Goal: Use online tool/utility: Use online tool/utility

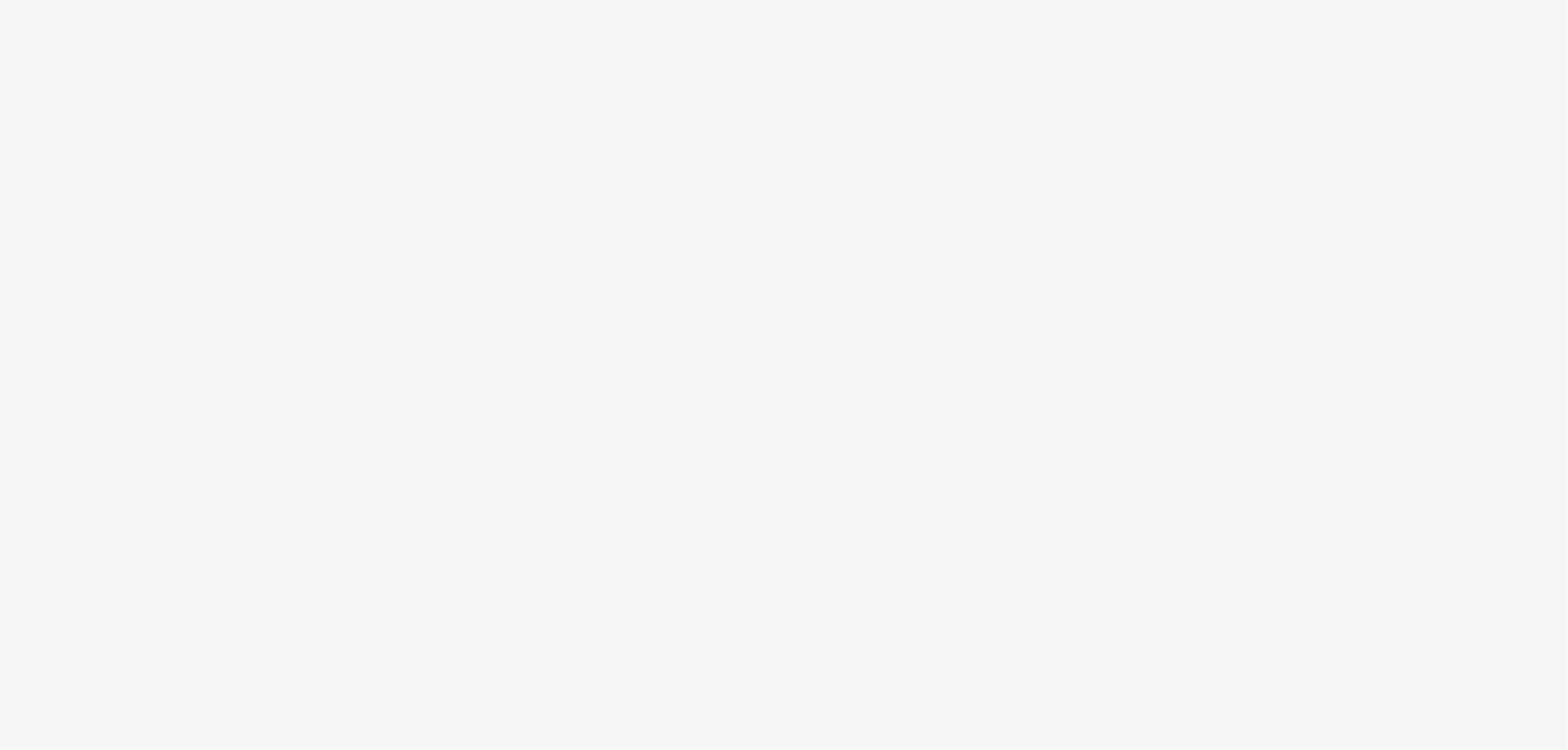
click at [443, 0] on html at bounding box center [784, 0] width 1568 height 0
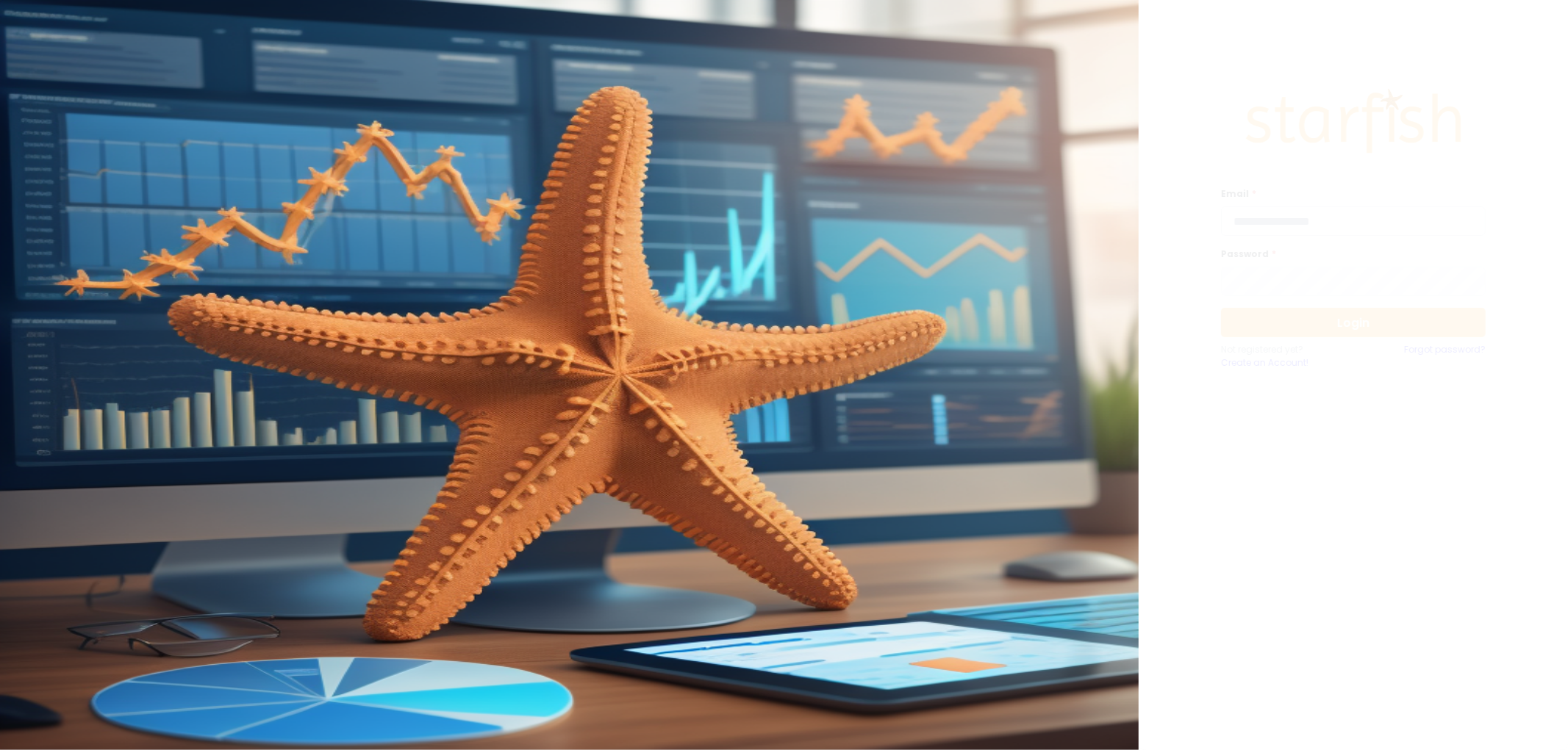
drag, startPoint x: 1350, startPoint y: 226, endPoint x: 1344, endPoint y: 221, distance: 7.8
click at [1350, 226] on input "email" at bounding box center [1353, 221] width 264 height 29
type input "**********"
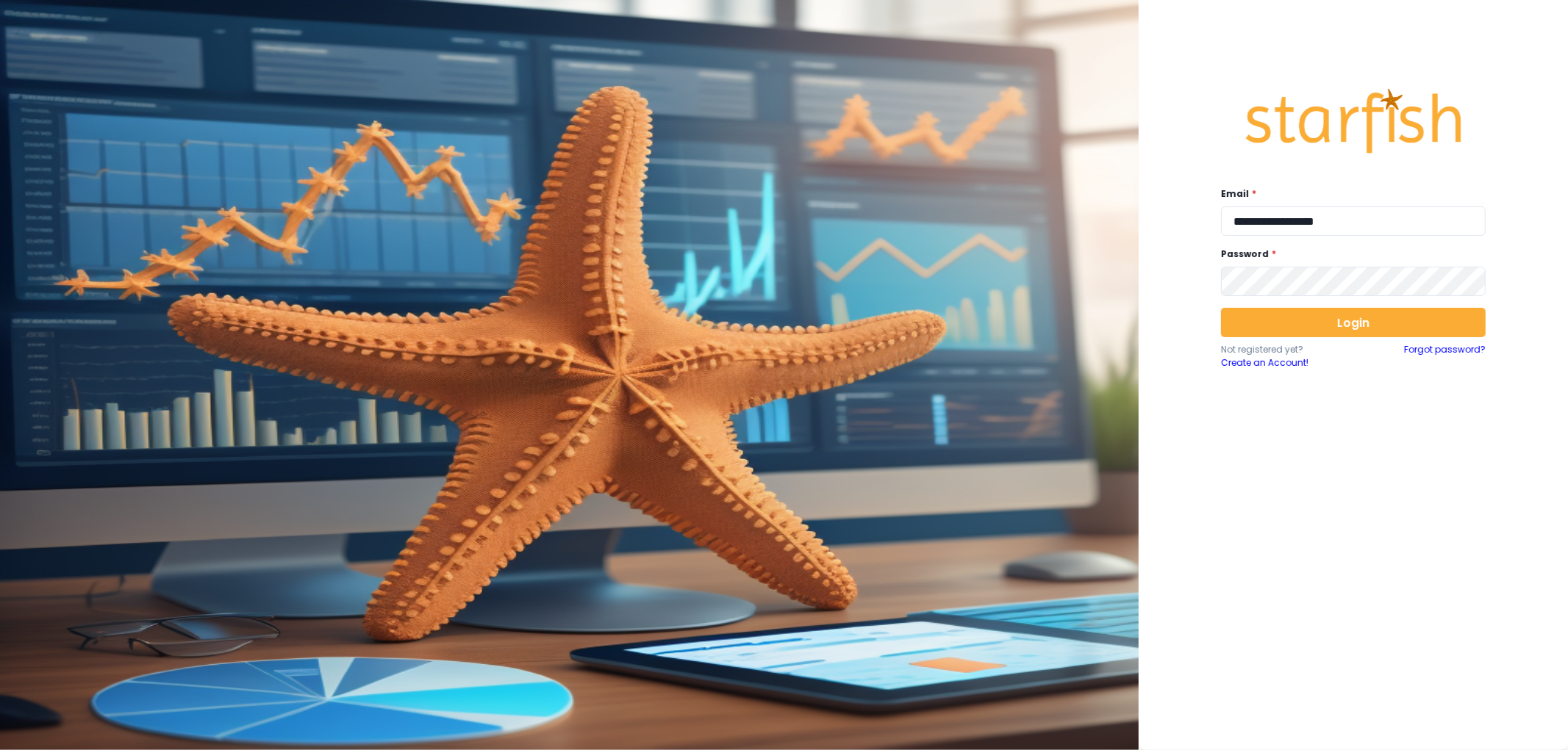
click at [1349, 338] on div "Login Not registered yet? Create an Account! Forgot password?" at bounding box center [1353, 338] width 264 height 62
click at [1355, 327] on button "Login" at bounding box center [1353, 322] width 264 height 29
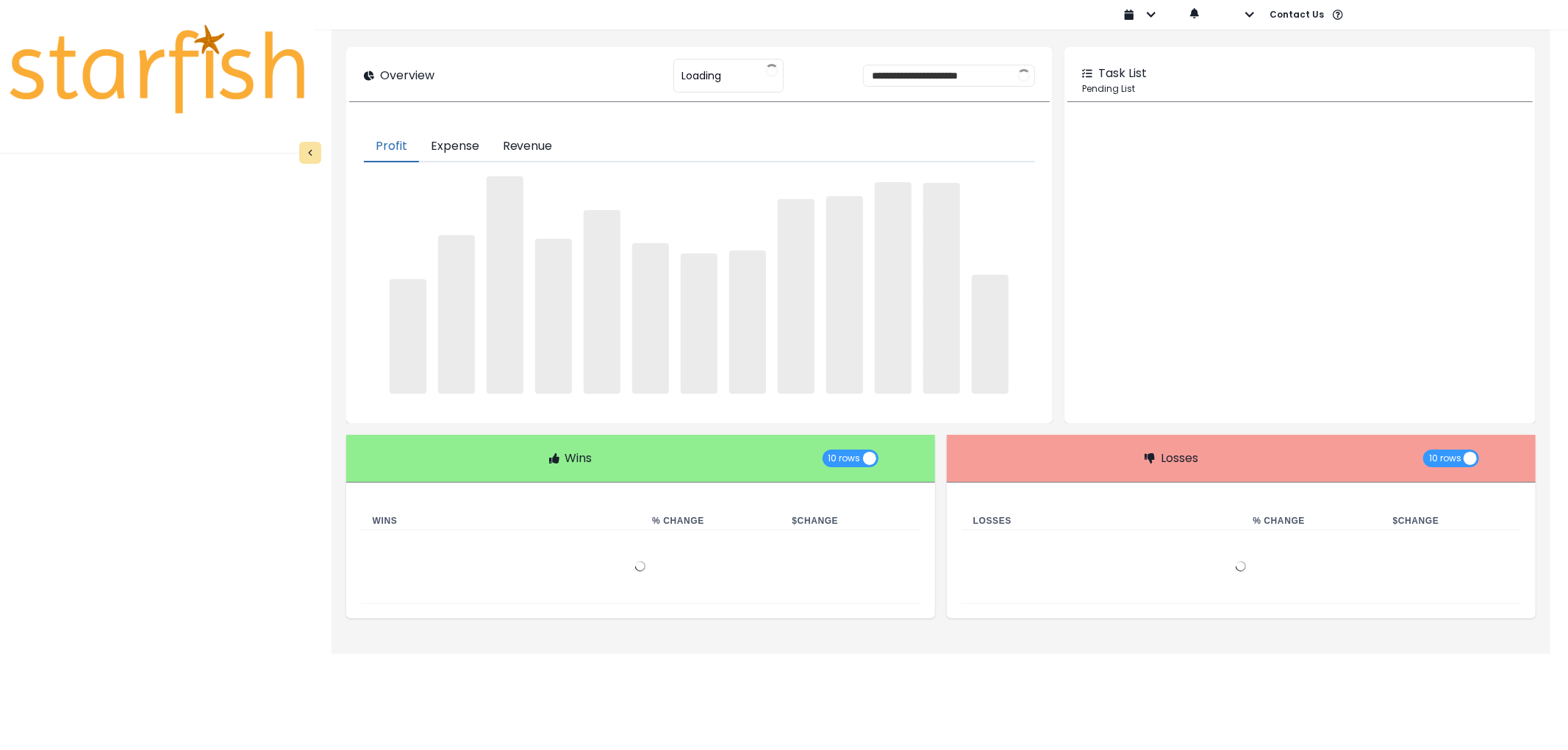
type input "********"
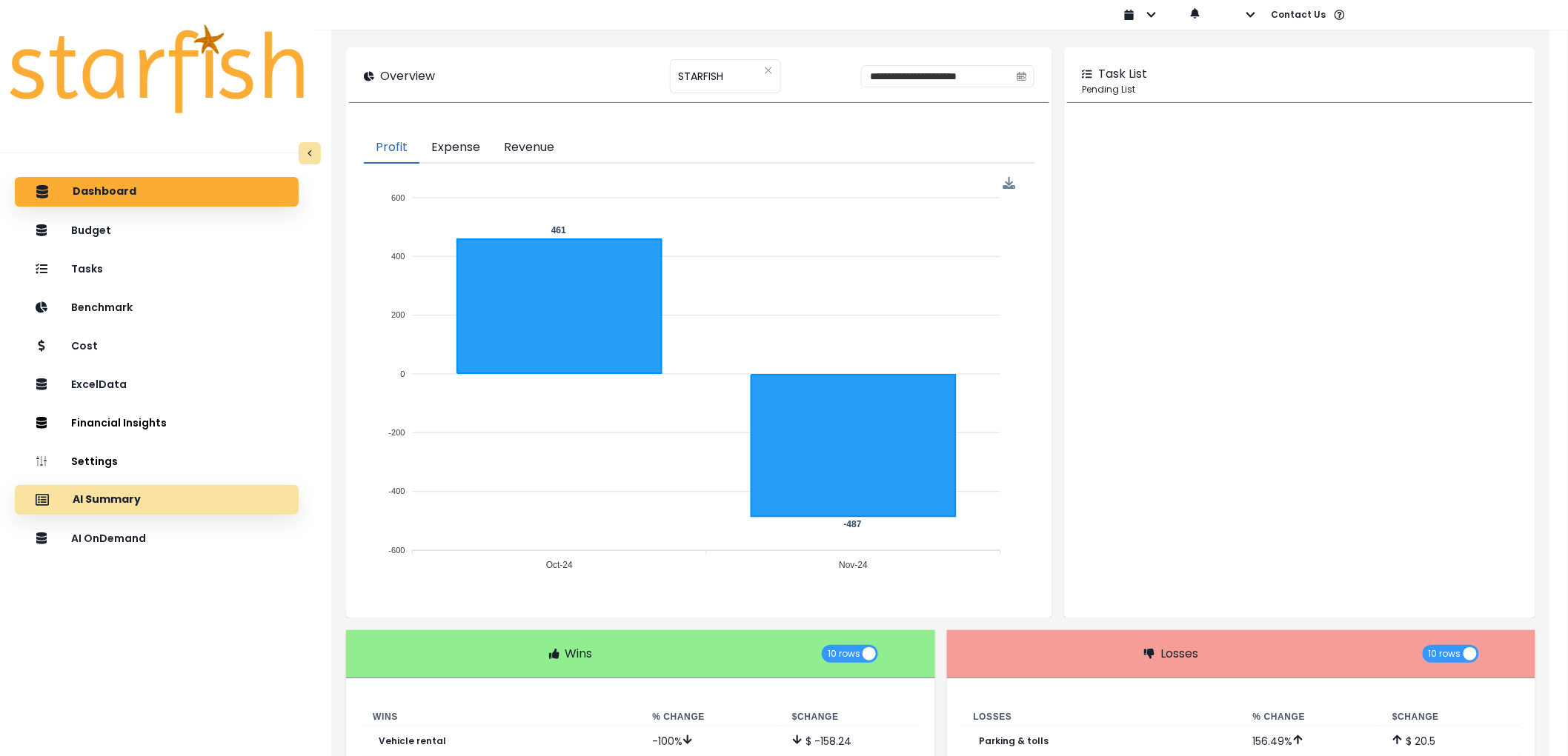
click at [165, 485] on div "AI Summary" at bounding box center [156, 501] width 260 height 31
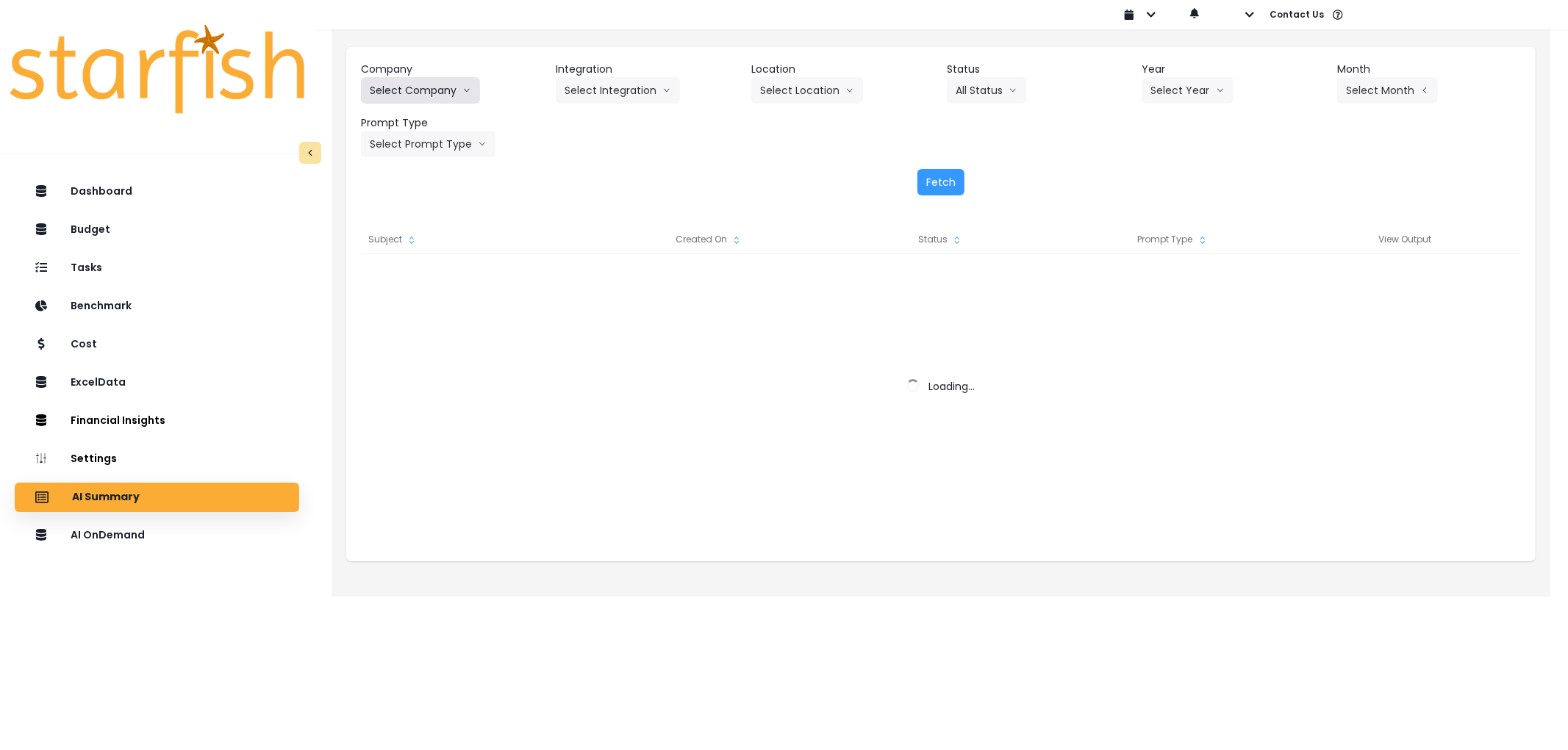
click at [452, 77] on button "Select Company" at bounding box center [420, 90] width 119 height 27
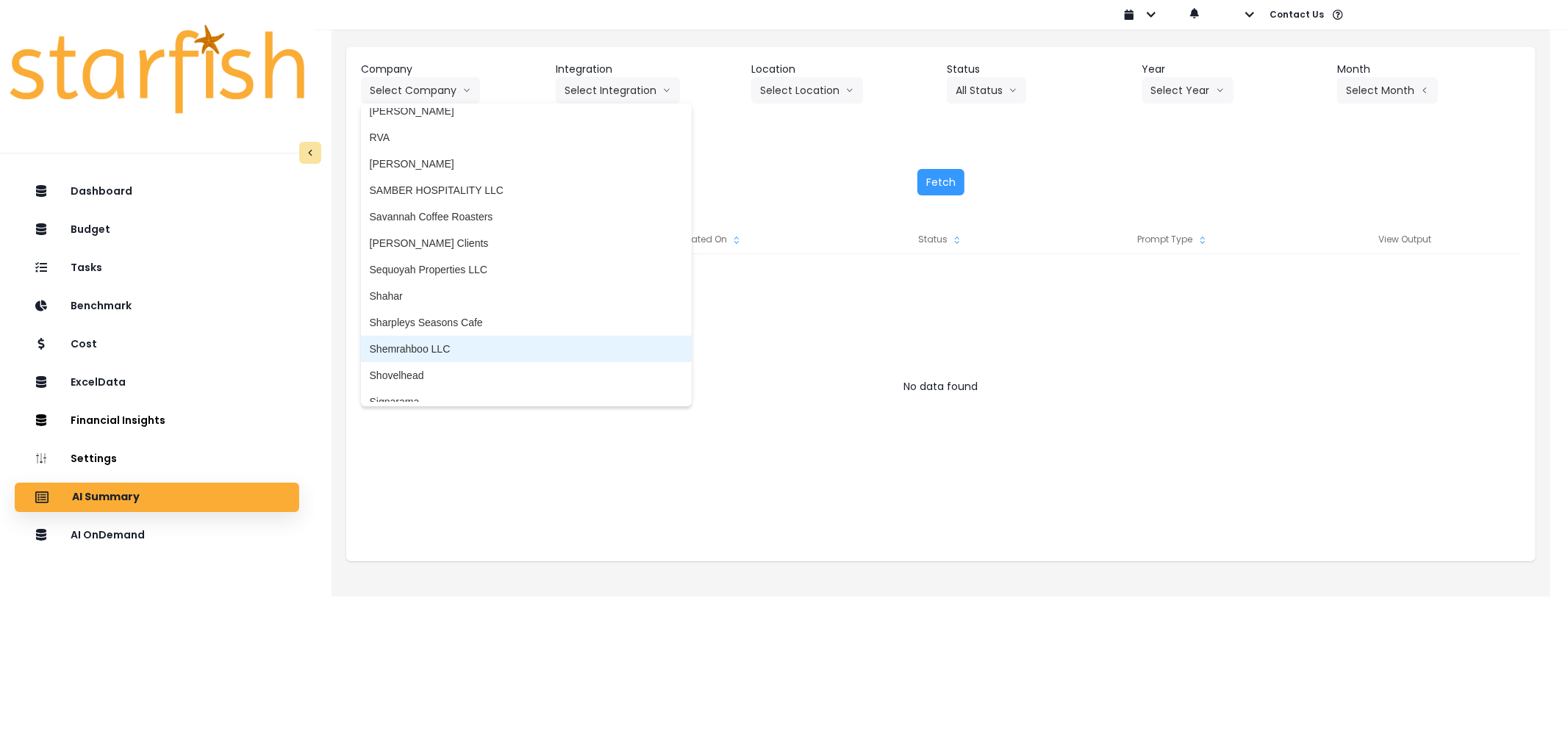
scroll to position [3075, 0]
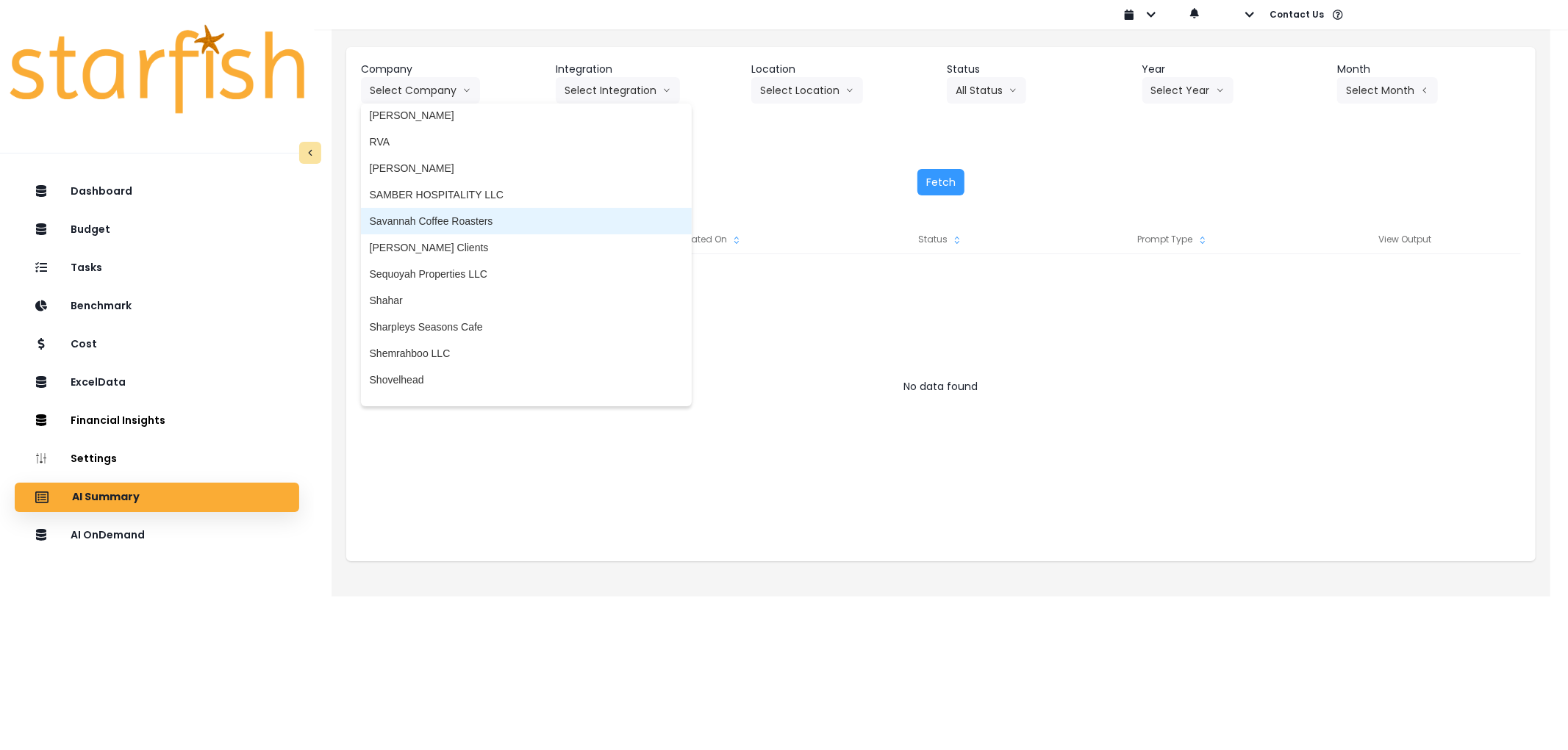
click at [424, 214] on span "Savannah Coffee Roasters" at bounding box center [526, 221] width 313 height 15
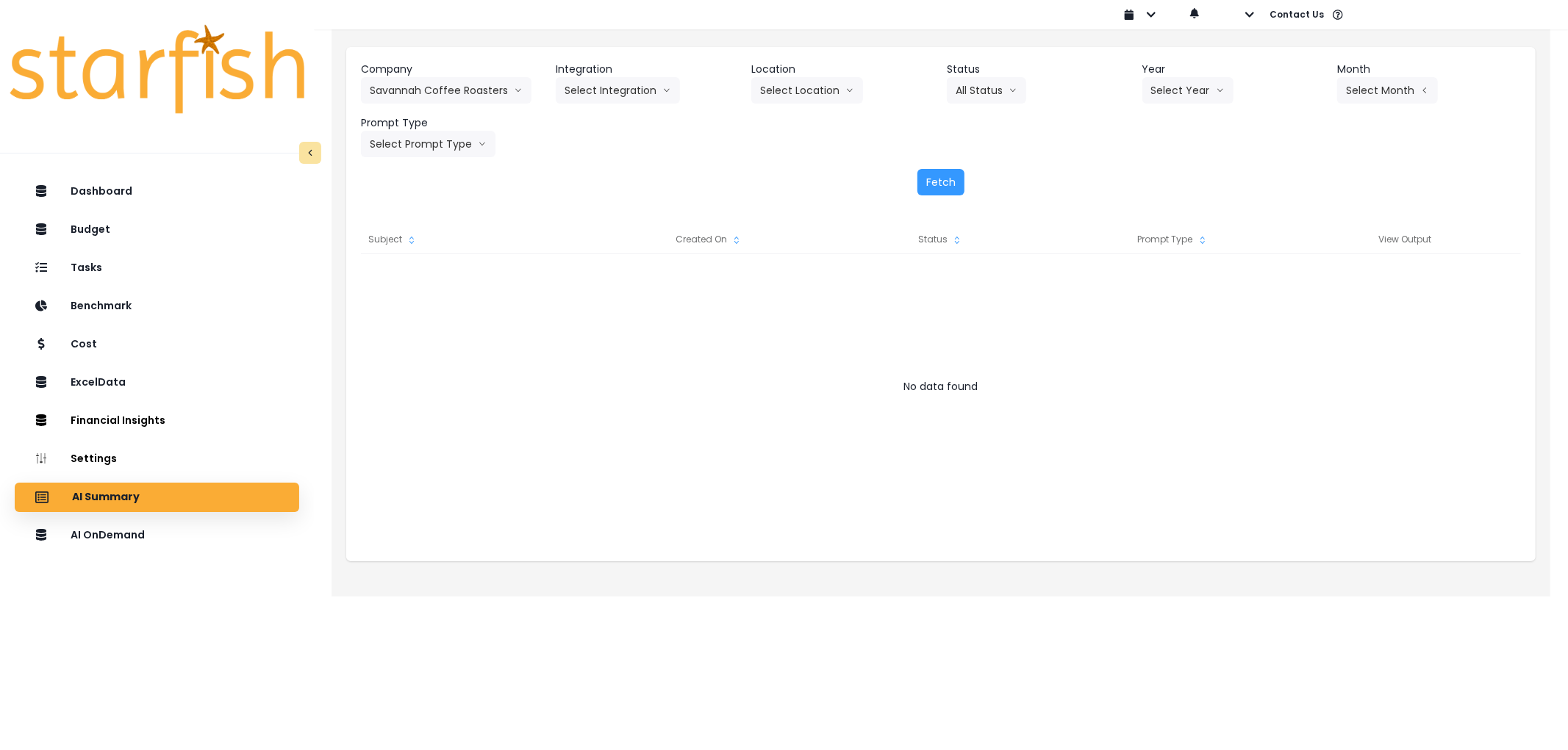
click at [601, 125] on div "Company Savannah Coffee Roasters 86 Costs Asti Bagel Cafe Balance Grille Bald G…" at bounding box center [940, 109] width 1159 height 95
click at [637, 97] on button "Select Integration" at bounding box center [617, 90] width 124 height 27
click at [615, 124] on span "Quickbooks Online" at bounding box center [608, 121] width 86 height 15
click at [1171, 86] on button "Select Year" at bounding box center [1187, 90] width 91 height 27
click at [1159, 170] on span "2025" at bounding box center [1162, 174] width 23 height 15
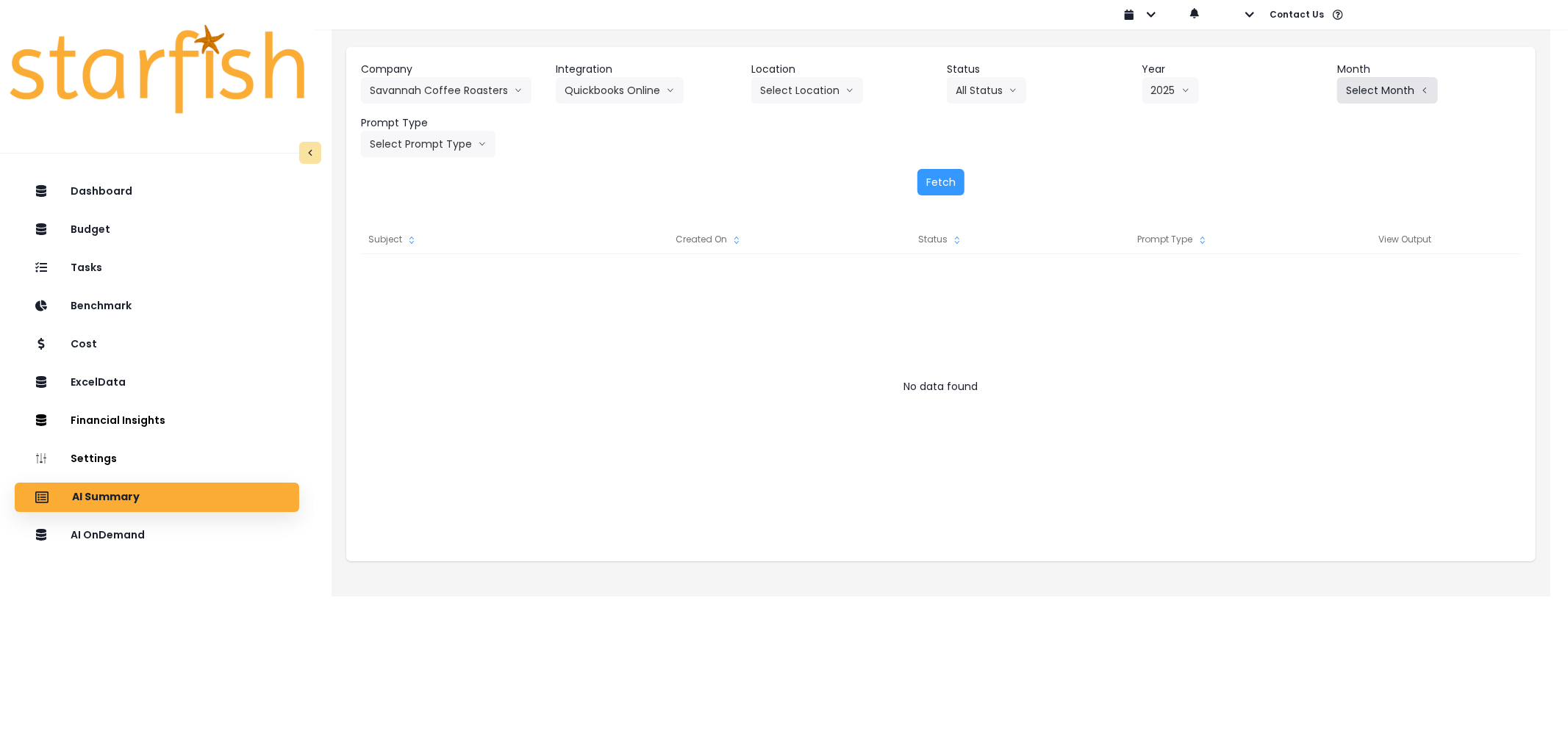
click at [1413, 98] on button "Select Month" at bounding box center [1387, 90] width 101 height 27
click at [1297, 313] on li "Sept" at bounding box center [1314, 306] width 46 height 27
click at [409, 135] on button "Select Prompt Type" at bounding box center [428, 144] width 135 height 27
drag, startPoint x: 413, startPoint y: 223, endPoint x: 415, endPoint y: 250, distance: 27.1
click at [415, 250] on div "Weekly Task Weekly Summary Error Task Monthly Summary" at bounding box center [411, 241] width 101 height 106
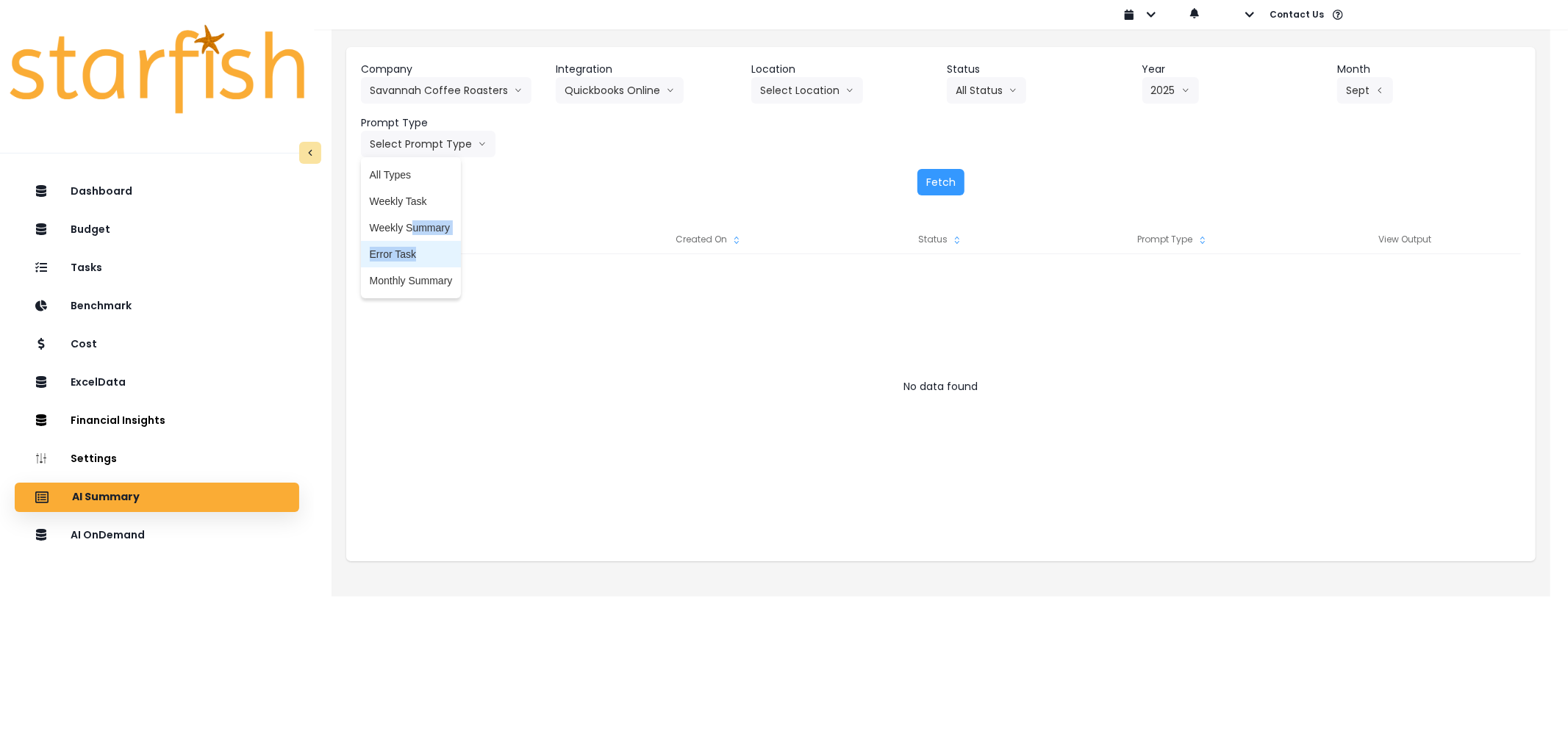
click at [415, 250] on span "Error Task" at bounding box center [411, 254] width 83 height 15
click at [954, 186] on button "Fetch" at bounding box center [940, 182] width 47 height 27
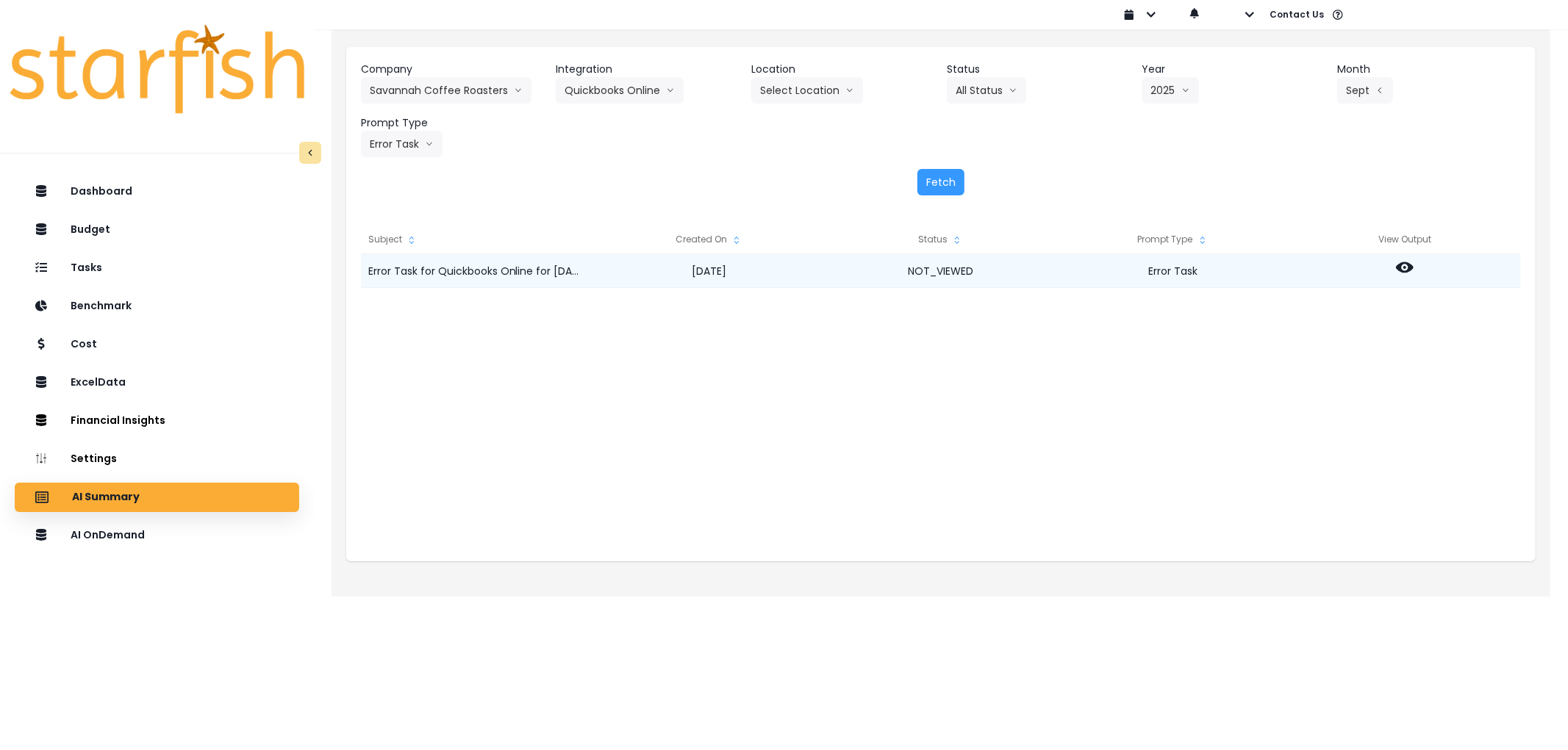
click at [1404, 270] on icon at bounding box center [1404, 267] width 17 height 17
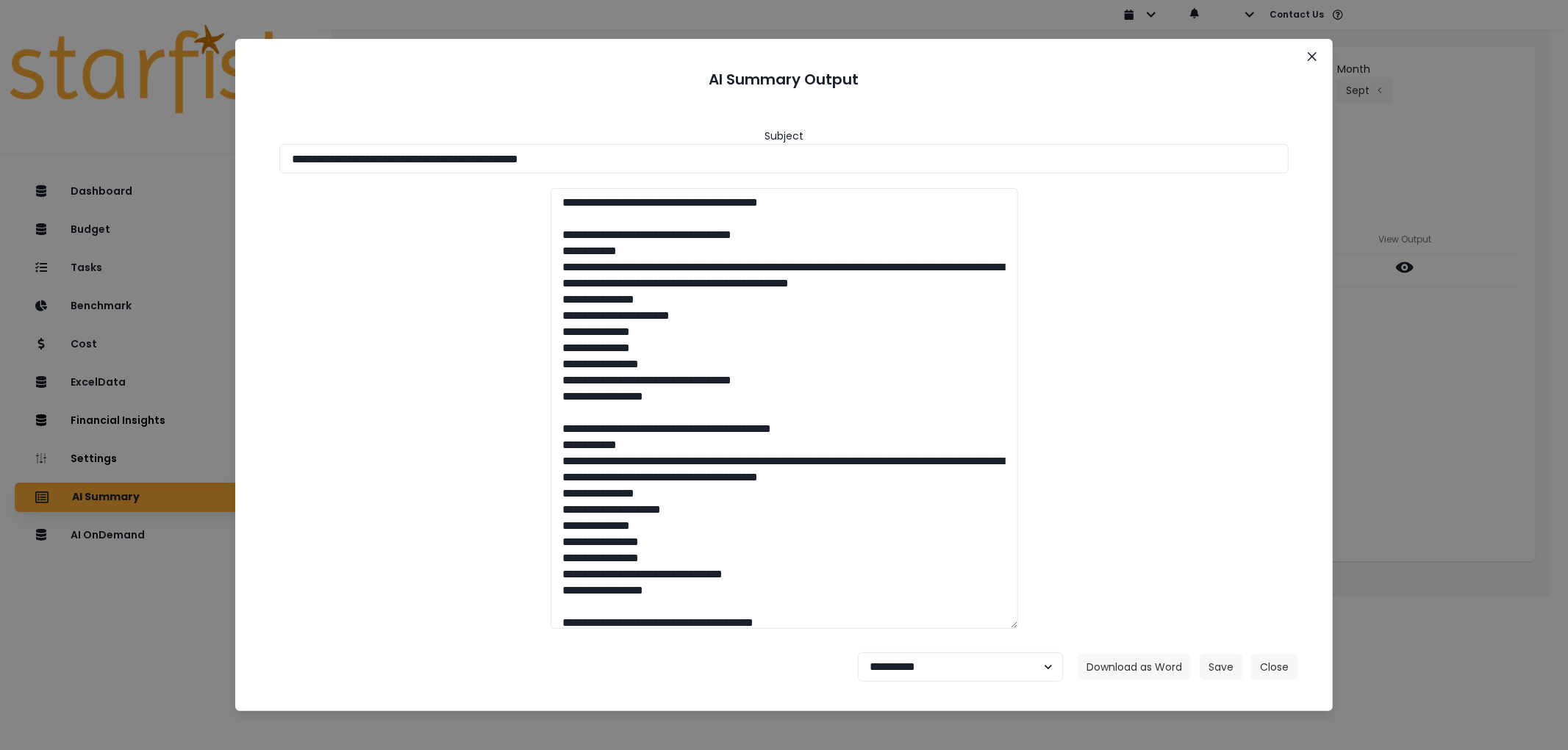
drag, startPoint x: 649, startPoint y: 145, endPoint x: 367, endPoint y: 232, distance: 295.1
click at [226, 164] on div "**********" at bounding box center [784, 375] width 1568 height 750
click at [1118, 670] on button "Download as Word" at bounding box center [1134, 667] width 113 height 27
click at [895, 655] on select "**********" at bounding box center [959, 667] width 205 height 29
select select "********"
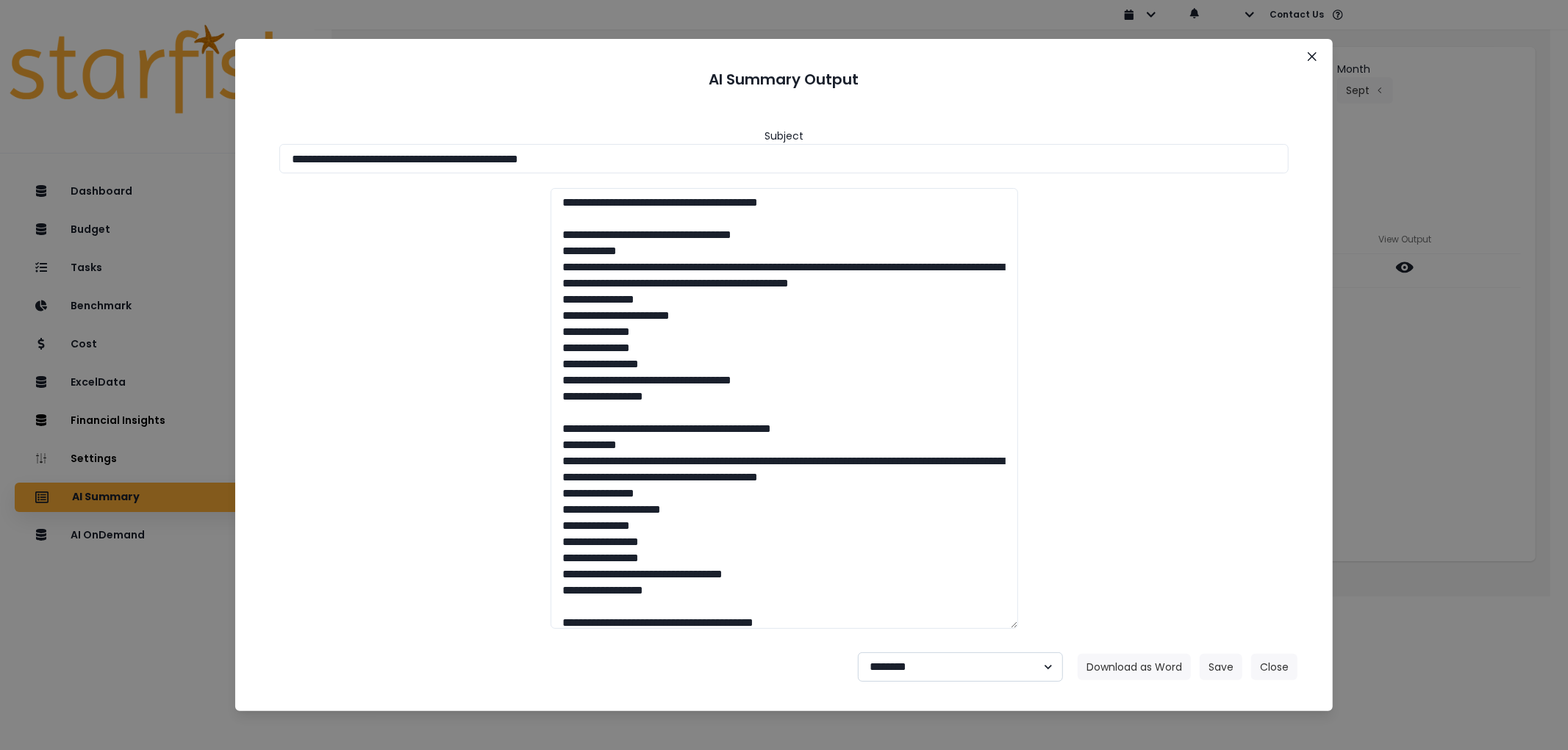
click at [857, 653] on select "**********" at bounding box center [959, 667] width 205 height 29
click at [1215, 662] on button "Save" at bounding box center [1221, 667] width 42 height 27
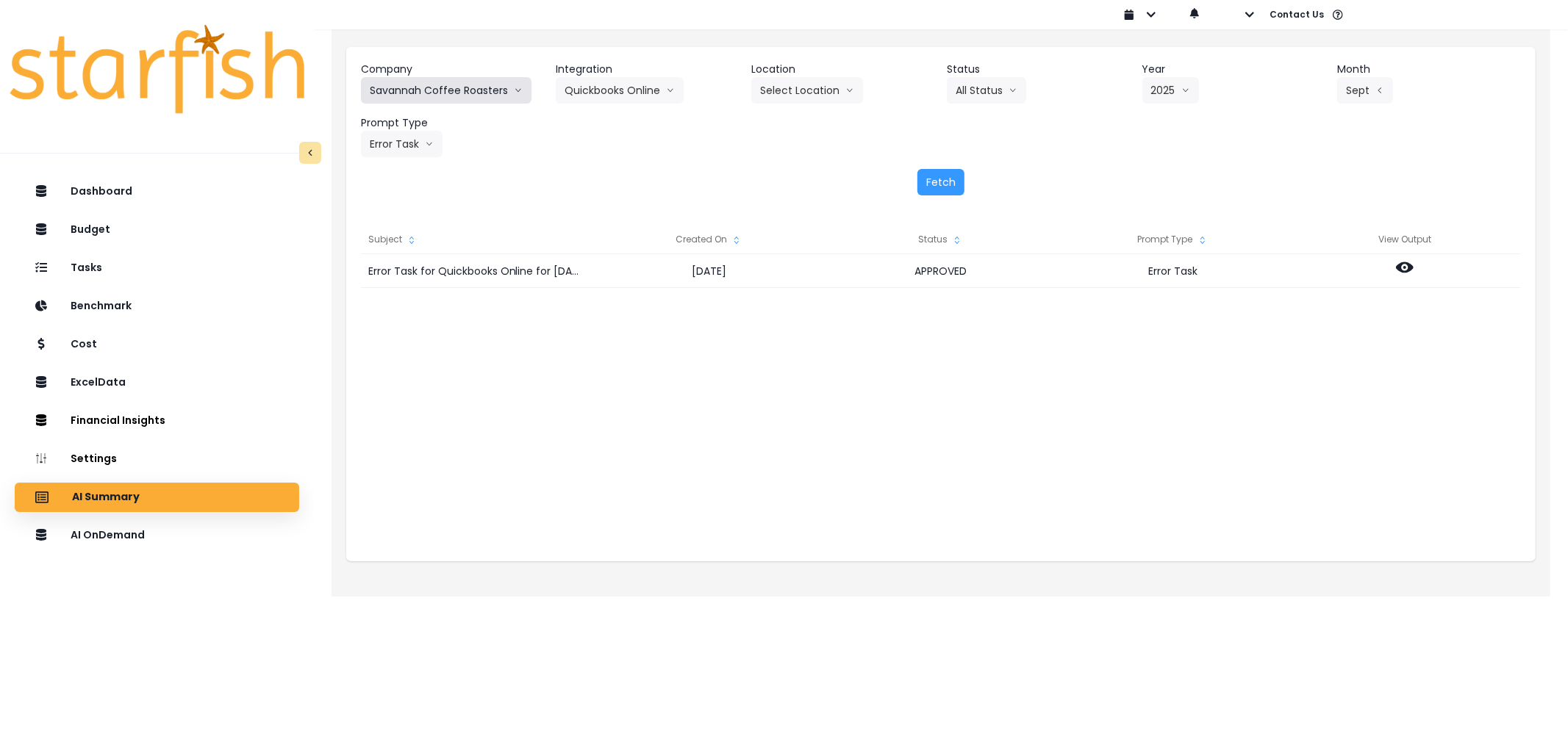
click at [458, 91] on button "Savannah Coffee Roasters" at bounding box center [446, 90] width 171 height 27
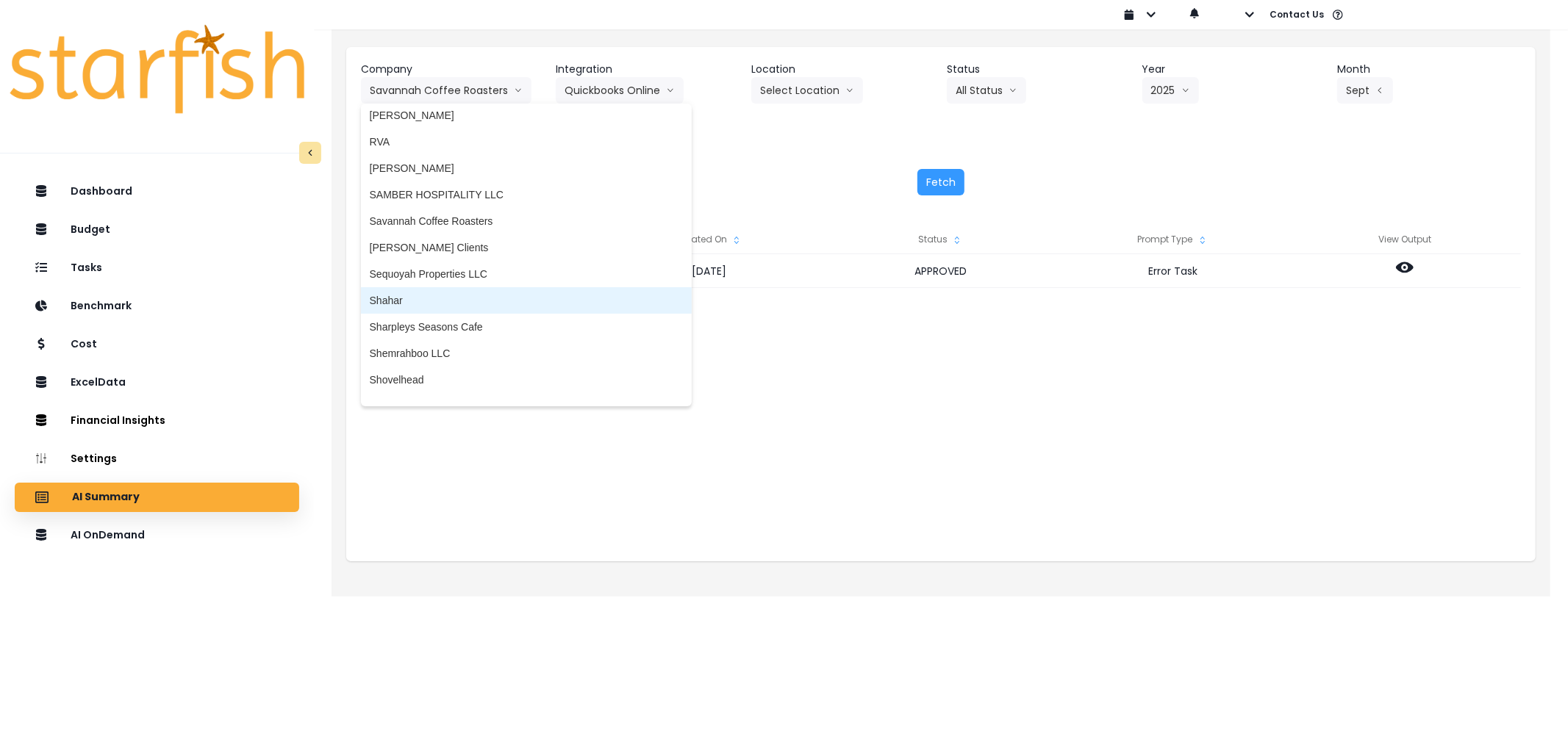
click at [459, 287] on li "Shahar" at bounding box center [526, 300] width 330 height 27
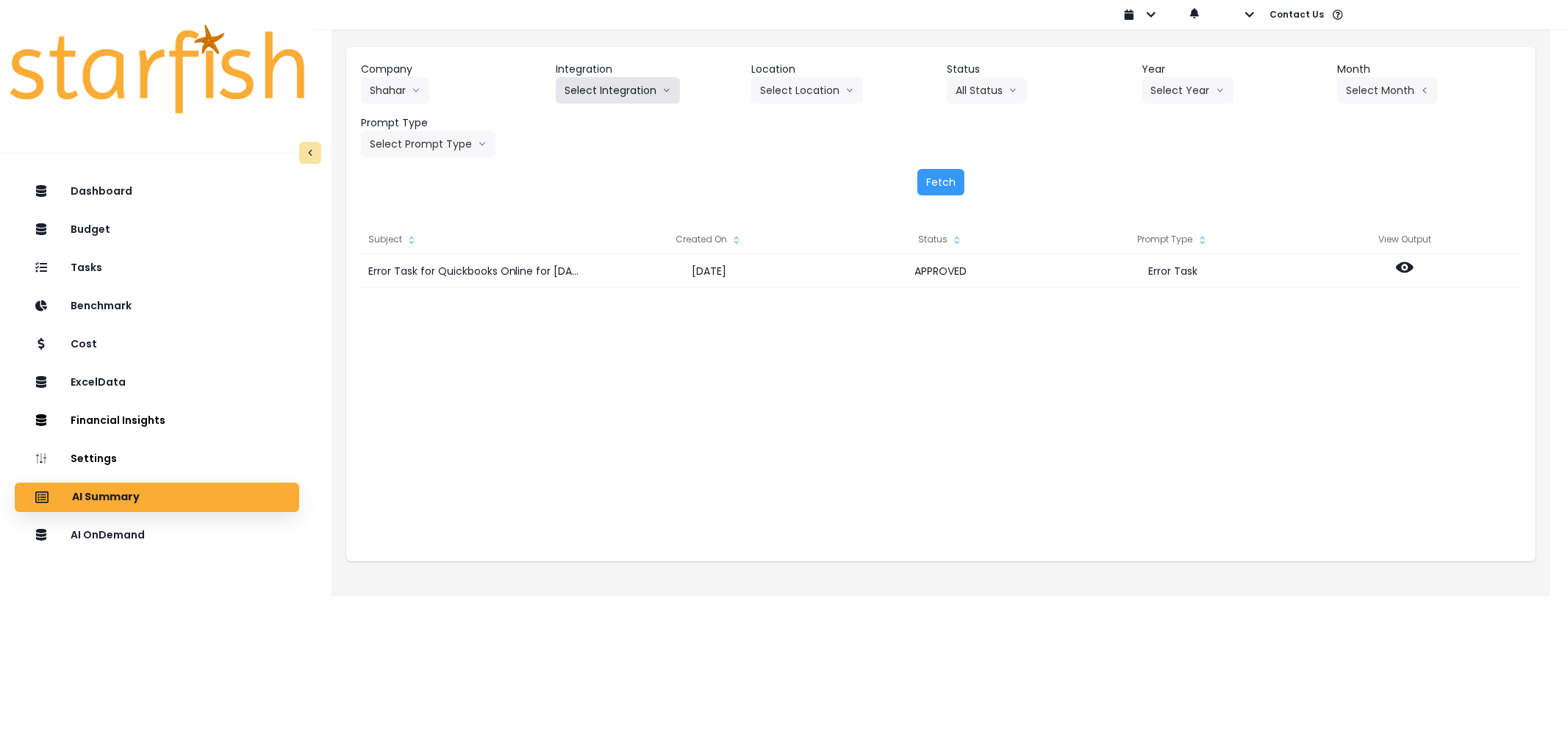
click at [618, 79] on button "Select Integration" at bounding box center [617, 90] width 124 height 27
click at [607, 119] on span "Quick books" at bounding box center [593, 121] width 57 height 15
click at [1226, 101] on button "Select Year" at bounding box center [1187, 90] width 91 height 27
click at [1156, 156] on li "2024" at bounding box center [1162, 148] width 40 height 27
drag, startPoint x: 1182, startPoint y: 85, endPoint x: 1166, endPoint y: 157, distance: 73.8
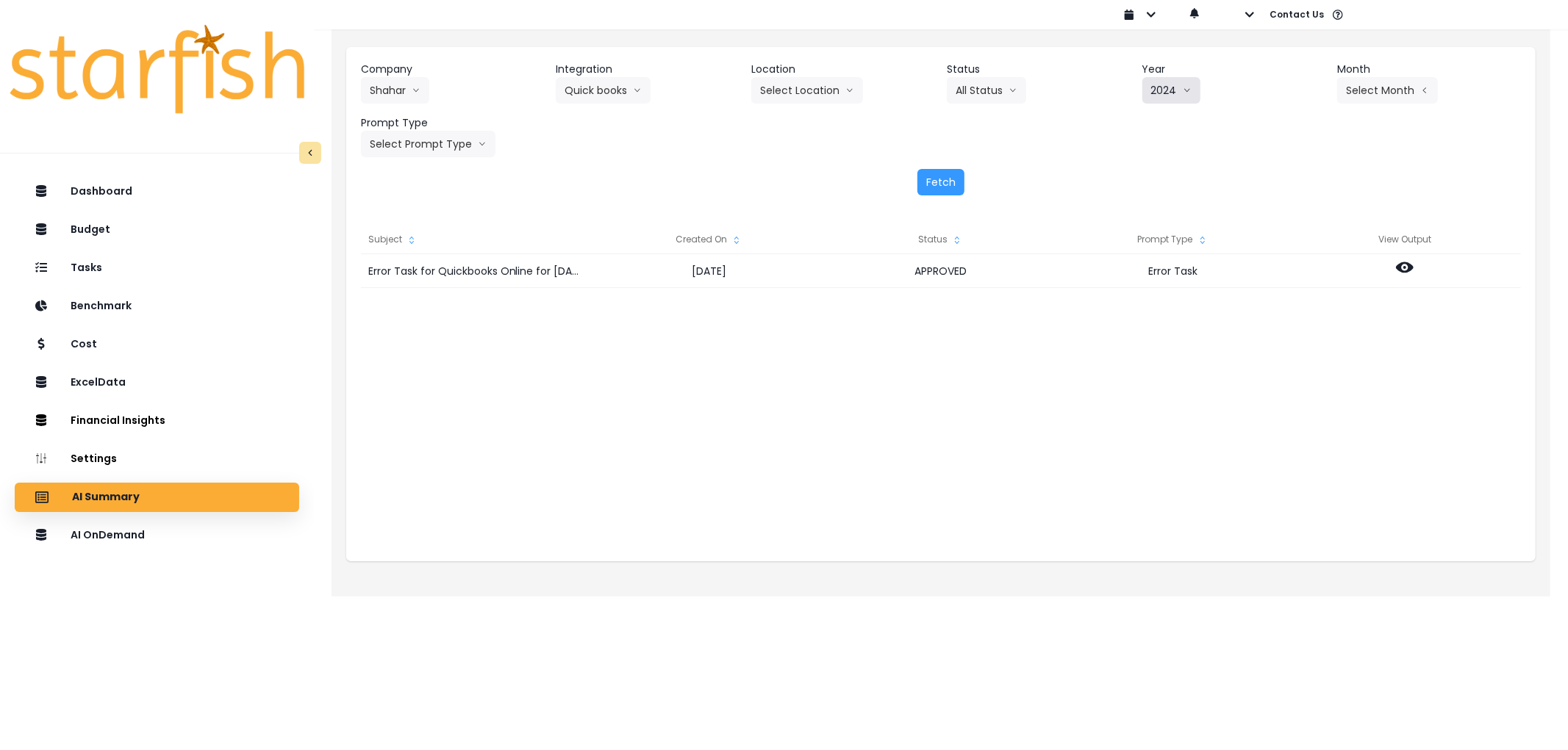
click at [1182, 88] on icon "arrow down line" at bounding box center [1187, 90] width 9 height 15
drag, startPoint x: 1166, startPoint y: 163, endPoint x: 1249, endPoint y: 140, distance: 86.1
click at [1176, 163] on li "2025" at bounding box center [1162, 174] width 40 height 27
click at [1362, 97] on button "Select Month" at bounding box center [1387, 90] width 101 height 27
click at [1300, 299] on span "Sept" at bounding box center [1314, 307] width 28 height 15
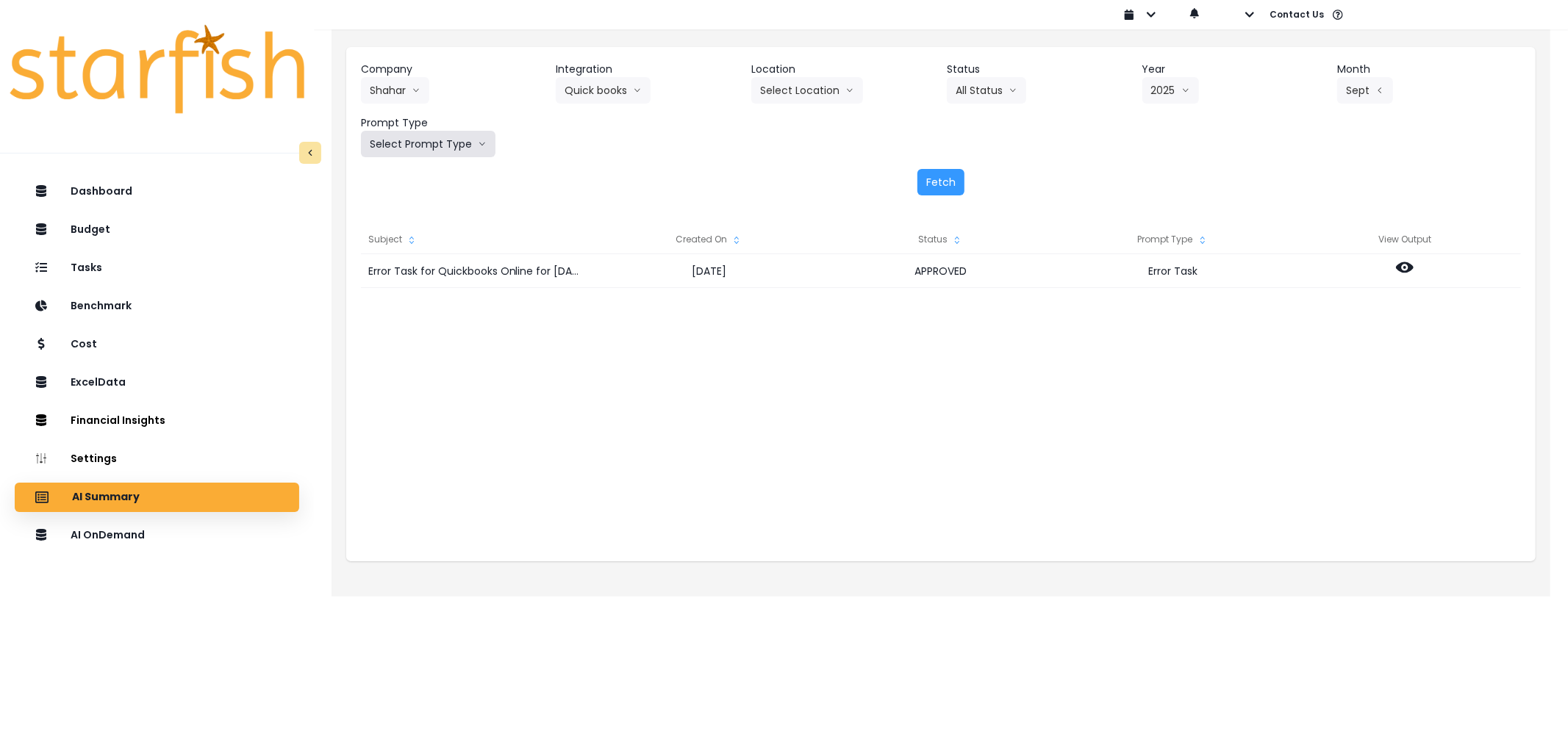
click at [439, 140] on button "Select Prompt Type" at bounding box center [428, 144] width 135 height 27
click at [409, 243] on li "Error Task" at bounding box center [411, 254] width 101 height 27
click at [934, 177] on button "Fetch" at bounding box center [940, 182] width 47 height 27
drag, startPoint x: 920, startPoint y: 427, endPoint x: 920, endPoint y: 417, distance: 10.0
click at [920, 427] on div "Error Task for Quick books for [DATE] [DATE] NOT_VIEWED Error Task" at bounding box center [940, 401] width 1159 height 294
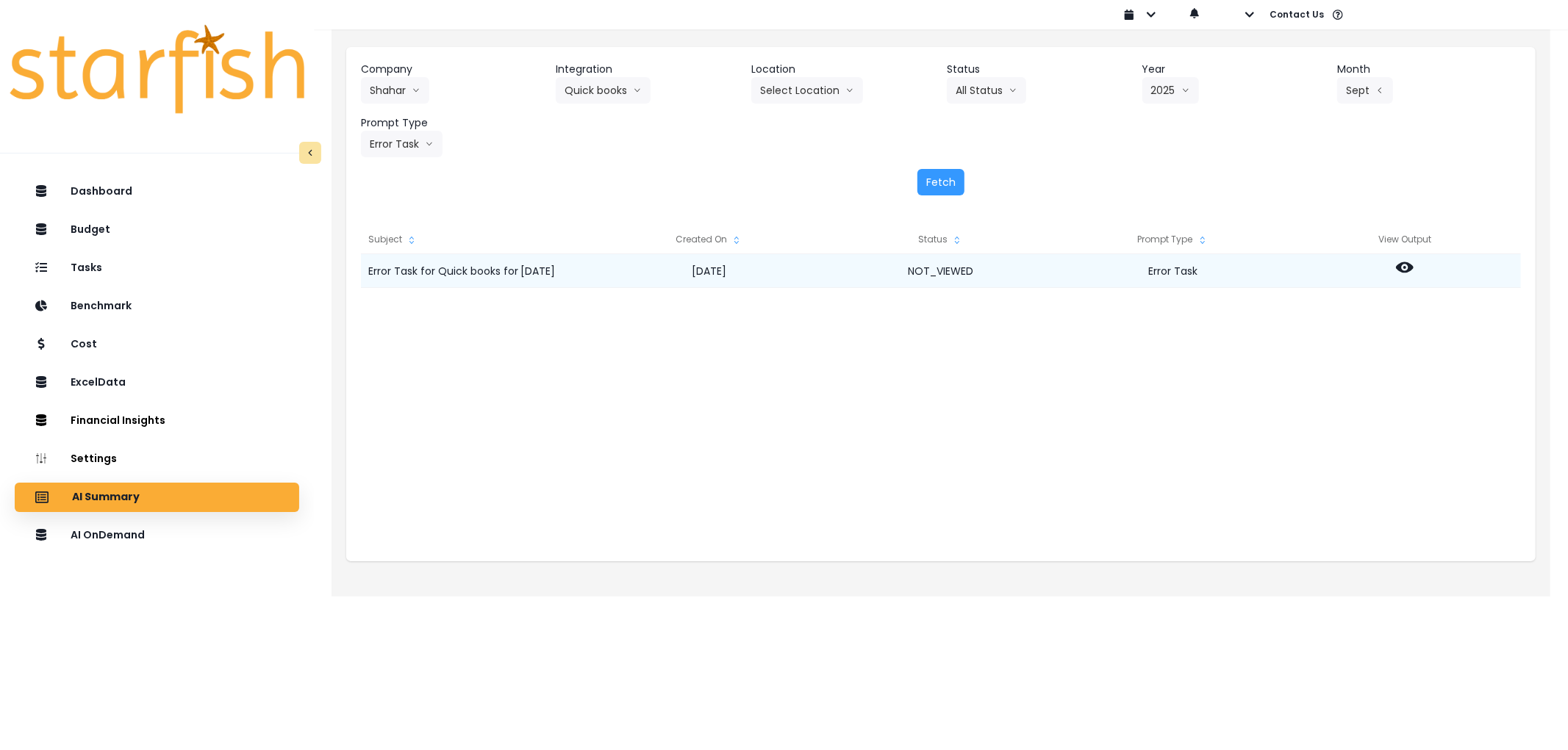
click at [1406, 265] on icon at bounding box center [1404, 267] width 17 height 17
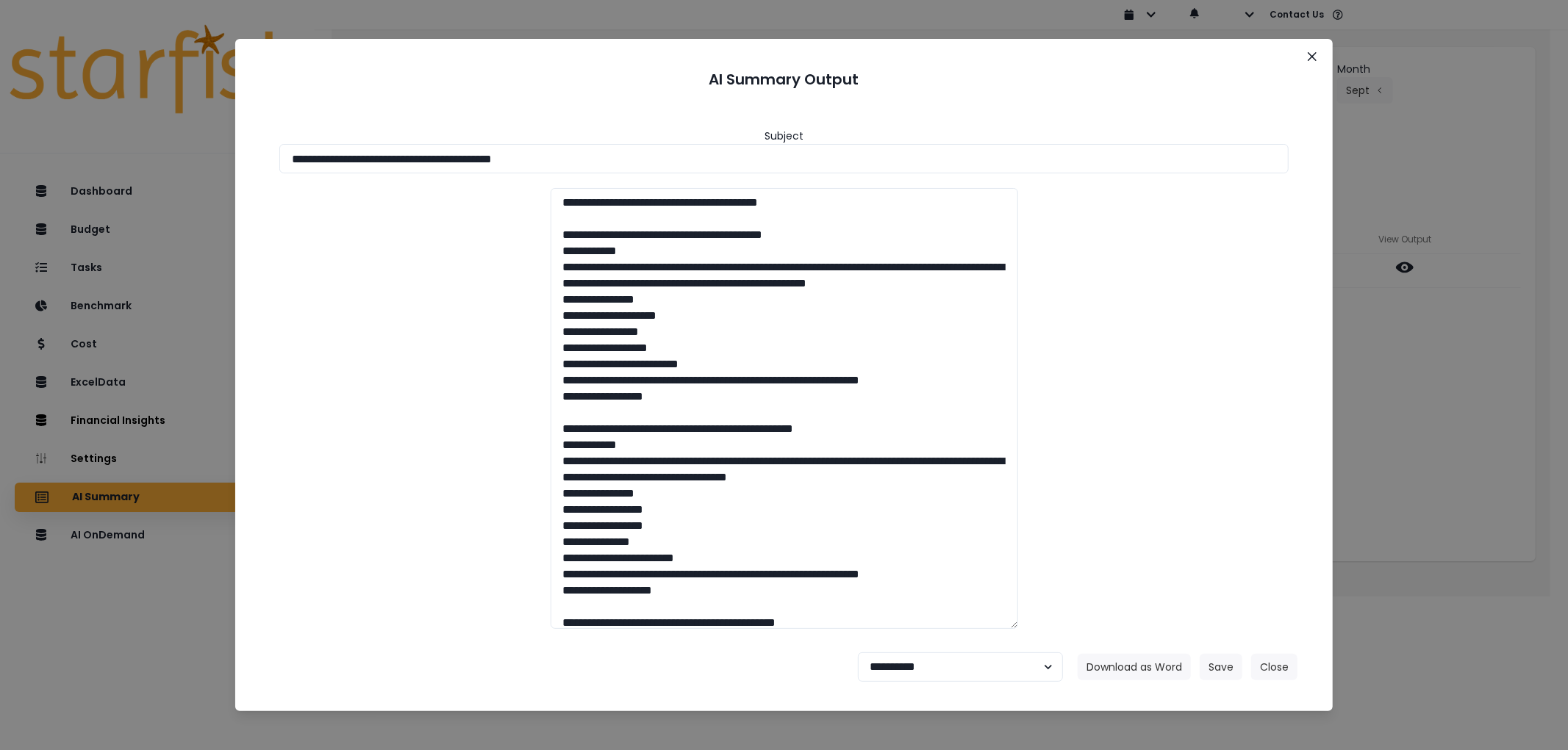
drag, startPoint x: 599, startPoint y: 160, endPoint x: 227, endPoint y: 208, distance: 375.1
click at [85, 143] on div "**********" at bounding box center [784, 375] width 1568 height 750
click at [1123, 669] on button "Download as Word" at bounding box center [1134, 667] width 113 height 27
drag, startPoint x: 1545, startPoint y: 39, endPoint x: 1321, endPoint y: 69, distance: 226.0
click at [1541, 39] on div "**********" at bounding box center [784, 375] width 1568 height 750
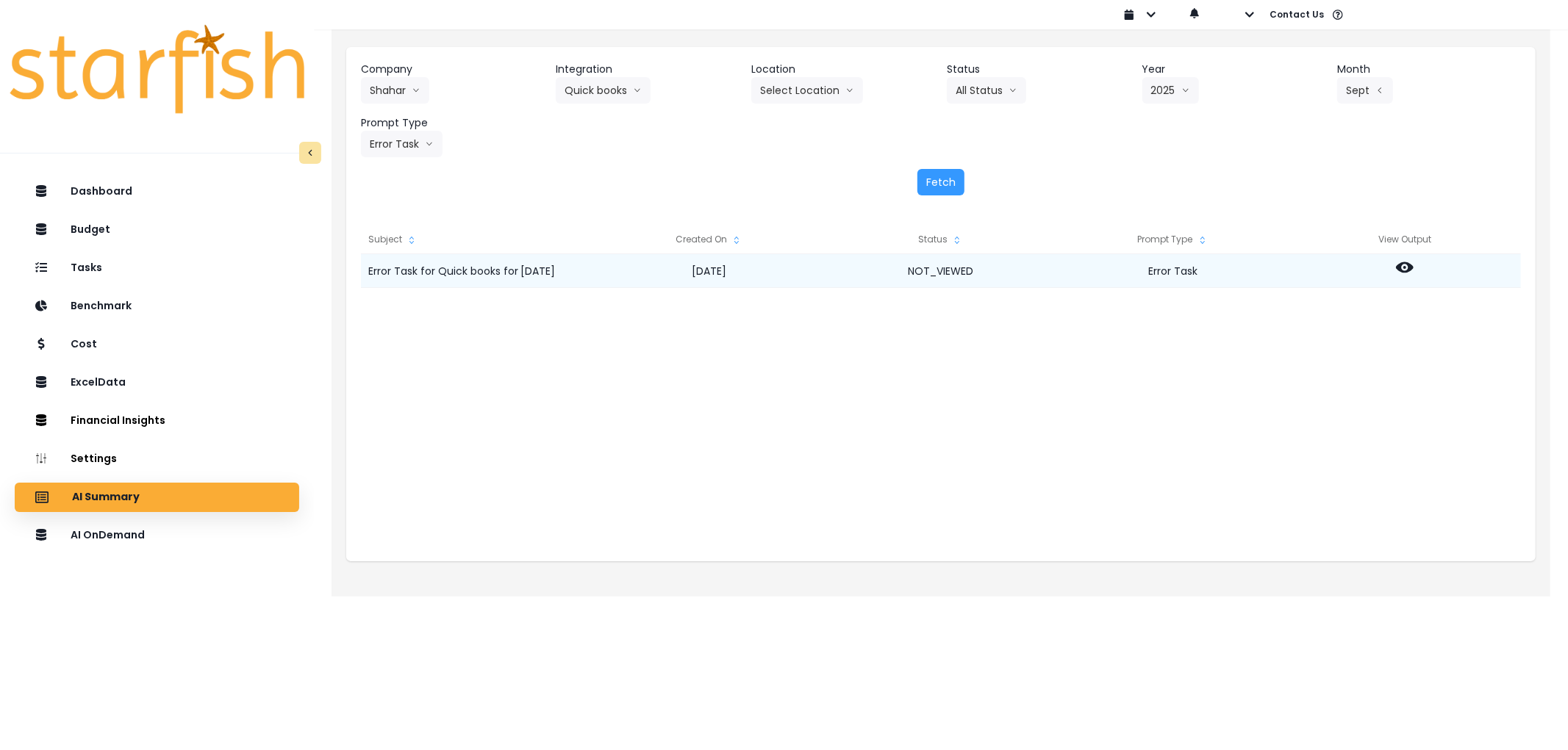
click at [1406, 265] on icon at bounding box center [1404, 267] width 17 height 17
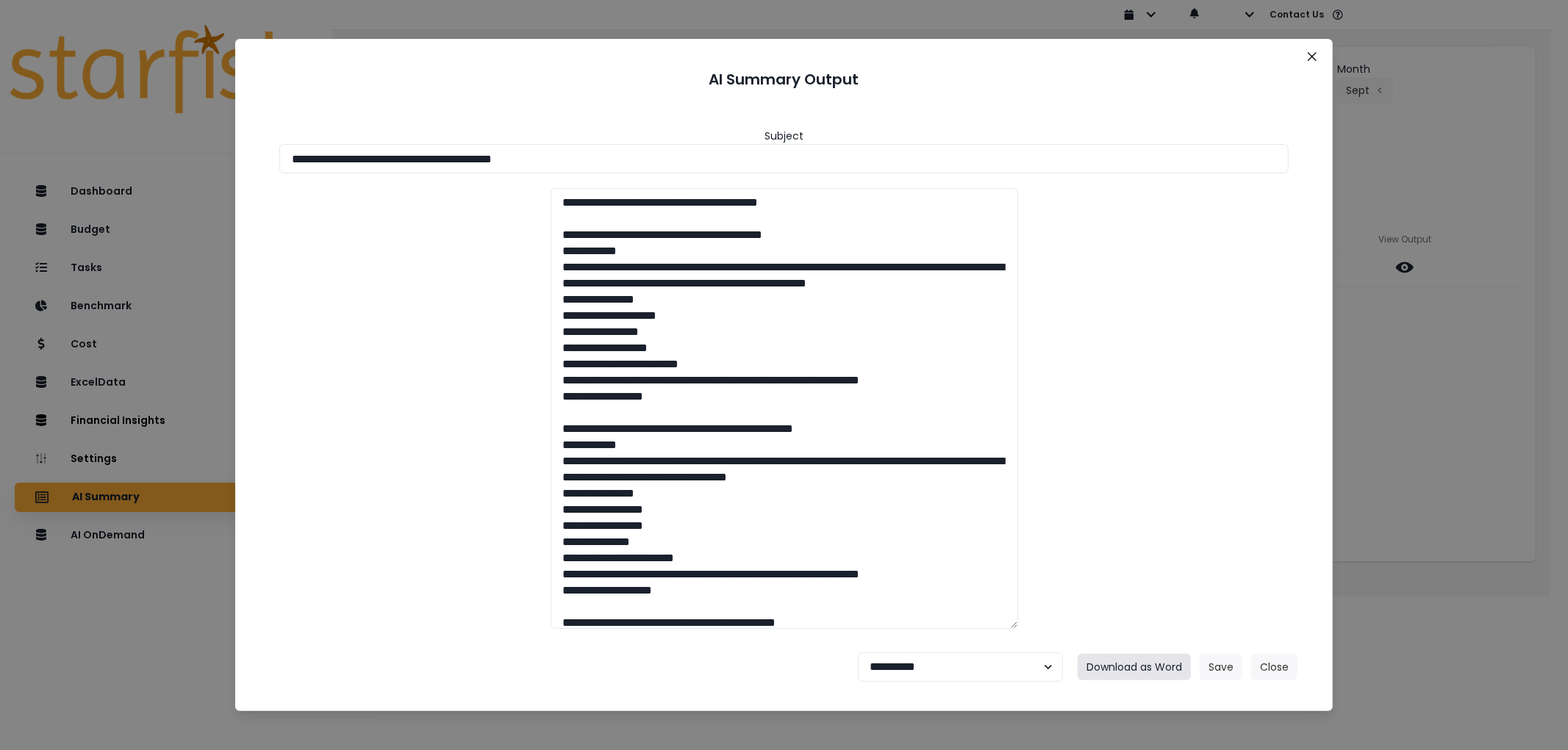
click at [1145, 664] on button "Download as Word" at bounding box center [1134, 667] width 113 height 27
drag, startPoint x: 942, startPoint y: 674, endPoint x: 937, endPoint y: 659, distance: 15.8
click at [942, 673] on select "**********" at bounding box center [959, 667] width 205 height 29
select select "********"
click at [857, 653] on select "**********" at bounding box center [959, 667] width 205 height 29
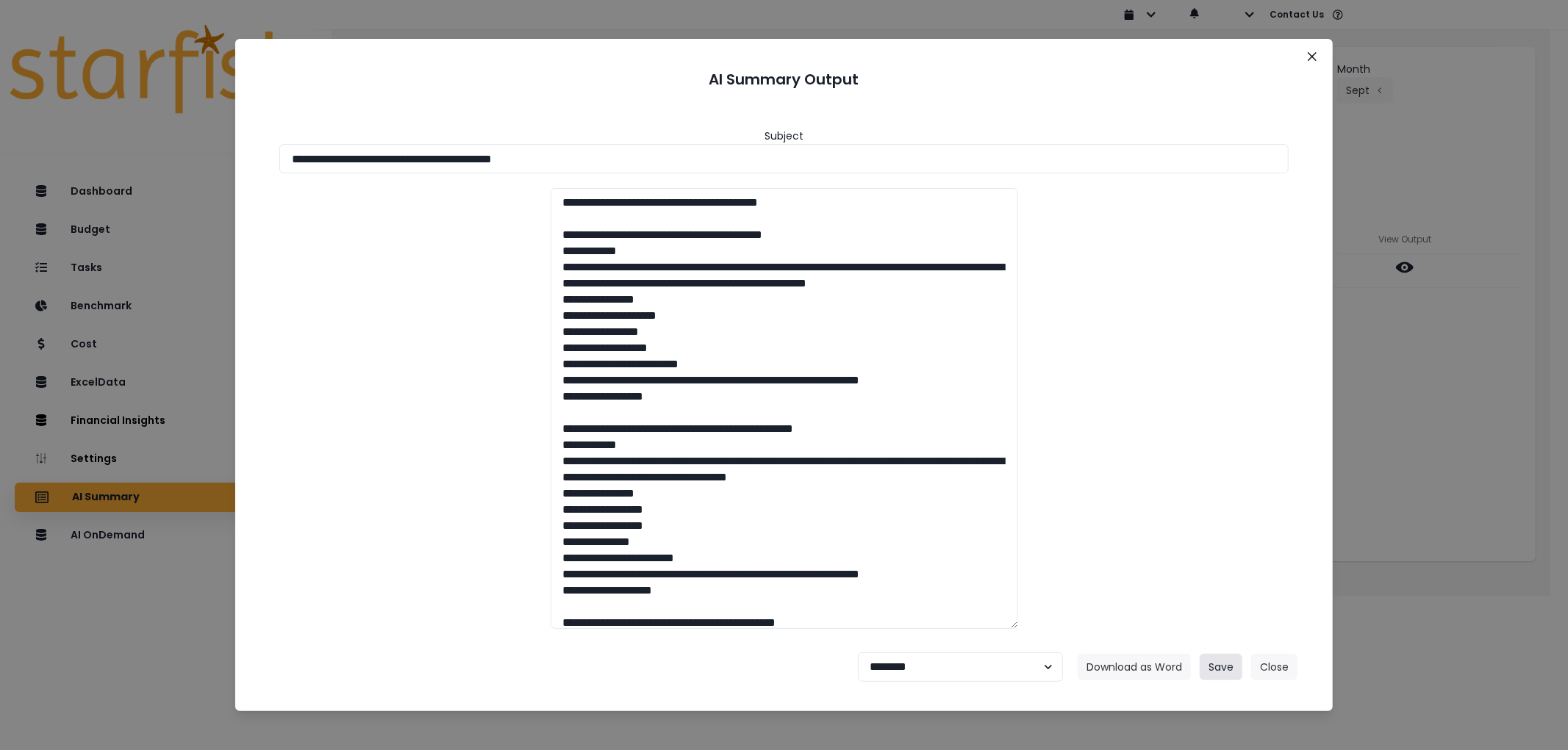
drag, startPoint x: 1218, startPoint y: 666, endPoint x: 1232, endPoint y: 358, distance: 308.3
click at [1220, 659] on button "Save" at bounding box center [1221, 667] width 42 height 27
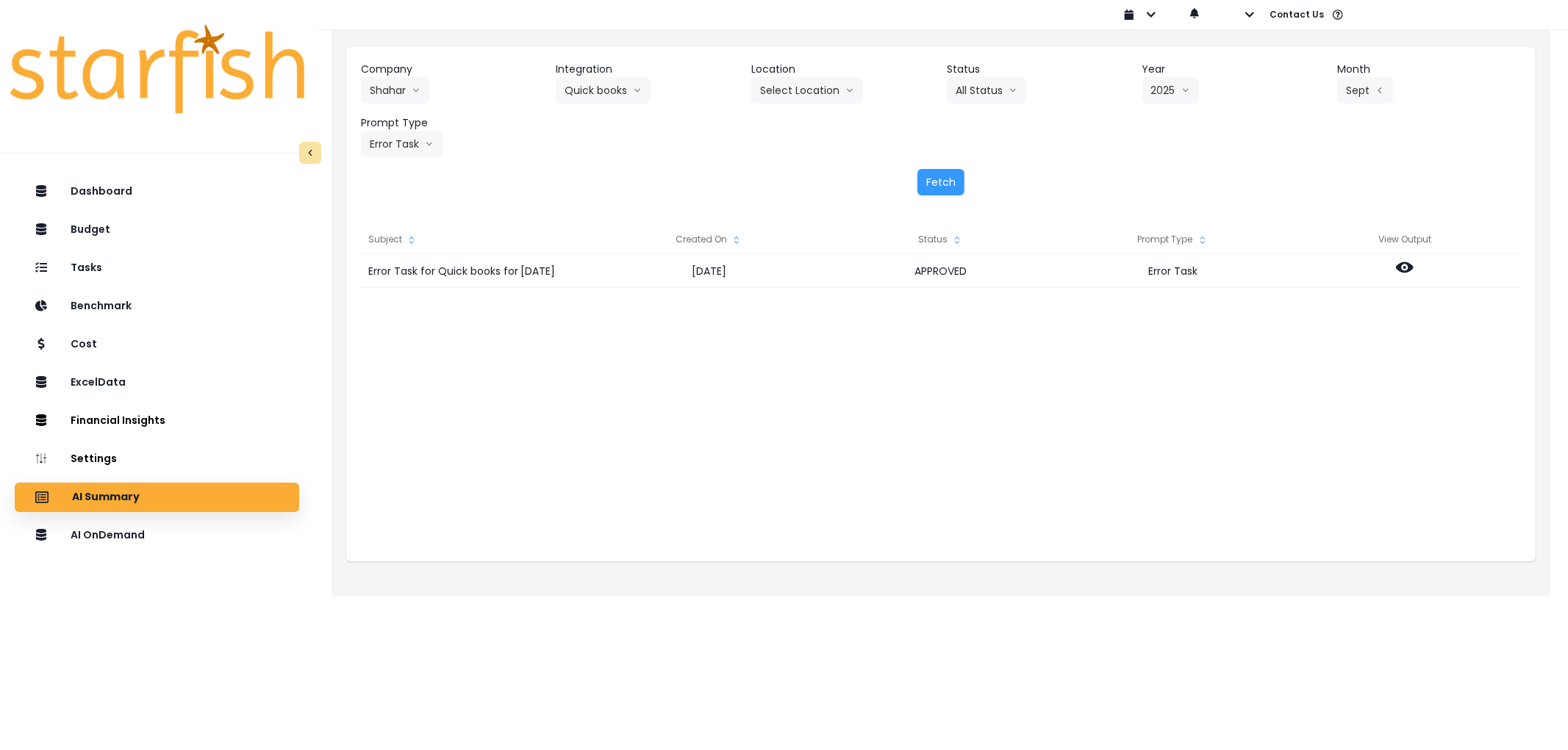
click at [397, 107] on div "Company Shahar 86 Costs Asti Bagel Cafe Balance Grille Bald Ginger Bar Business…" at bounding box center [940, 109] width 1159 height 95
click at [397, 96] on button "Shahar" at bounding box center [395, 90] width 68 height 27
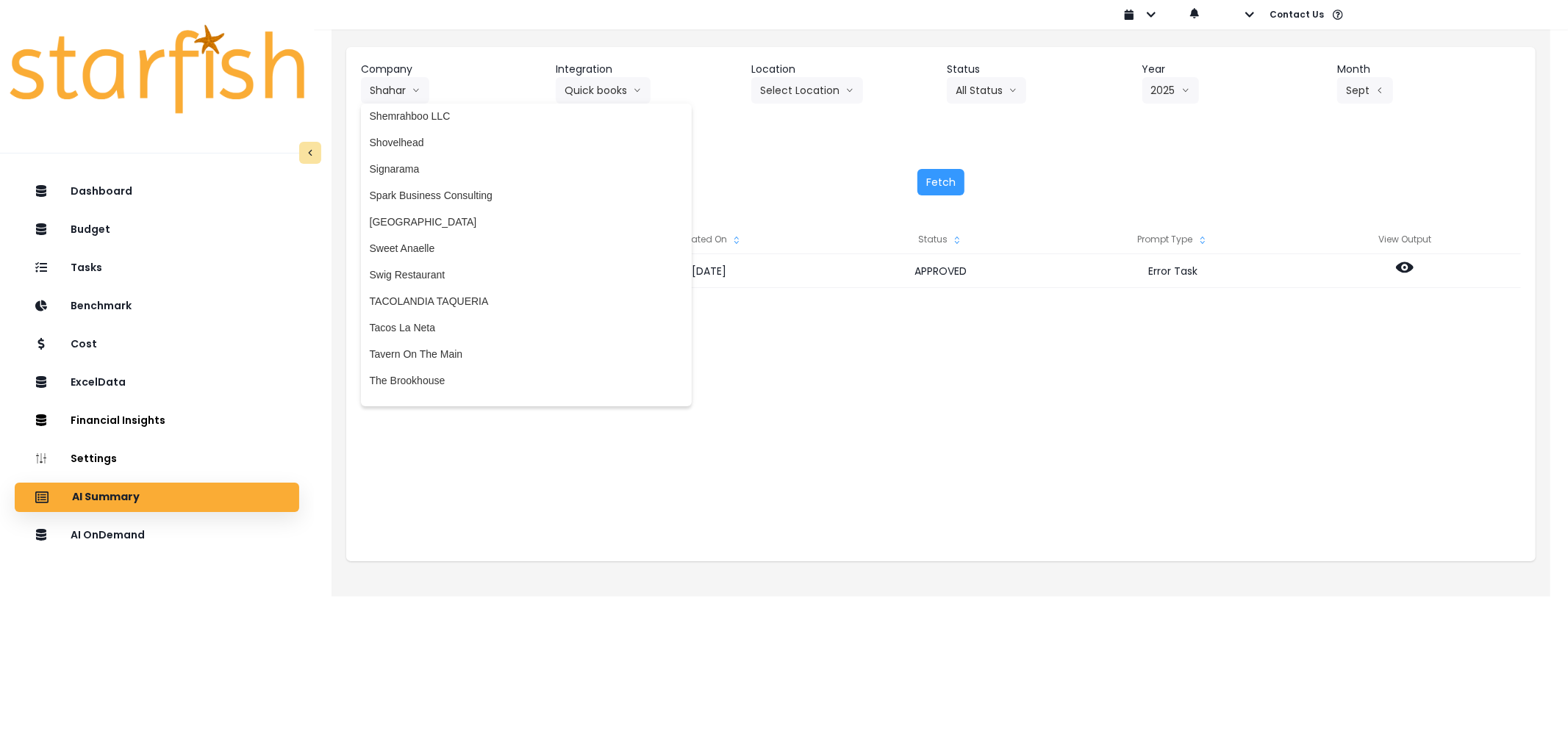
scroll to position [3320, 0]
click at [418, 238] on span "Sweet Anaelle" at bounding box center [526, 241] width 313 height 15
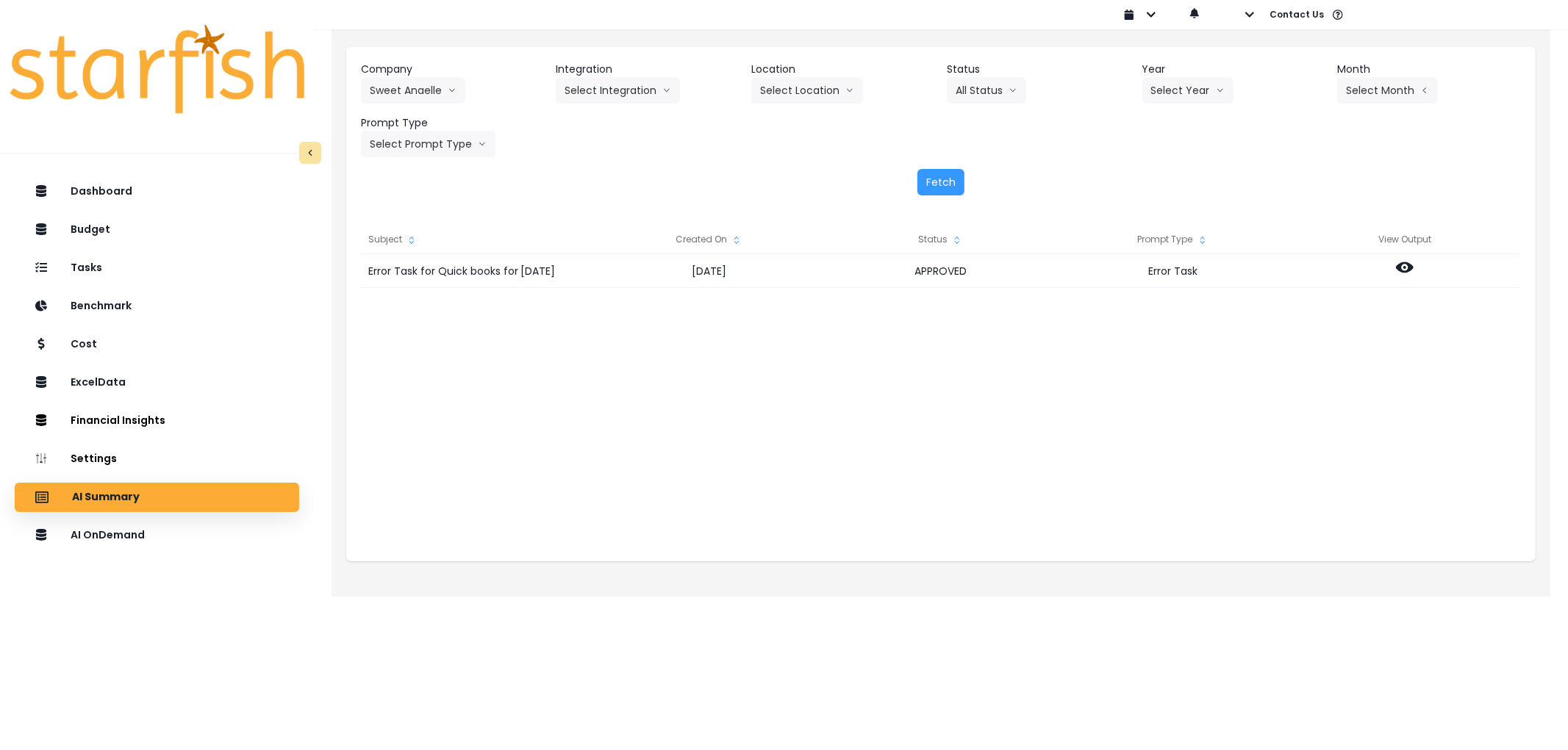
click at [575, 109] on div "Company Sweet Anaelle 86 Costs Asti Bagel Cafe Balance Grille Bald Ginger Bar B…" at bounding box center [940, 109] width 1159 height 95
click at [603, 90] on button "Select Integration" at bounding box center [617, 90] width 124 height 27
click at [591, 117] on span "Quickbooks" at bounding box center [591, 121] width 53 height 15
click at [1172, 95] on button "Select Year" at bounding box center [1187, 90] width 91 height 27
drag, startPoint x: 1155, startPoint y: 172, endPoint x: 1166, endPoint y: 170, distance: 11.2
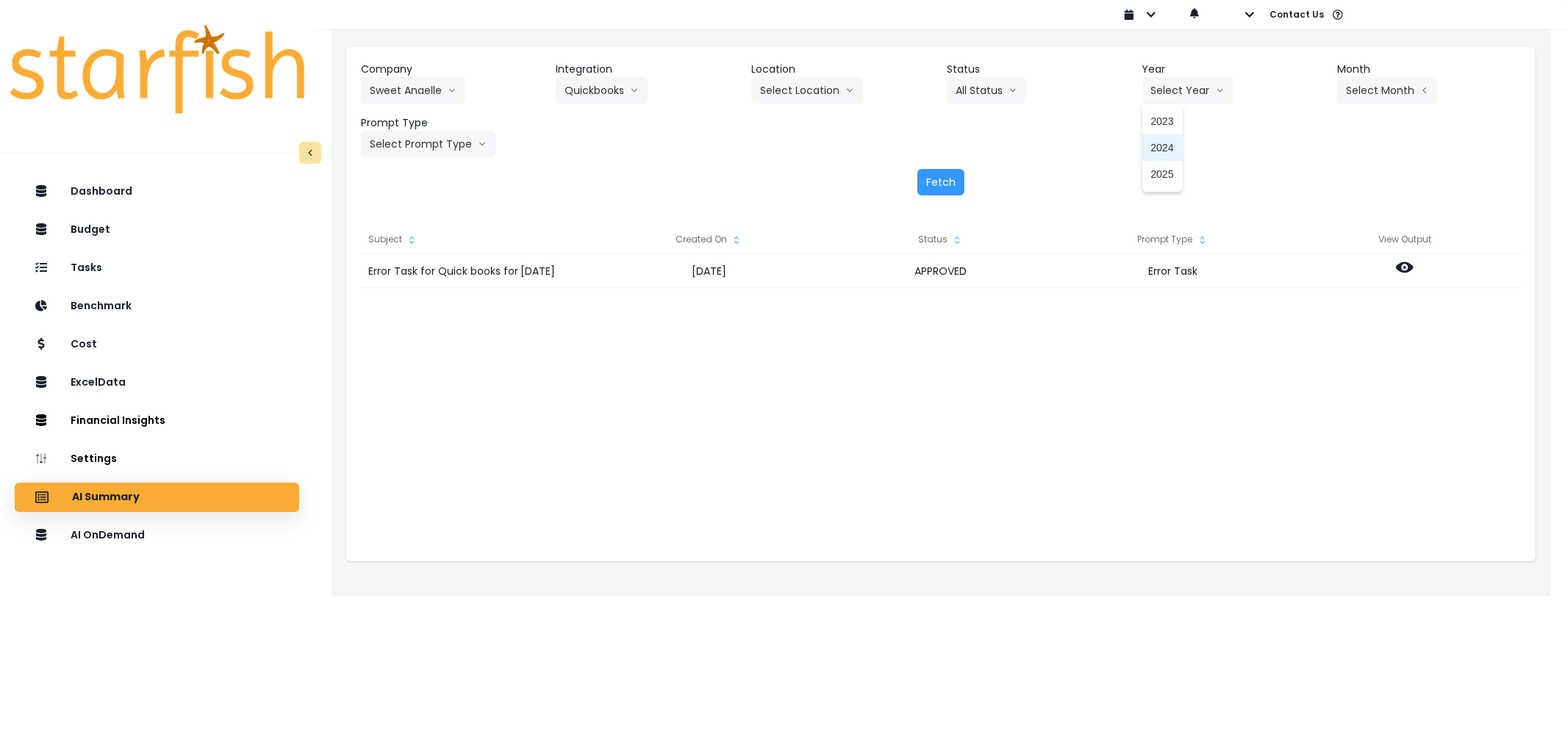
click at [1157, 172] on span "2025" at bounding box center [1162, 174] width 23 height 15
click at [1447, 90] on div "Month Select Month Jan Feb March April May June July Aug Sept Oct Nov Dec" at bounding box center [1428, 83] width 184 height 42
click at [1399, 88] on button "Select Month" at bounding box center [1387, 90] width 101 height 27
click at [1307, 299] on span "Sept" at bounding box center [1314, 307] width 28 height 15
click at [409, 150] on button "Select Prompt Type" at bounding box center [428, 144] width 135 height 27
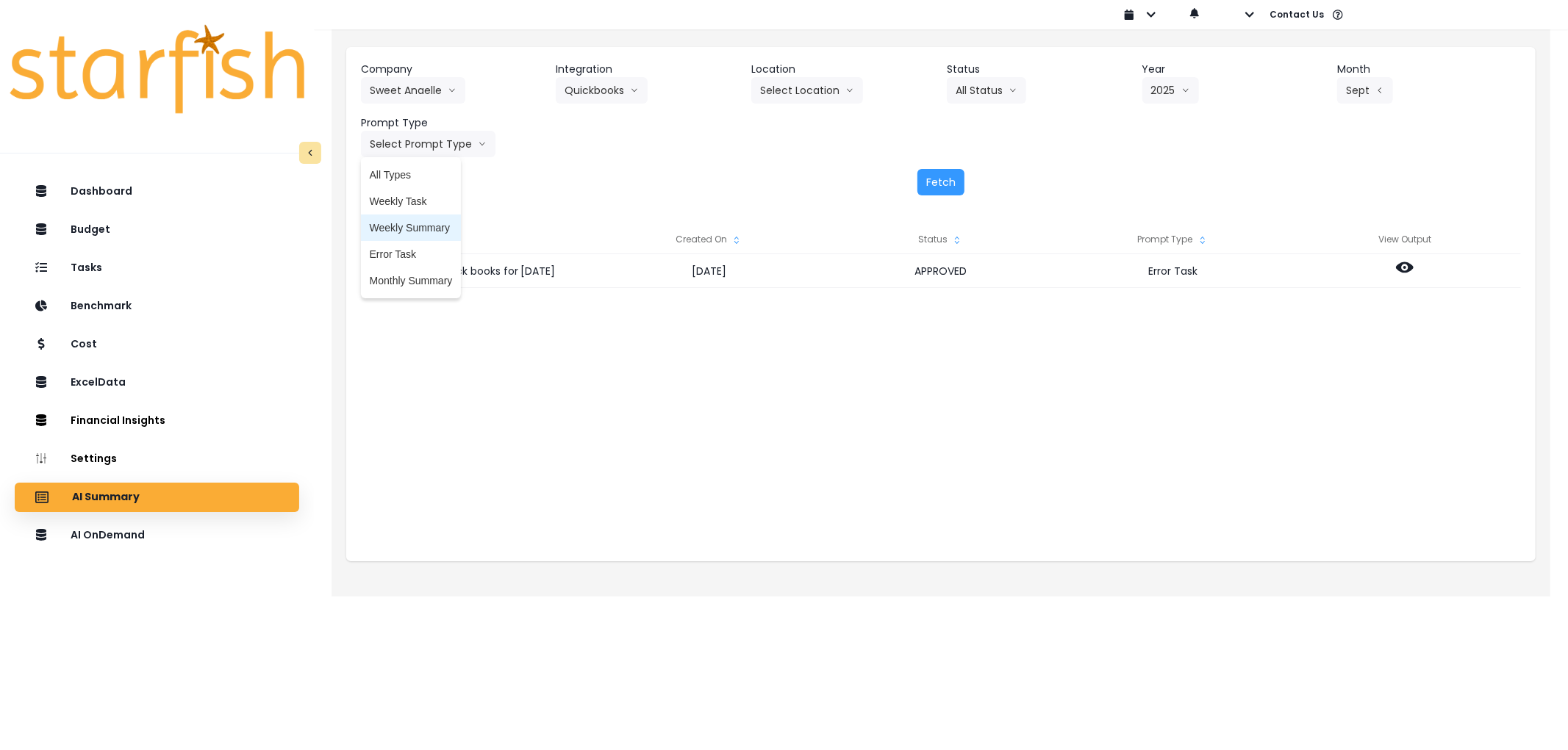
click at [410, 242] on li "Error Task" at bounding box center [411, 254] width 101 height 27
click at [945, 190] on button "Fetch" at bounding box center [940, 182] width 47 height 27
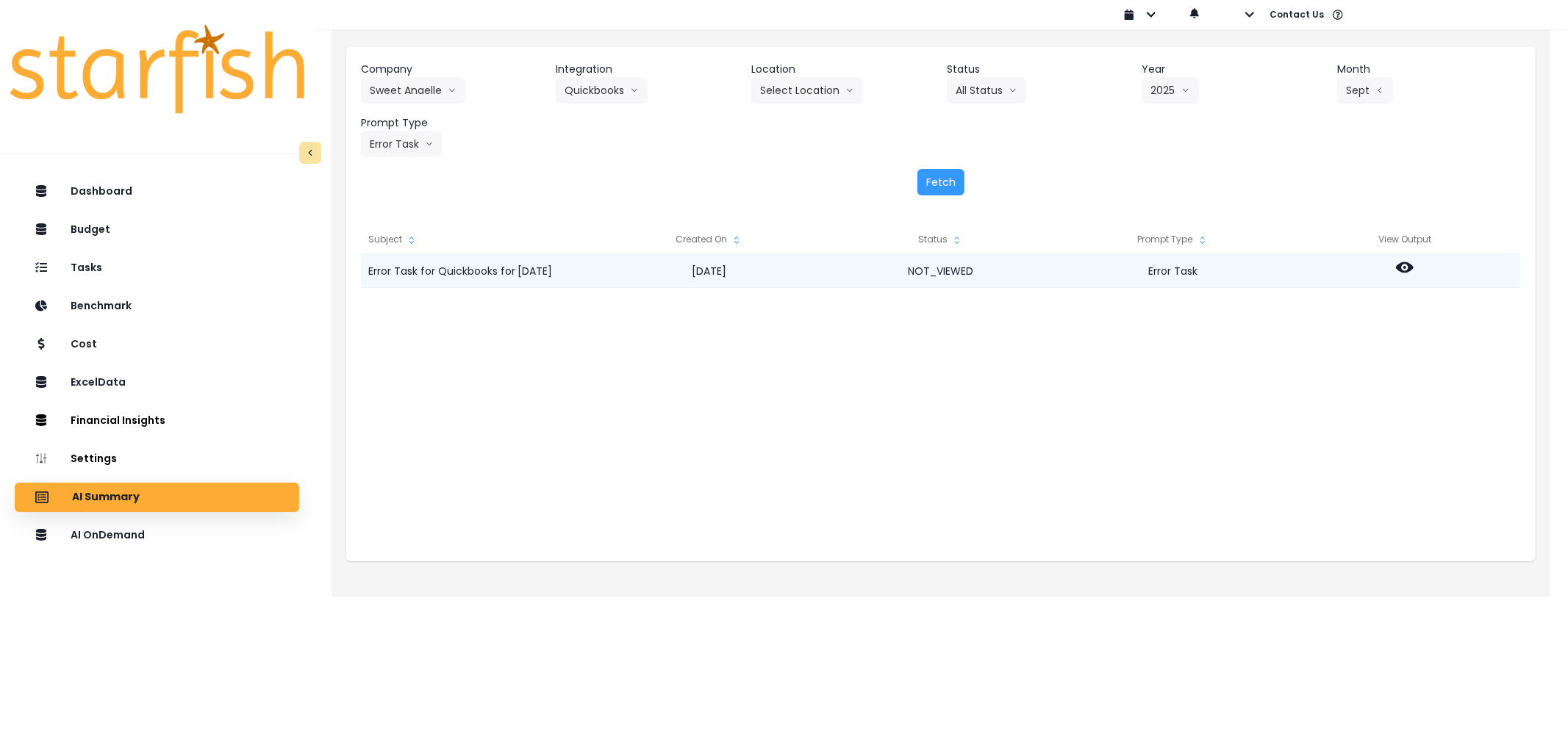
click at [1408, 268] on icon at bounding box center [1404, 268] width 17 height 11
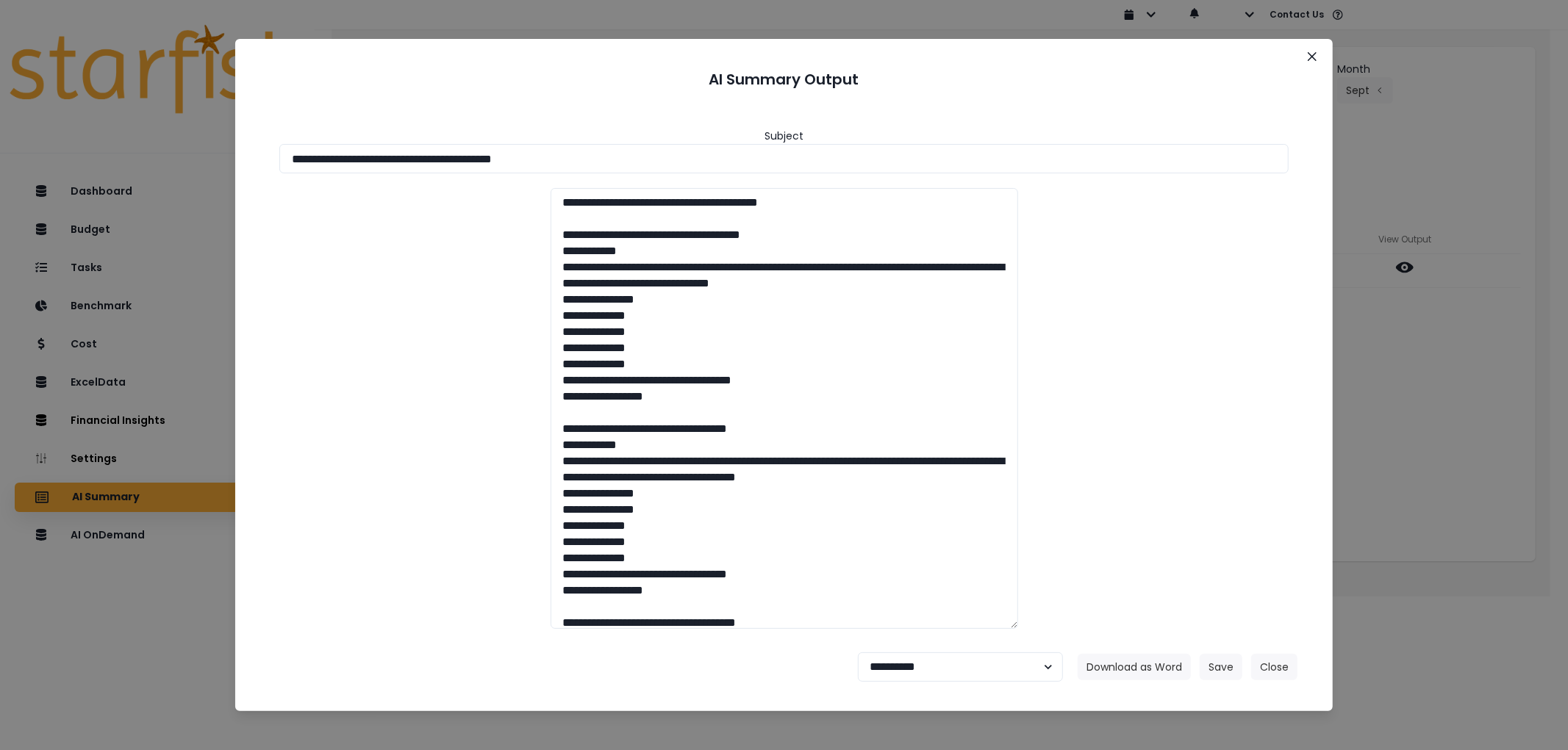
drag, startPoint x: 529, startPoint y: 150, endPoint x: 96, endPoint y: 155, distance: 433.0
click at [96, 155] on div "**********" at bounding box center [784, 375] width 1568 height 750
click at [1112, 659] on button "Download as Word" at bounding box center [1134, 667] width 113 height 27
click at [919, 678] on select "**********" at bounding box center [959, 667] width 205 height 29
select select "********"
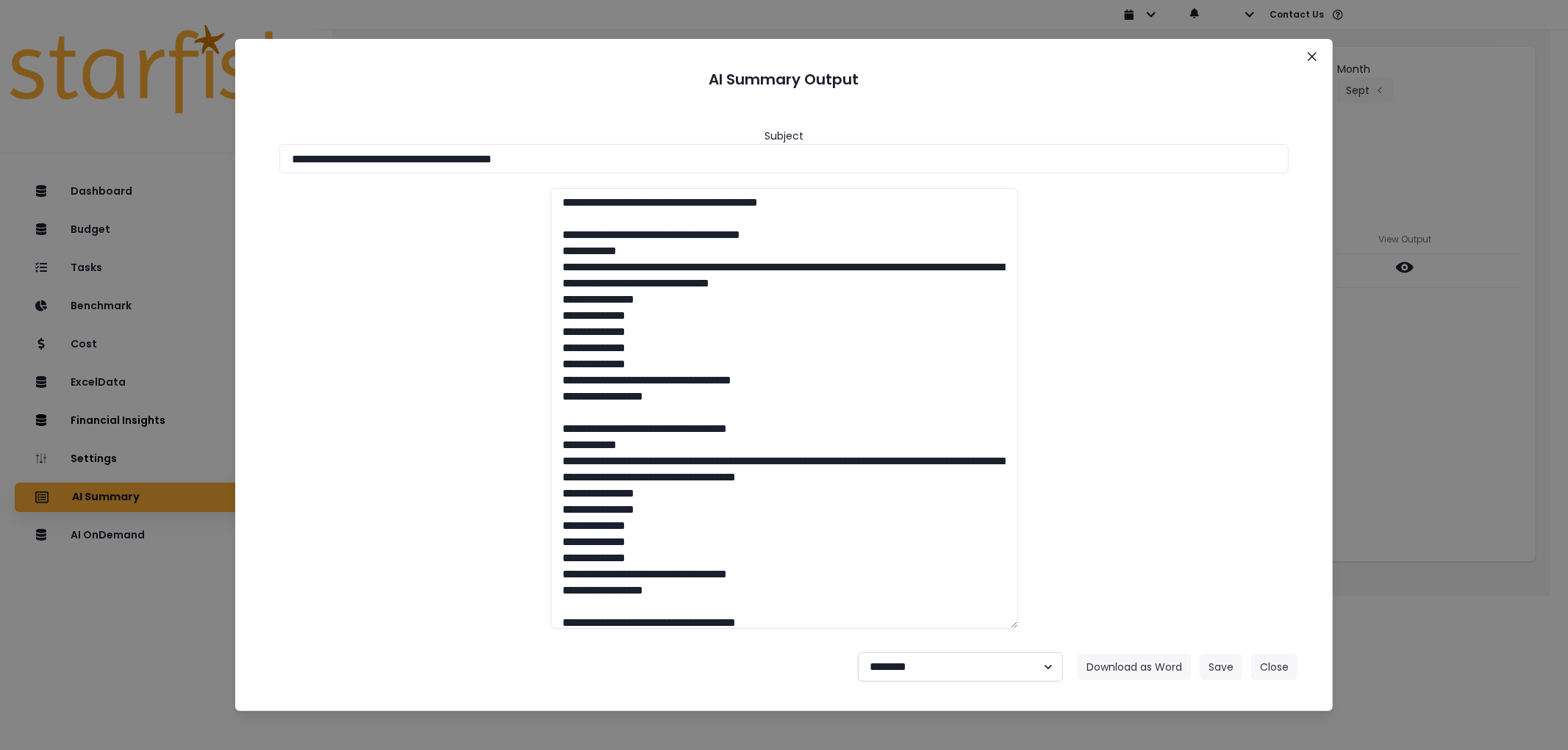
click at [857, 653] on select "**********" at bounding box center [959, 667] width 205 height 29
click at [1226, 662] on button "Save" at bounding box center [1221, 667] width 42 height 27
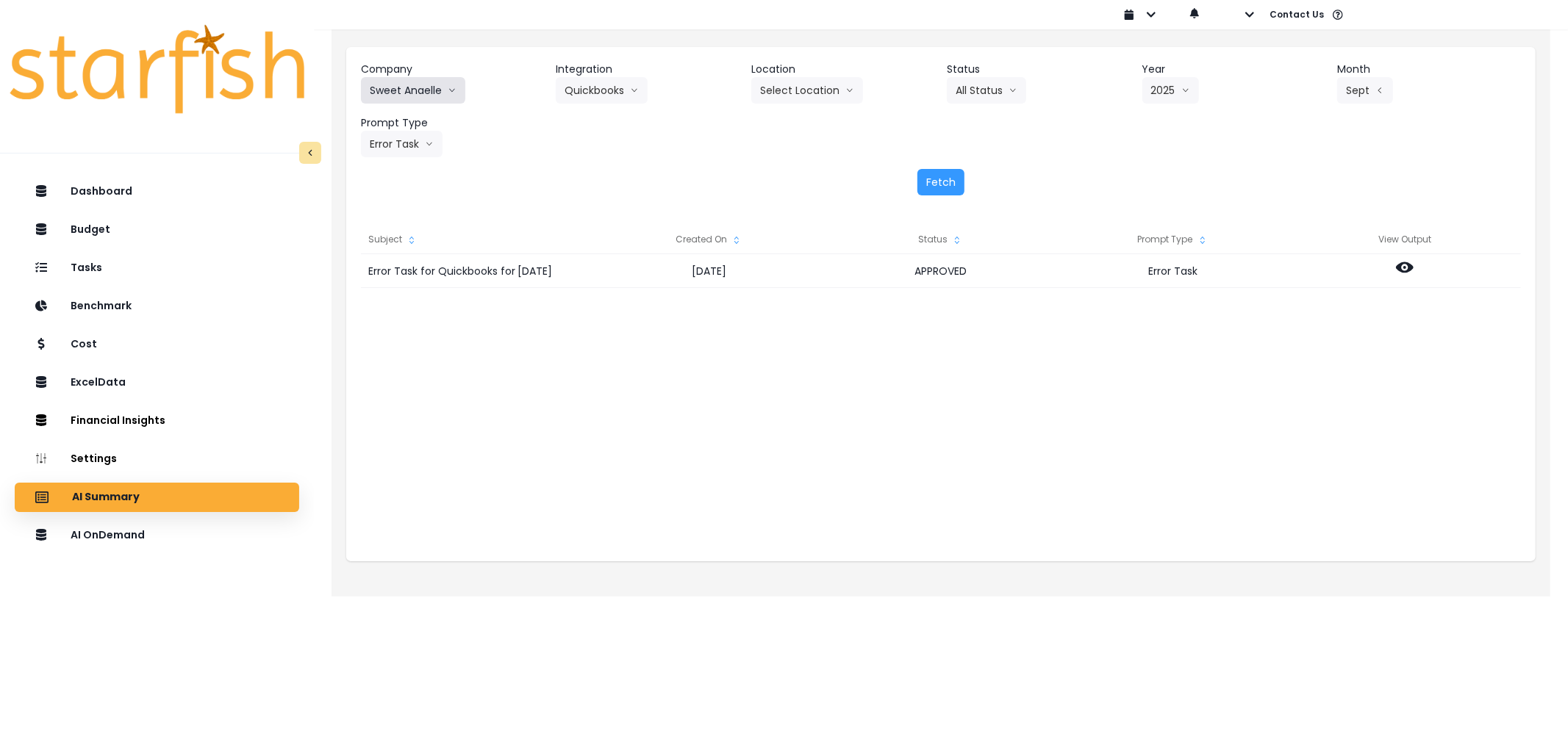
click at [410, 97] on button "Sweet Anaelle" at bounding box center [413, 90] width 105 height 27
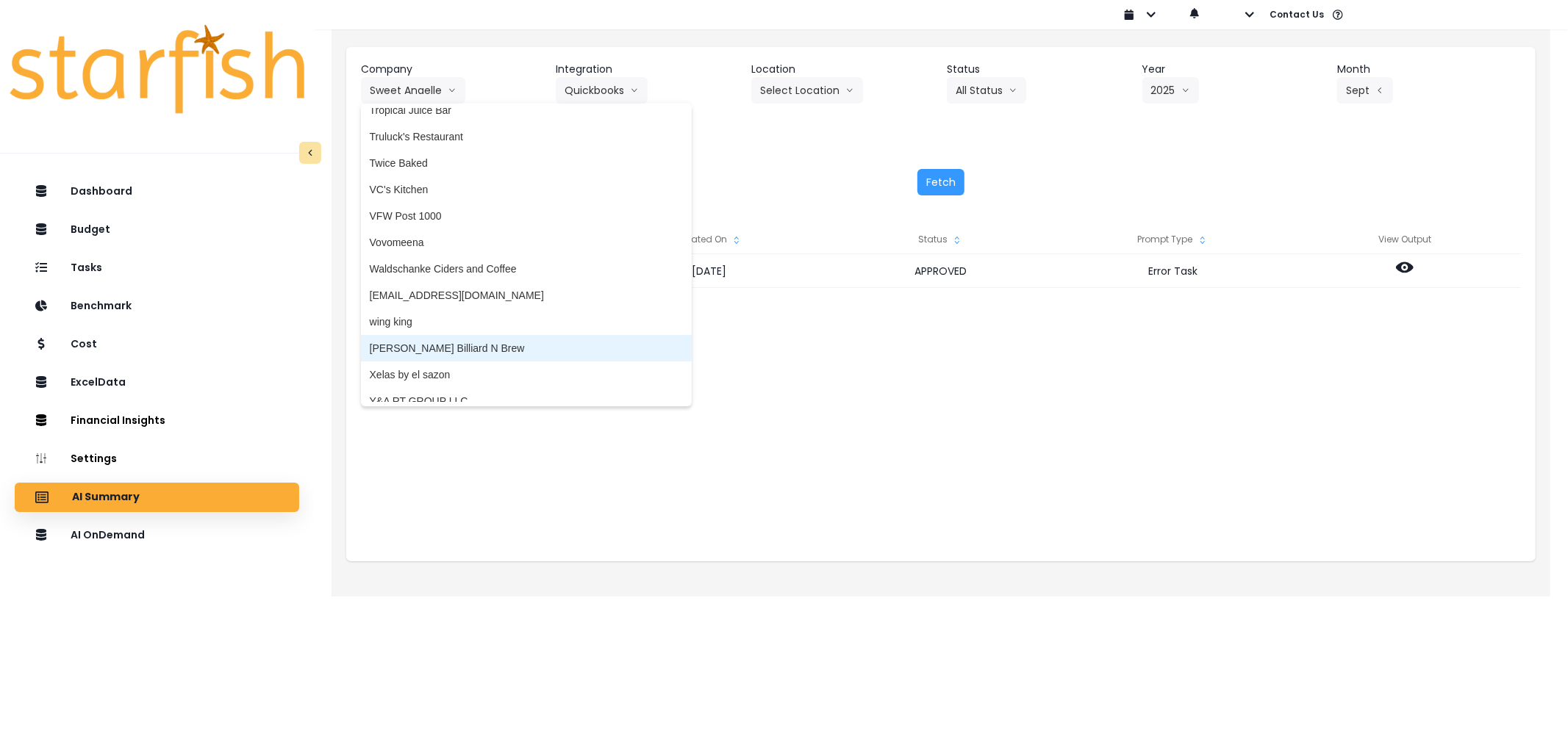
scroll to position [3935, 0]
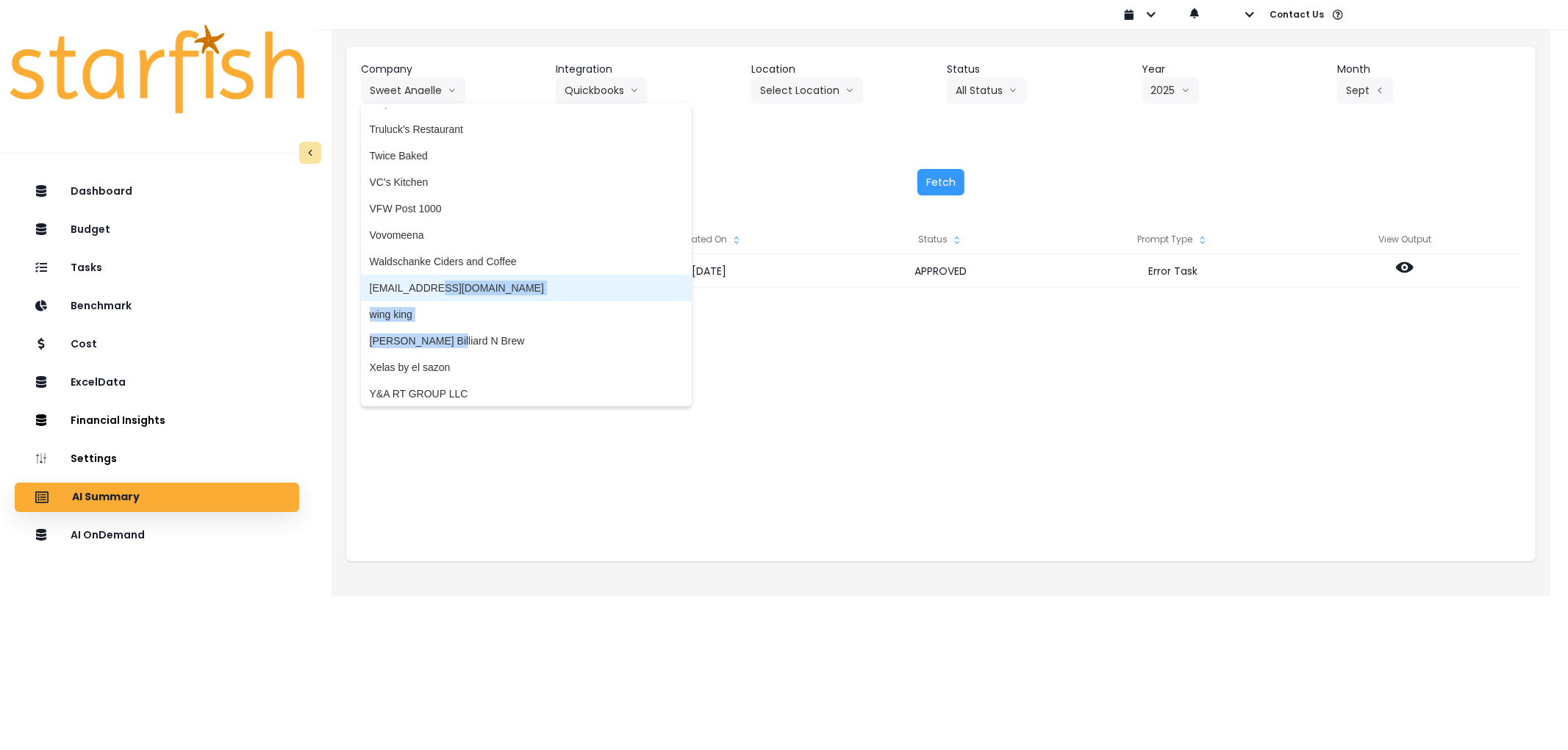
drag, startPoint x: 441, startPoint y: 327, endPoint x: 437, endPoint y: 280, distance: 47.2
click at [437, 280] on div "86 Costs Asti Bagel Cafe Balance Grille Bald Ginger Bar Business Podcast Bean &…" at bounding box center [526, 255] width 330 height 294
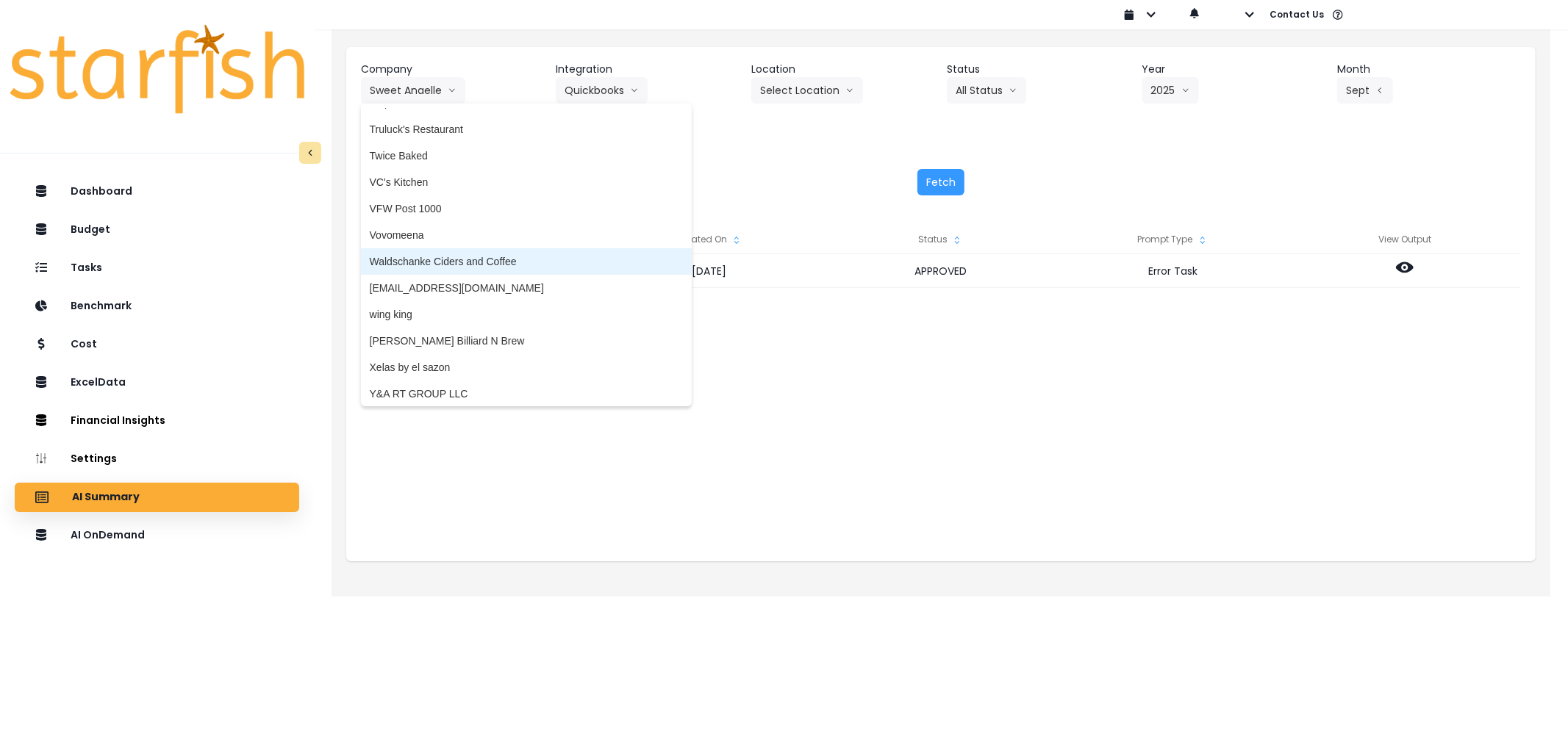
click at [443, 254] on span "Waldschanke Ciders and Coffee" at bounding box center [526, 262] width 313 height 15
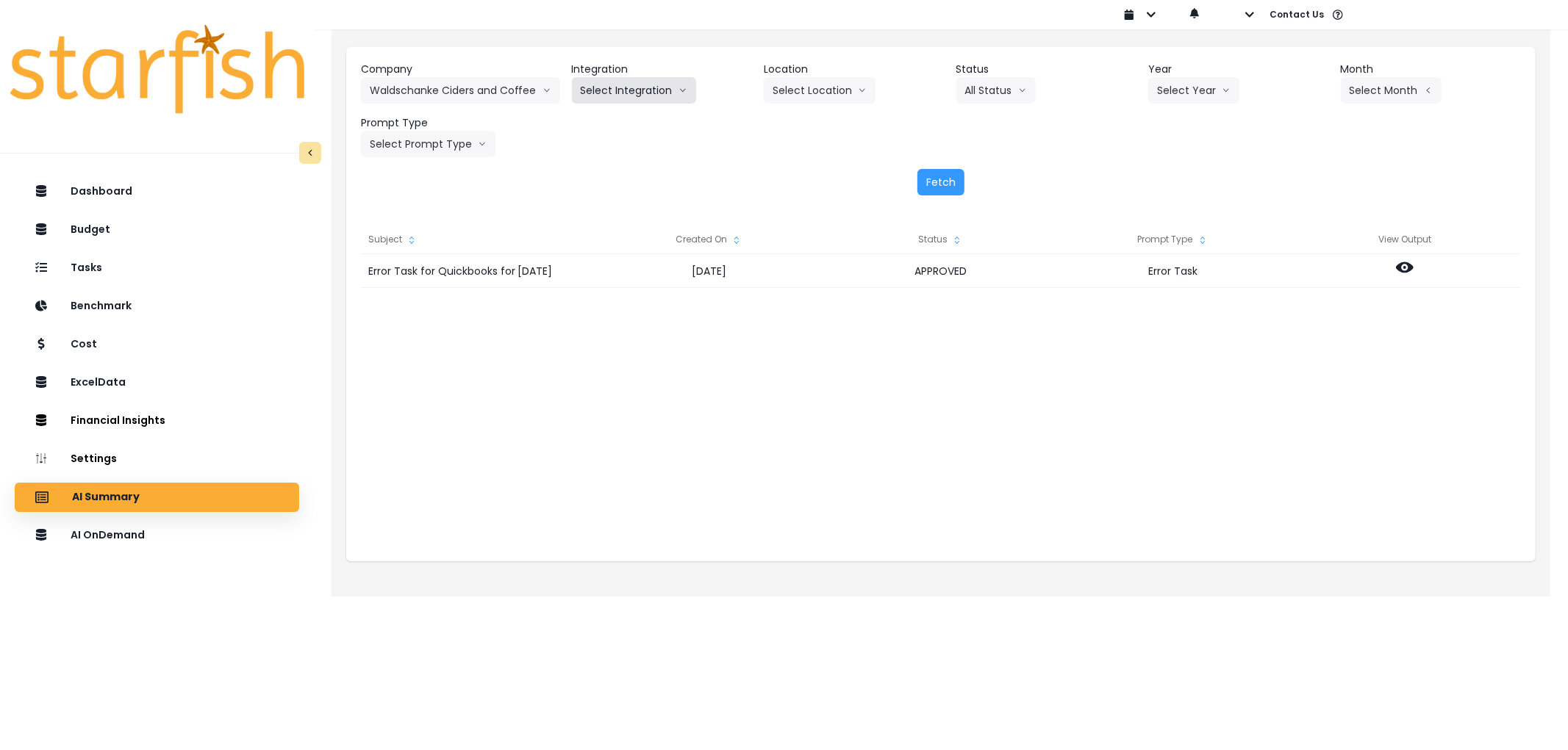
click at [625, 88] on button "Select Integration" at bounding box center [633, 90] width 124 height 27
click at [625, 109] on li "QuickBooks Online" at bounding box center [624, 121] width 105 height 27
click at [1212, 77] on button "Select Year" at bounding box center [1193, 90] width 91 height 27
click at [1184, 164] on li "2025" at bounding box center [1169, 174] width 40 height 27
click at [1392, 94] on button "Select Month" at bounding box center [1391, 90] width 101 height 27
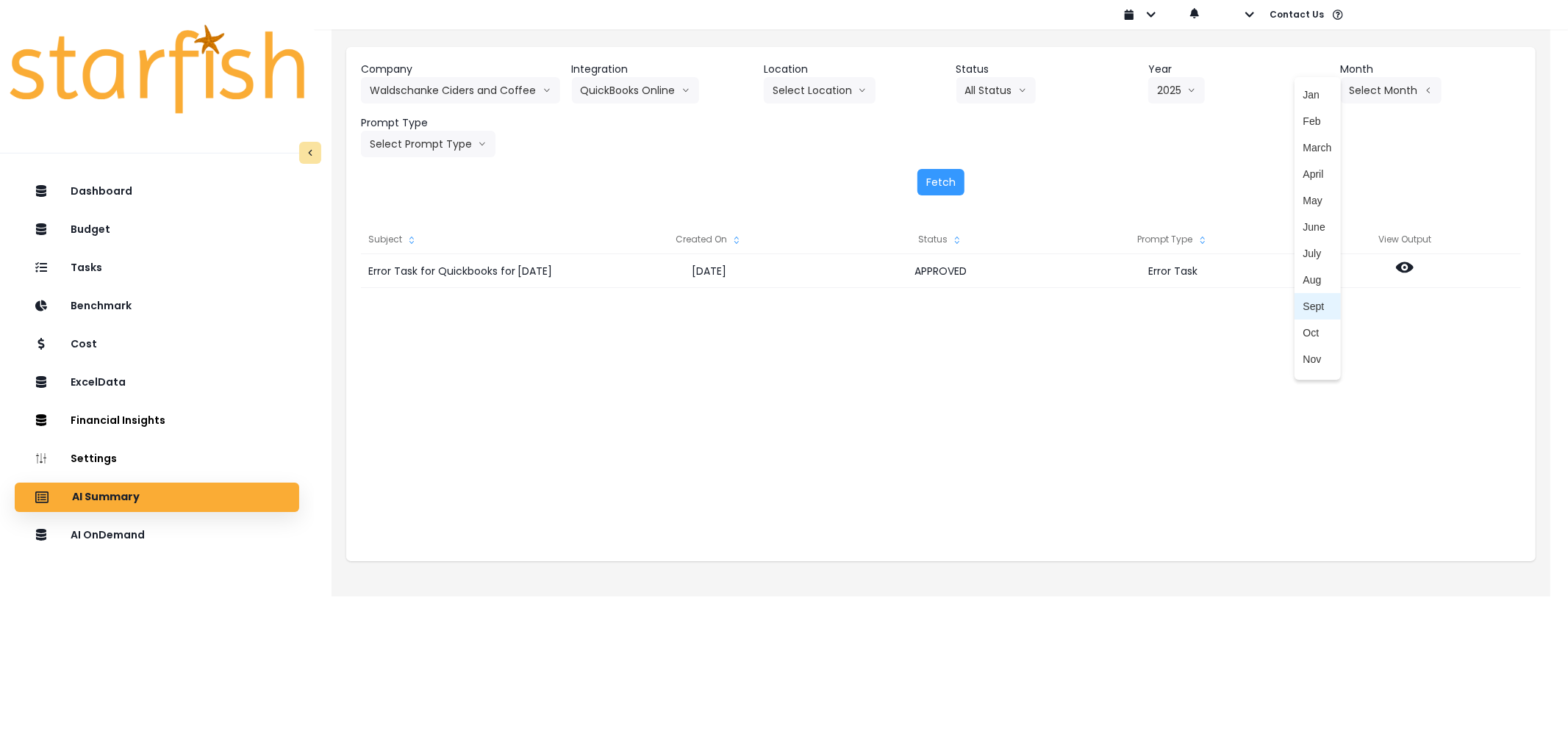
click at [1307, 304] on span "Sept" at bounding box center [1317, 307] width 28 height 15
click at [459, 145] on button "Select Prompt Type" at bounding box center [428, 144] width 135 height 27
click at [421, 250] on span "Error Task" at bounding box center [411, 254] width 83 height 15
click at [936, 181] on button "Fetch" at bounding box center [940, 182] width 47 height 27
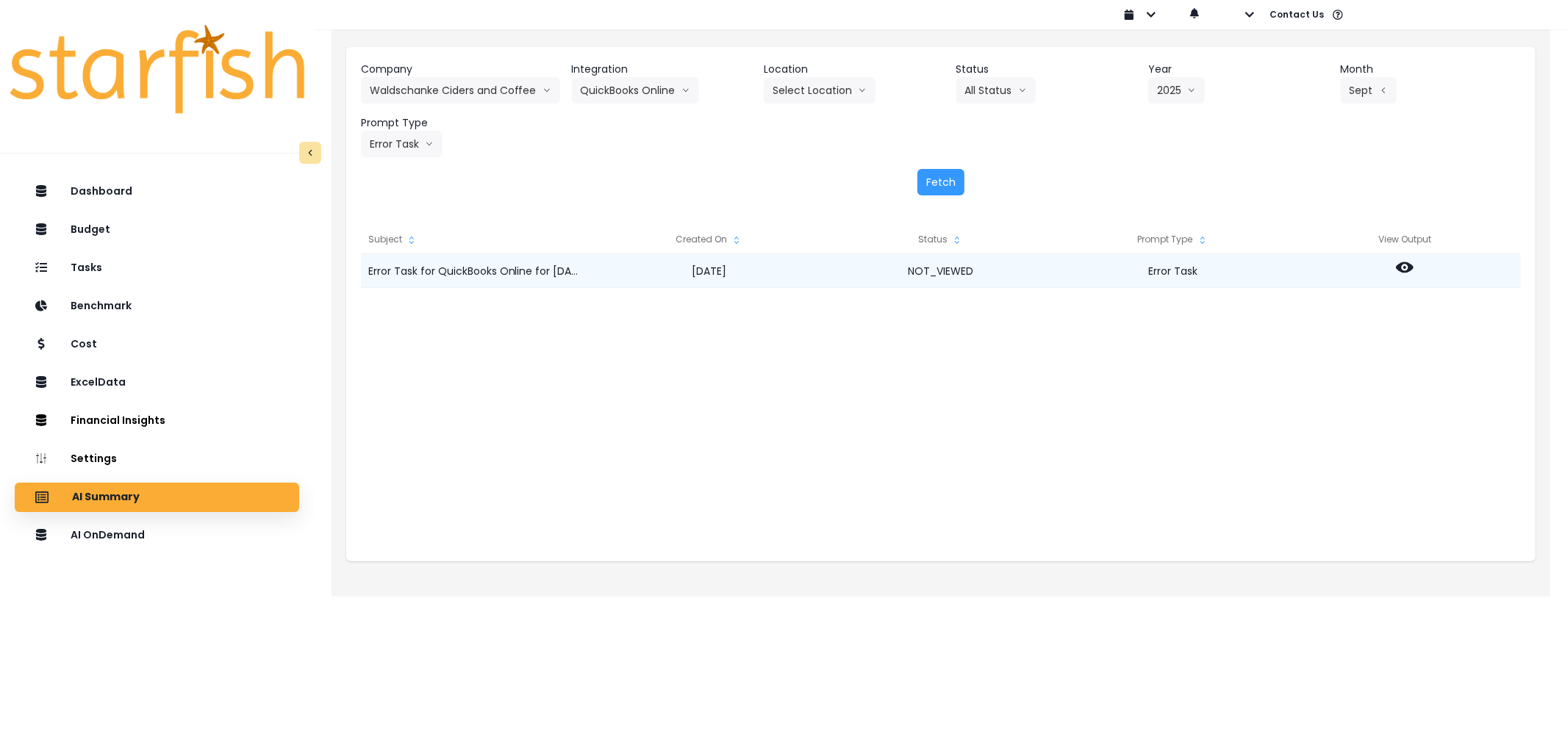
click at [1408, 263] on icon at bounding box center [1404, 268] width 17 height 11
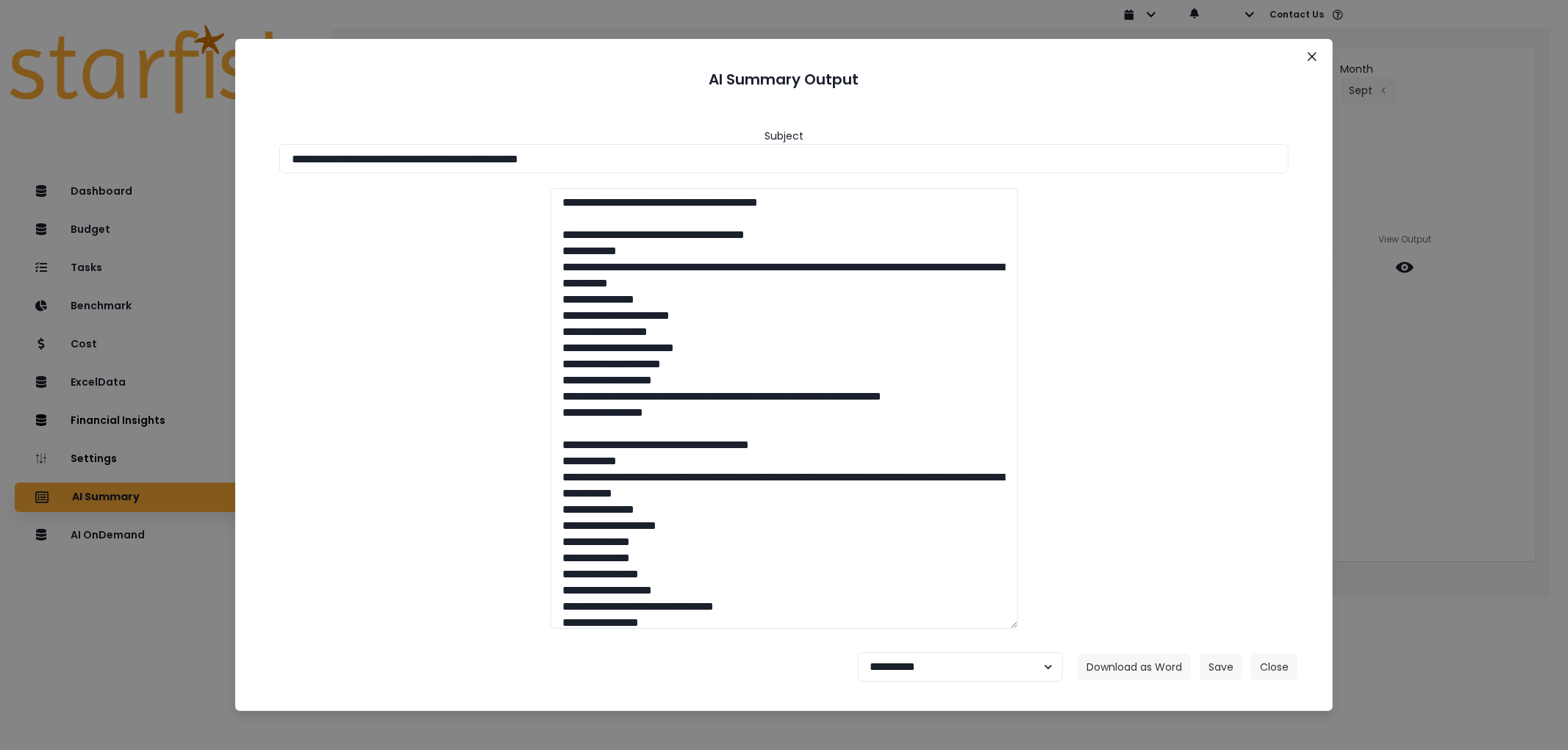
drag, startPoint x: 724, startPoint y: 155, endPoint x: 13, endPoint y: 163, distance: 711.0
click at [0, 150] on html "Dashboard Budget Tasks Benchmark Cost ExcelData Financial Insights Location Ana…" at bounding box center [784, 288] width 1568 height 576
click at [1119, 659] on button "Download as Word" at bounding box center [1134, 667] width 113 height 27
click at [931, 658] on select "**********" at bounding box center [959, 667] width 205 height 29
select select "********"
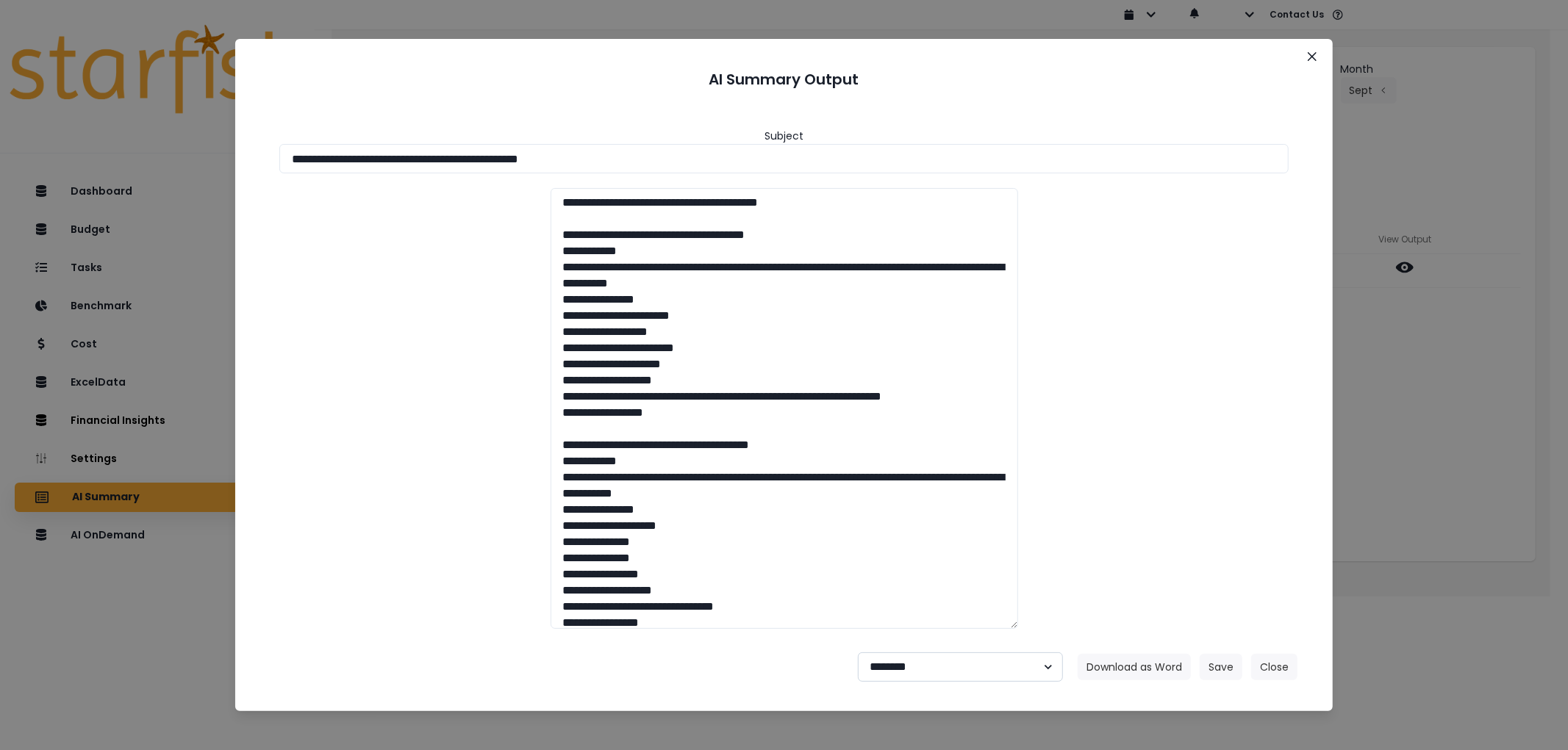
click at [857, 653] on select "**********" at bounding box center [959, 667] width 205 height 29
click at [1217, 666] on button "Save" at bounding box center [1221, 667] width 42 height 27
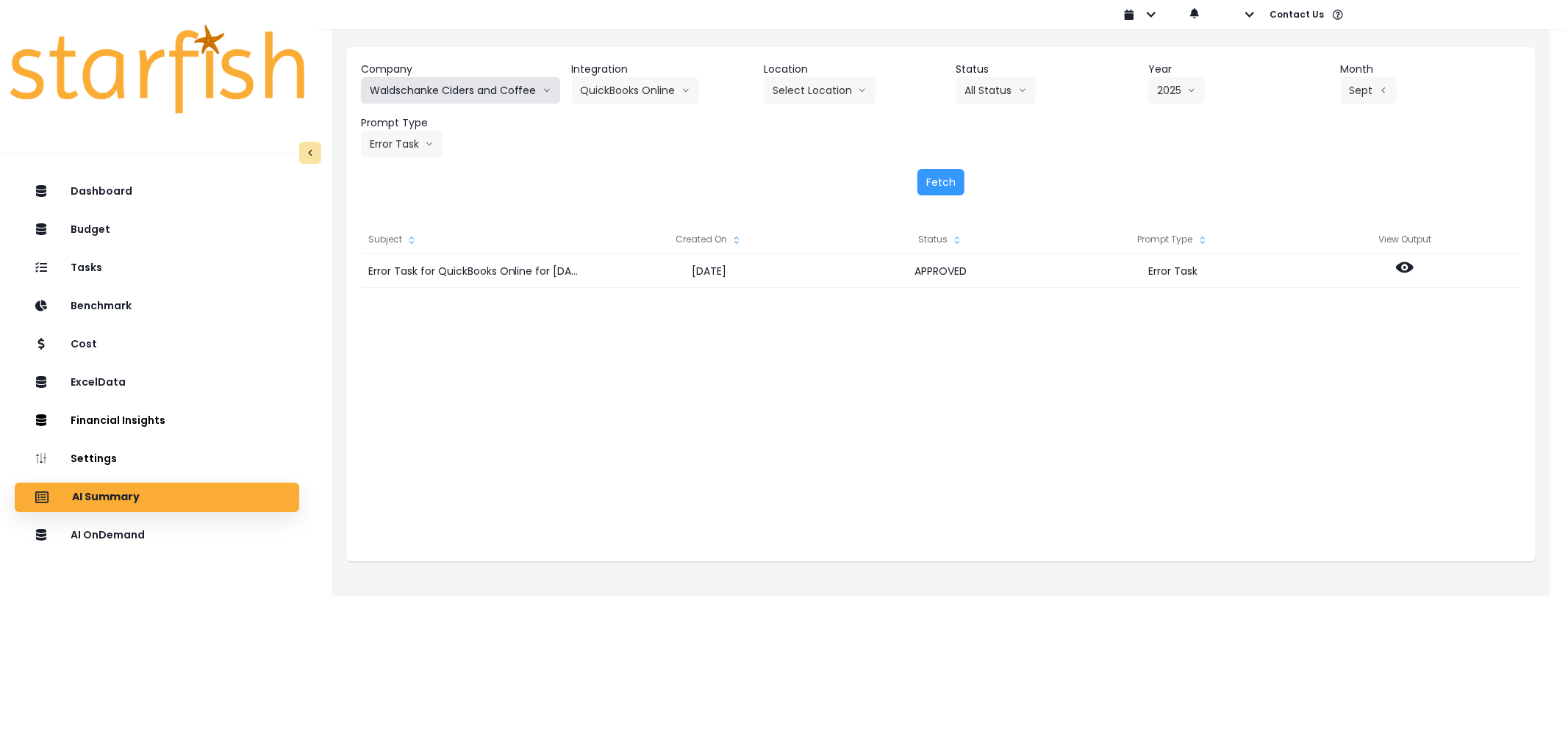
click at [393, 86] on button "Waldschanke Ciders and Coffee" at bounding box center [460, 90] width 199 height 27
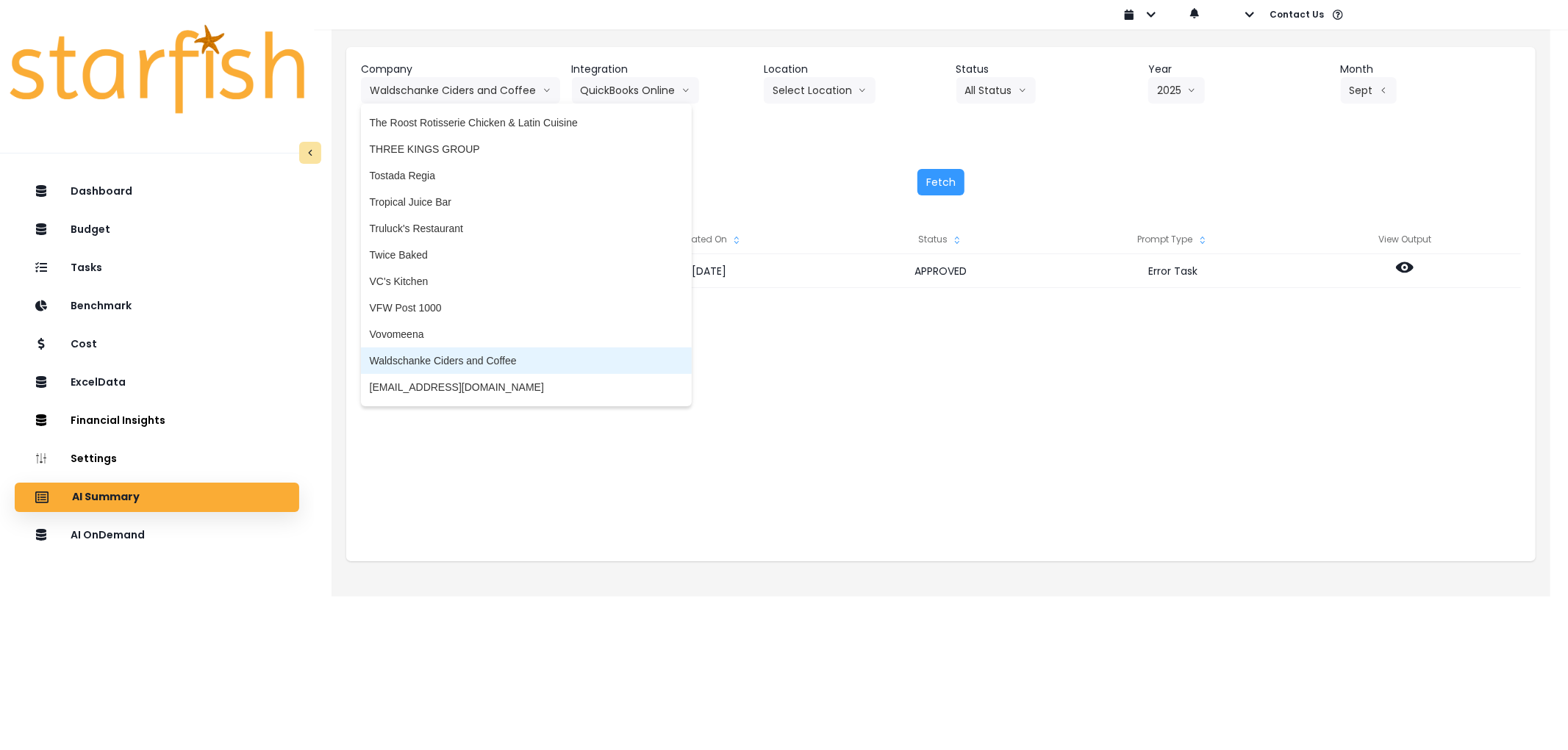
scroll to position [3771, 0]
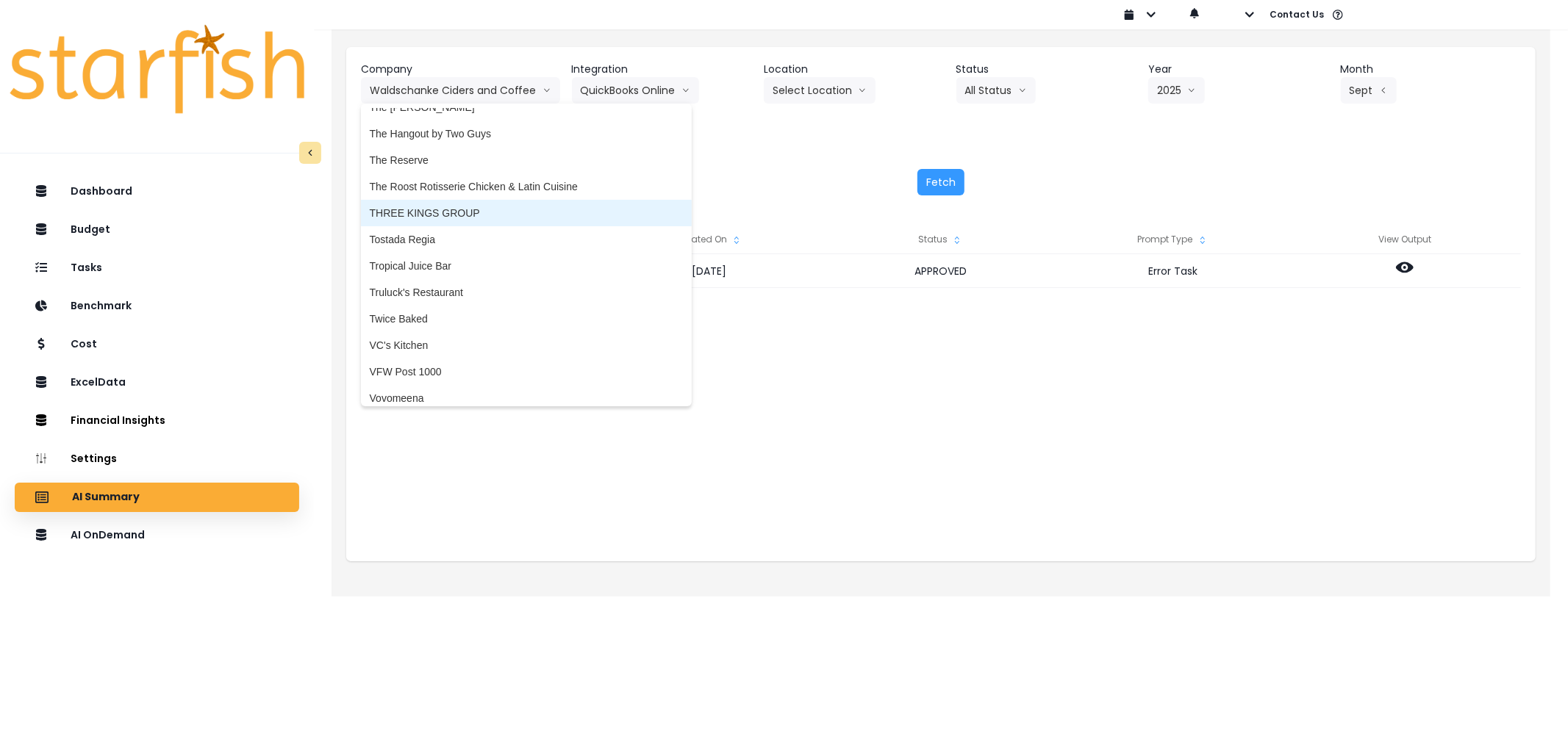
click at [429, 206] on span "THREE KINGS GROUP" at bounding box center [526, 213] width 313 height 15
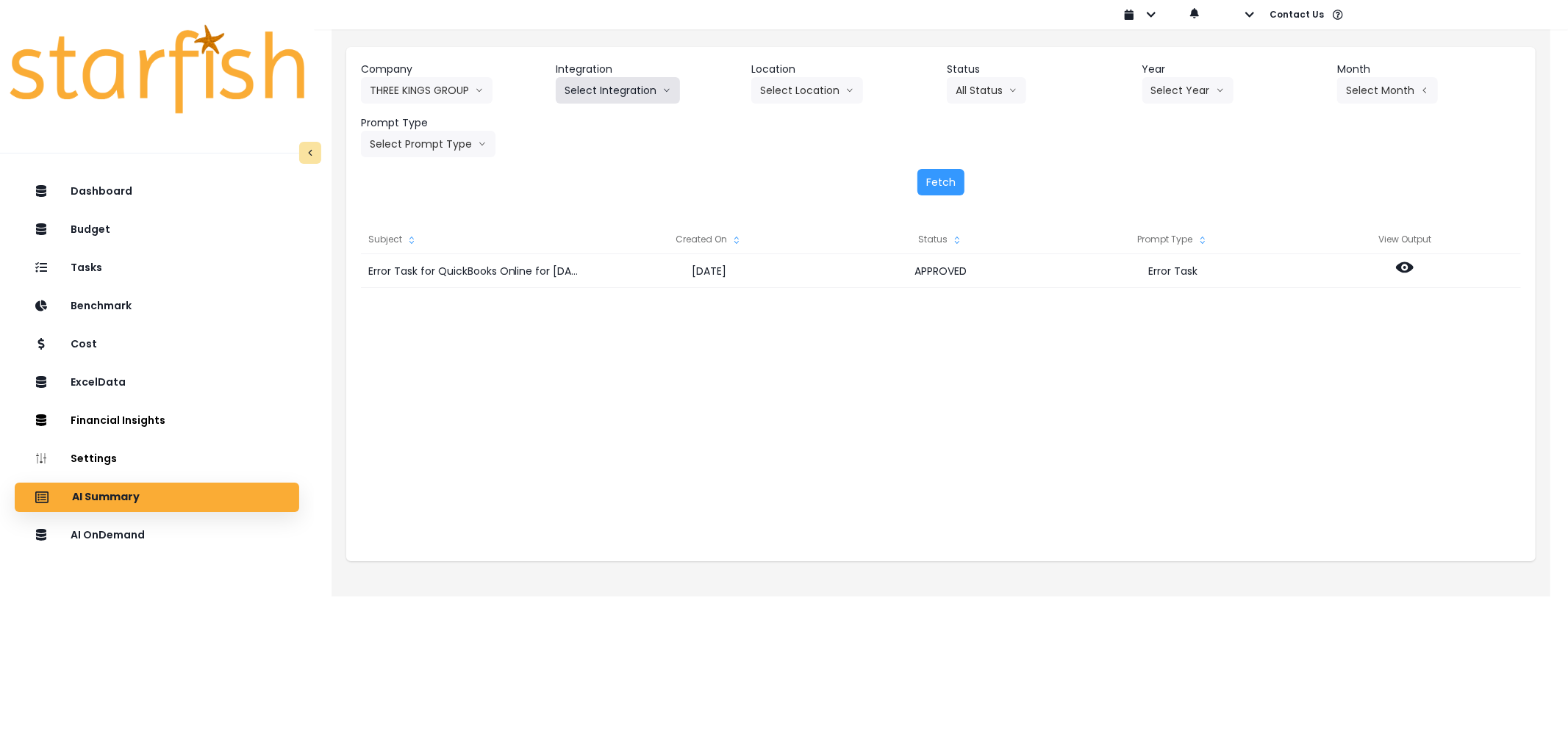
click at [582, 99] on button "Select Integration" at bounding box center [617, 90] width 124 height 27
click at [594, 116] on span "Three Kings Des [PERSON_NAME]" at bounding box center [646, 121] width 164 height 15
click at [1189, 99] on button "Select Year" at bounding box center [1193, 90] width 91 height 27
click at [1170, 172] on span "2025" at bounding box center [1167, 174] width 23 height 15
click at [1372, 93] on button "Select Month" at bounding box center [1391, 90] width 101 height 27
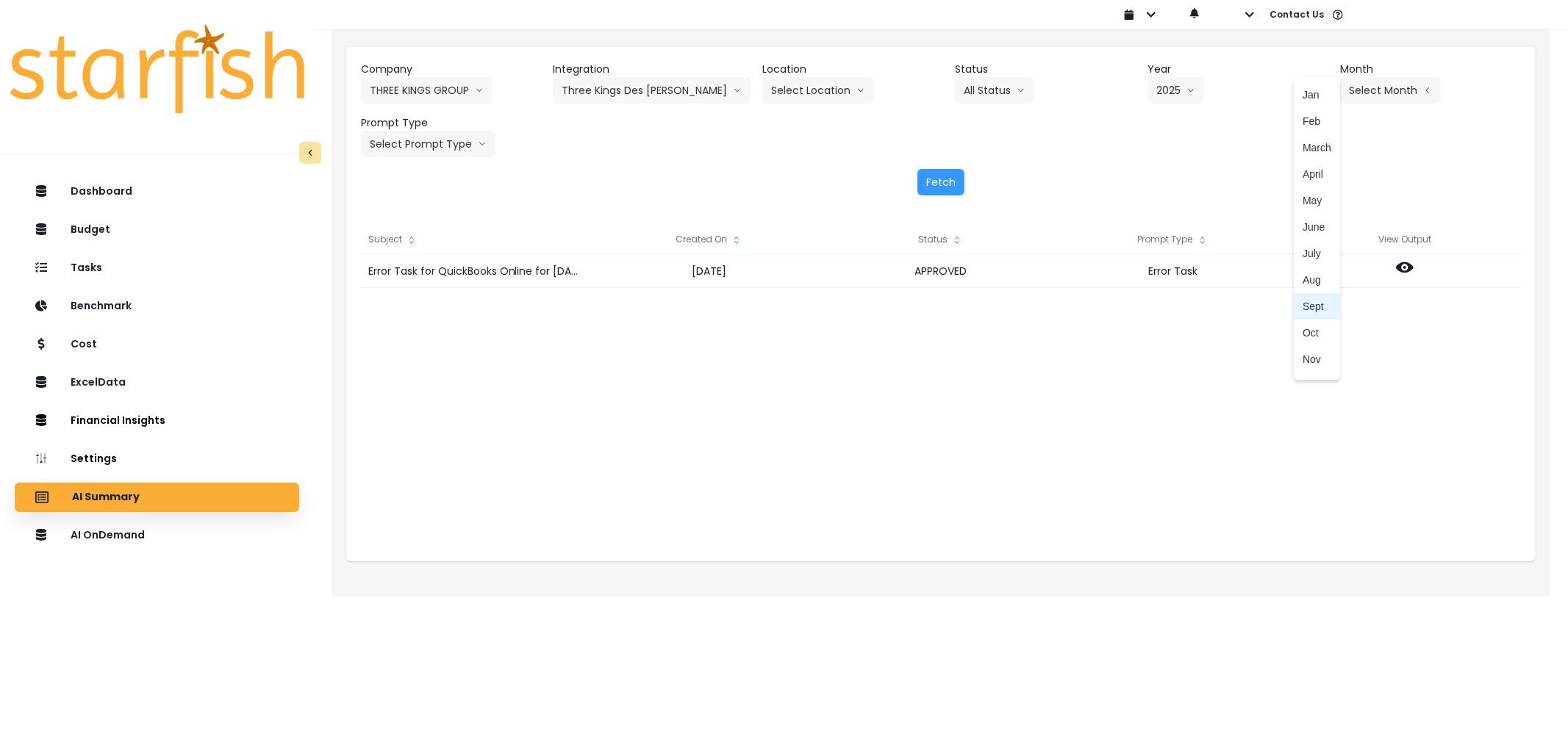
click at [1309, 301] on span "Sept" at bounding box center [1316, 307] width 28 height 15
click at [466, 132] on button "Select Prompt Type" at bounding box center [428, 144] width 135 height 27
drag, startPoint x: 383, startPoint y: 252, endPoint x: 946, endPoint y: 214, distance: 564.3
click at [390, 248] on span "Error Task" at bounding box center [411, 254] width 83 height 15
click at [957, 179] on button "Fetch" at bounding box center [940, 182] width 47 height 27
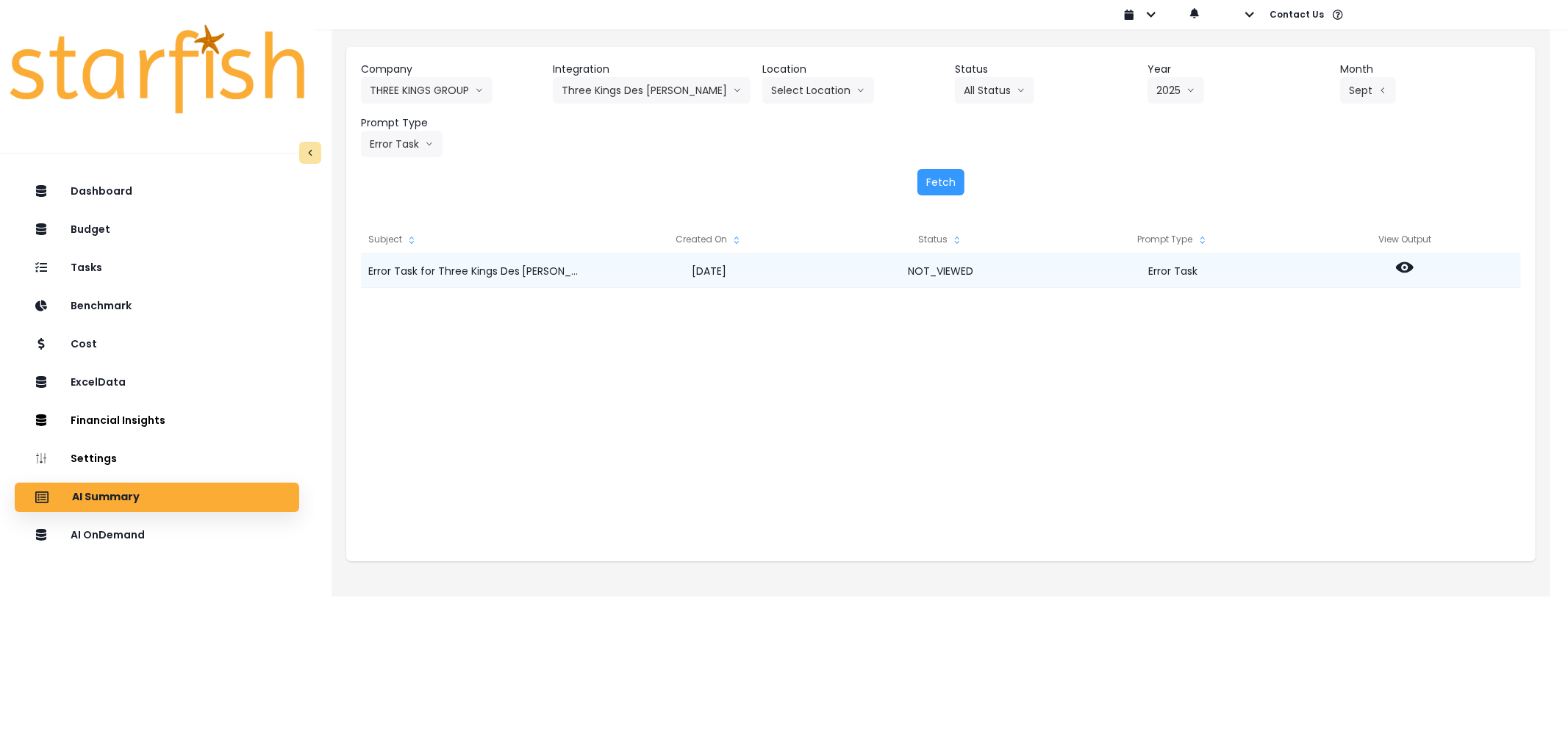
click at [1407, 272] on icon at bounding box center [1404, 267] width 17 height 17
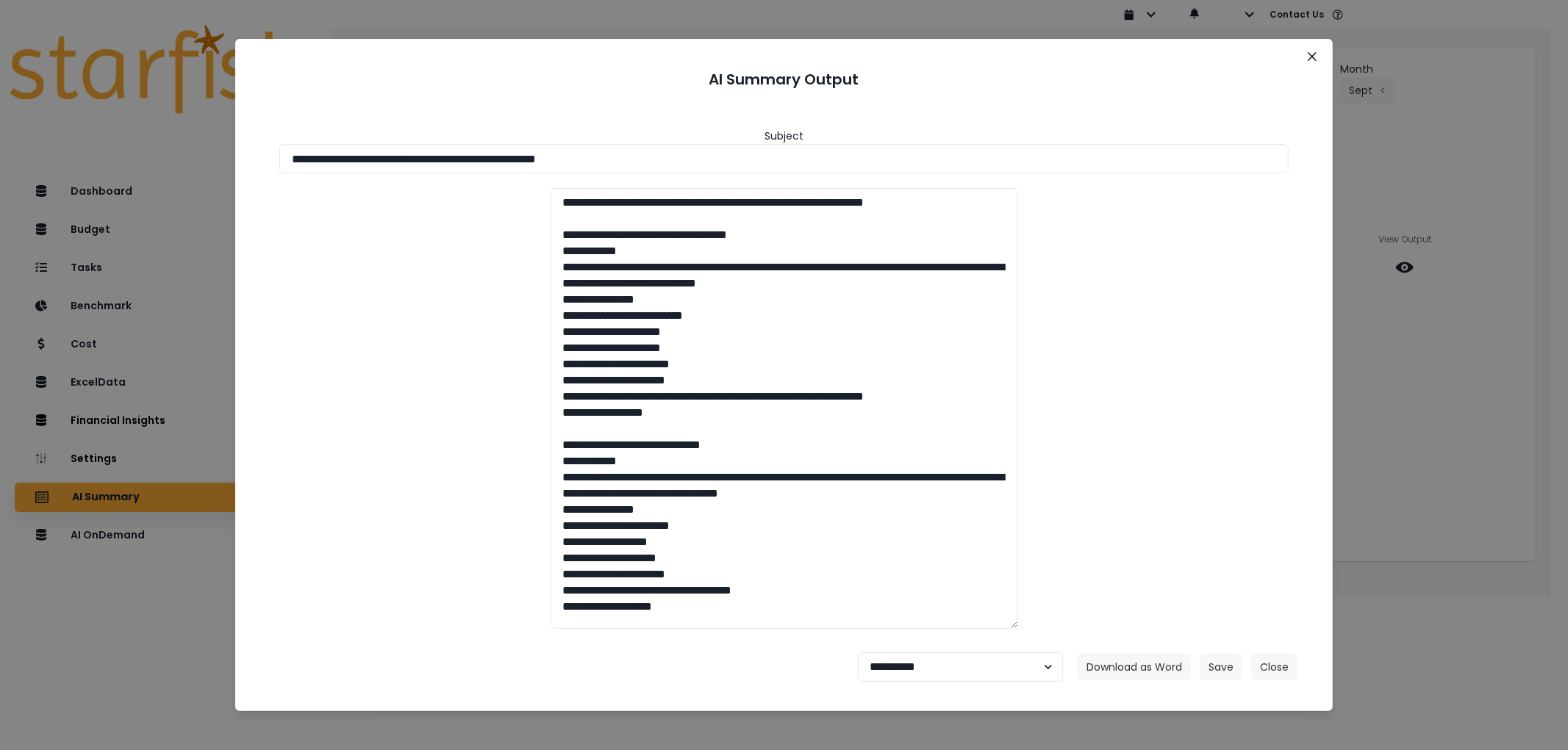
click at [677, 140] on div "**********" at bounding box center [783, 151] width 1009 height 45
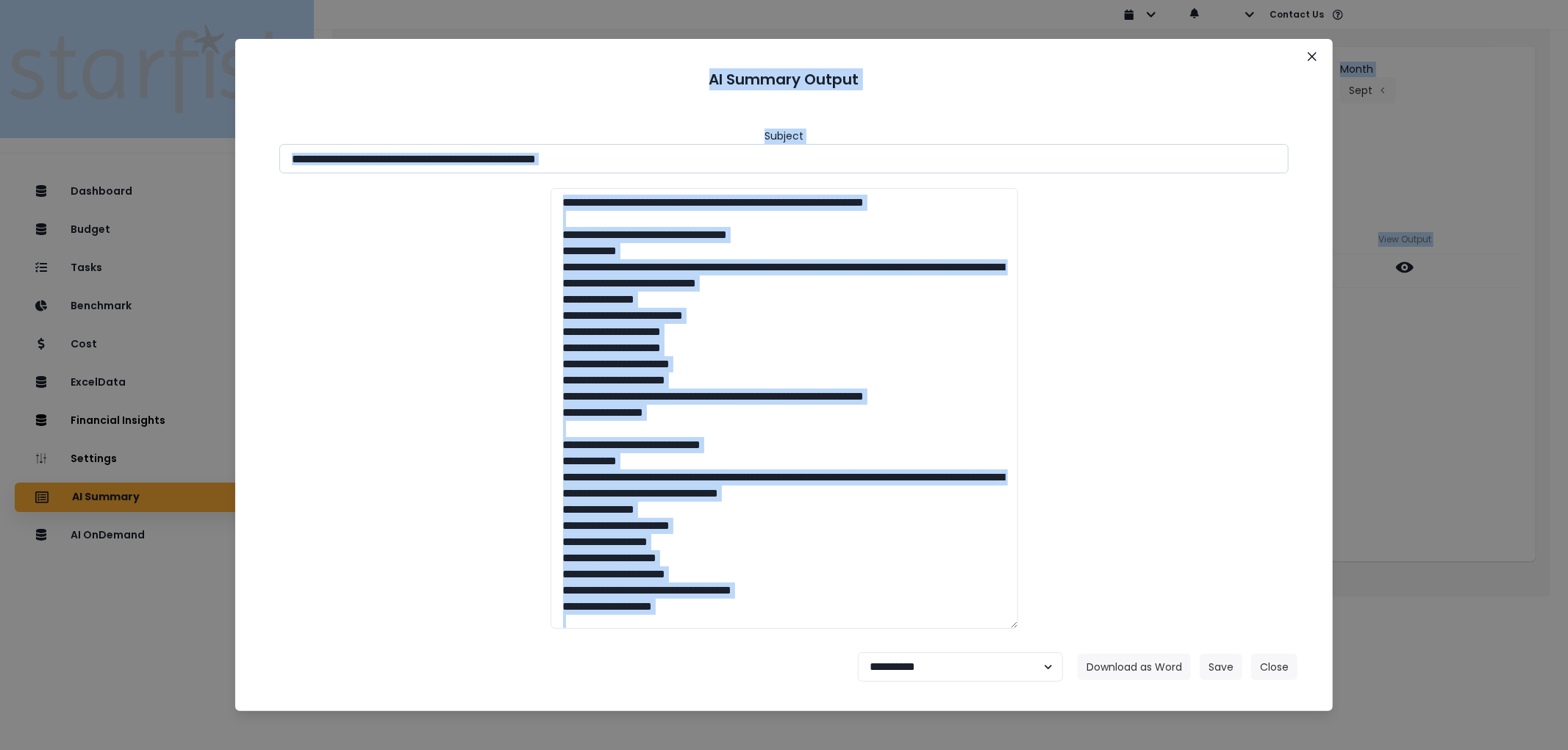
click at [713, 158] on input "**********" at bounding box center [783, 159] width 1009 height 29
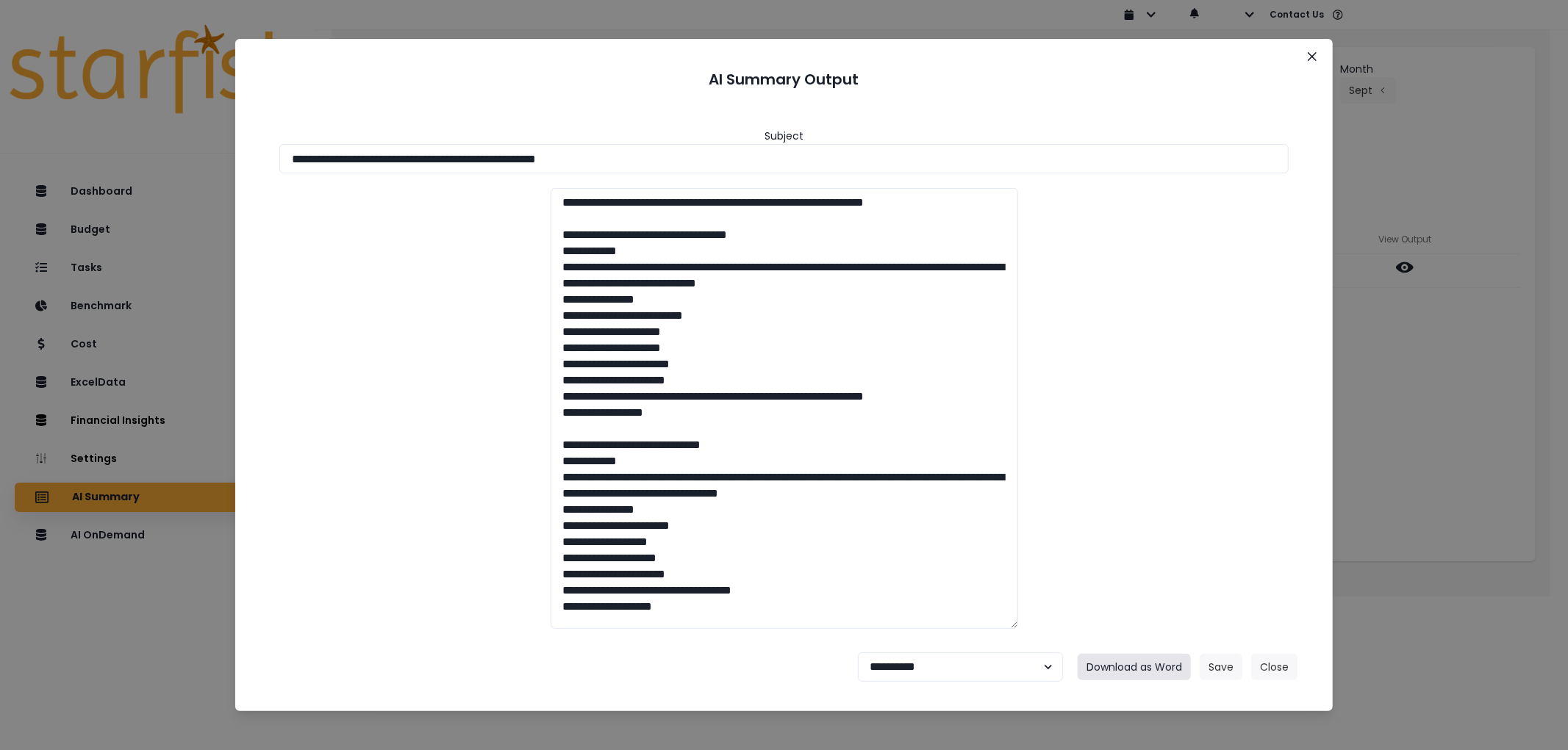
click at [1137, 665] on button "Download as Word" at bounding box center [1134, 667] width 113 height 27
click at [924, 658] on select "**********" at bounding box center [959, 667] width 205 height 29
select select "********"
click at [857, 653] on select "**********" at bounding box center [959, 667] width 205 height 29
click at [1215, 669] on button "Save" at bounding box center [1221, 667] width 42 height 27
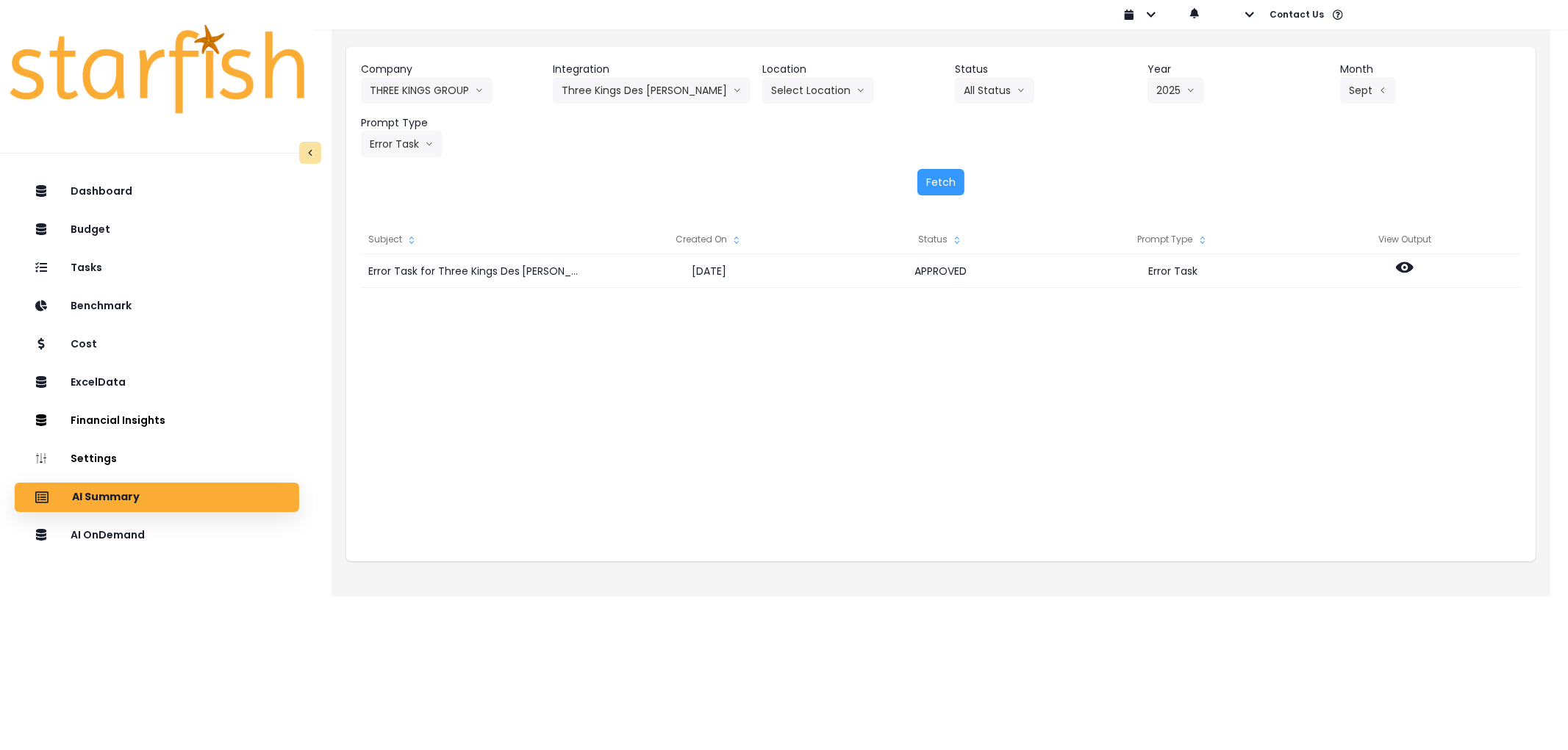
click at [614, 75] on header "Integration" at bounding box center [651, 69] width 197 height 16
click at [622, 88] on button "Three Kings Des [PERSON_NAME]" at bounding box center [651, 90] width 197 height 27
drag, startPoint x: 655, startPoint y: 147, endPoint x: 700, endPoint y: 142, distance: 45.3
click at [658, 147] on span "Three [GEOGRAPHIC_DATA]" at bounding box center [644, 148] width 164 height 15
click at [1230, 84] on button "Select Year" at bounding box center [1187, 90] width 91 height 27
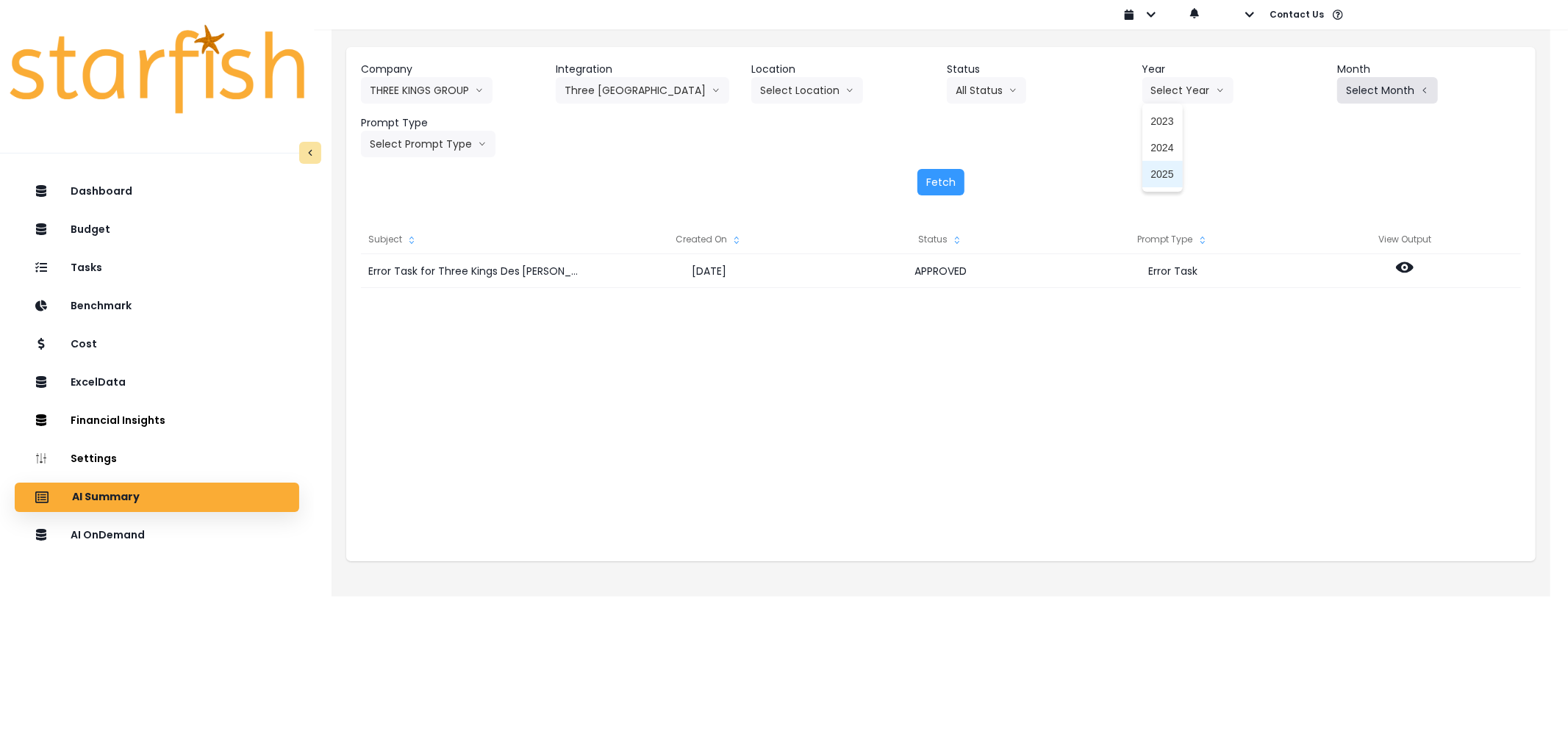
drag, startPoint x: 1169, startPoint y: 171, endPoint x: 1362, endPoint y: 90, distance: 209.3
click at [1171, 171] on span "2025" at bounding box center [1162, 174] width 23 height 15
click at [1363, 88] on button "Select Month" at bounding box center [1387, 90] width 101 height 27
click at [1311, 302] on span "Sept" at bounding box center [1314, 307] width 28 height 15
click at [403, 135] on button "Select Prompt Type" at bounding box center [428, 144] width 135 height 27
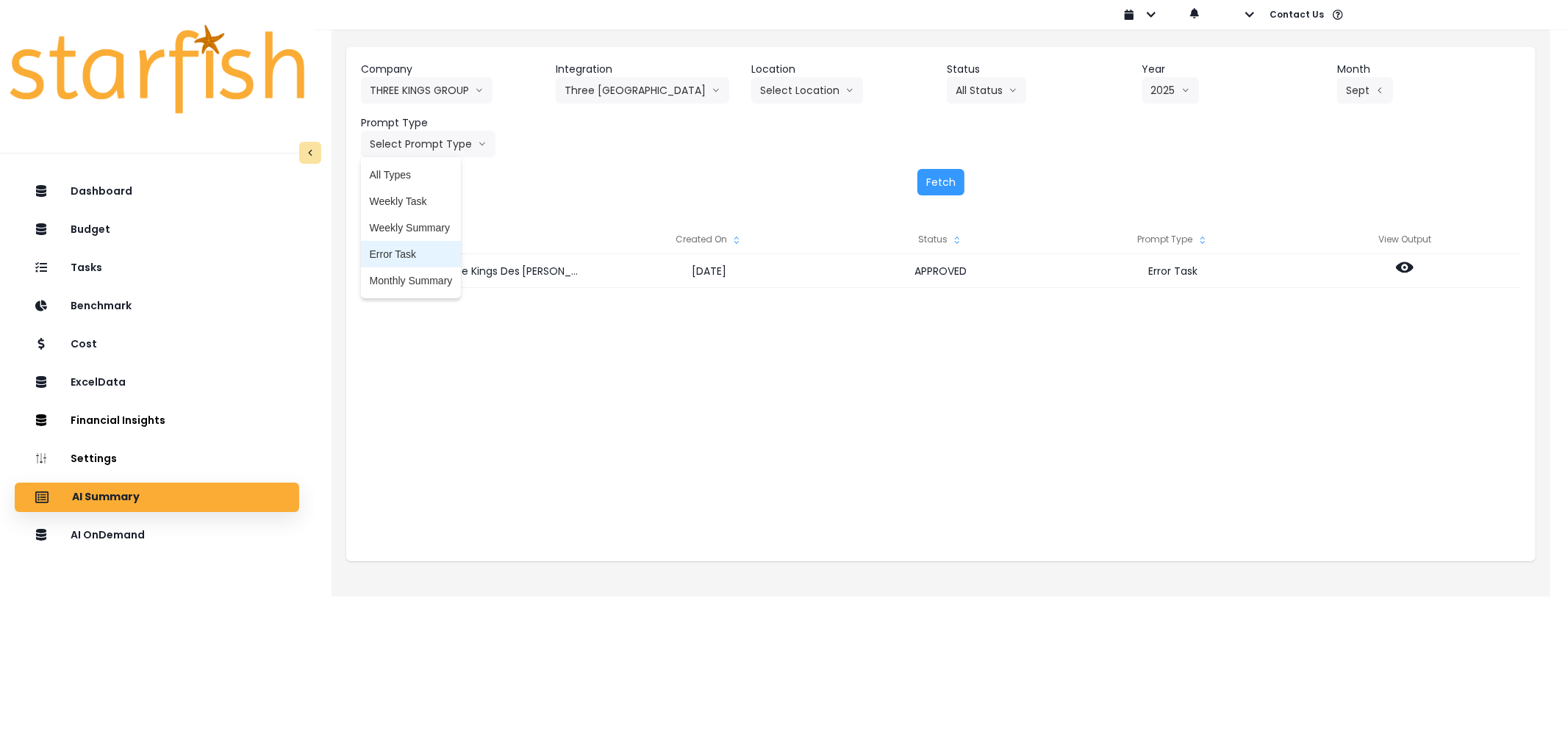
drag, startPoint x: 416, startPoint y: 255, endPoint x: 680, endPoint y: 199, distance: 269.9
click at [421, 252] on span "Error Task" at bounding box center [411, 254] width 83 height 15
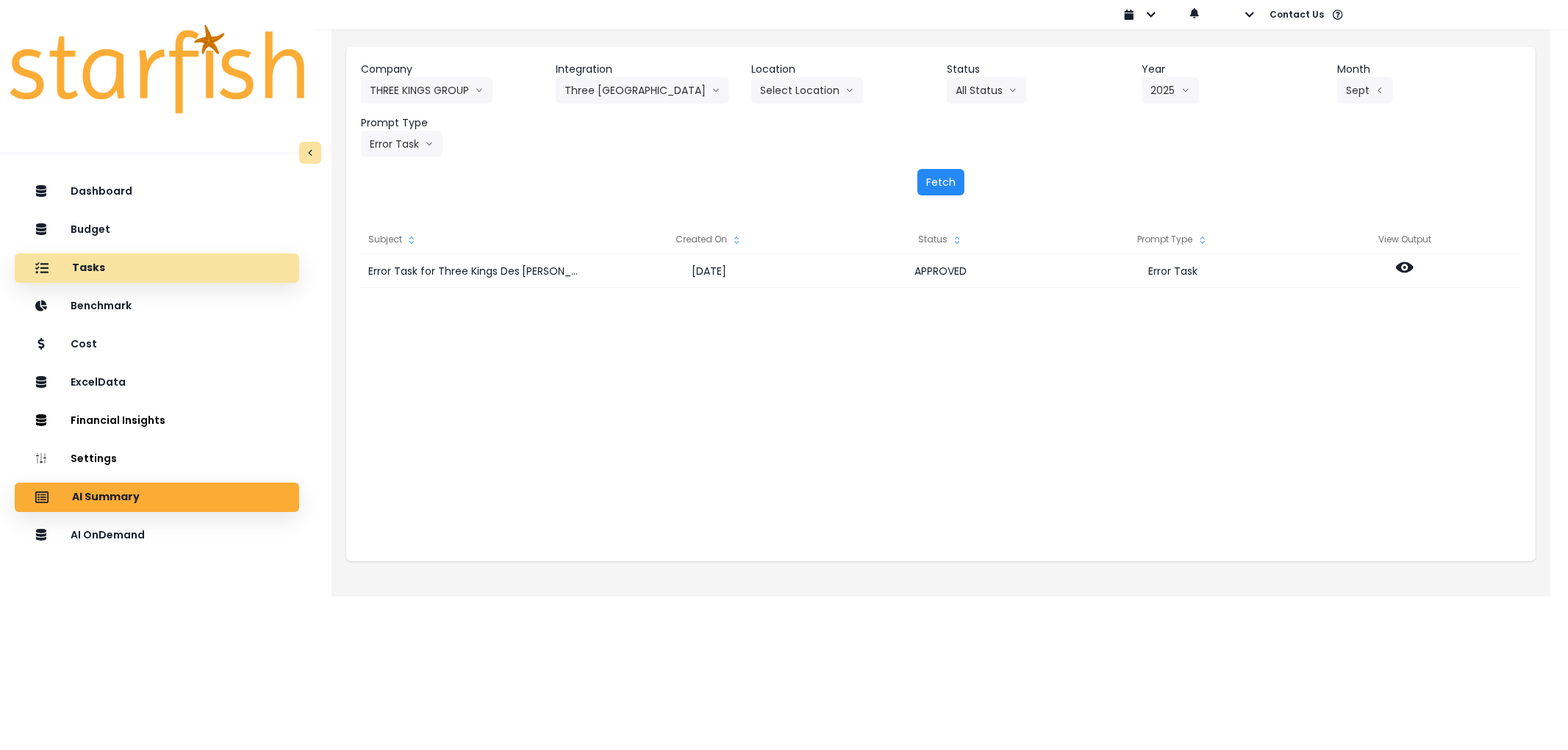
drag, startPoint x: 950, startPoint y: 184, endPoint x: 31, endPoint y: 283, distance: 924.3
click at [902, 191] on div "Fetch" at bounding box center [940, 182] width 1159 height 27
click at [935, 179] on button "Fetch" at bounding box center [940, 182] width 47 height 27
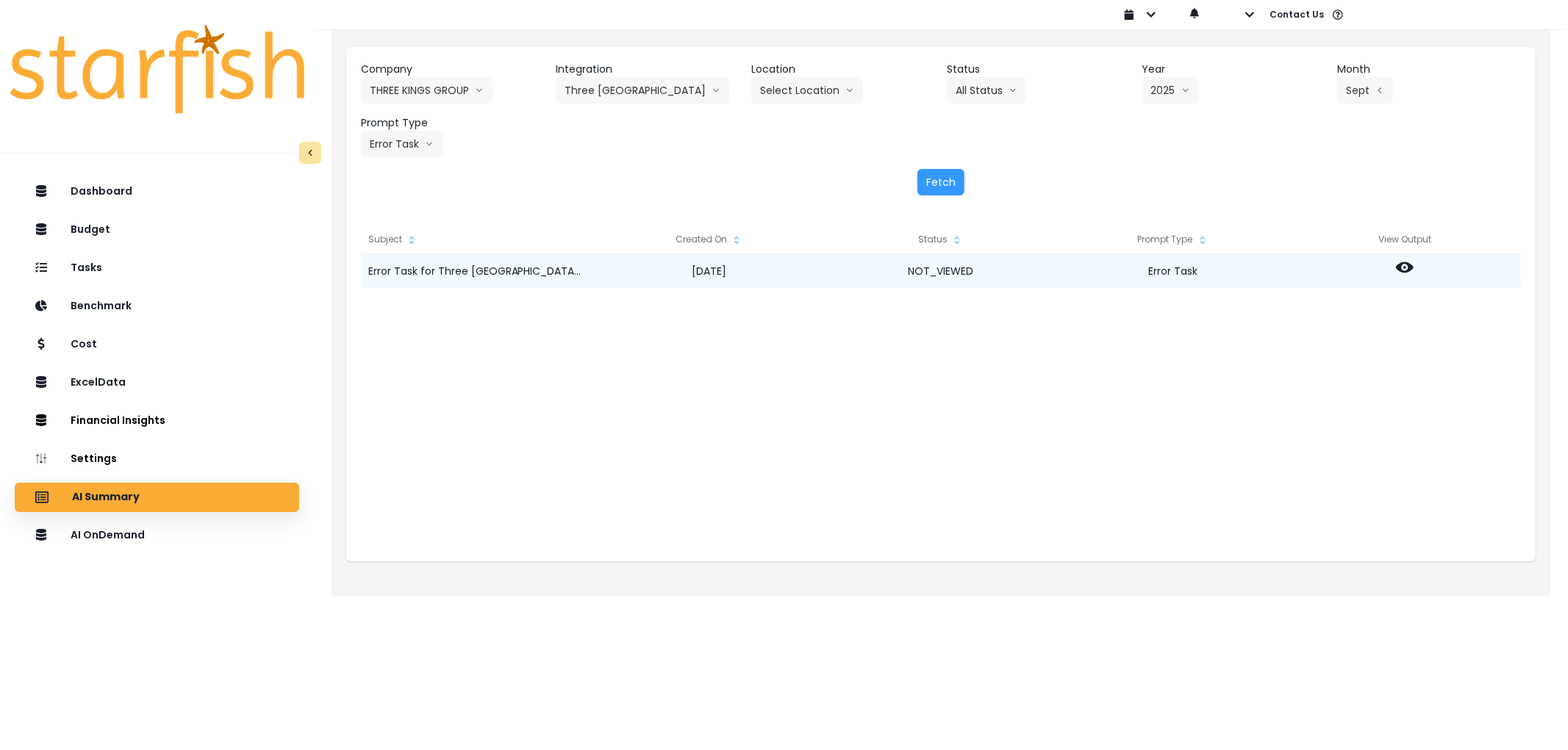
click at [1403, 267] on icon at bounding box center [1404, 267] width 17 height 17
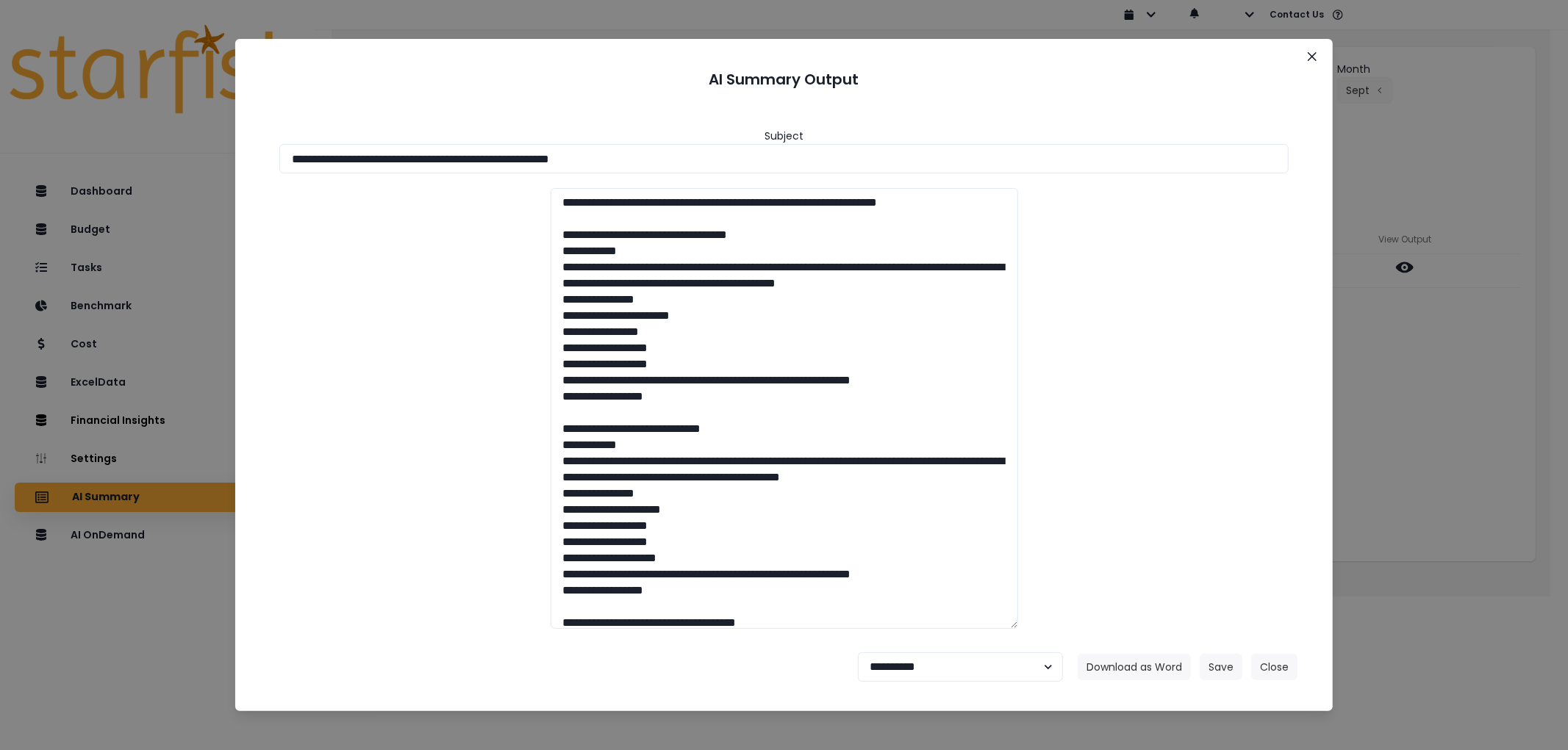
drag, startPoint x: 718, startPoint y: 155, endPoint x: 211, endPoint y: 145, distance: 507.1
click at [186, 131] on div "**********" at bounding box center [784, 375] width 1568 height 750
click at [1133, 684] on footer "**********" at bounding box center [783, 667] width 1062 height 53
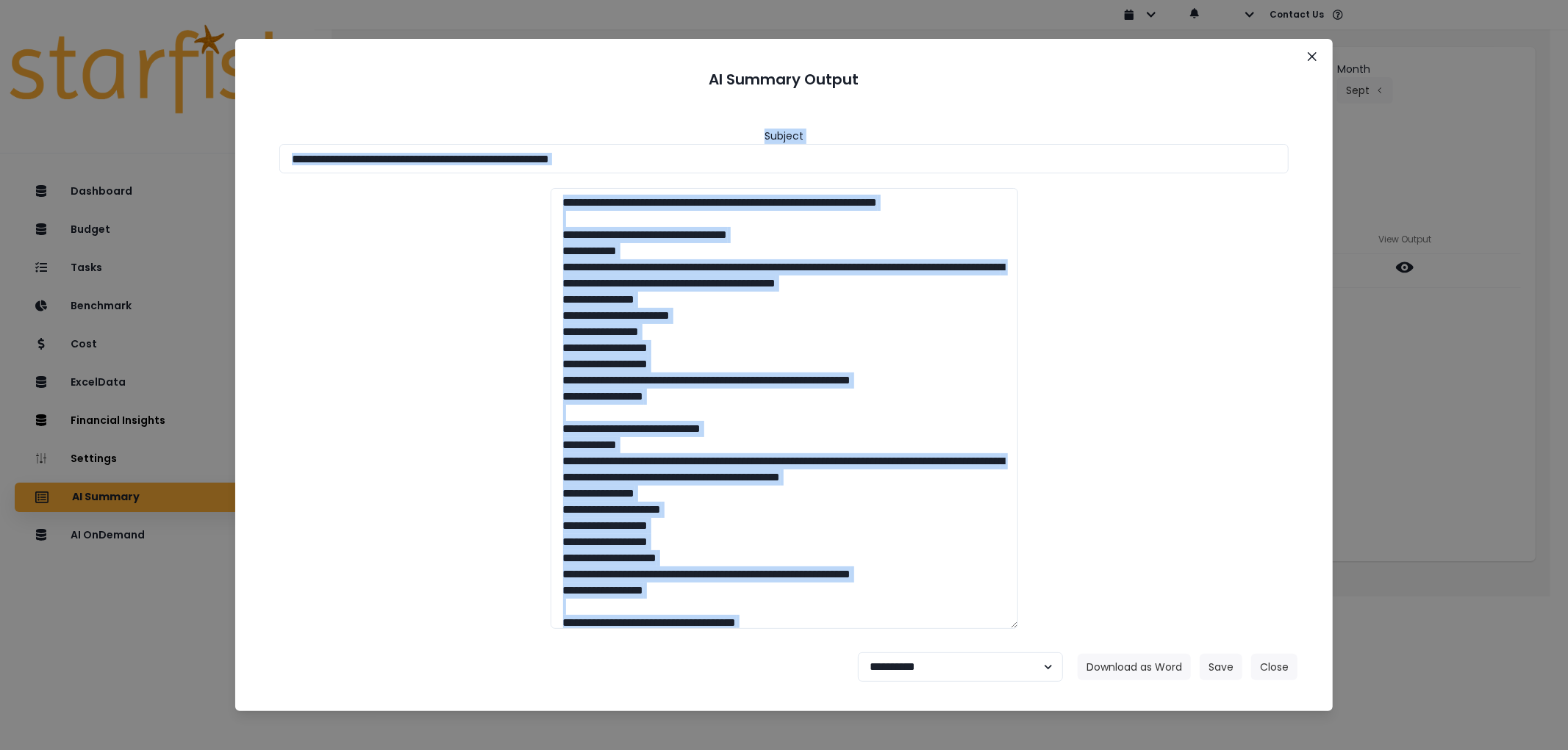
click at [1133, 684] on footer "**********" at bounding box center [783, 667] width 1062 height 53
click at [1134, 673] on button "Download as Word" at bounding box center [1134, 667] width 113 height 27
drag, startPoint x: 905, startPoint y: 669, endPoint x: 905, endPoint y: 662, distance: 7.0
click at [905, 669] on select "**********" at bounding box center [959, 667] width 205 height 29
select select "********"
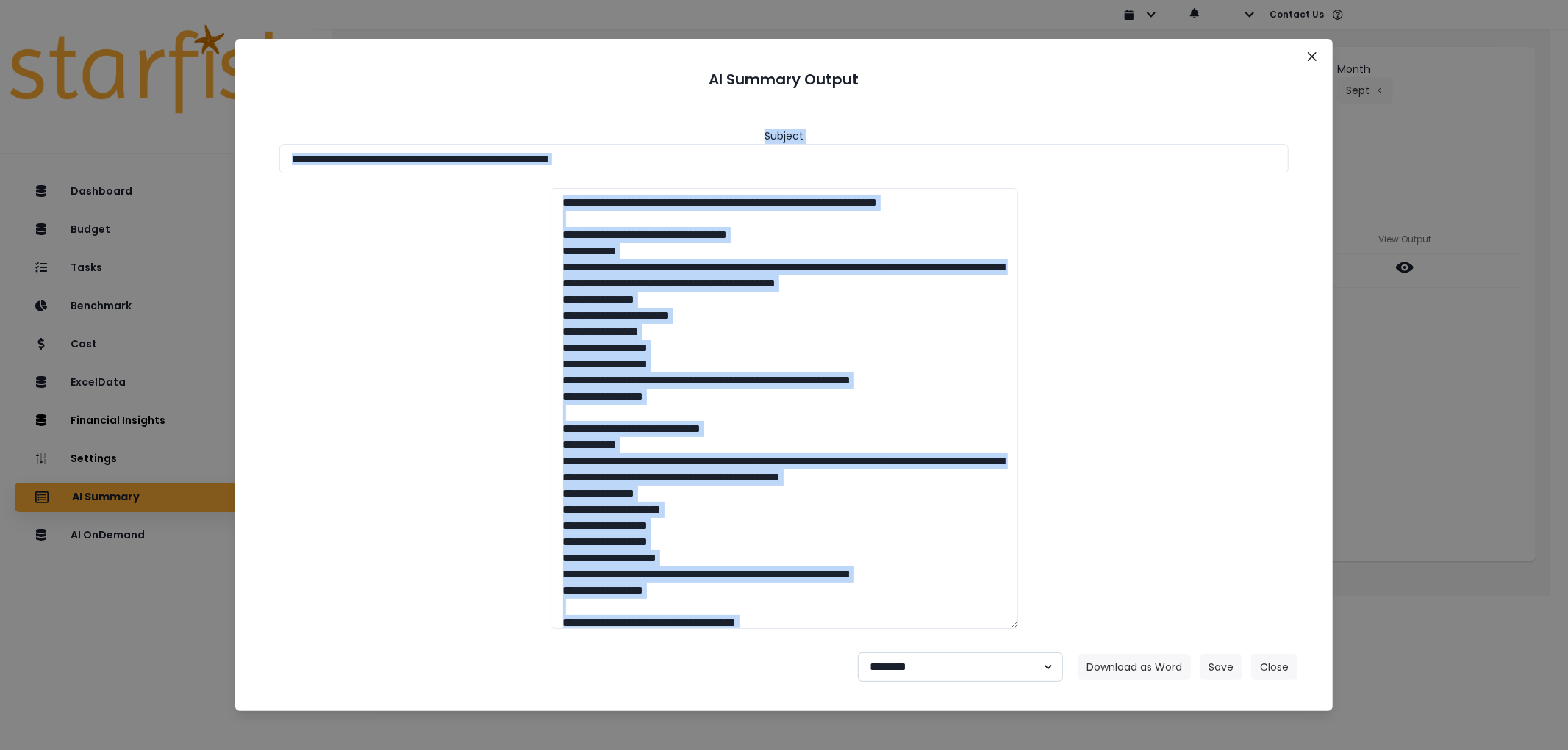
click at [857, 653] on select "**********" at bounding box center [959, 667] width 205 height 29
click at [1234, 667] on button "Save" at bounding box center [1221, 667] width 42 height 27
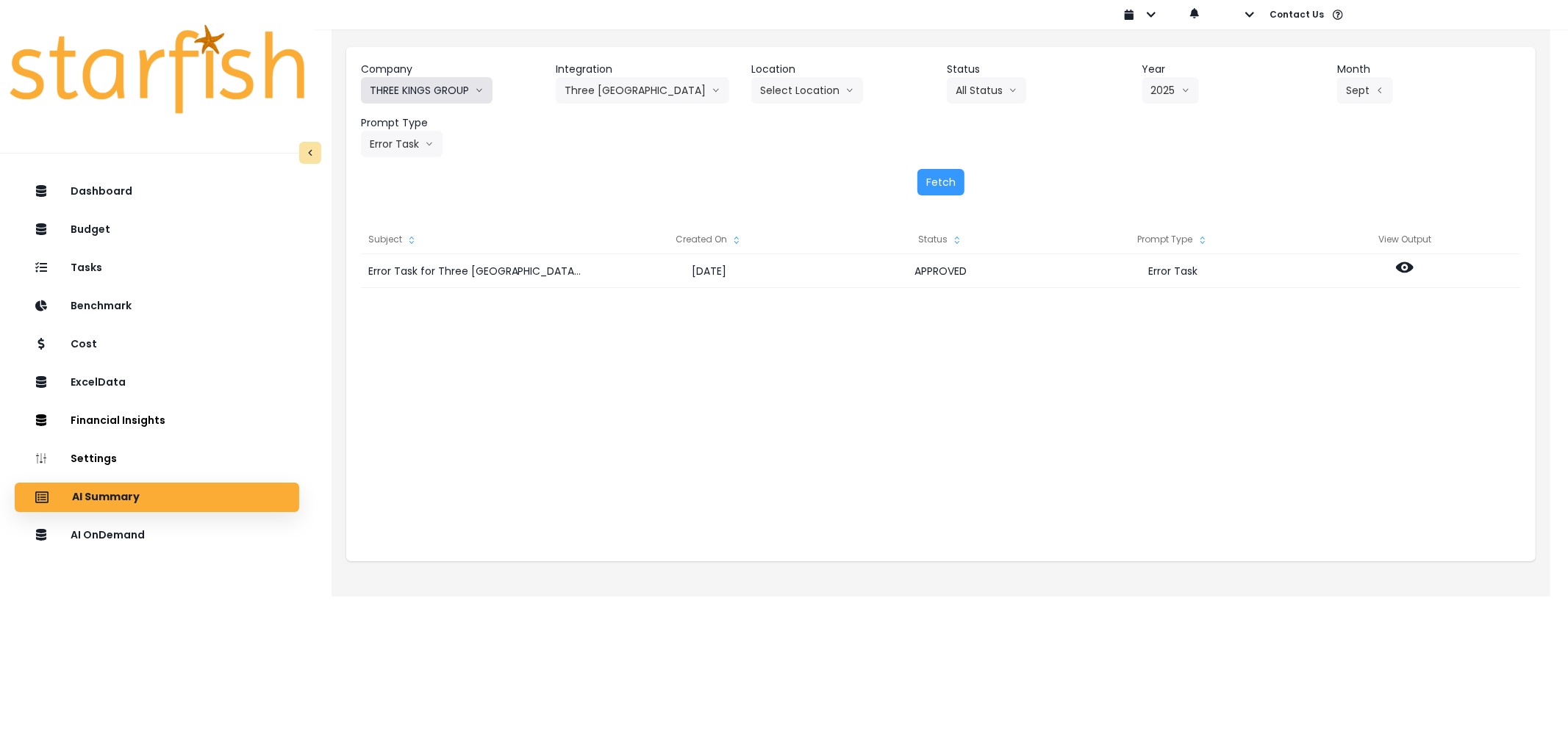
click at [422, 83] on button "THREE KINGS GROUP" at bounding box center [426, 90] width 131 height 27
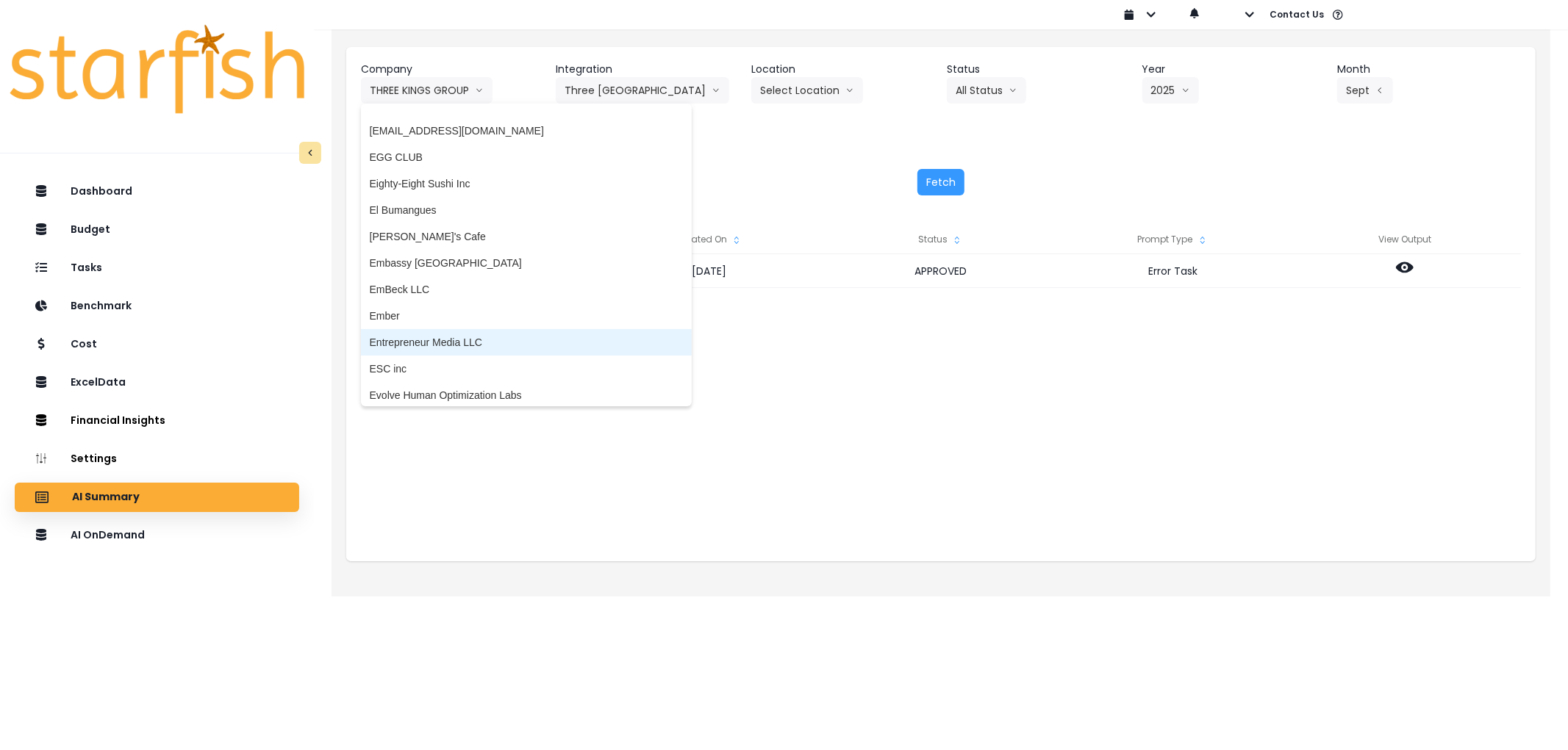
scroll to position [1149, 0]
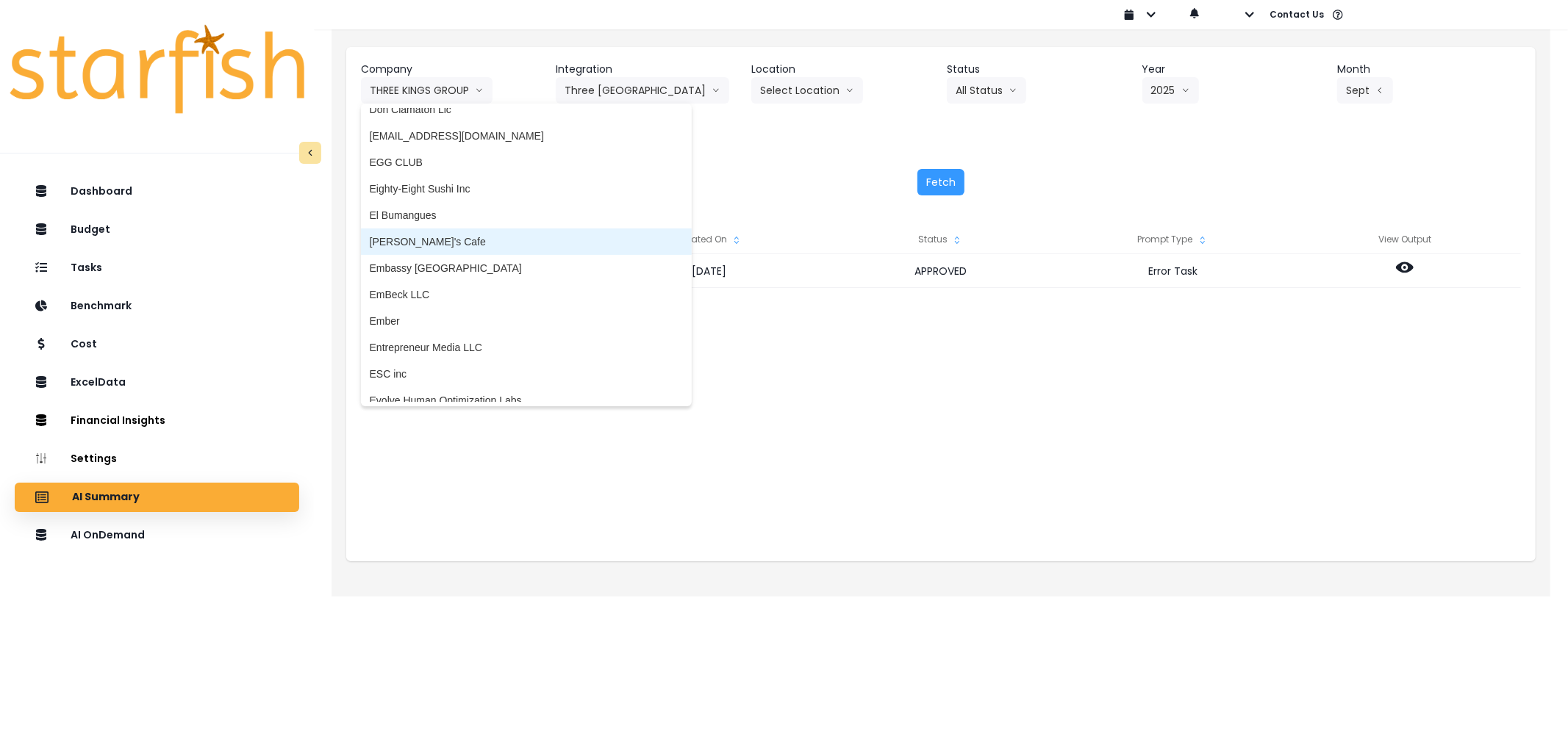
click at [442, 238] on span "[PERSON_NAME]'s Cafe" at bounding box center [526, 241] width 313 height 15
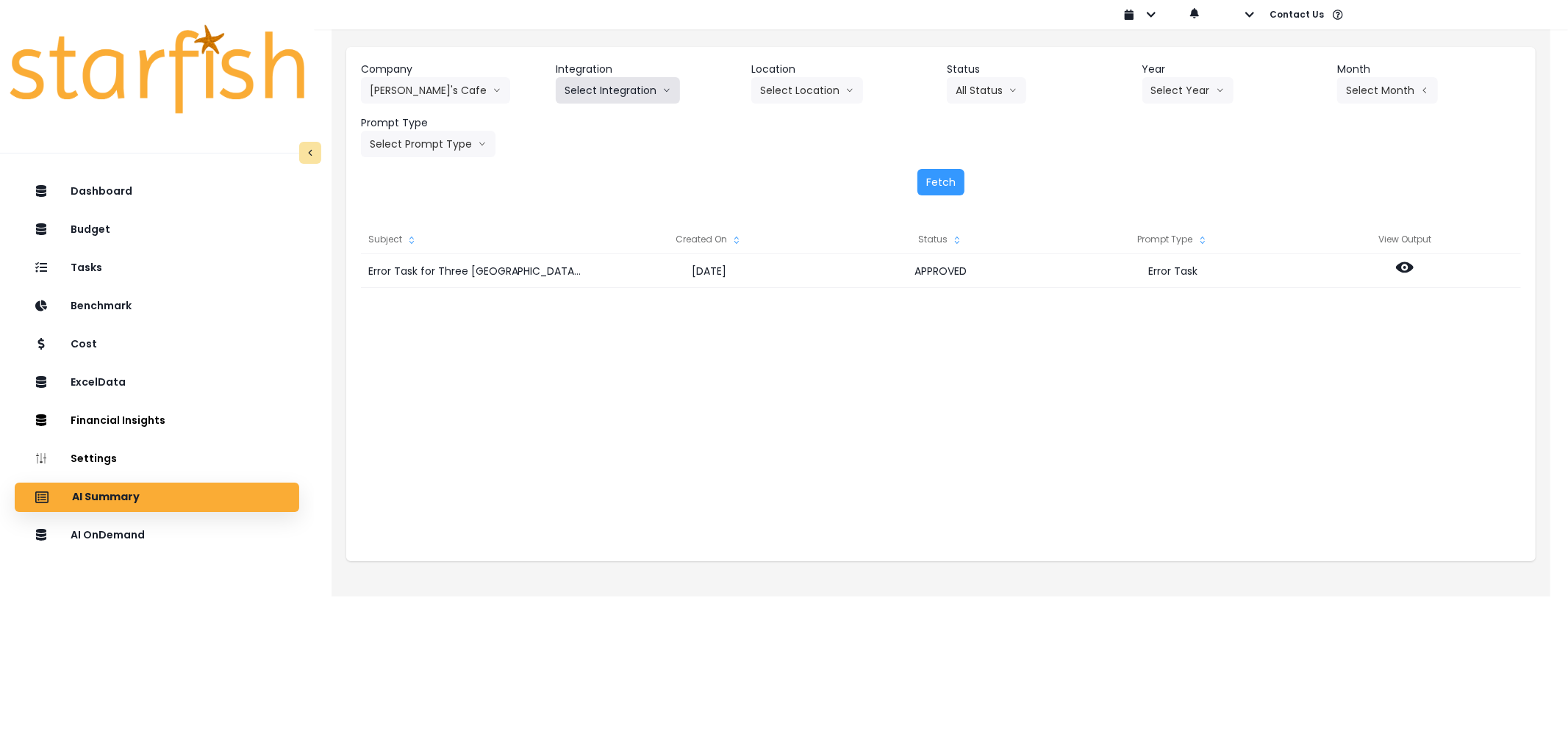
click at [658, 79] on button "Select Integration" at bounding box center [617, 90] width 124 height 27
click at [614, 112] on li "QuickBooks Online" at bounding box center [608, 121] width 105 height 27
click at [1191, 83] on button "Select Year" at bounding box center [1187, 90] width 91 height 27
click at [1161, 175] on span "2025" at bounding box center [1162, 174] width 23 height 15
click at [1416, 86] on button "Select Month" at bounding box center [1387, 90] width 101 height 27
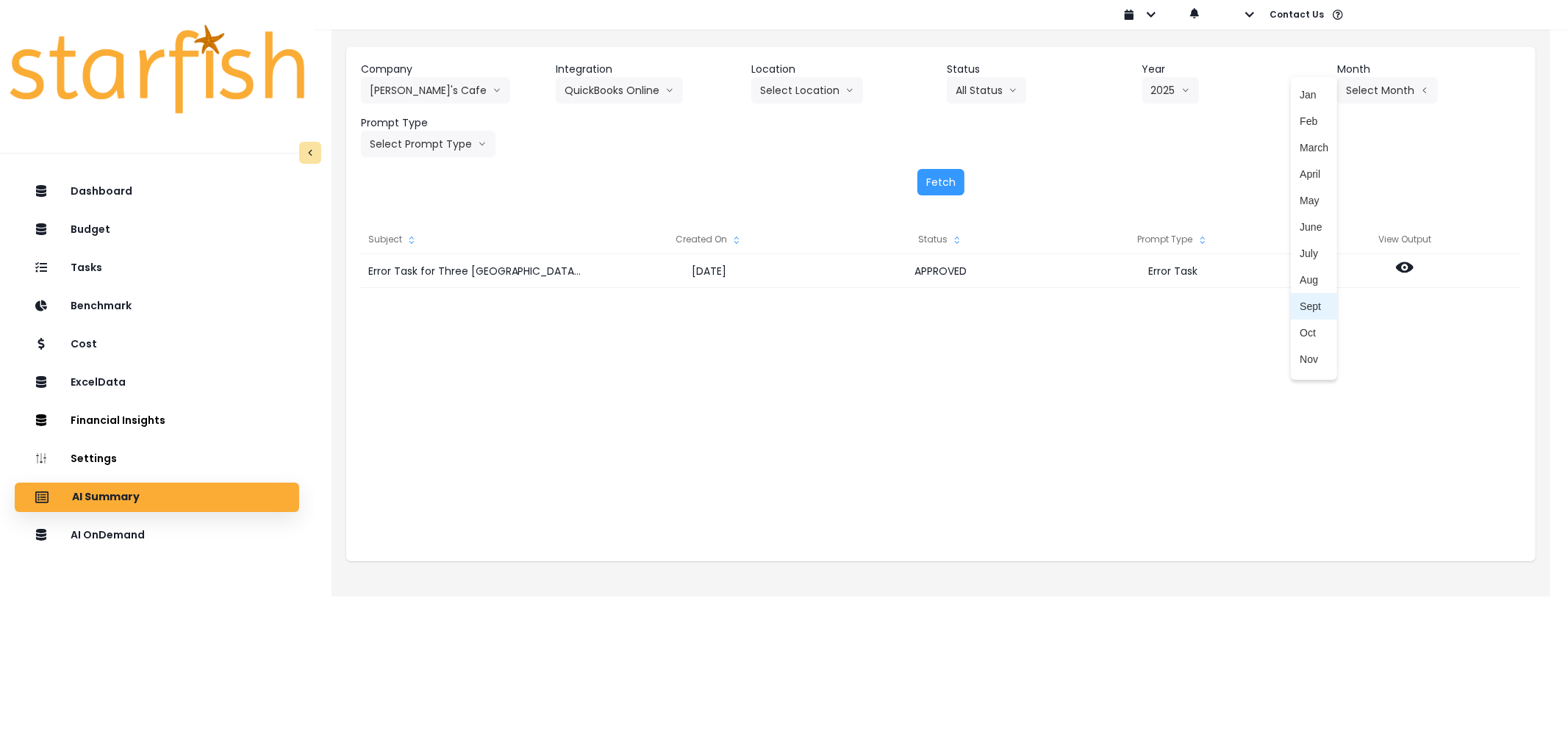
click at [1305, 302] on span "Sept" at bounding box center [1314, 307] width 28 height 15
click at [433, 140] on button "Select Prompt Type" at bounding box center [428, 144] width 135 height 27
click at [409, 247] on span "Error Task" at bounding box center [411, 254] width 83 height 15
click at [946, 186] on button "Fetch" at bounding box center [940, 182] width 47 height 27
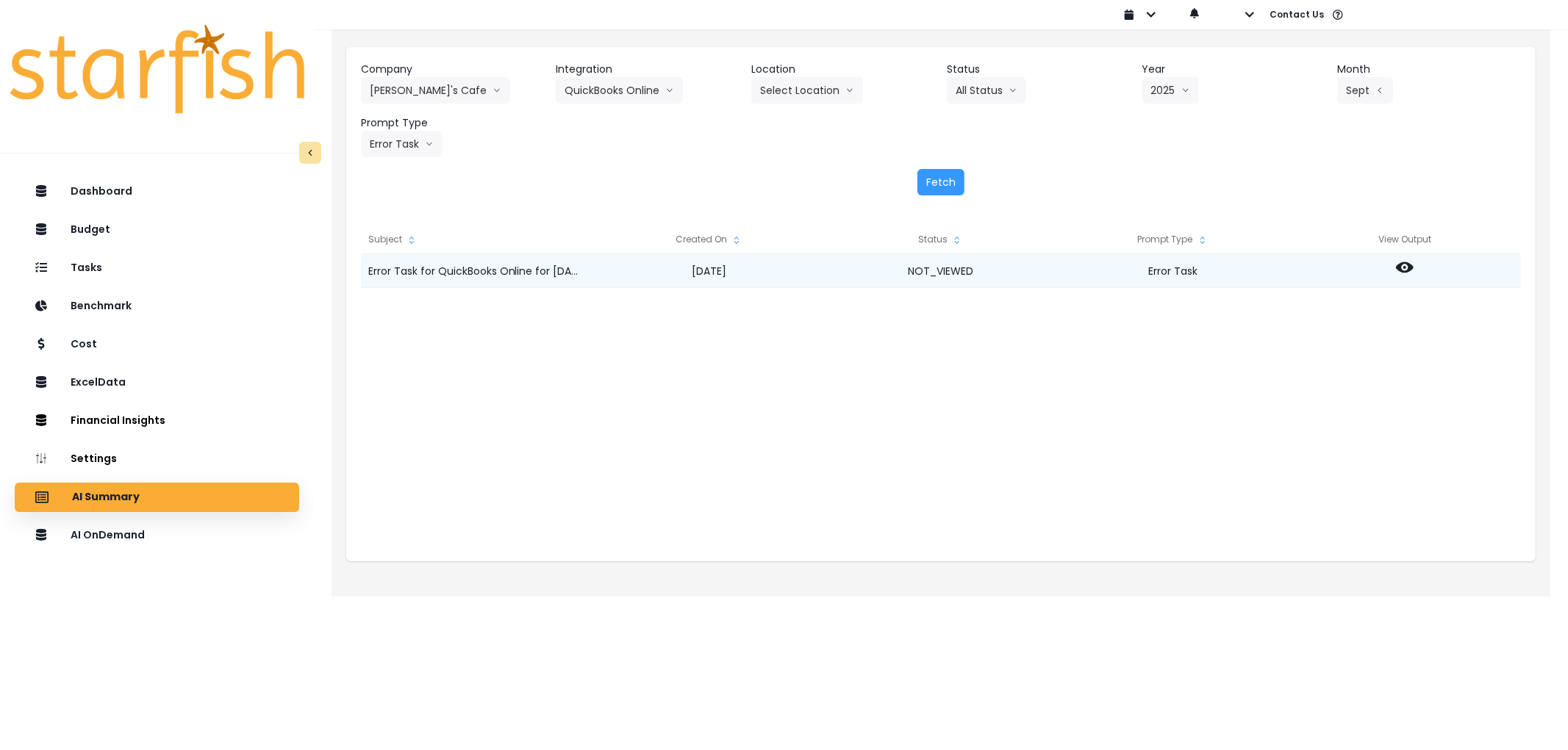
click at [1406, 267] on icon at bounding box center [1404, 267] width 17 height 17
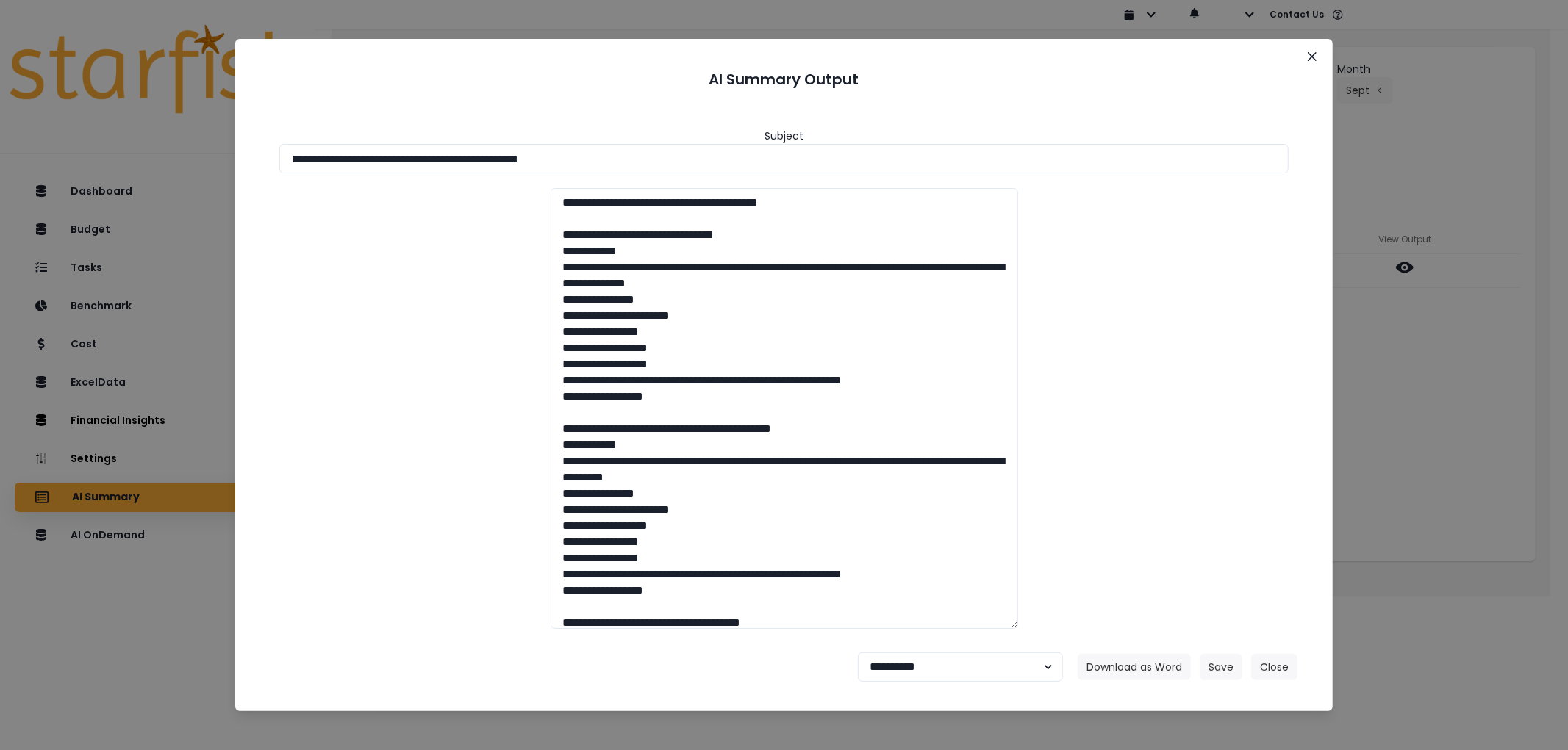
drag, startPoint x: 633, startPoint y: 159, endPoint x: 161, endPoint y: 157, distance: 472.0
click at [161, 157] on div "**********" at bounding box center [784, 375] width 1568 height 750
drag, startPoint x: 1119, startPoint y: 670, endPoint x: 1105, endPoint y: 652, distance: 22.8
click at [1120, 670] on button "Download as Word" at bounding box center [1134, 667] width 113 height 27
click at [1275, 670] on button "Close" at bounding box center [1274, 667] width 46 height 27
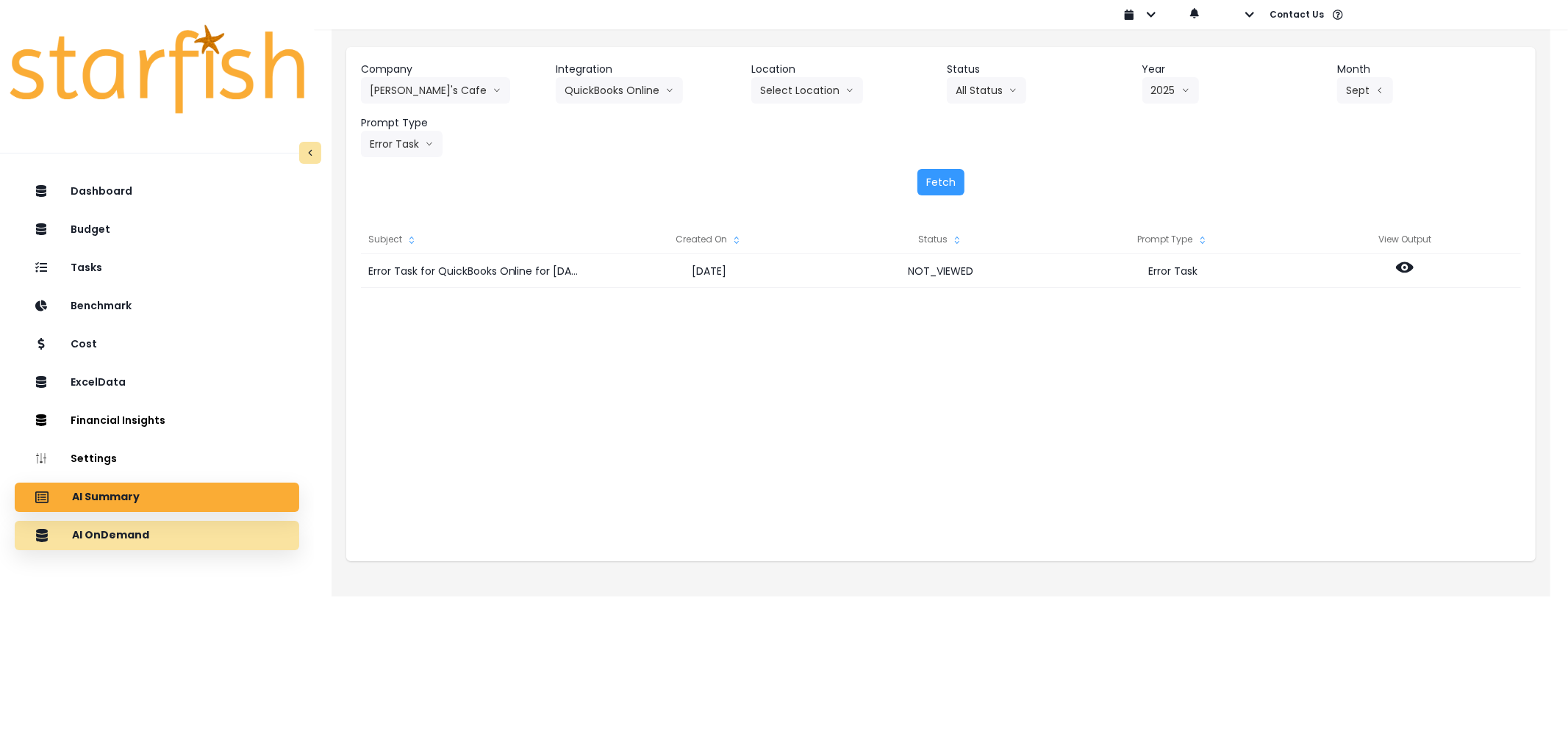
click at [181, 524] on div "AI OnDemand" at bounding box center [157, 536] width 261 height 31
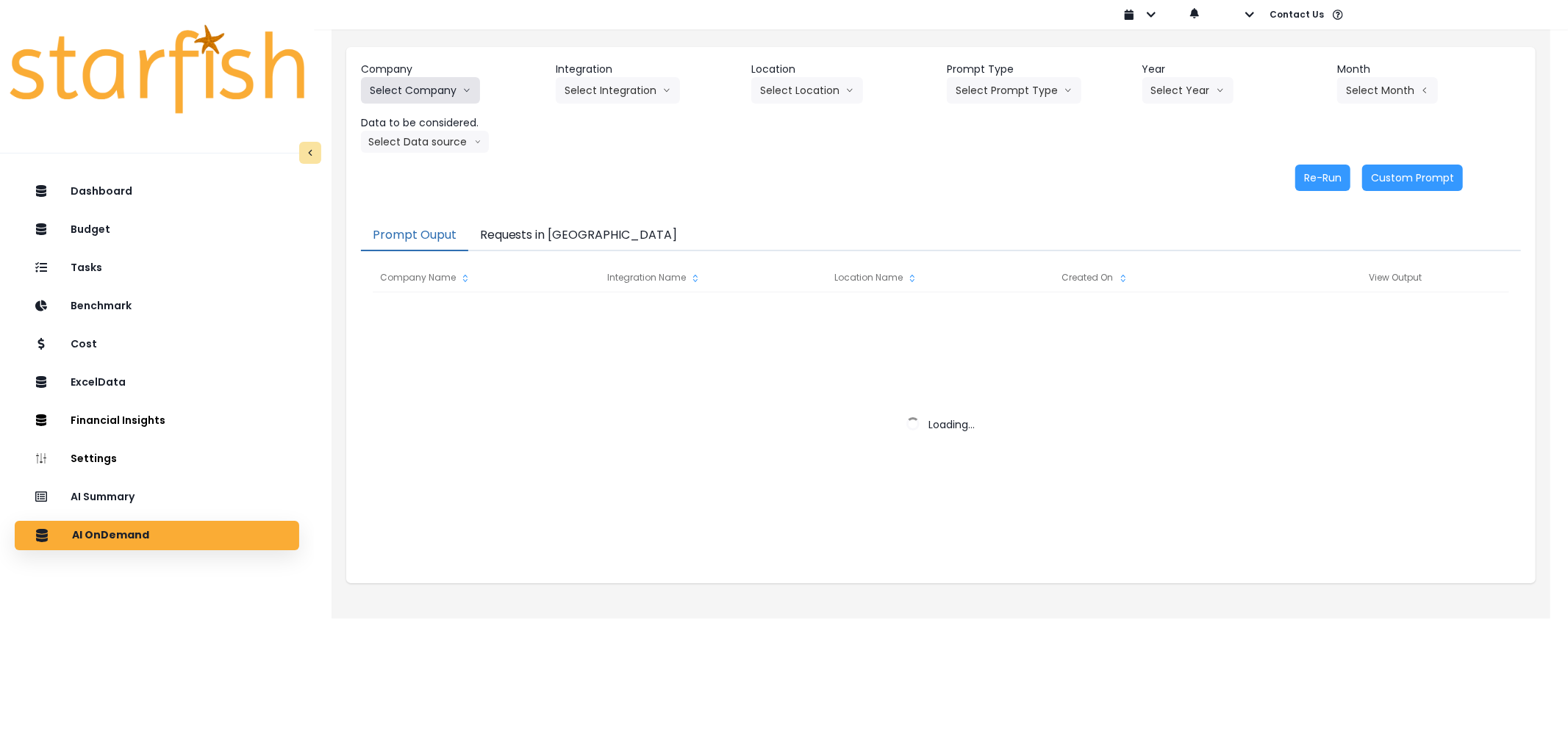
click at [430, 77] on button "Select Company" at bounding box center [420, 90] width 119 height 27
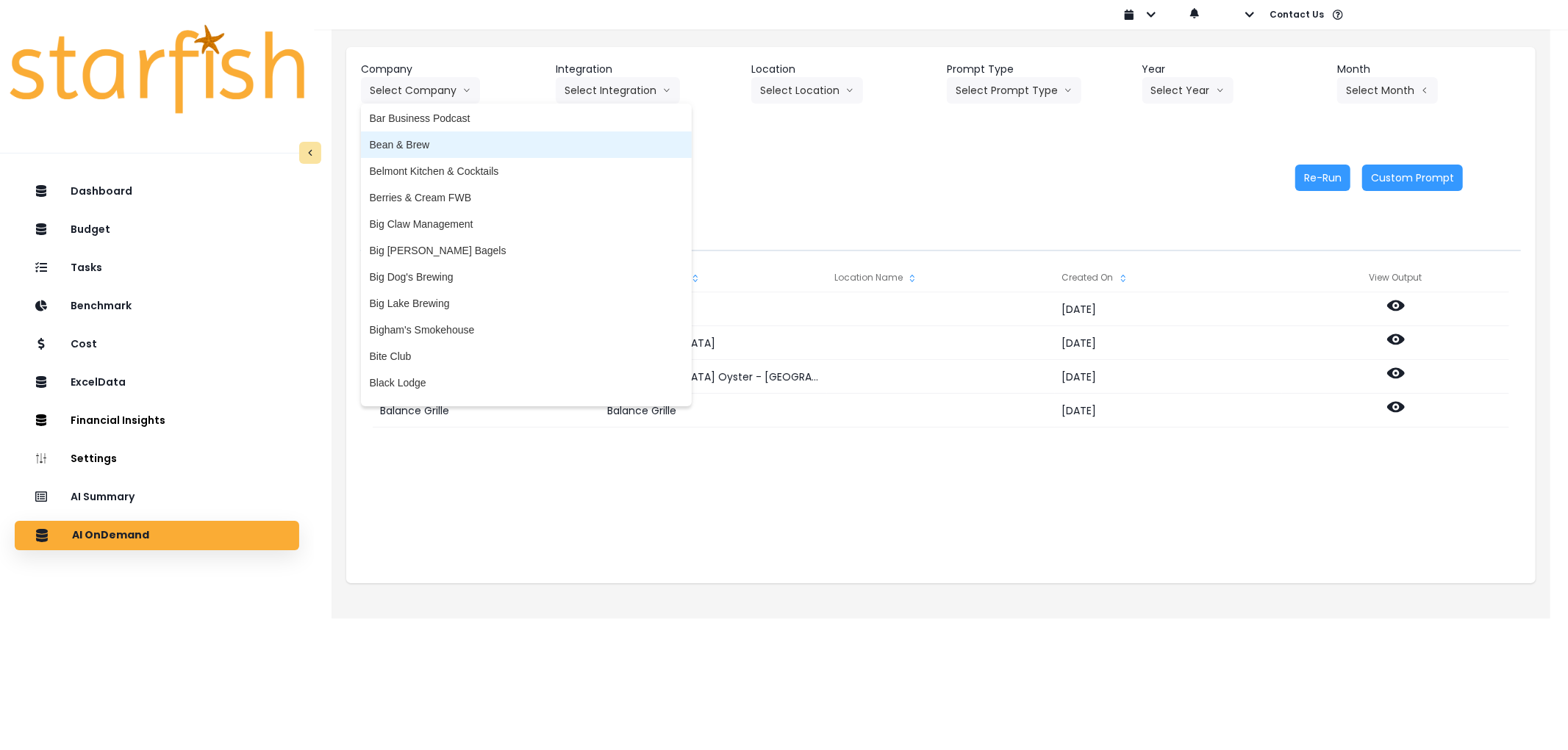
scroll to position [163, 0]
drag, startPoint x: 743, startPoint y: 194, endPoint x: 655, endPoint y: 209, distance: 89.3
click at [736, 194] on div "Company Select Company 86 Costs Asti Bagel Cafe Balance Grille Bald Ginger Bar …" at bounding box center [940, 126] width 1189 height 159
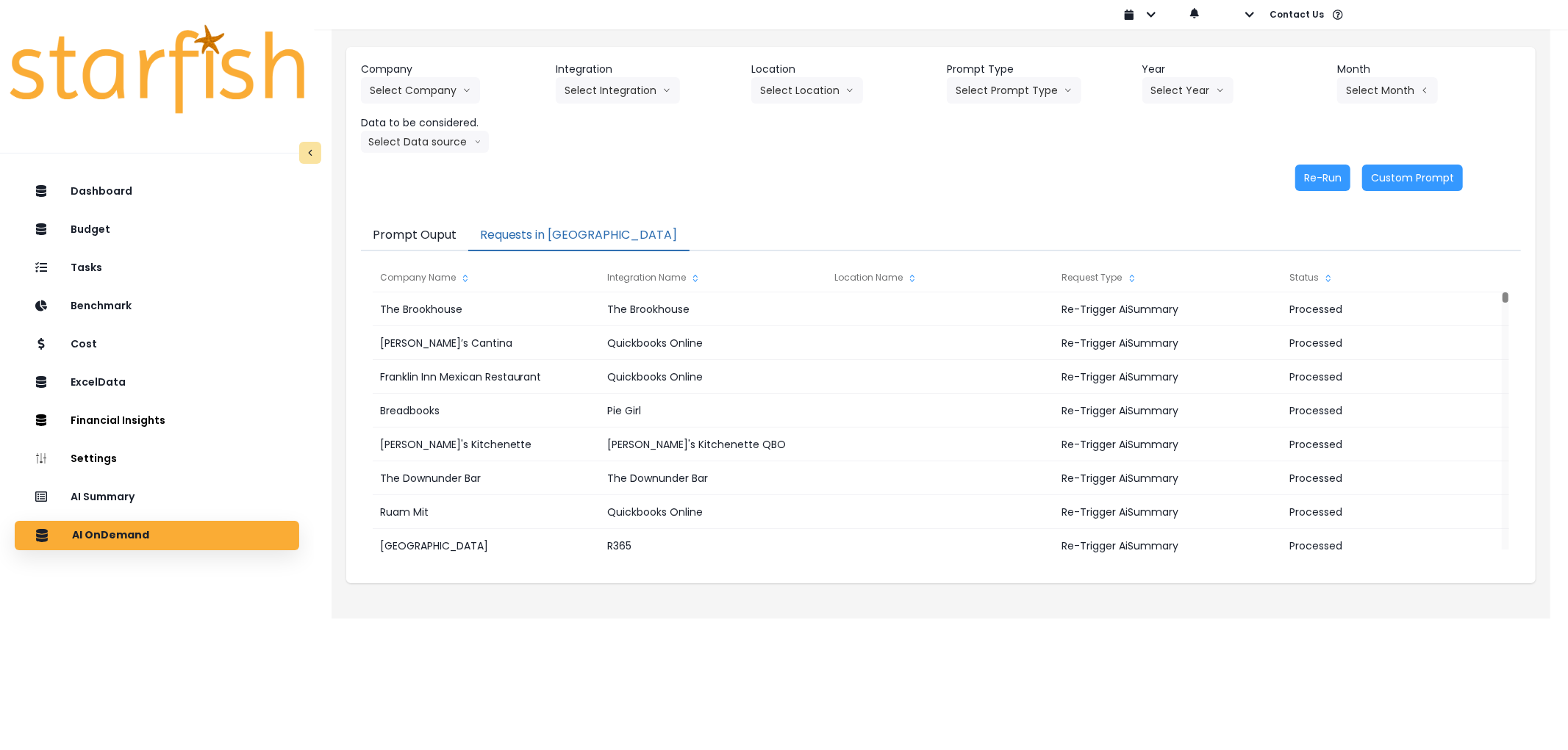
click at [586, 226] on button "Requests in [GEOGRAPHIC_DATA]" at bounding box center [578, 236] width 221 height 31
click at [452, 116] on header "Data to be considered." at bounding box center [453, 123] width 184 height 16
click at [475, 91] on button "Select Company" at bounding box center [420, 90] width 119 height 27
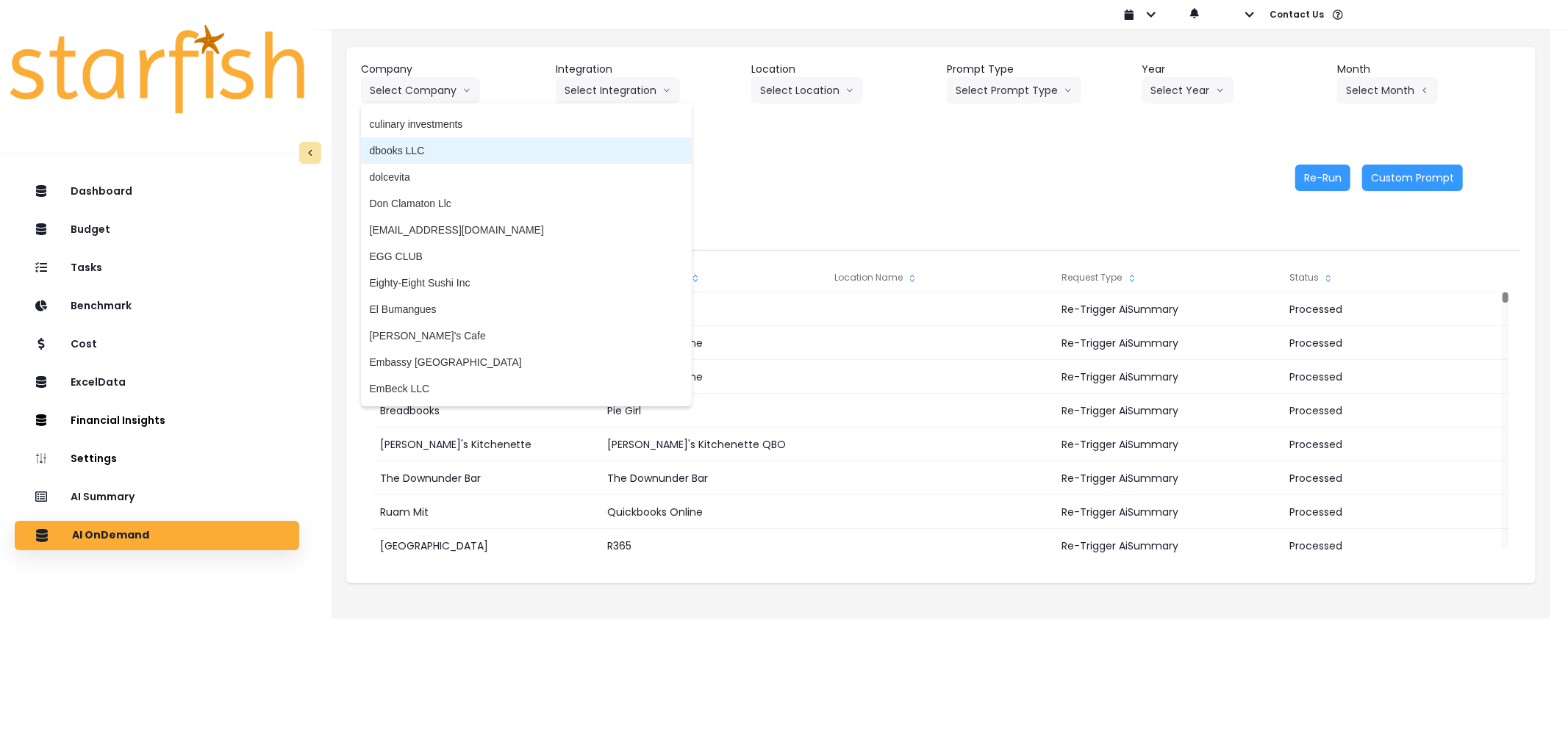
scroll to position [1061, 0]
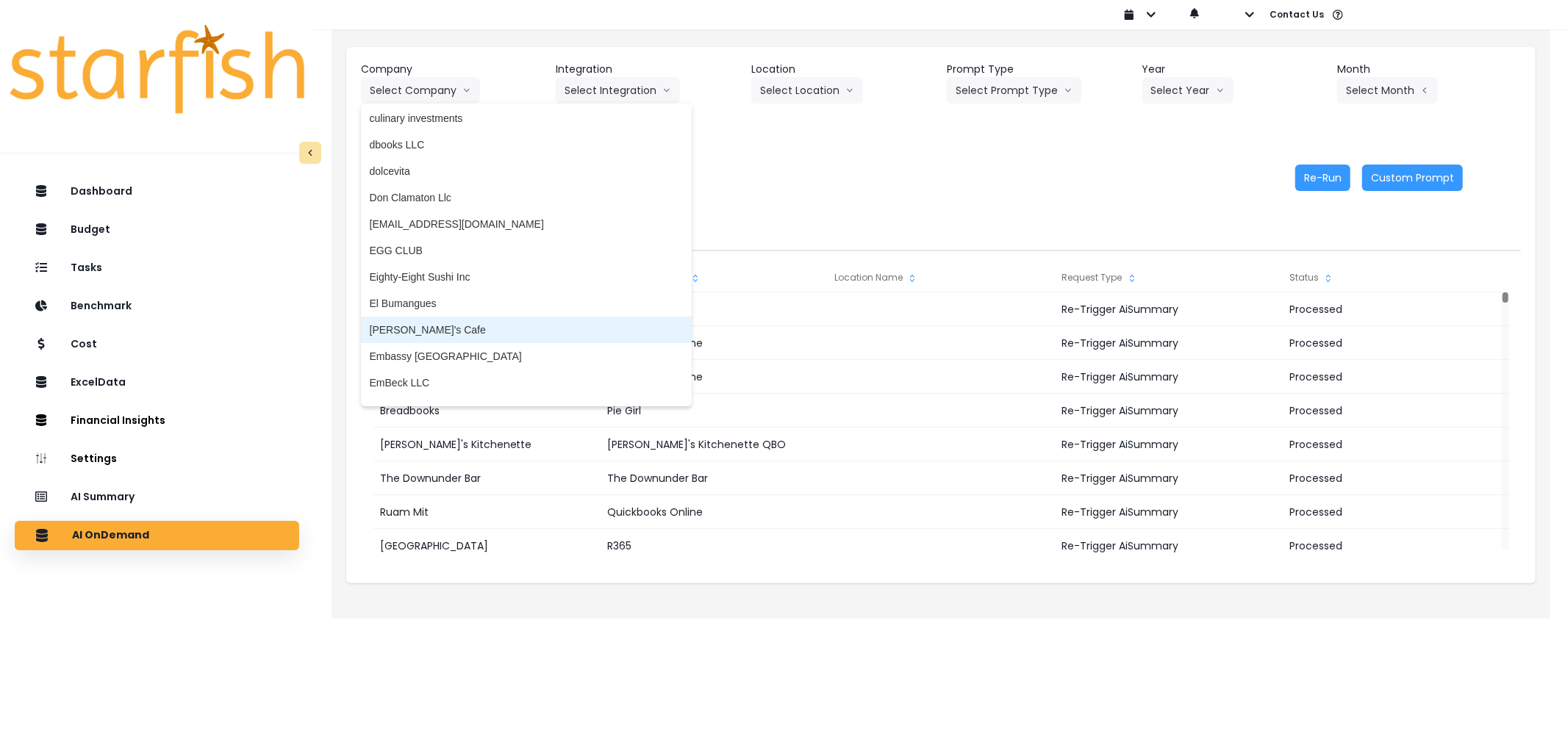
click at [424, 327] on span "[PERSON_NAME]'s Cafe" at bounding box center [526, 330] width 313 height 15
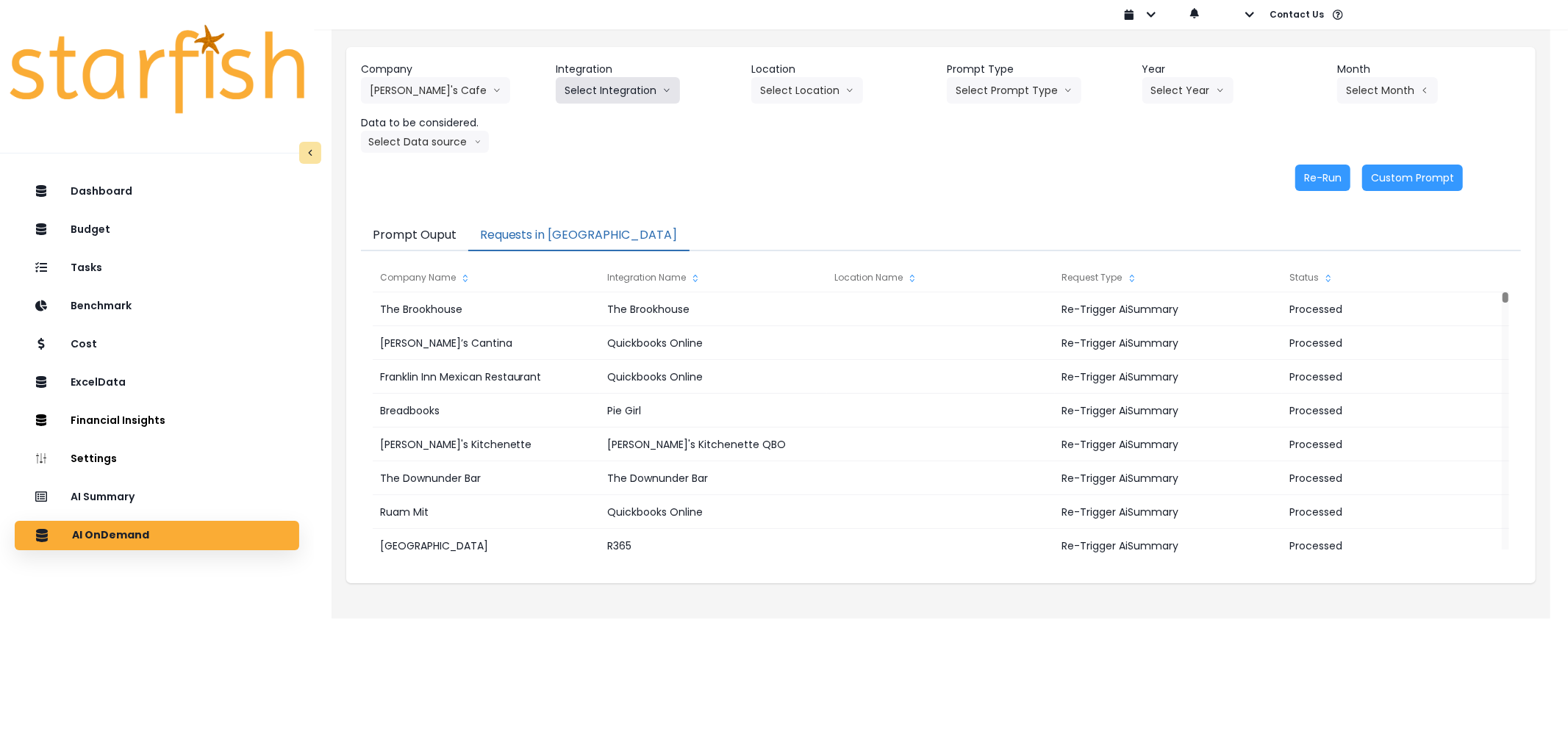
click at [608, 88] on button "Select Integration" at bounding box center [617, 90] width 124 height 27
click at [588, 116] on span "QuickBooks Online" at bounding box center [608, 121] width 87 height 15
click at [1009, 88] on button "Select Prompt Type" at bounding box center [1014, 90] width 135 height 27
click at [990, 165] on li "Error Task" at bounding box center [997, 174] width 101 height 27
click at [1194, 86] on button "Select Year" at bounding box center [1187, 90] width 91 height 27
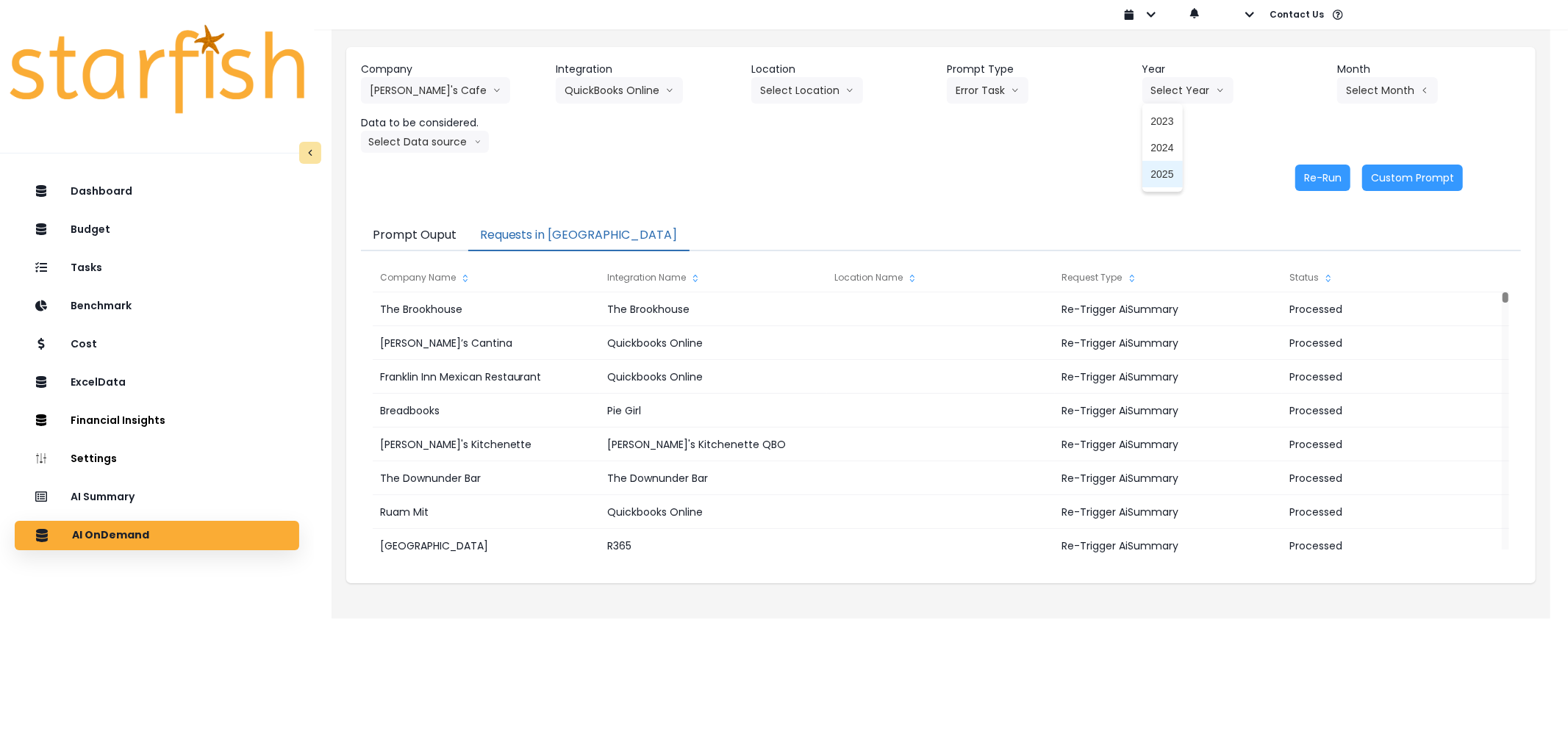
drag, startPoint x: 1156, startPoint y: 179, endPoint x: 1259, endPoint y: 130, distance: 114.1
click at [1159, 177] on span "2025" at bounding box center [1162, 174] width 23 height 15
click at [1386, 90] on button "Select Month" at bounding box center [1387, 90] width 101 height 27
click at [1303, 310] on span "Sept" at bounding box center [1314, 307] width 28 height 15
click at [437, 144] on button "Select Data source" at bounding box center [424, 142] width 128 height 22
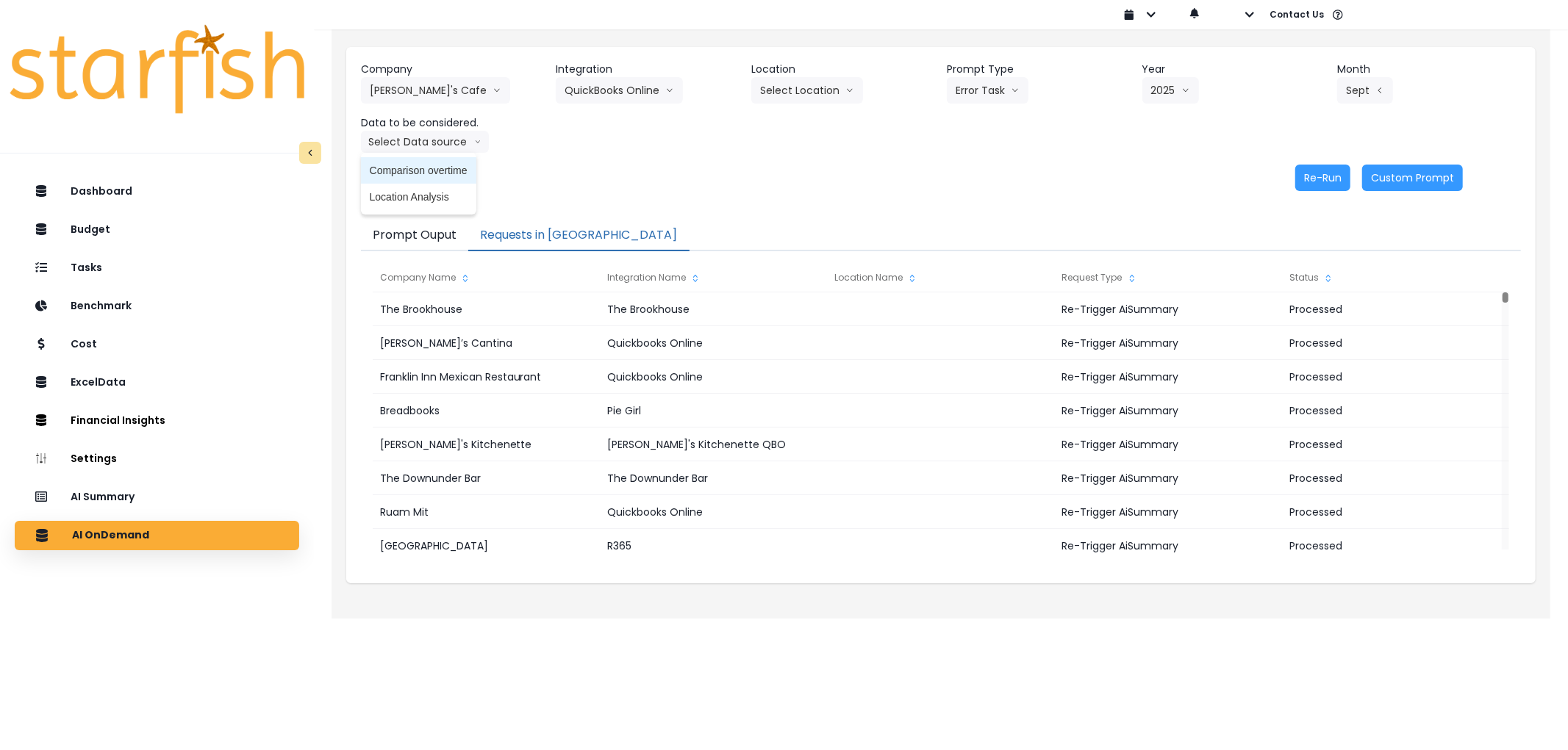
click at [411, 174] on span "Comparison overtime" at bounding box center [419, 171] width 97 height 15
click at [544, 229] on button "Requests in [GEOGRAPHIC_DATA]" at bounding box center [578, 236] width 221 height 31
click at [1329, 173] on button "Re-Run" at bounding box center [1323, 177] width 55 height 27
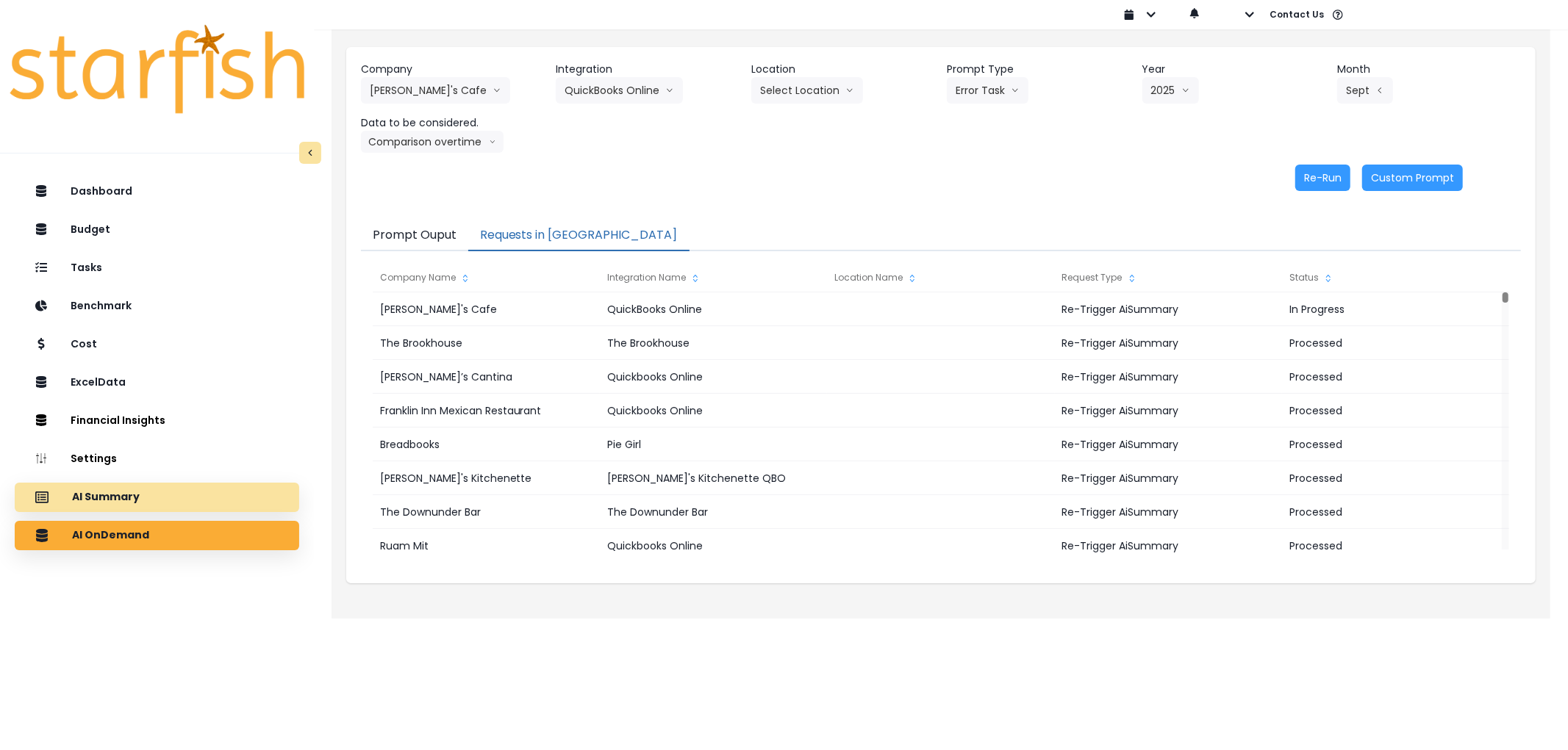
click at [186, 502] on div "AI Summary" at bounding box center [157, 498] width 261 height 31
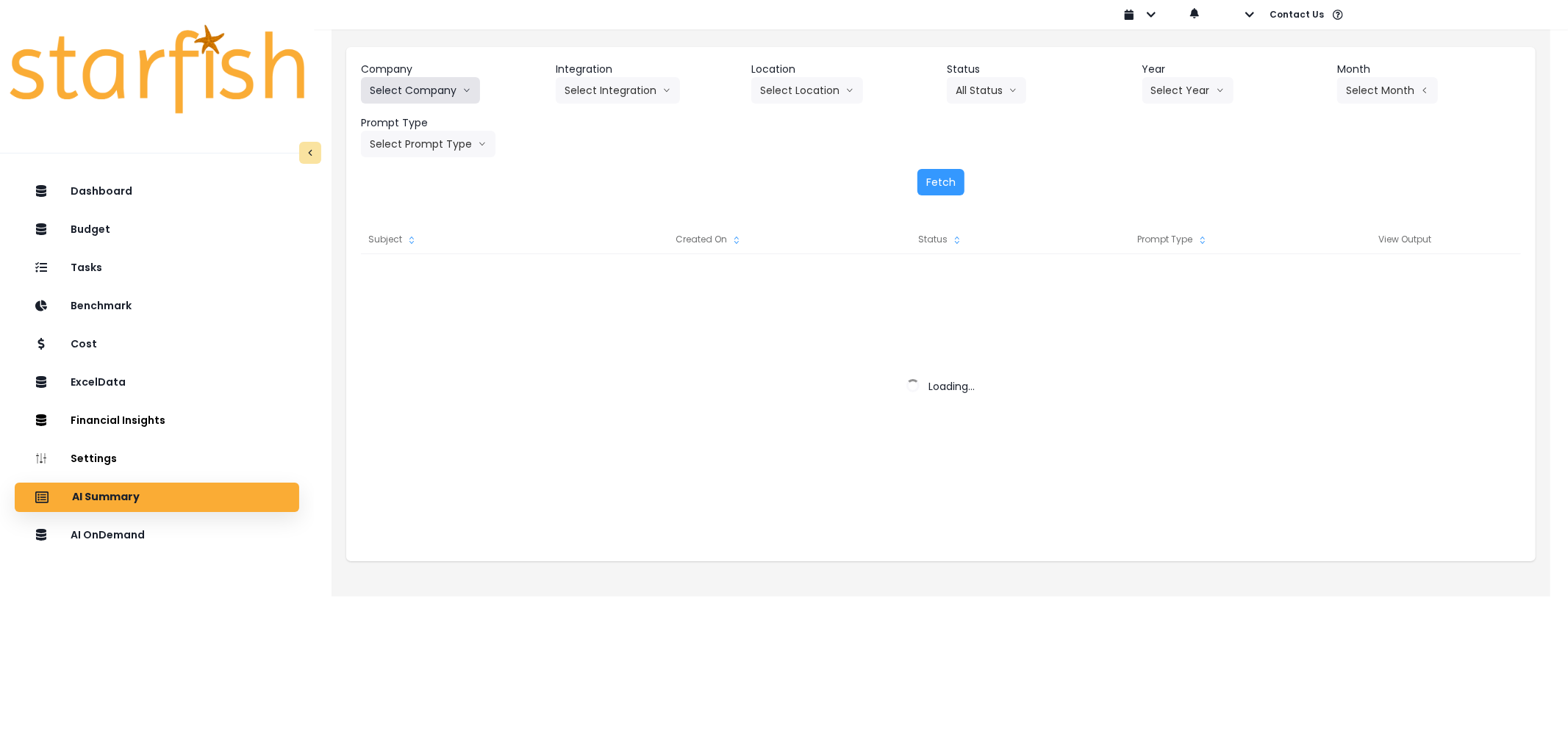
click at [411, 84] on button "Select Company" at bounding box center [420, 90] width 119 height 27
click at [421, 86] on button "Select Company" at bounding box center [420, 90] width 119 height 27
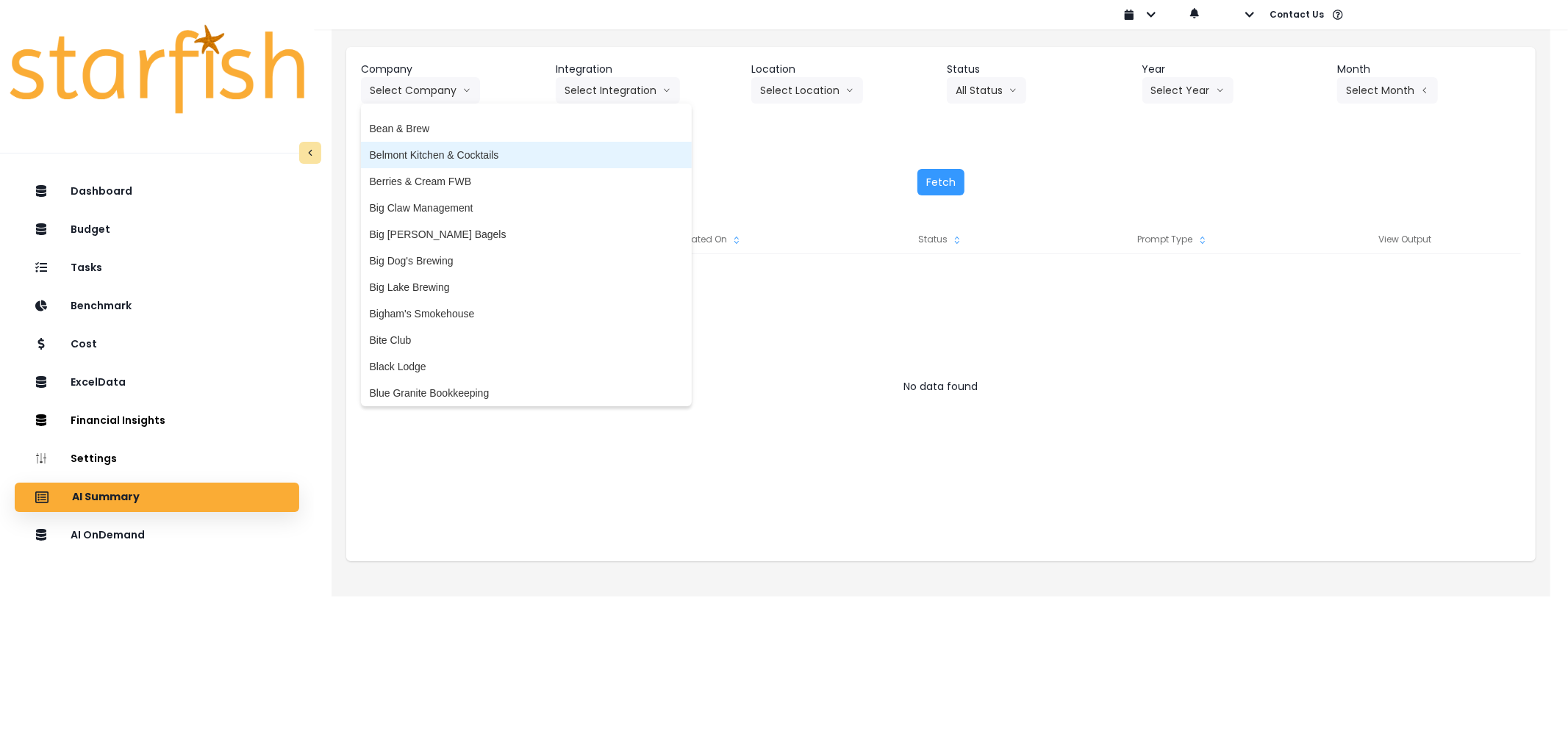
scroll to position [163, 0]
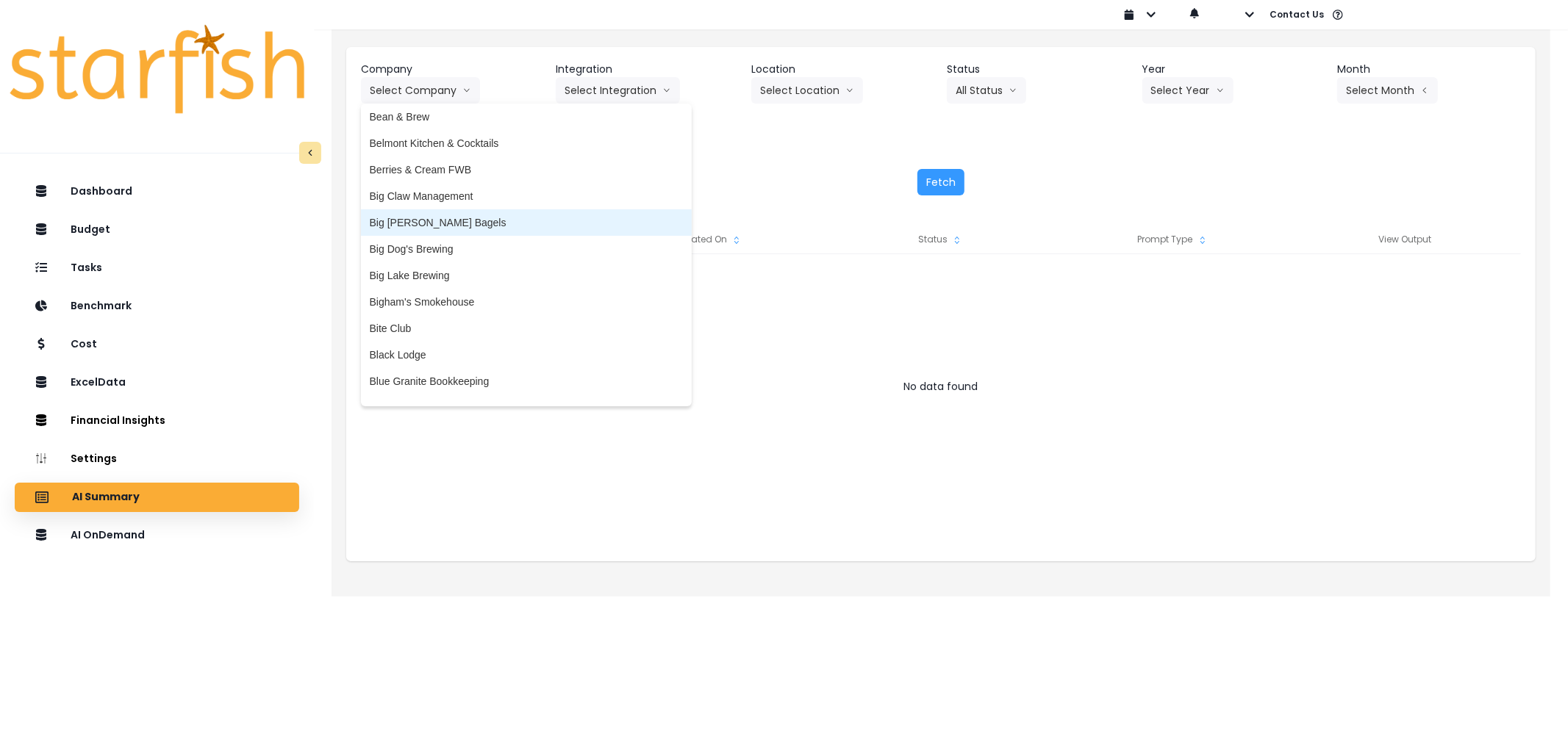
click at [459, 217] on span "Big [PERSON_NAME] Bagels" at bounding box center [526, 223] width 313 height 15
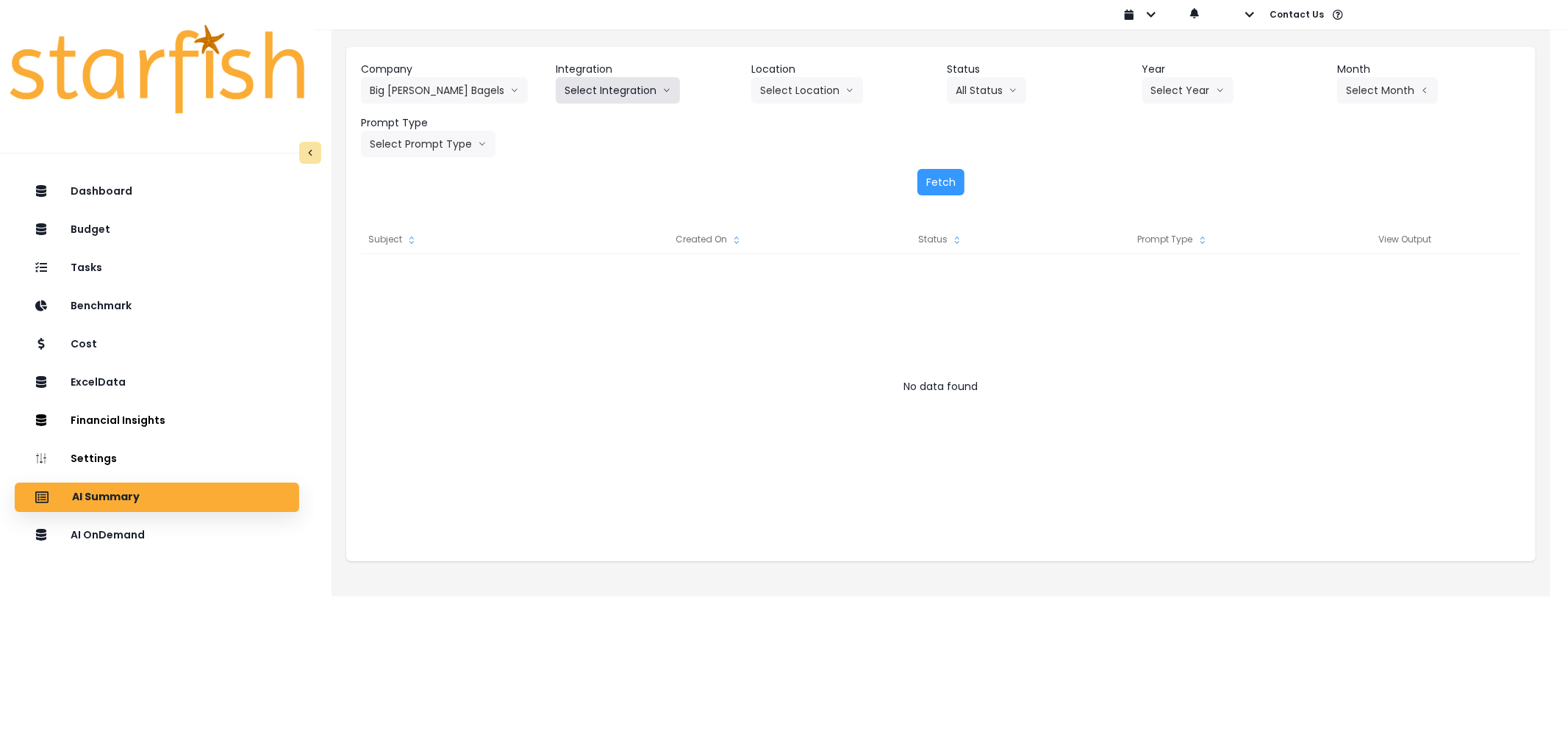
click at [590, 94] on button "Select Integration" at bounding box center [617, 90] width 124 height 27
click at [589, 126] on span "Big [PERSON_NAME]’s Bagels" at bounding box center [636, 121] width 144 height 15
click at [1182, 88] on button "Select Year" at bounding box center [1187, 90] width 91 height 27
click at [1162, 168] on span "2025" at bounding box center [1162, 174] width 23 height 15
click at [1387, 91] on button "Select Month" at bounding box center [1387, 90] width 101 height 27
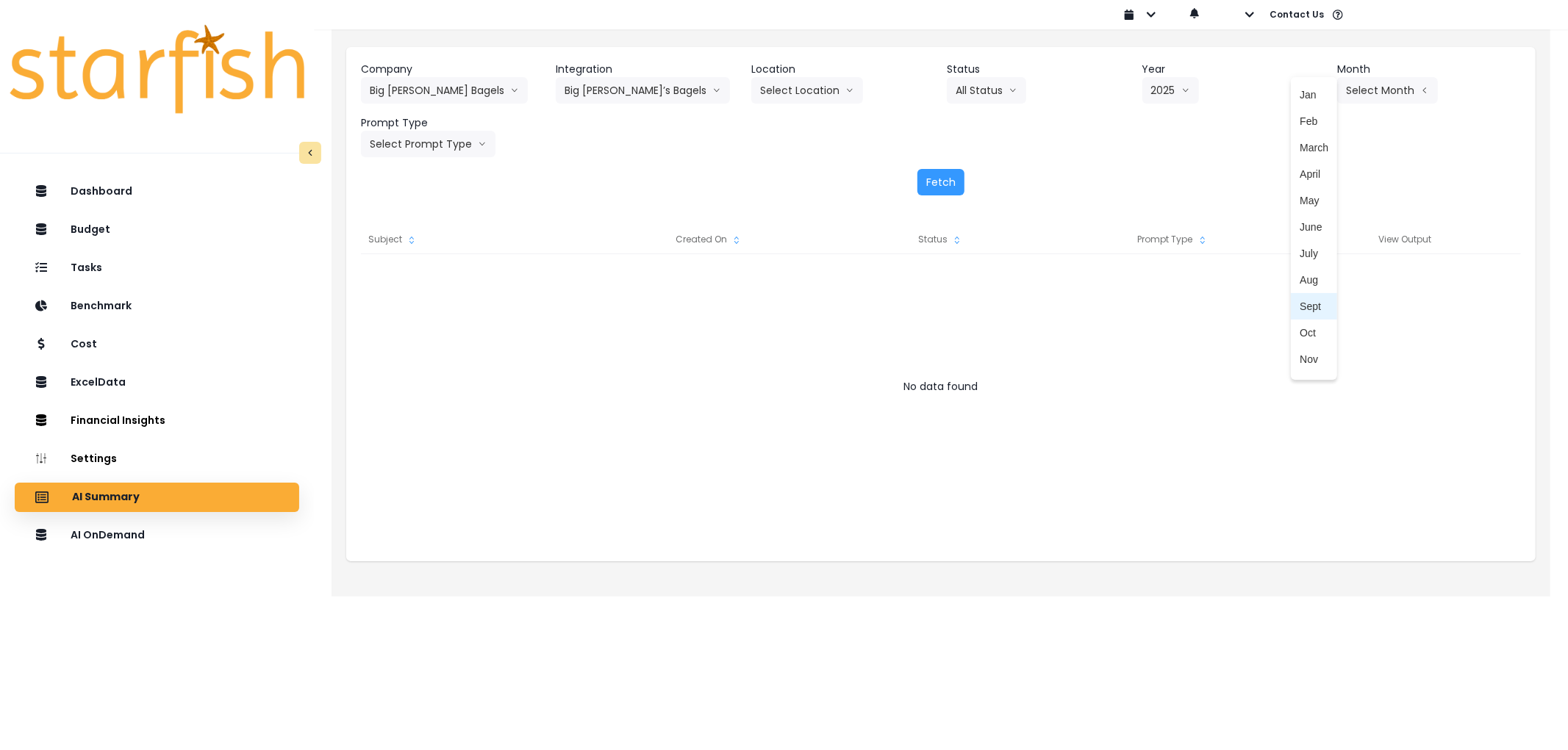
click at [1302, 308] on span "Sept" at bounding box center [1314, 307] width 28 height 15
click at [438, 145] on button "Select Prompt Type" at bounding box center [428, 144] width 135 height 27
click at [408, 249] on span "Error Task" at bounding box center [411, 254] width 83 height 15
click at [935, 181] on button "Fetch" at bounding box center [940, 182] width 47 height 27
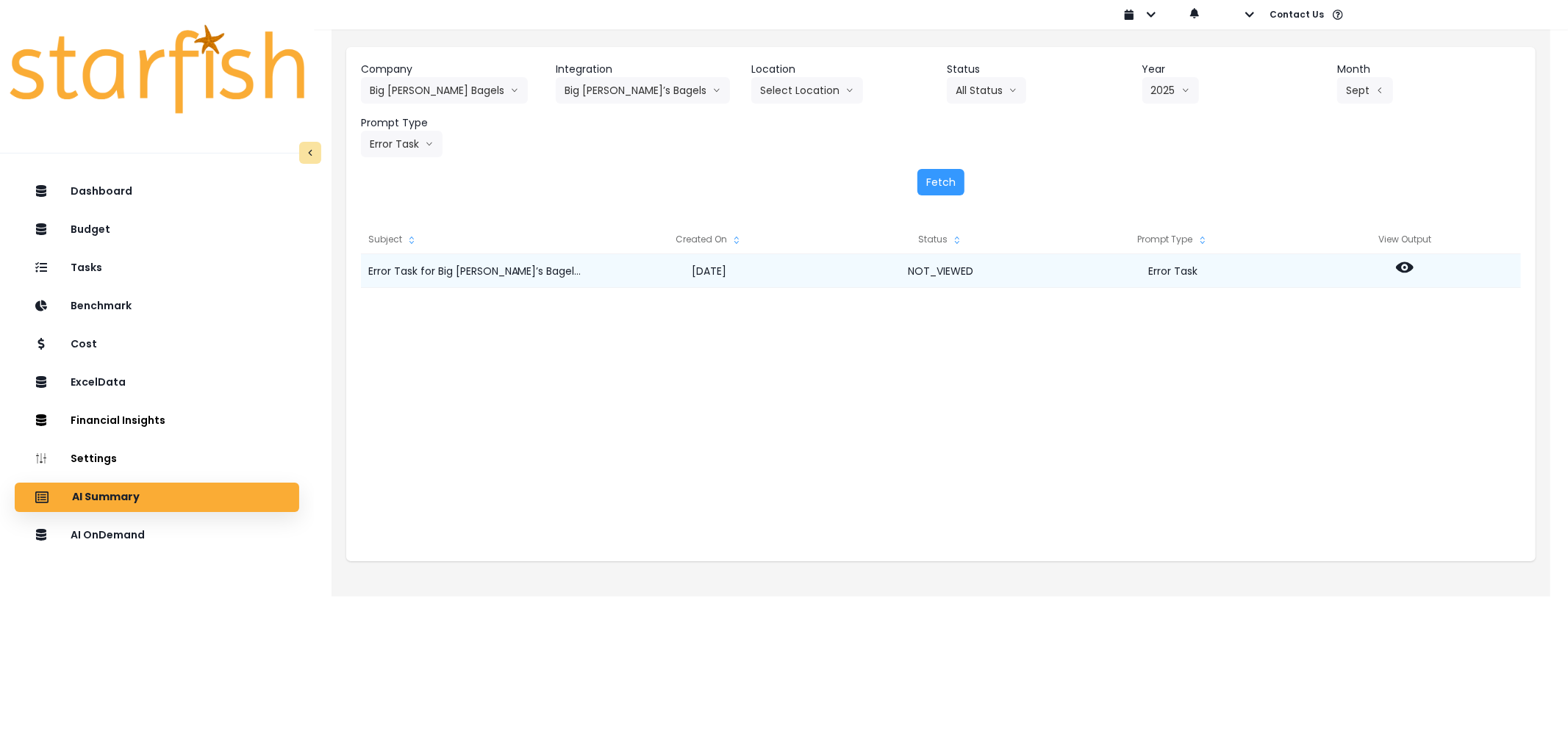
click at [1407, 267] on icon at bounding box center [1404, 267] width 17 height 17
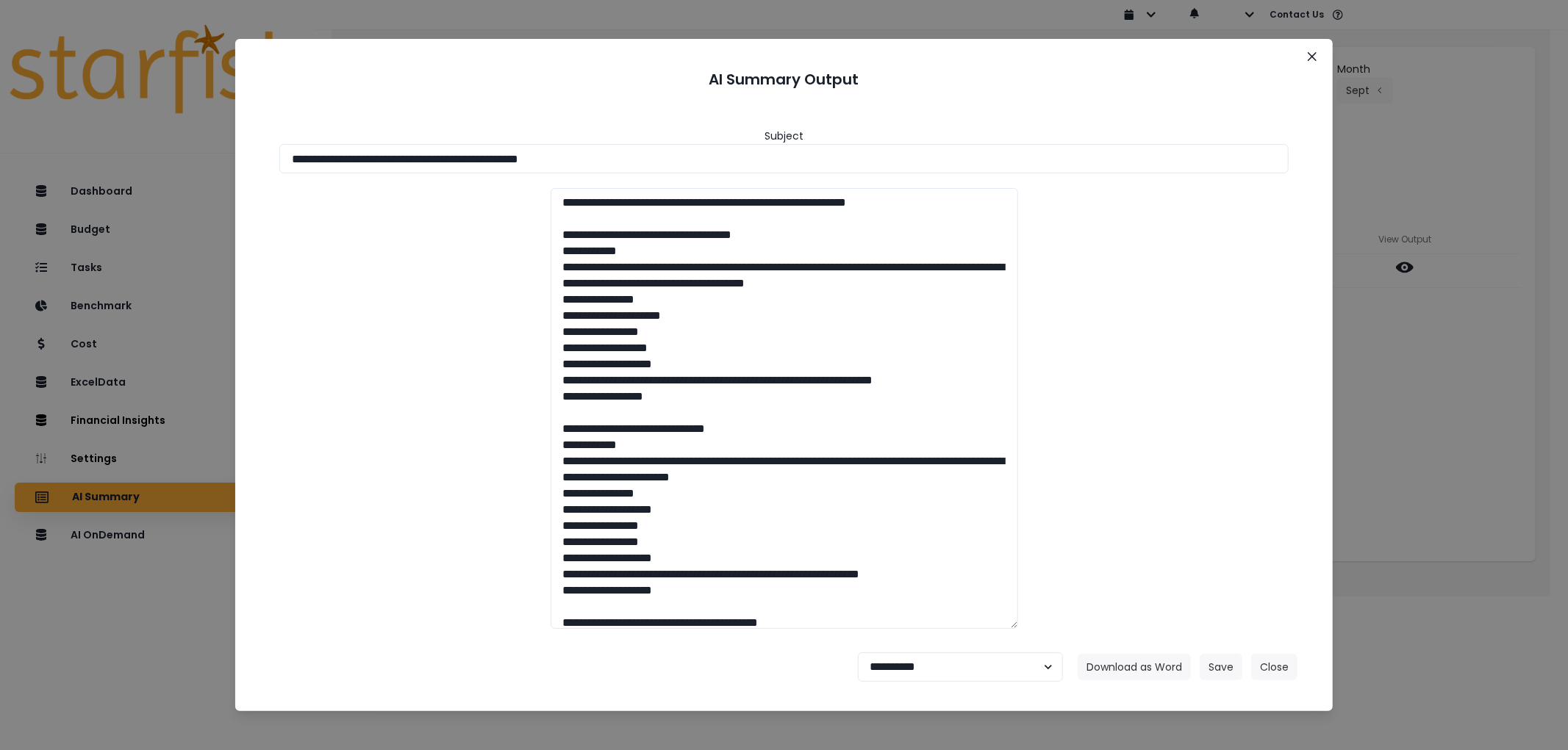
drag, startPoint x: 732, startPoint y: 151, endPoint x: 120, endPoint y: 120, distance: 612.8
click at [120, 120] on div "**********" at bounding box center [784, 375] width 1568 height 750
click at [1130, 666] on button "Download as Word" at bounding box center [1134, 667] width 113 height 27
drag, startPoint x: 905, startPoint y: 666, endPoint x: 909, endPoint y: 655, distance: 11.7
click at [905, 666] on select "**********" at bounding box center [959, 667] width 205 height 29
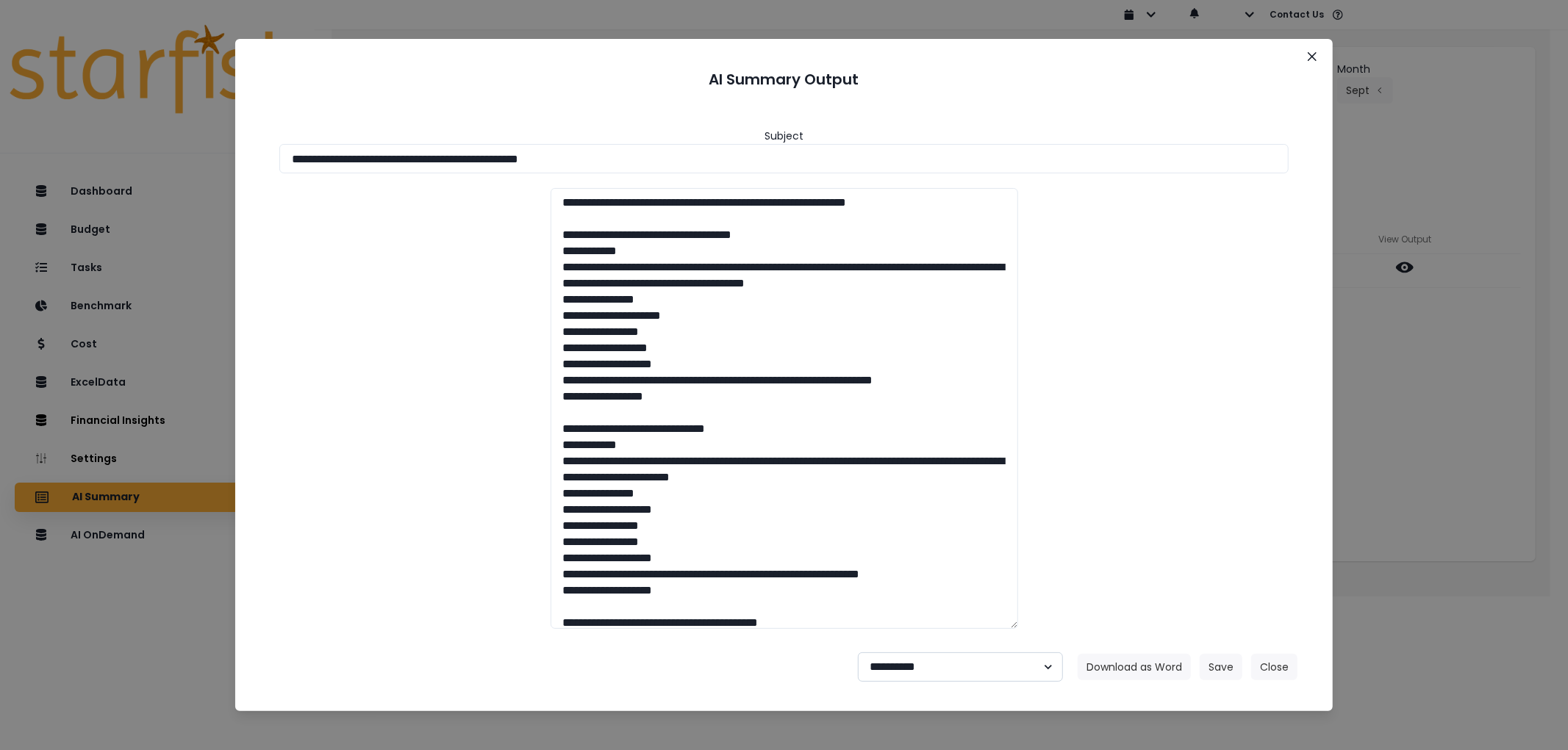
select select "********"
click at [857, 653] on select "**********" at bounding box center [959, 667] width 205 height 29
click at [1222, 657] on button "Save" at bounding box center [1221, 667] width 42 height 27
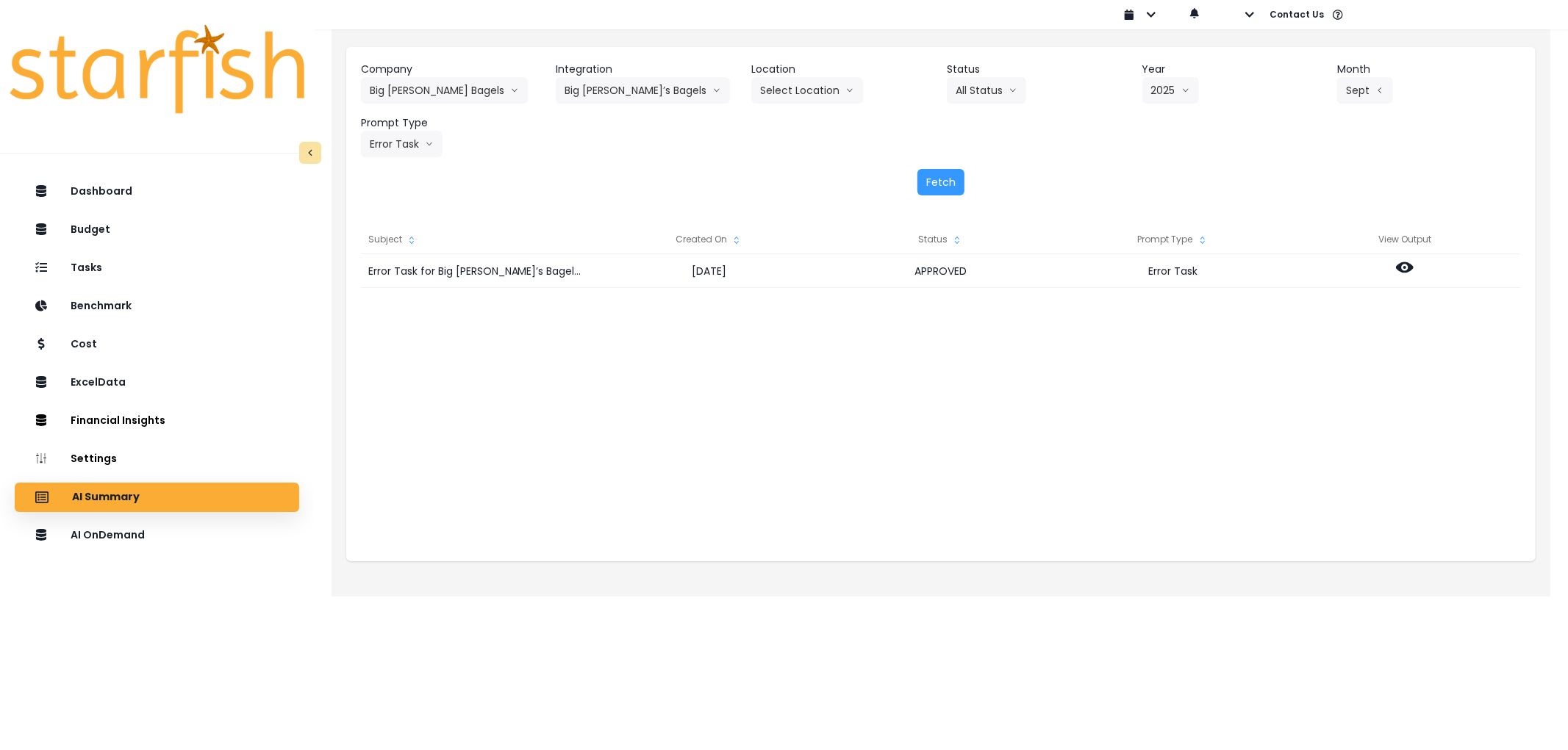
click at [441, 73] on header "Company" at bounding box center [453, 69] width 184 height 16
click at [444, 84] on button "Big [PERSON_NAME] Bagels" at bounding box center [444, 90] width 167 height 27
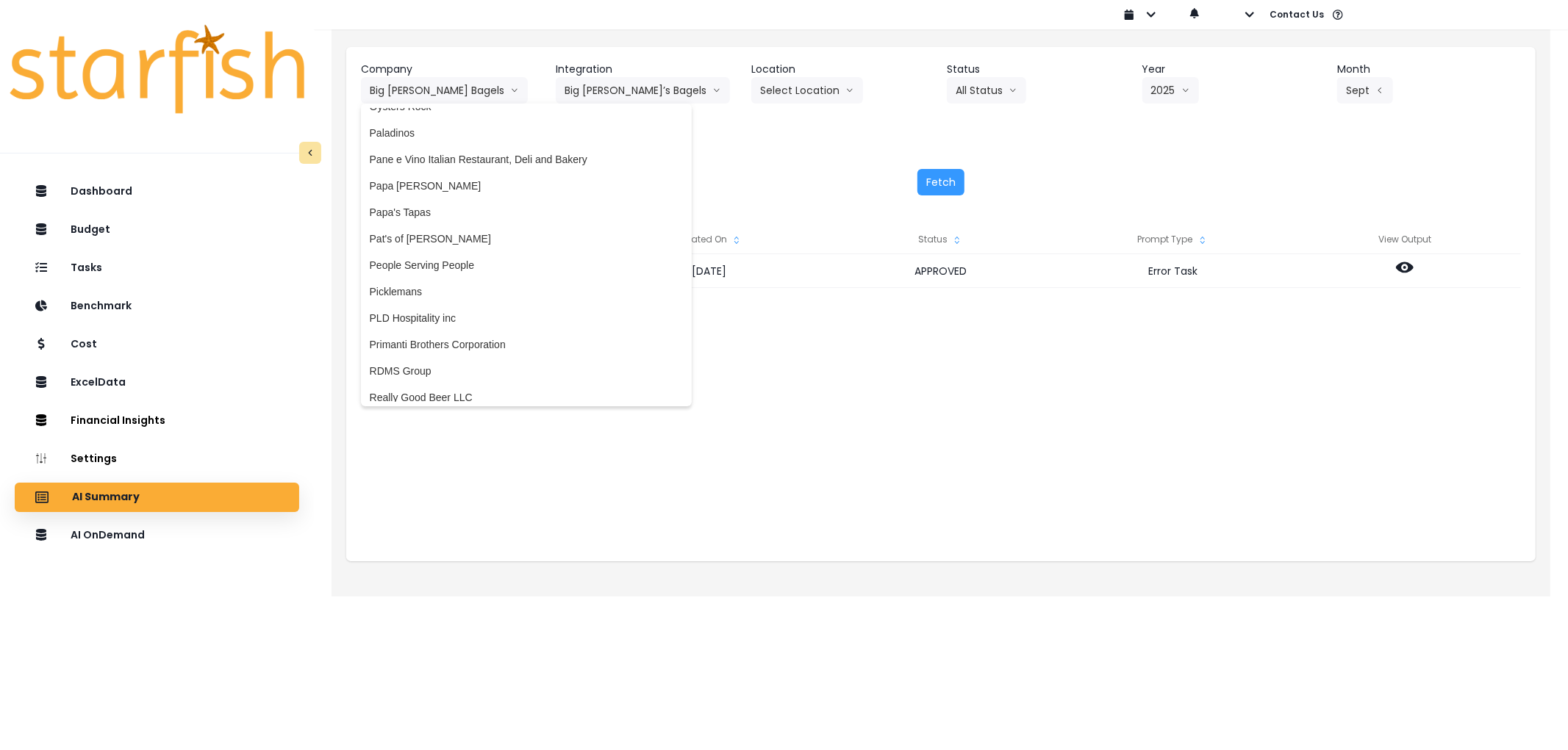
scroll to position [2682, 0]
click at [456, 291] on span "Picklemans" at bounding box center [526, 297] width 313 height 15
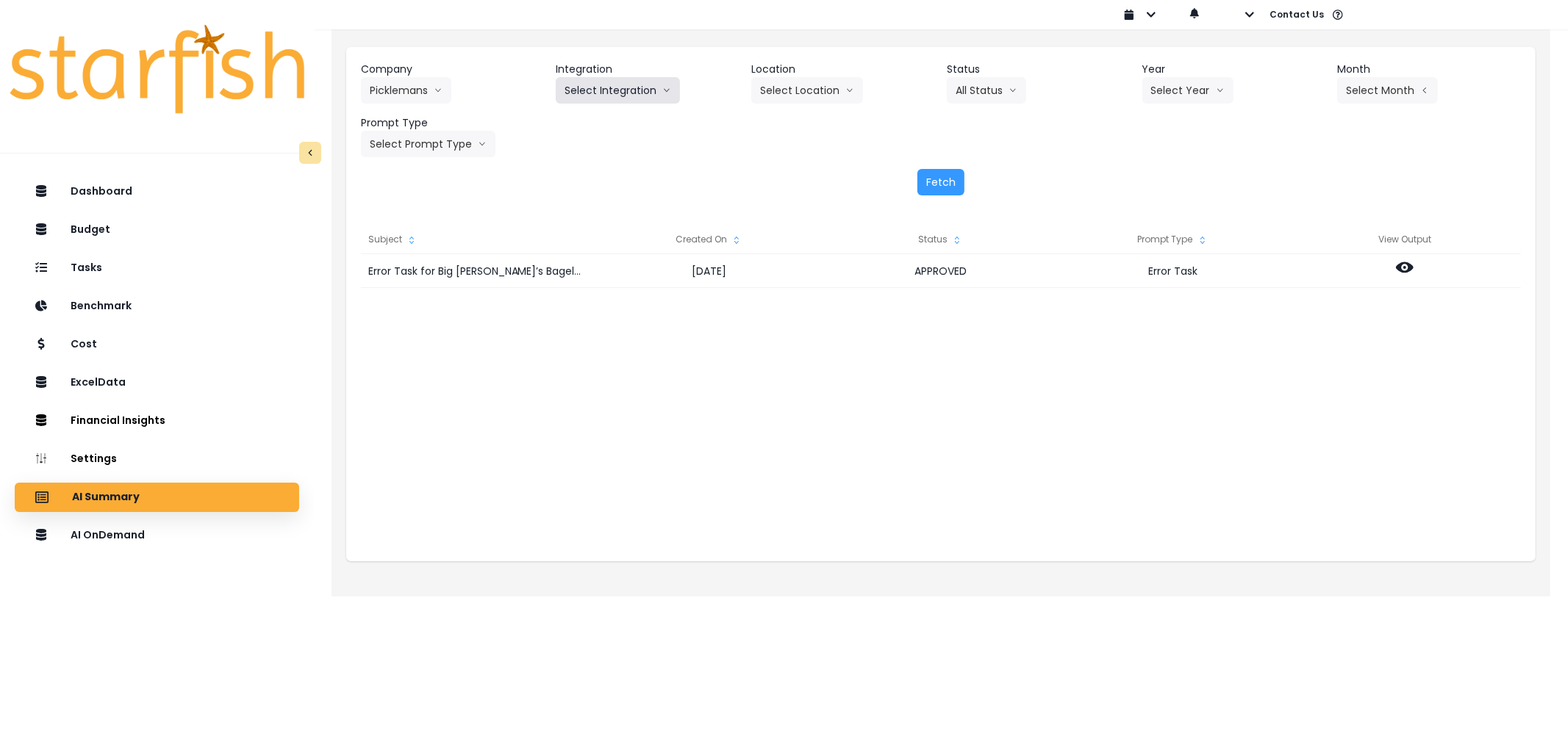
click at [633, 82] on button "Select Integration" at bounding box center [617, 90] width 124 height 27
click at [610, 149] on span "11 - Picklemans [PERSON_NAME]" at bounding box center [644, 148] width 161 height 15
click at [1194, 85] on button "Select Year" at bounding box center [1190, 90] width 91 height 27
click at [1167, 173] on span "2025" at bounding box center [1165, 174] width 23 height 15
click at [1365, 94] on button "Select Month" at bounding box center [1390, 90] width 101 height 27
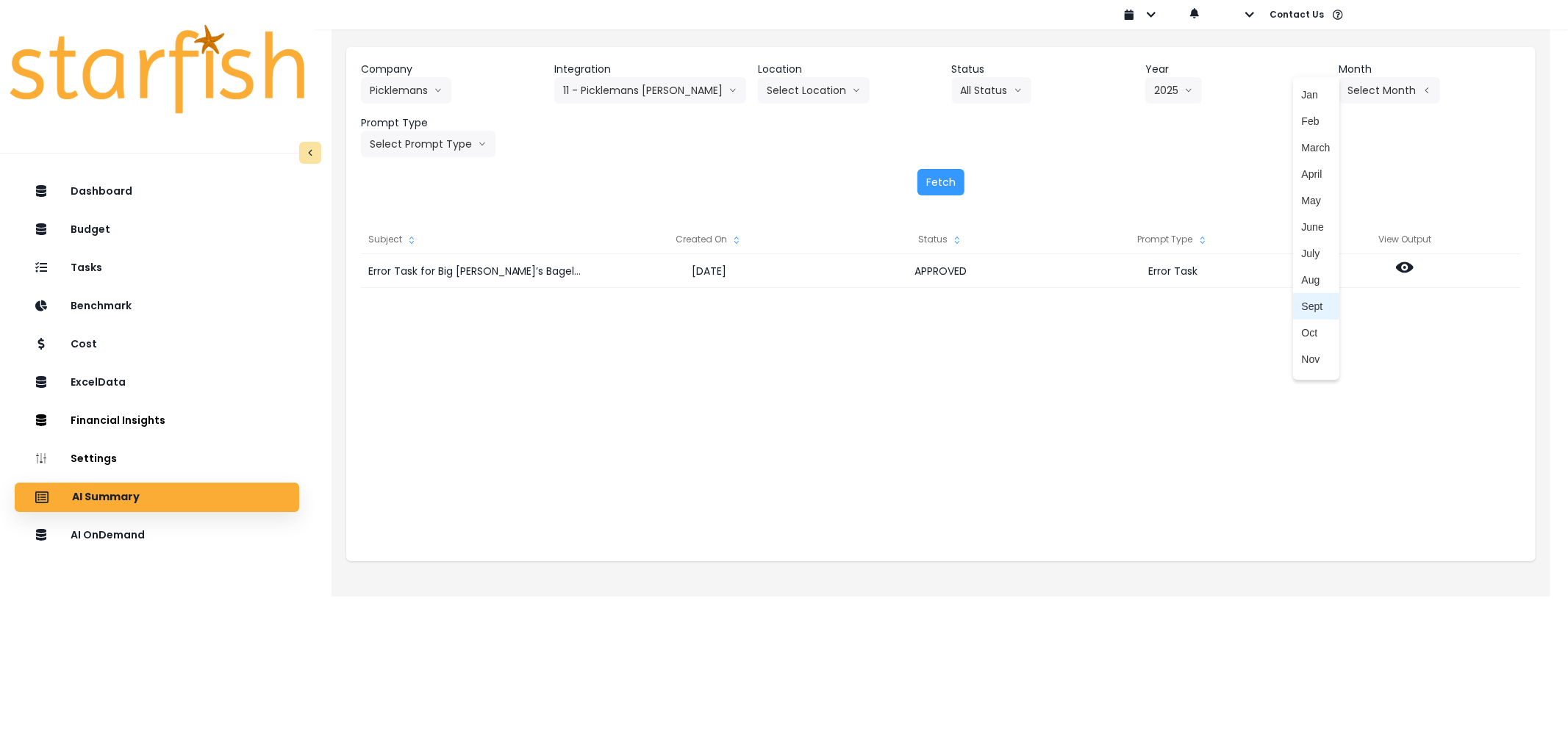
click at [1302, 299] on span "Sept" at bounding box center [1316, 307] width 28 height 15
click at [426, 151] on button "Select Prompt Type" at bounding box center [428, 144] width 135 height 27
drag, startPoint x: 406, startPoint y: 252, endPoint x: 694, endPoint y: 218, distance: 290.0
click at [408, 252] on span "Error Task" at bounding box center [411, 254] width 83 height 15
click at [941, 183] on button "Fetch" at bounding box center [940, 182] width 47 height 27
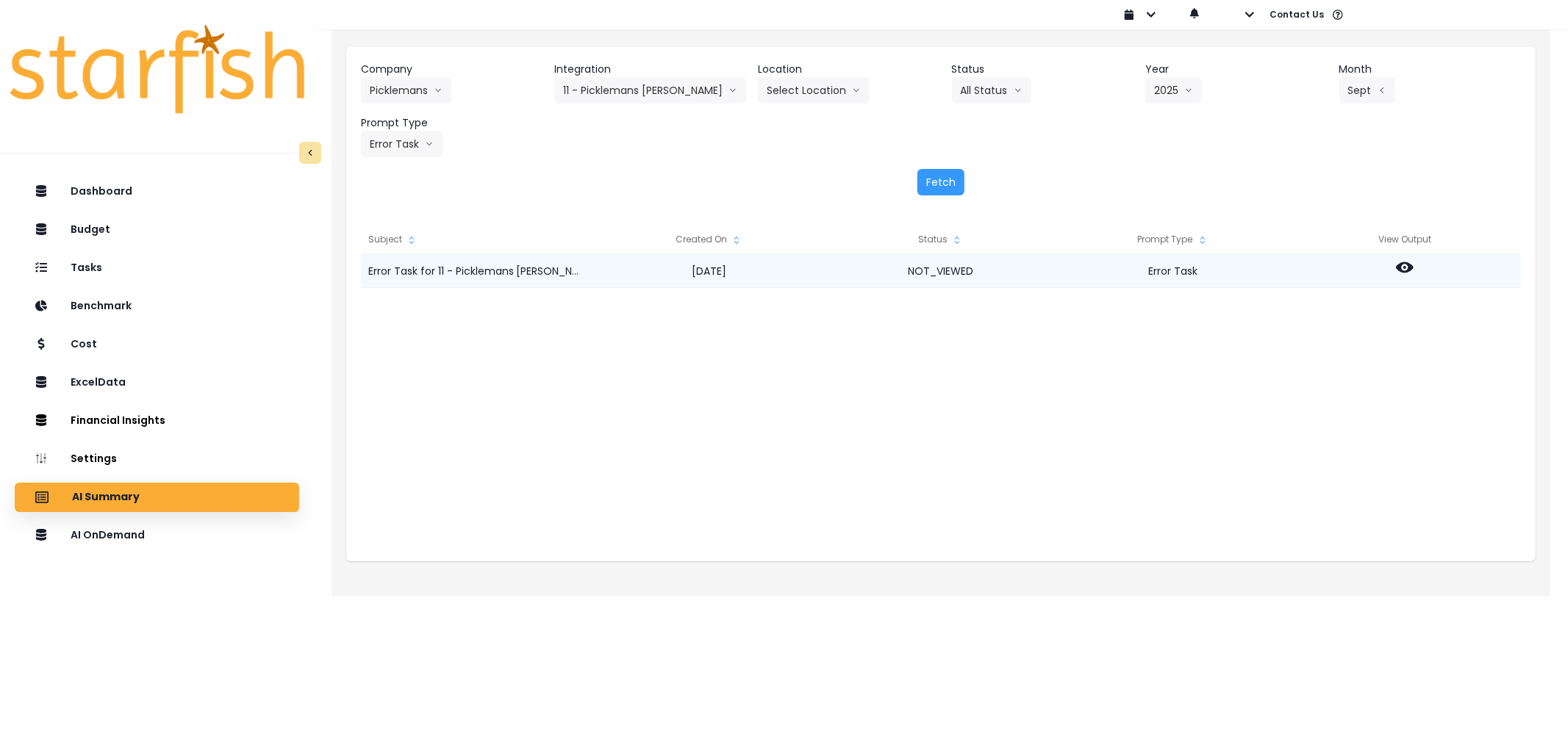
click at [1406, 264] on icon at bounding box center [1404, 267] width 17 height 17
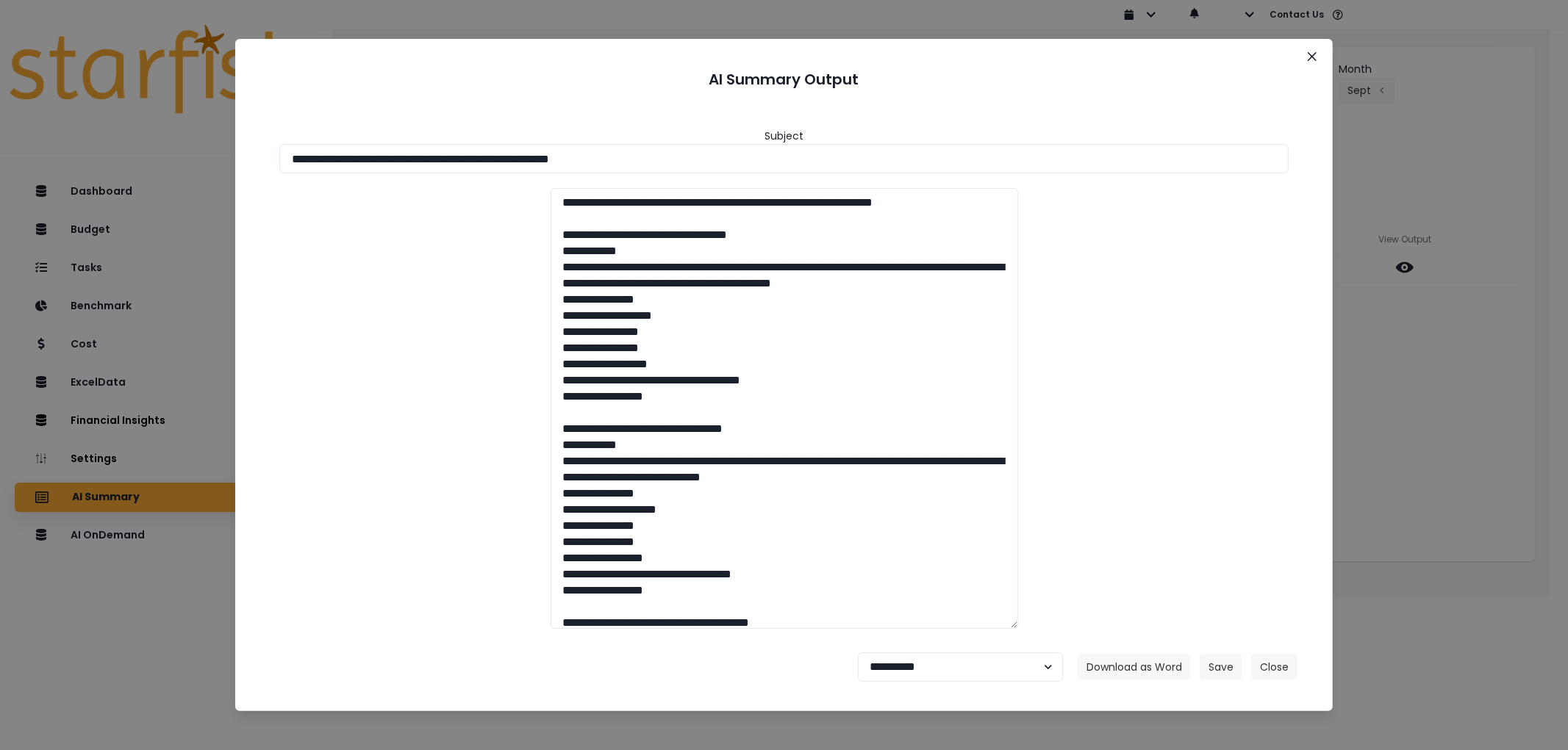
drag, startPoint x: 812, startPoint y: 161, endPoint x: 113, endPoint y: 169, distance: 699.0
click at [113, 169] on div "**********" at bounding box center [784, 375] width 1568 height 750
click at [1167, 669] on button "Download as Word" at bounding box center [1134, 667] width 113 height 27
drag, startPoint x: 923, startPoint y: 666, endPoint x: 923, endPoint y: 652, distance: 14.0
click at [923, 666] on select "**********" at bounding box center [959, 667] width 205 height 29
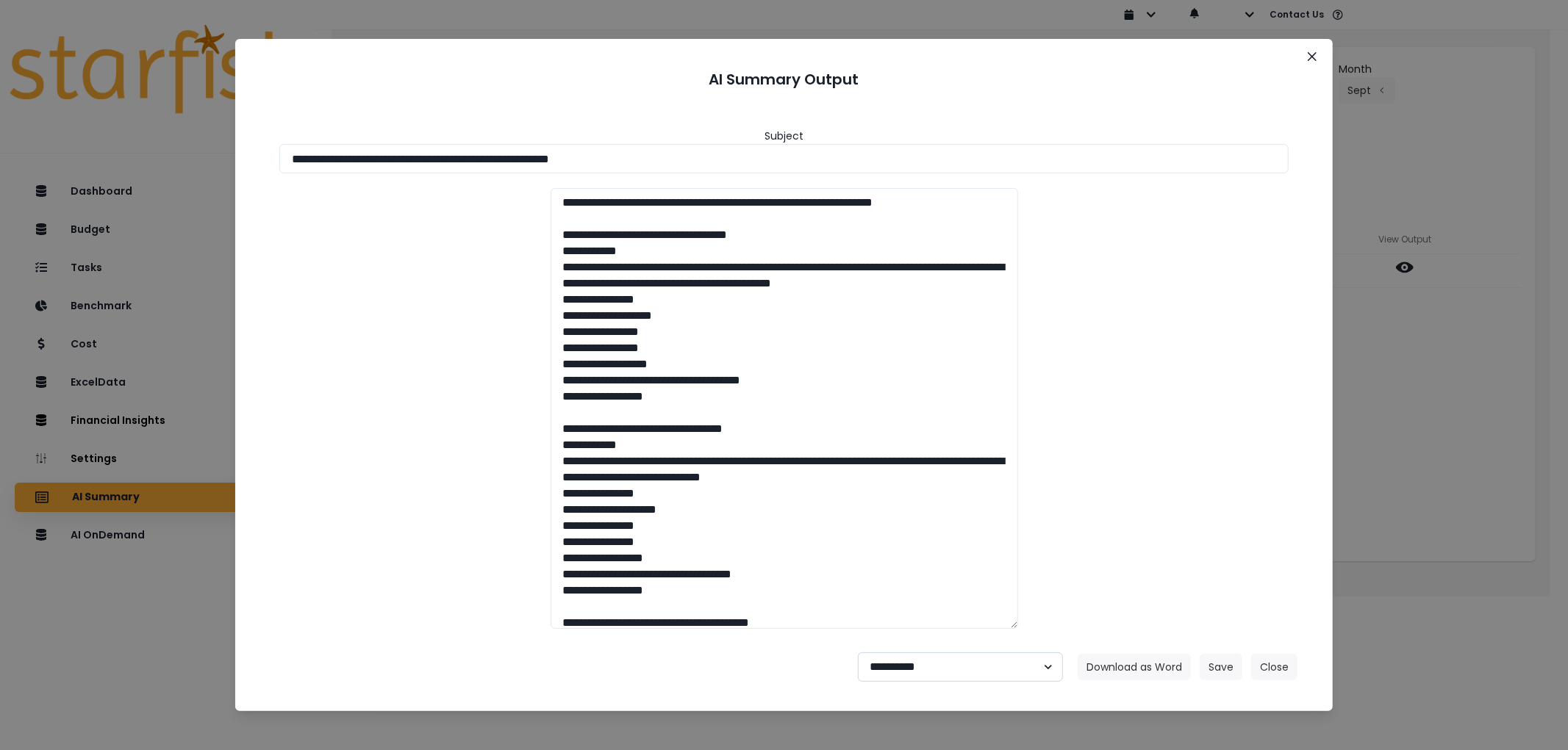
select select "********"
click at [857, 653] on select "**********" at bounding box center [959, 667] width 205 height 29
click at [1204, 663] on button "Save" at bounding box center [1221, 667] width 42 height 27
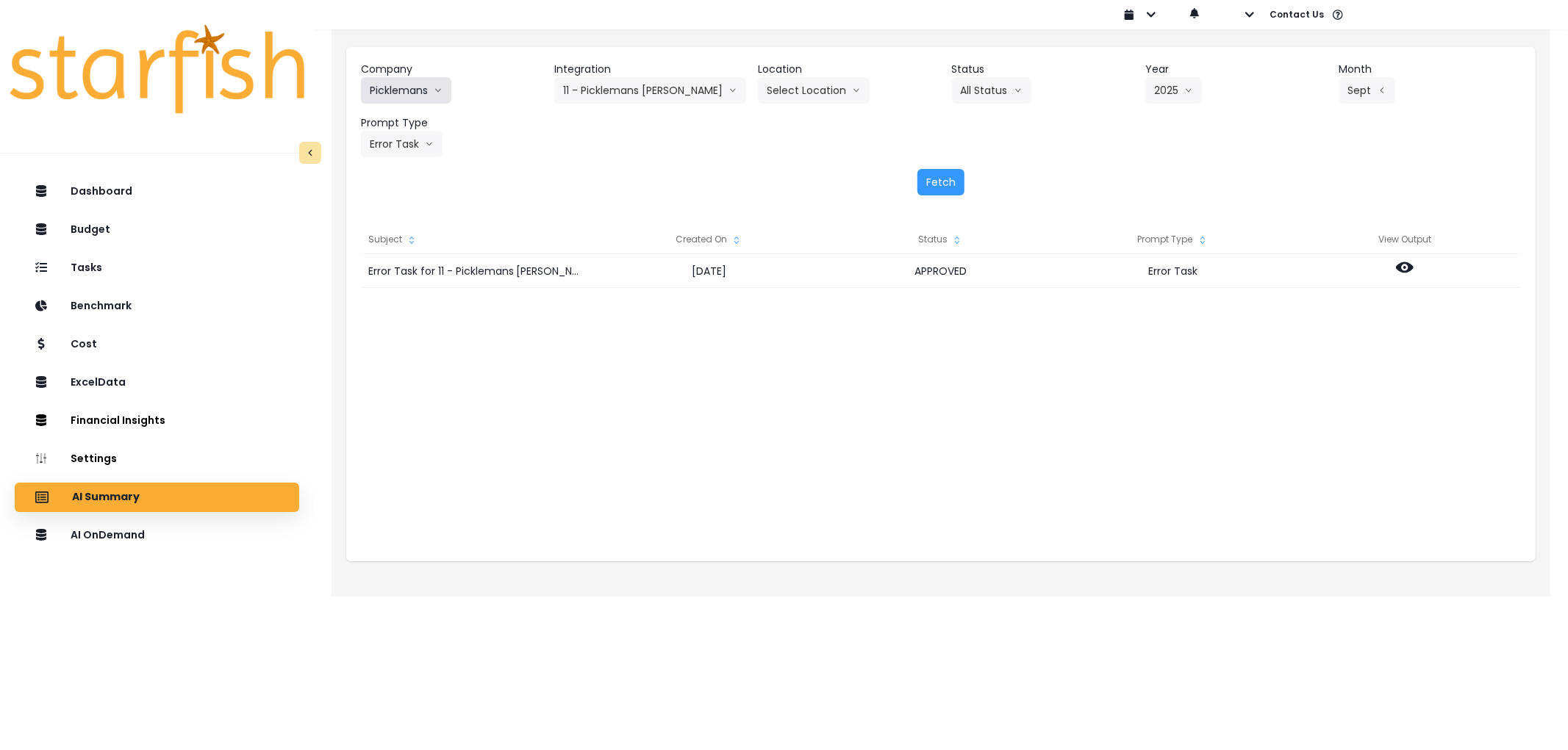
click at [444, 77] on button "Picklemans" at bounding box center [406, 90] width 90 height 27
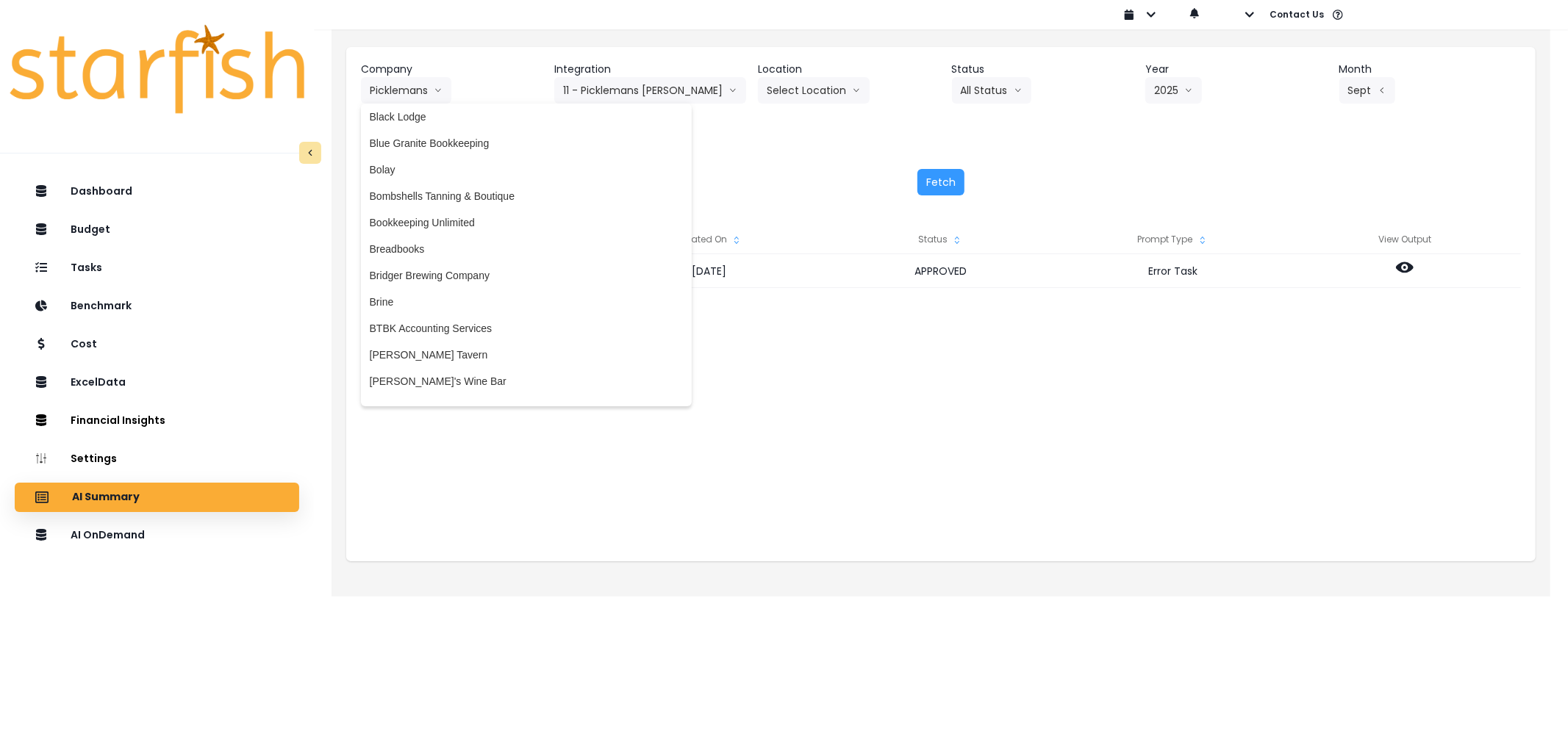
scroll to position [408, 0]
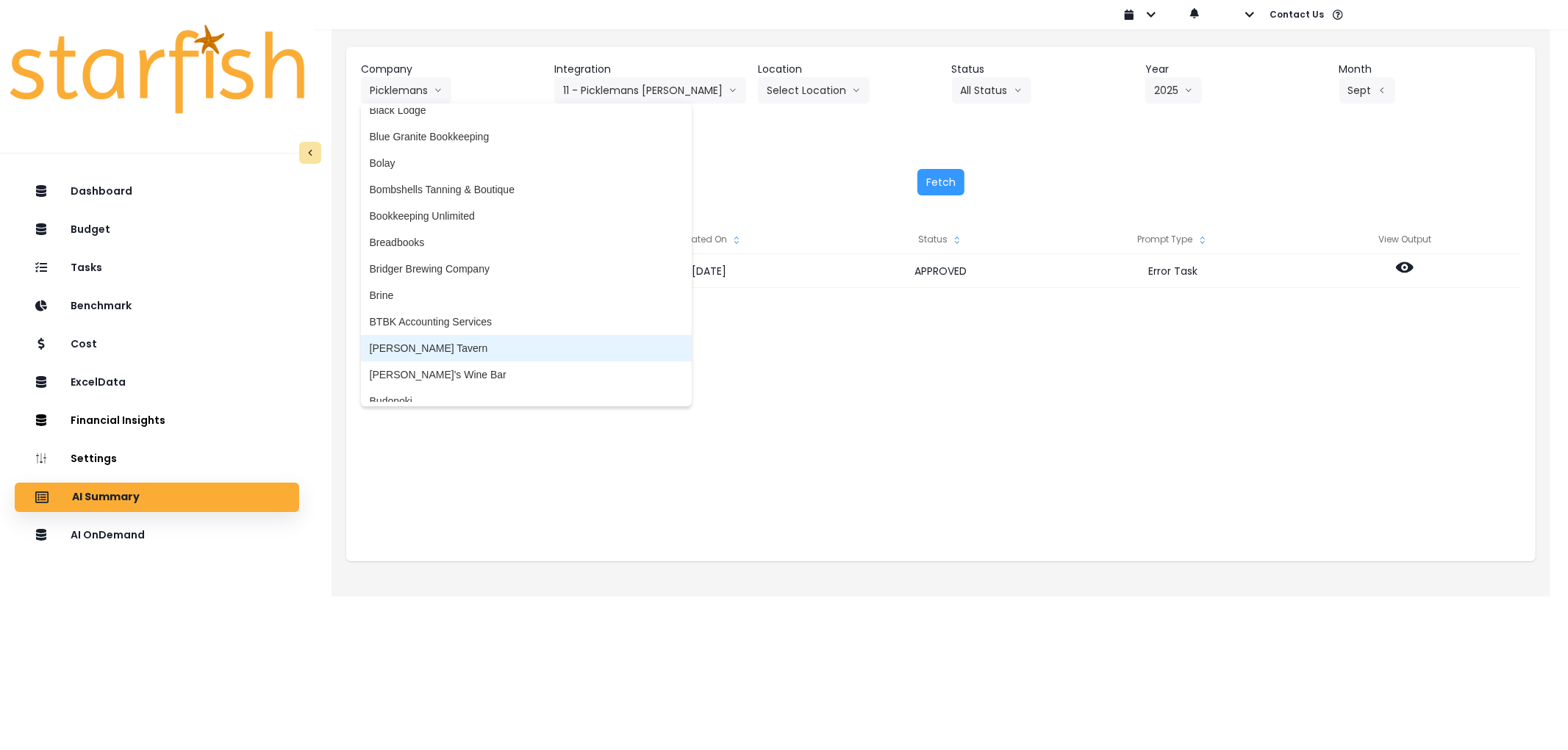
click at [432, 341] on span "[PERSON_NAME] Tavern" at bounding box center [526, 349] width 313 height 15
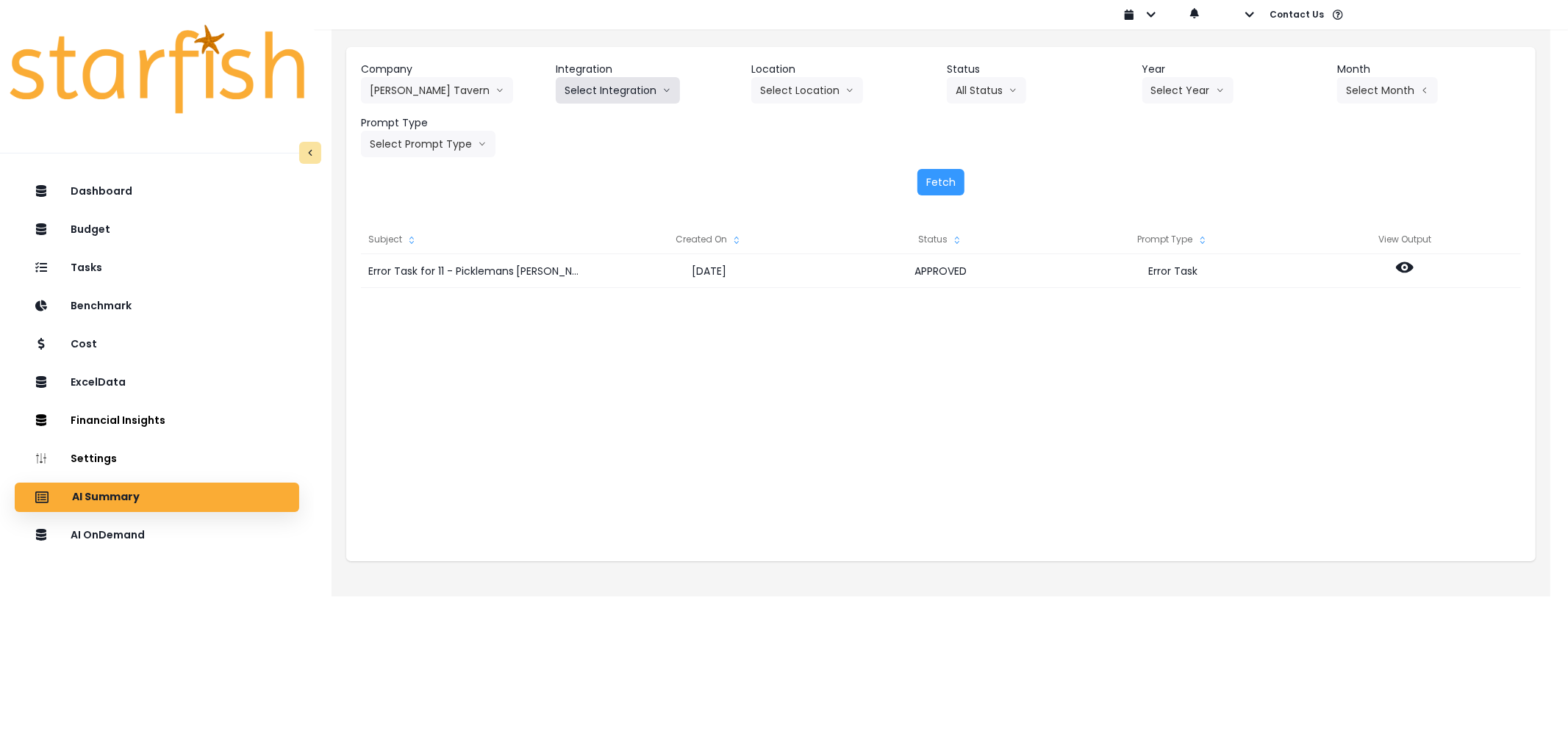
click at [599, 94] on button "Select Integration" at bounding box center [617, 90] width 124 height 27
click at [585, 136] on ul "[PERSON_NAME]" at bounding box center [606, 121] width 102 height 35
click at [593, 123] on span "[PERSON_NAME]" at bounding box center [607, 121] width 84 height 15
click at [1185, 97] on button "Select Year" at bounding box center [1187, 90] width 91 height 27
drag, startPoint x: 1166, startPoint y: 176, endPoint x: 1204, endPoint y: 164, distance: 39.8
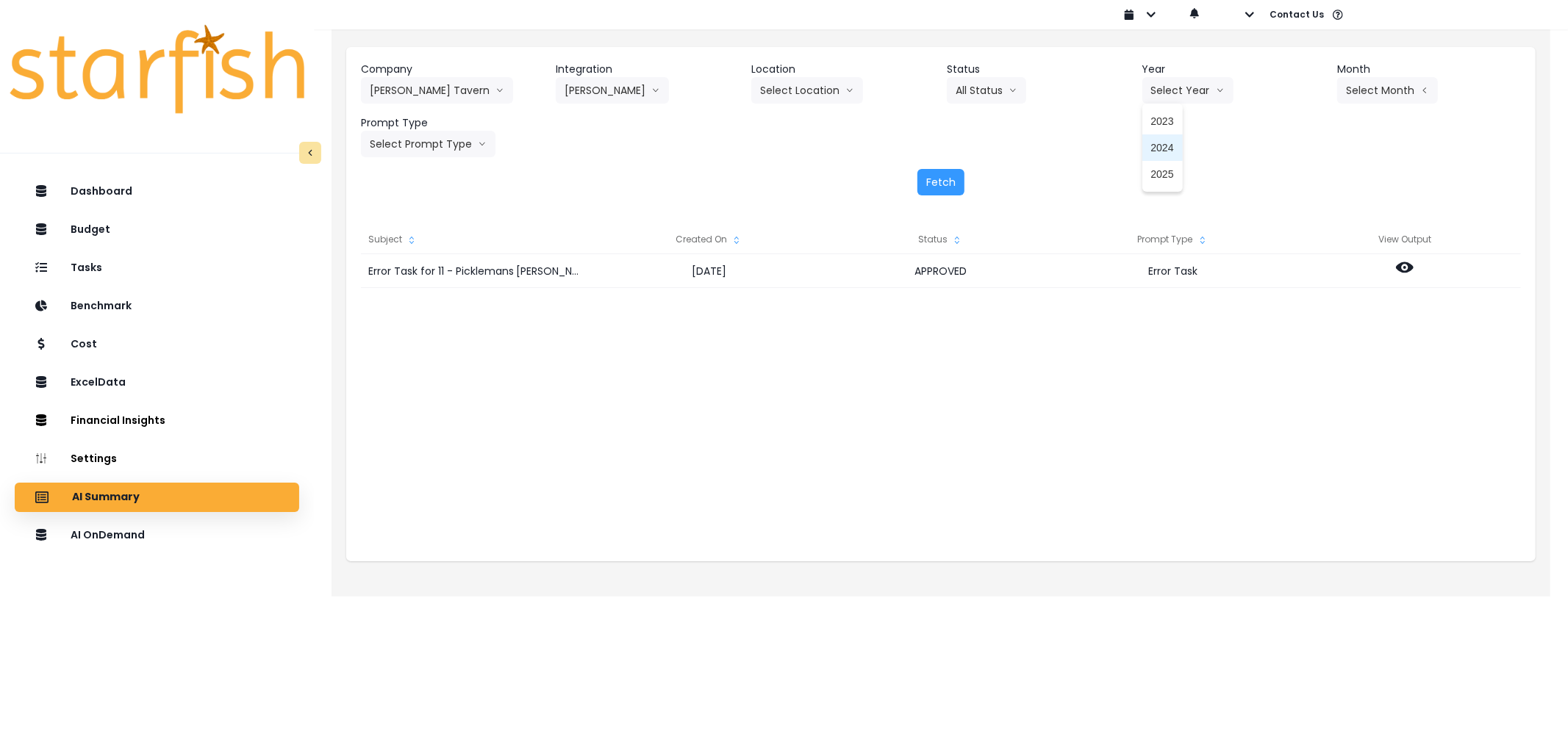
click at [1172, 176] on span "2025" at bounding box center [1162, 174] width 23 height 15
click at [1405, 81] on button "Select Month" at bounding box center [1387, 90] width 101 height 27
click at [1305, 308] on span "Sept" at bounding box center [1314, 307] width 28 height 15
click at [417, 138] on button "Select Prompt Type" at bounding box center [428, 144] width 135 height 27
click at [421, 247] on span "Error Task" at bounding box center [411, 254] width 83 height 15
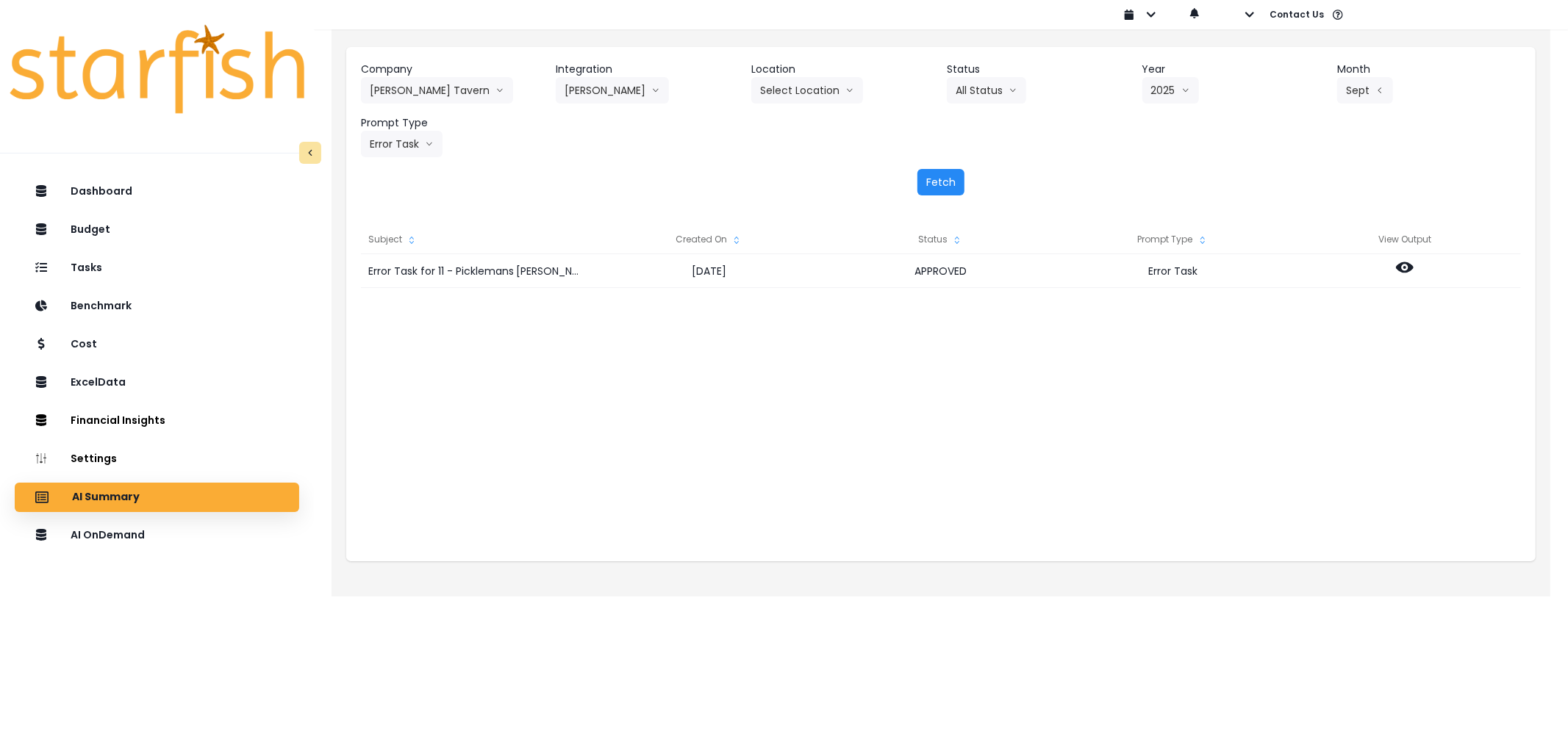
click at [931, 183] on button "Fetch" at bounding box center [940, 182] width 47 height 27
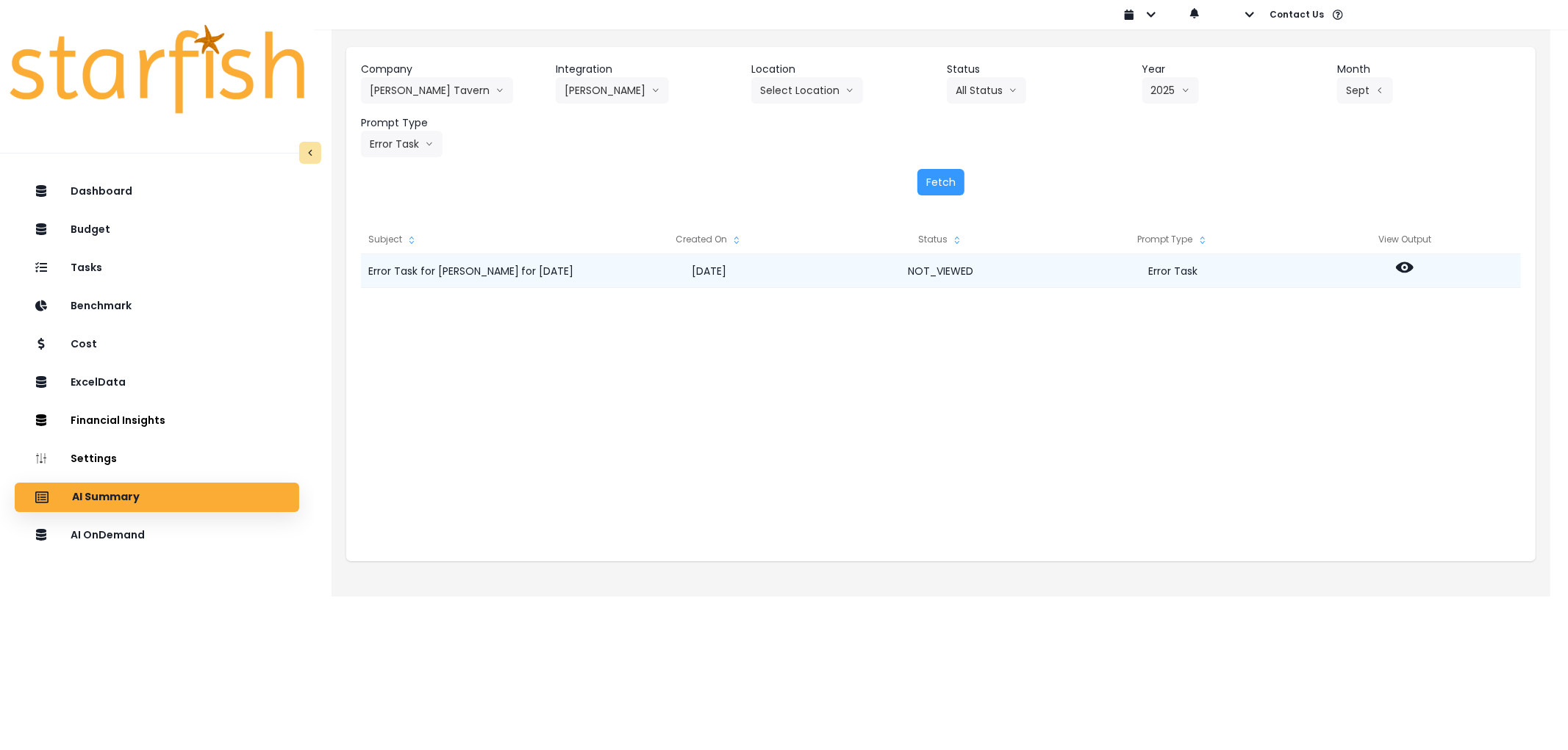
click at [1415, 267] on div at bounding box center [1405, 271] width 232 height 34
click at [1402, 267] on icon at bounding box center [1404, 267] width 17 height 17
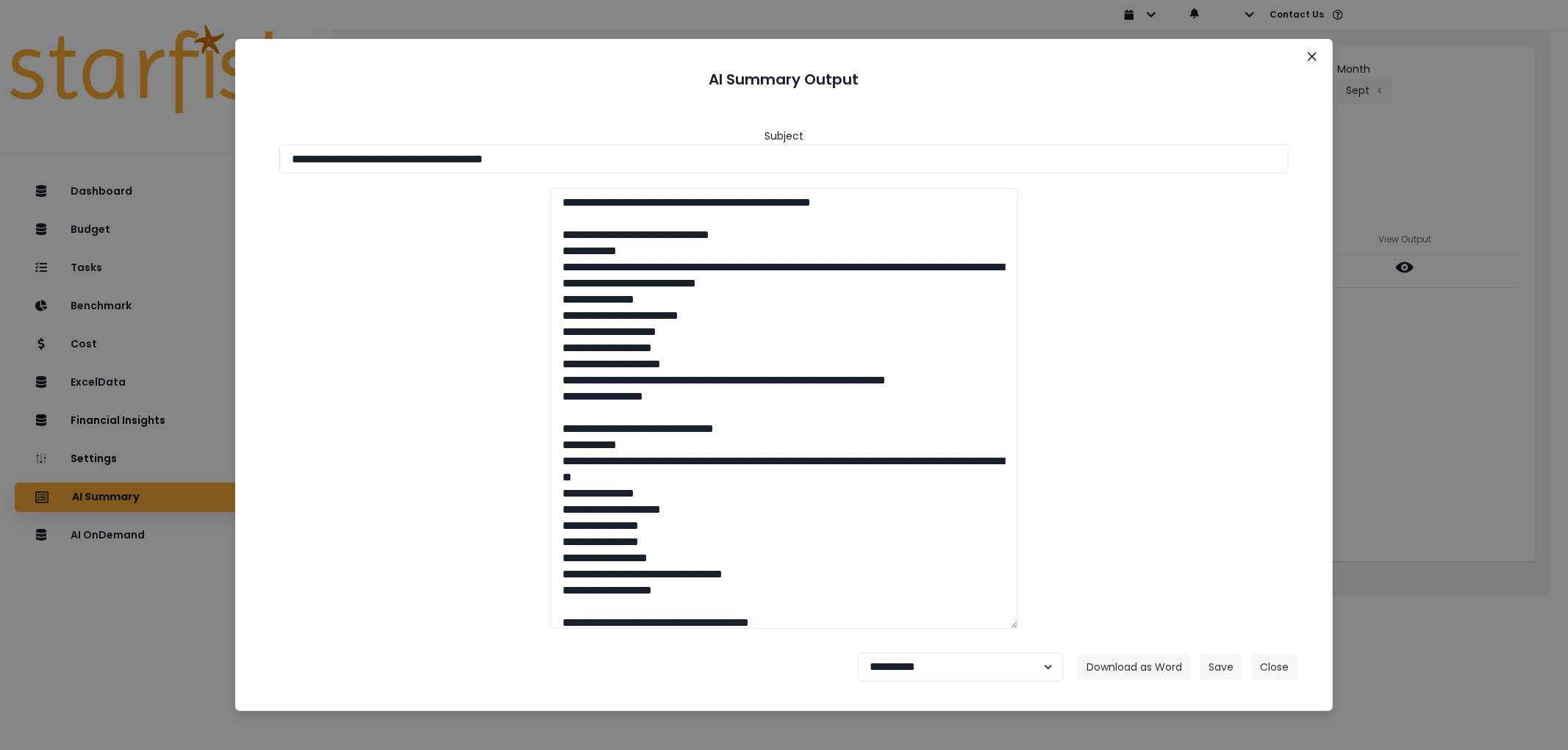
drag, startPoint x: 673, startPoint y: 168, endPoint x: 314, endPoint y: 216, distance: 362.2
click at [93, 153] on div "**********" at bounding box center [784, 375] width 1568 height 750
click at [1161, 685] on footer "**********" at bounding box center [783, 667] width 1062 height 53
click at [1159, 677] on button "Download as Word" at bounding box center [1134, 667] width 113 height 27
drag, startPoint x: 913, startPoint y: 666, endPoint x: 921, endPoint y: 652, distance: 16.1
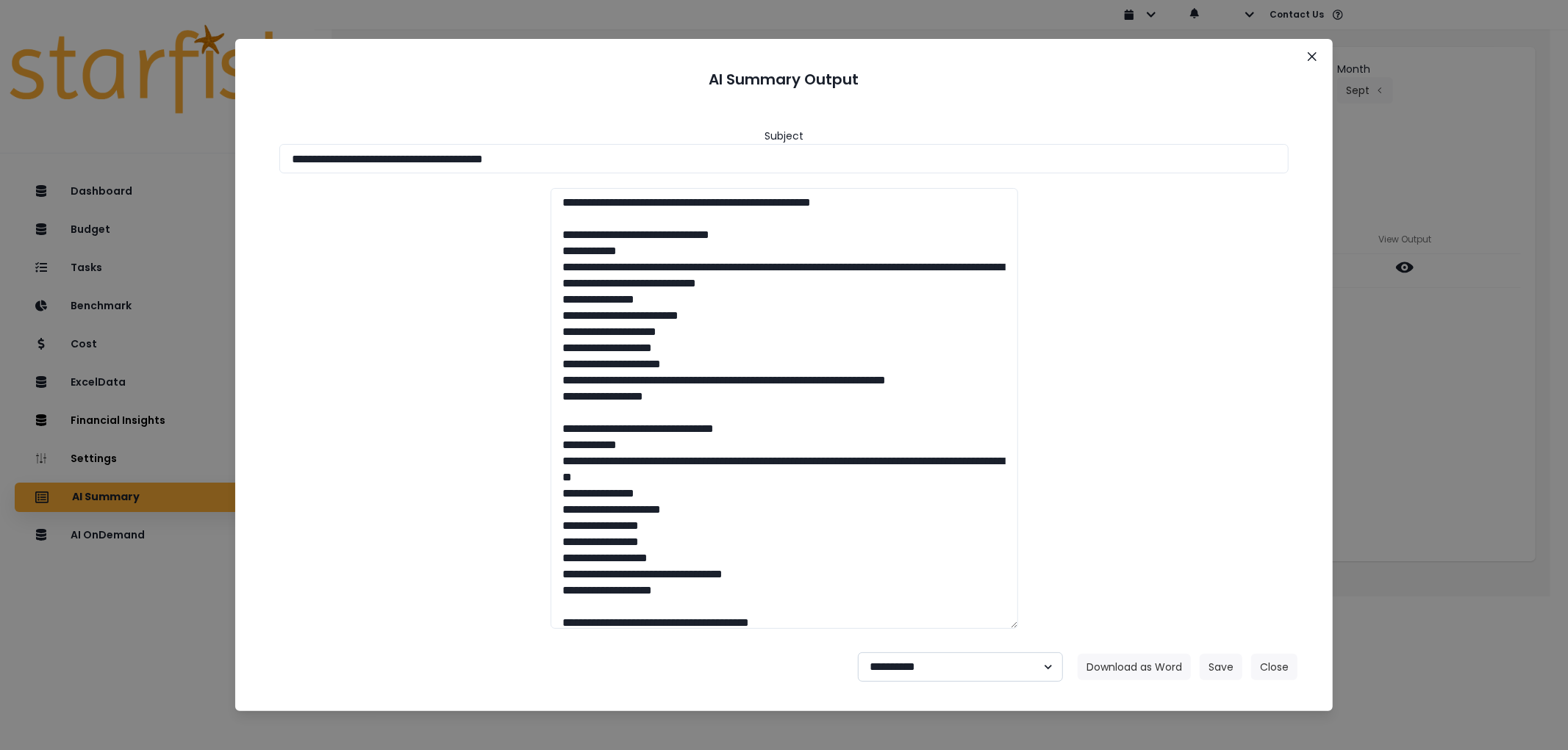
click at [913, 666] on select "**********" at bounding box center [959, 667] width 205 height 29
select select "********"
click at [857, 653] on select "**********" at bounding box center [959, 667] width 205 height 29
click at [1218, 663] on button "Save" at bounding box center [1221, 667] width 42 height 27
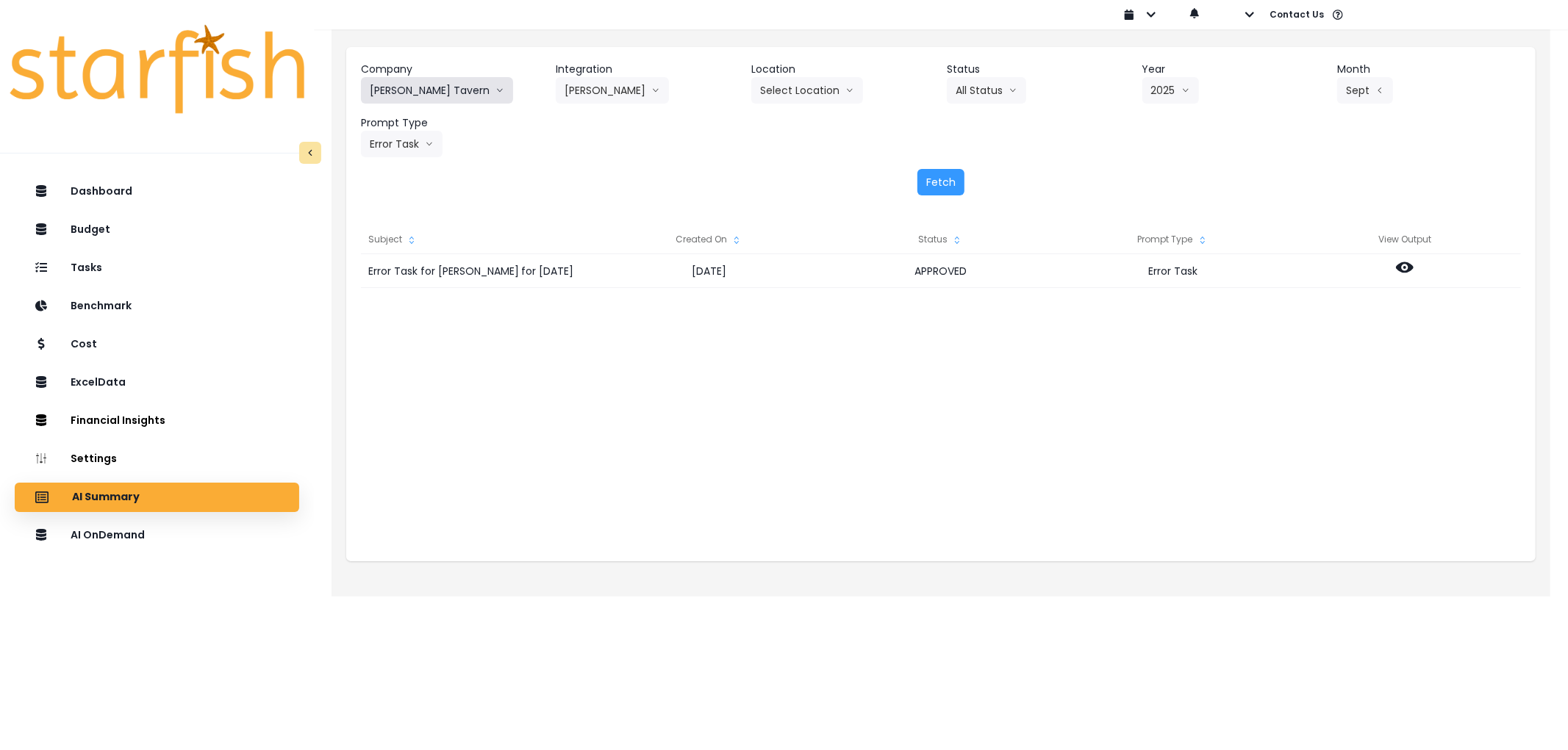
click at [413, 78] on button "[PERSON_NAME] Tavern" at bounding box center [437, 90] width 152 height 27
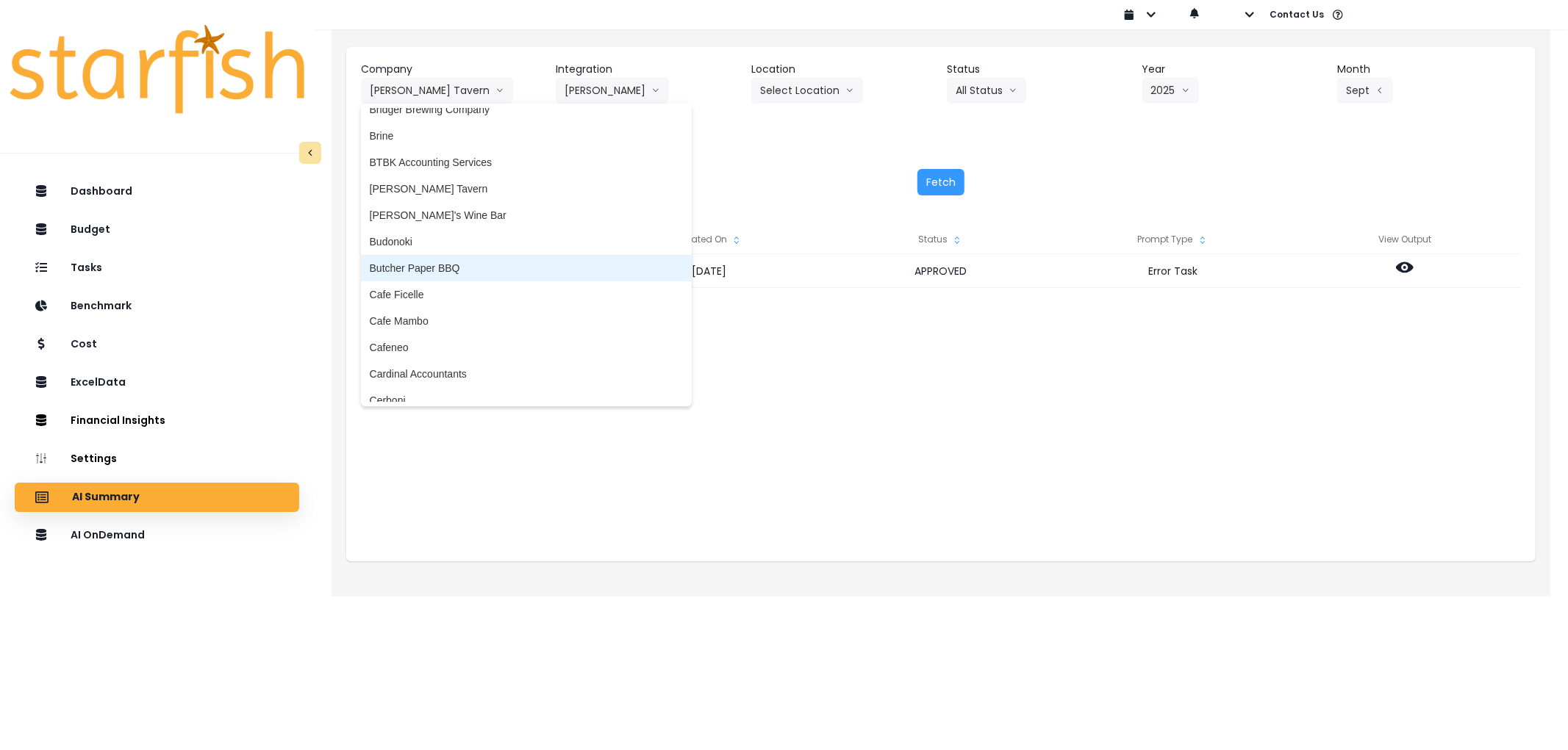
scroll to position [571, 0]
click at [481, 260] on span "Butcher Paper BBQ" at bounding box center [526, 264] width 313 height 15
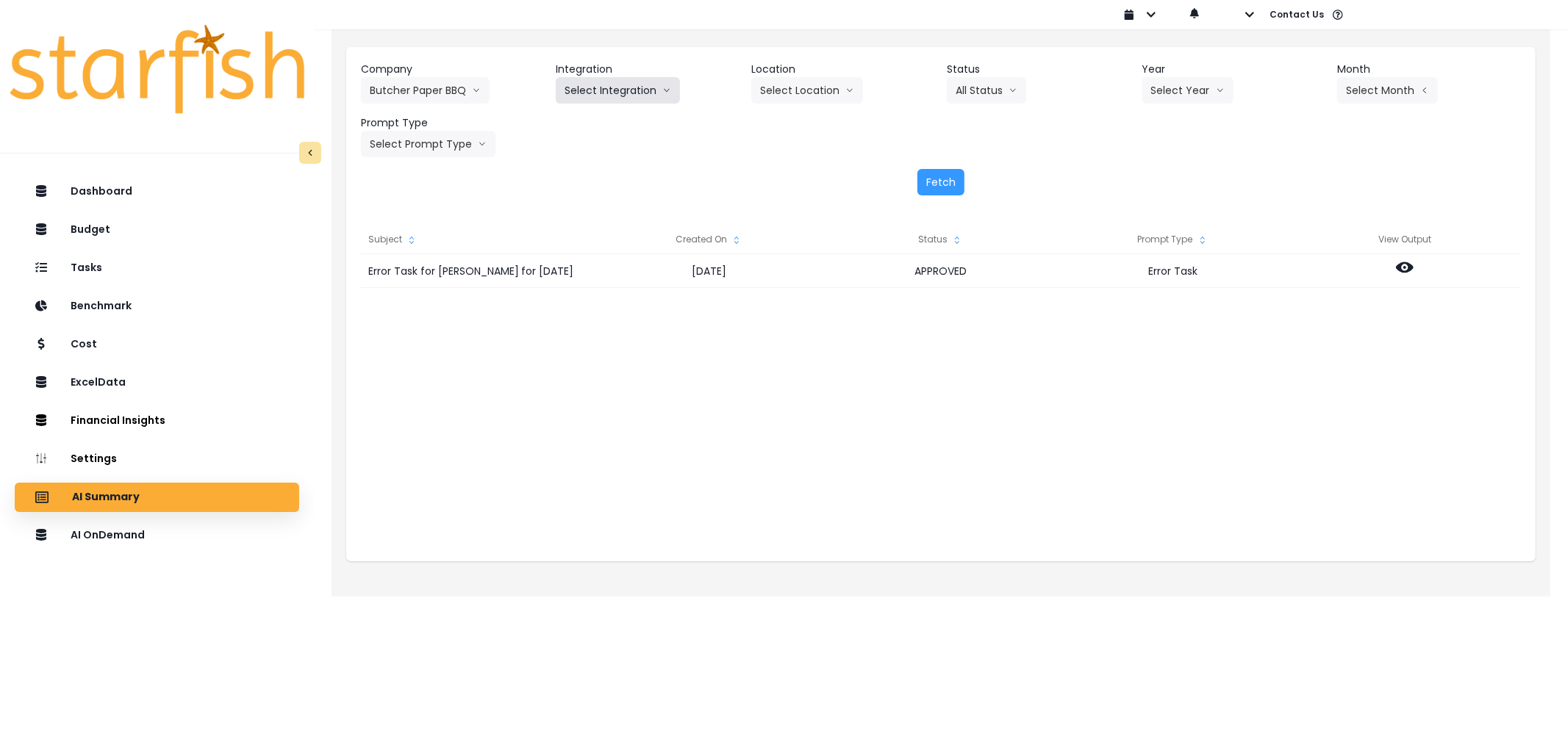
click at [629, 91] on button "Select Integration" at bounding box center [617, 90] width 124 height 27
click at [603, 122] on span "Quickbooks" at bounding box center [591, 121] width 53 height 15
click at [1206, 85] on button "Select Year" at bounding box center [1187, 90] width 91 height 27
drag, startPoint x: 1161, startPoint y: 166, endPoint x: 1387, endPoint y: 85, distance: 240.1
click at [1163, 167] on span "2025" at bounding box center [1162, 174] width 23 height 15
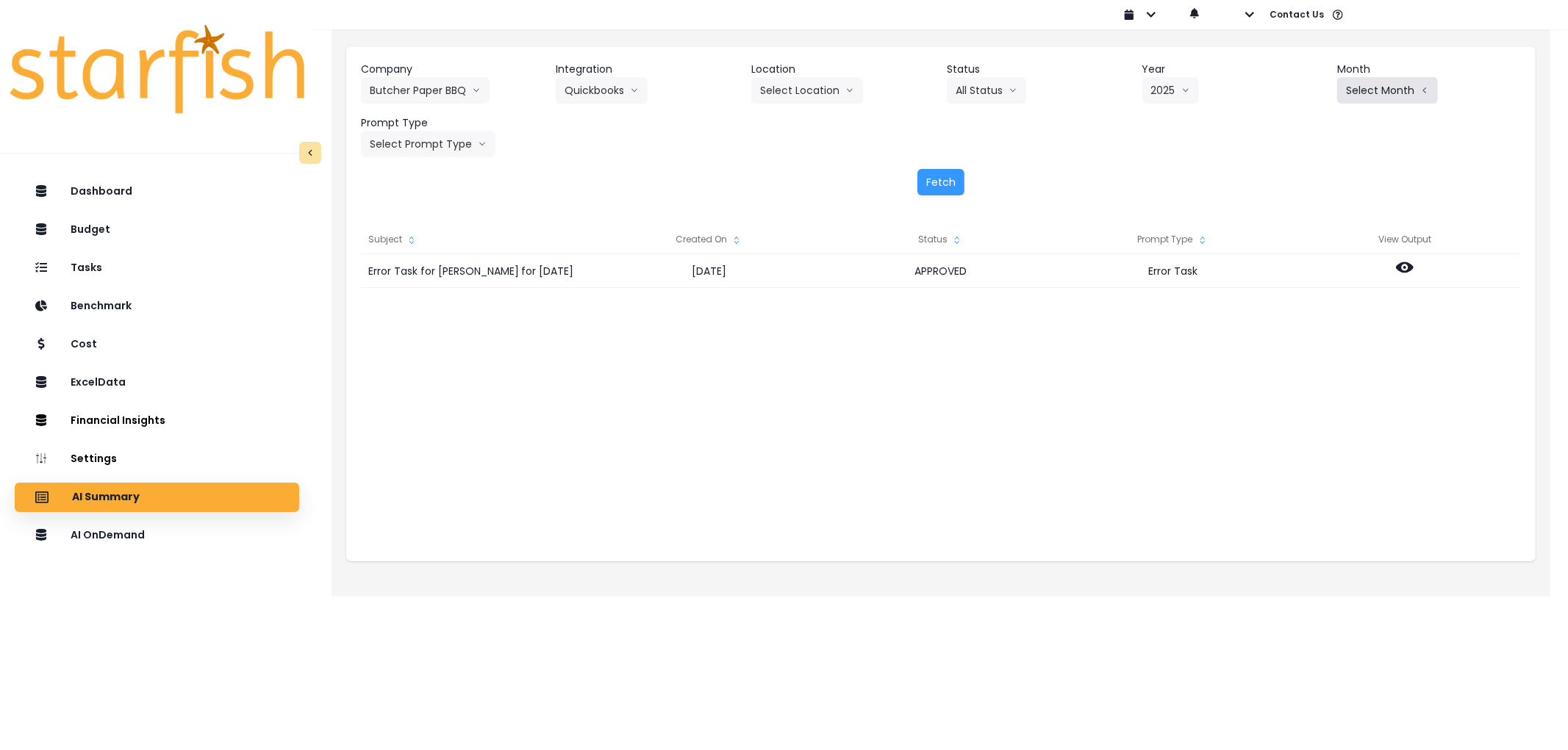
click at [1391, 84] on button "Select Month" at bounding box center [1387, 90] width 101 height 27
click at [1300, 304] on span "Sept" at bounding box center [1314, 307] width 28 height 15
click at [382, 145] on button "Select Prompt Type" at bounding box center [428, 144] width 135 height 27
click at [404, 245] on li "Error Task" at bounding box center [411, 254] width 101 height 27
click at [935, 194] on button "Fetch" at bounding box center [940, 182] width 47 height 27
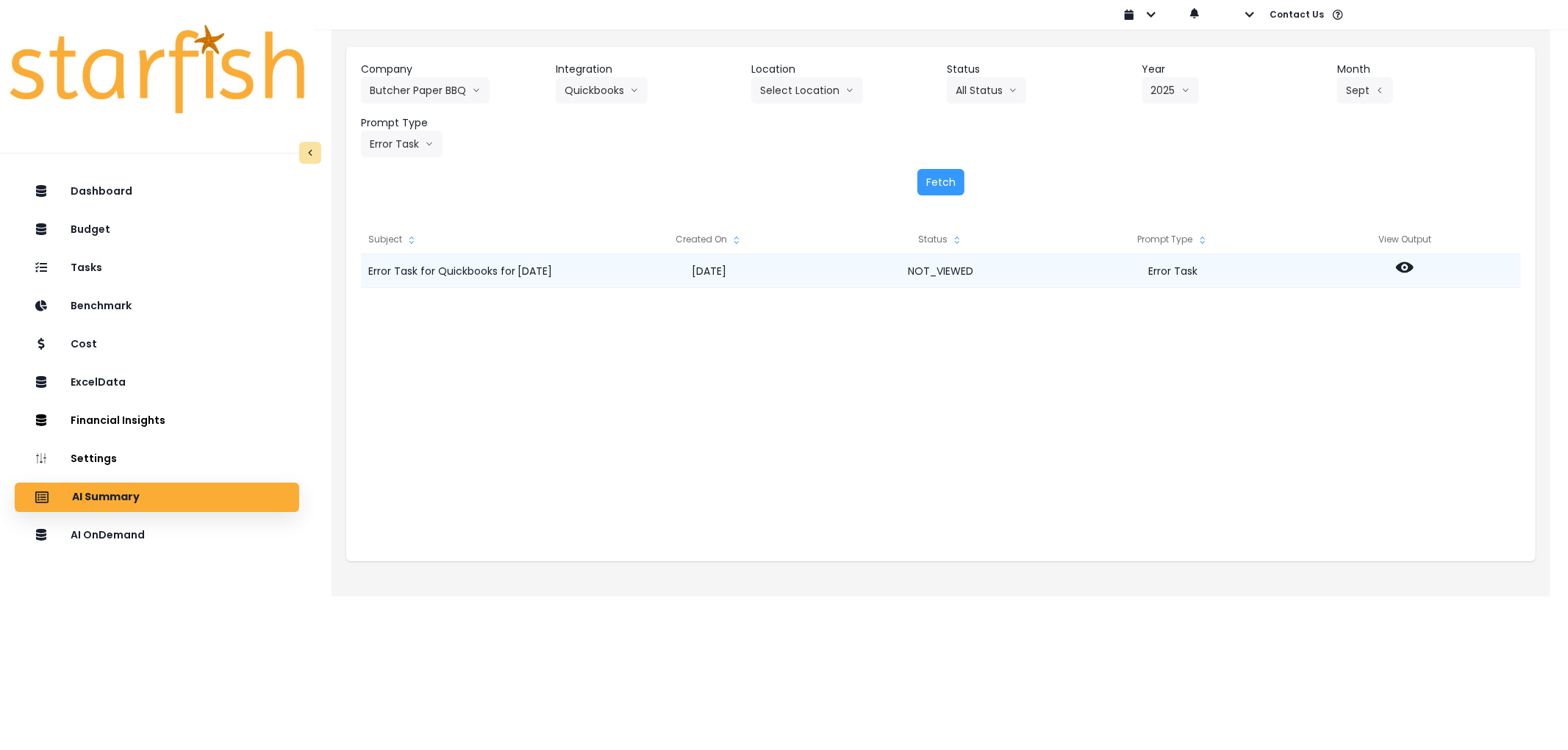
click at [1409, 255] on div at bounding box center [1405, 271] width 232 height 34
click at [1404, 271] on icon at bounding box center [1404, 268] width 17 height 11
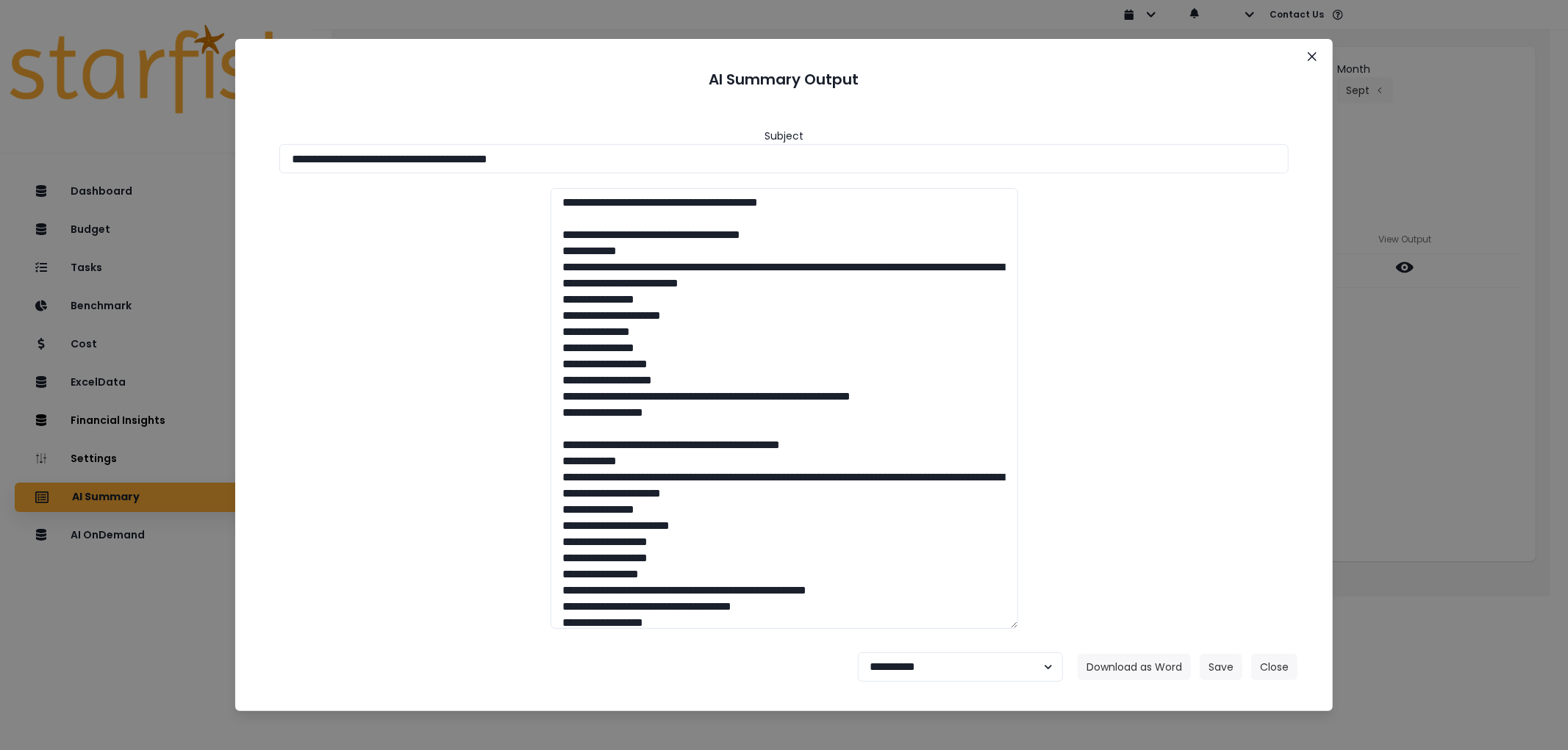
drag, startPoint x: 445, startPoint y: 159, endPoint x: 178, endPoint y: 162, distance: 267.0
click at [178, 162] on div "**********" at bounding box center [784, 375] width 1568 height 750
click at [1170, 655] on button "Download as Word" at bounding box center [1134, 667] width 113 height 27
click at [929, 664] on select "**********" at bounding box center [959, 667] width 205 height 29
select select "********"
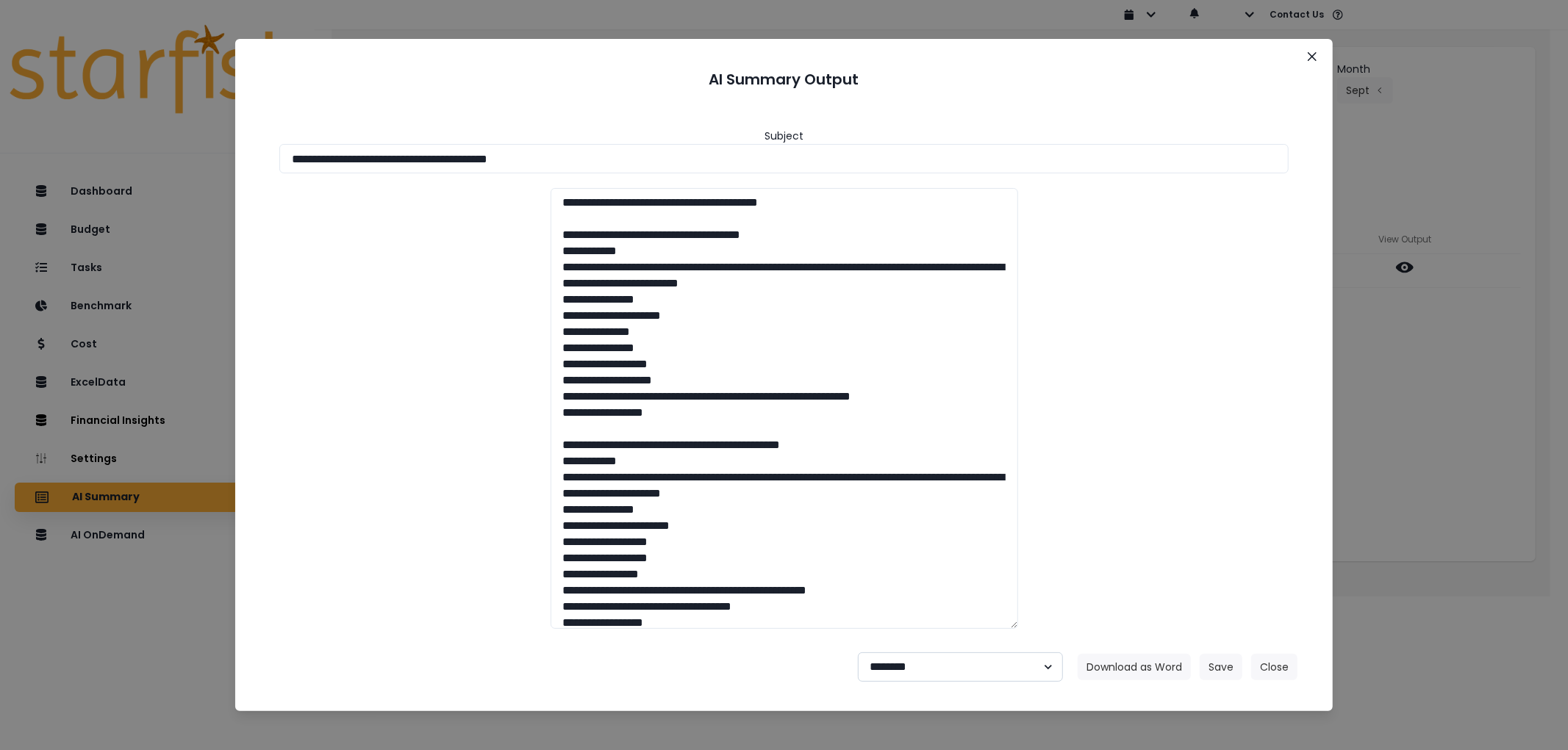
click at [857, 653] on select "**********" at bounding box center [959, 667] width 205 height 29
click at [1202, 666] on button "Save" at bounding box center [1221, 667] width 42 height 27
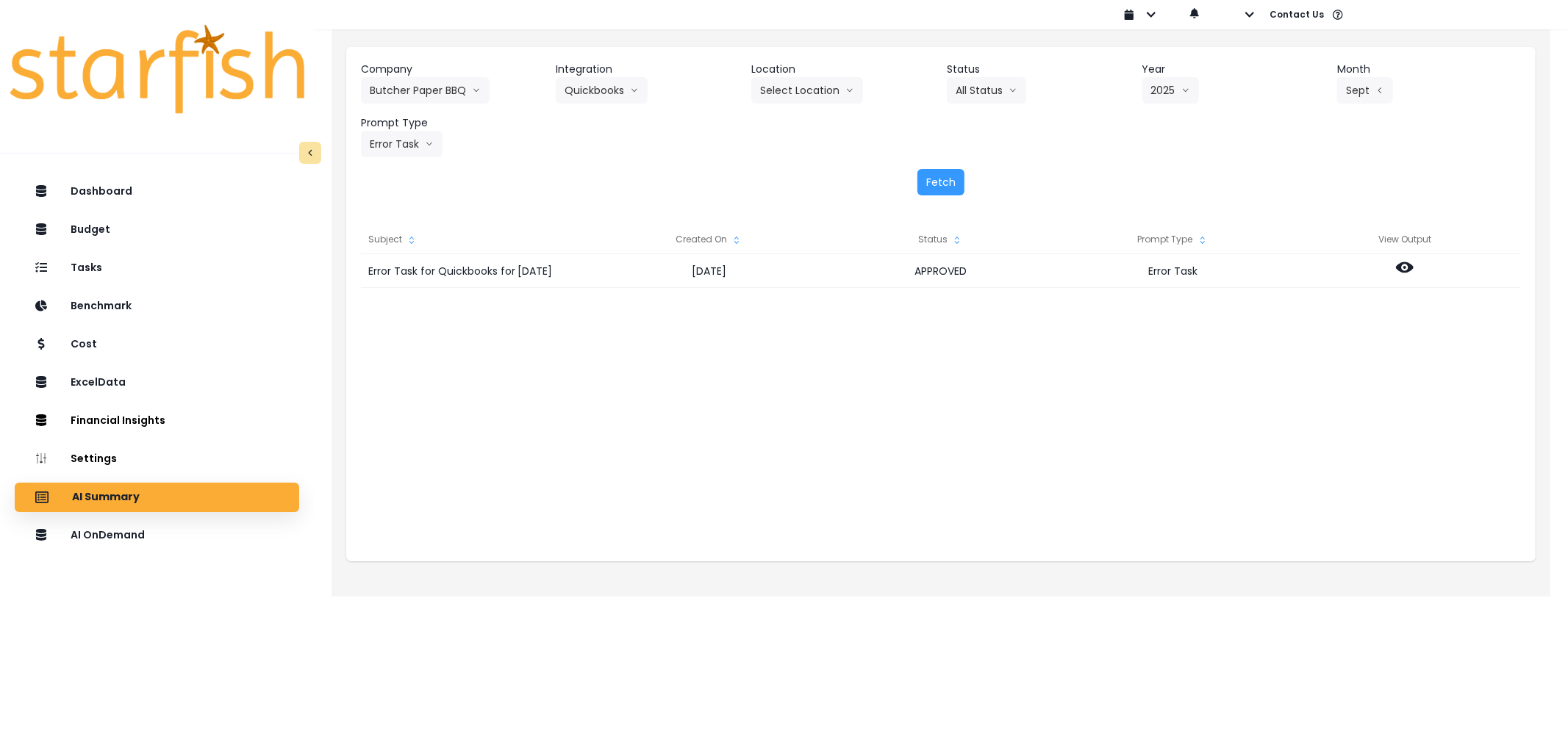
click at [877, 385] on div "Error Task for Quickbooks for [DATE] [DATE] APPROVED Error Task" at bounding box center [940, 401] width 1159 height 294
click at [451, 89] on button "Butcher Paper BBQ" at bounding box center [425, 90] width 129 height 27
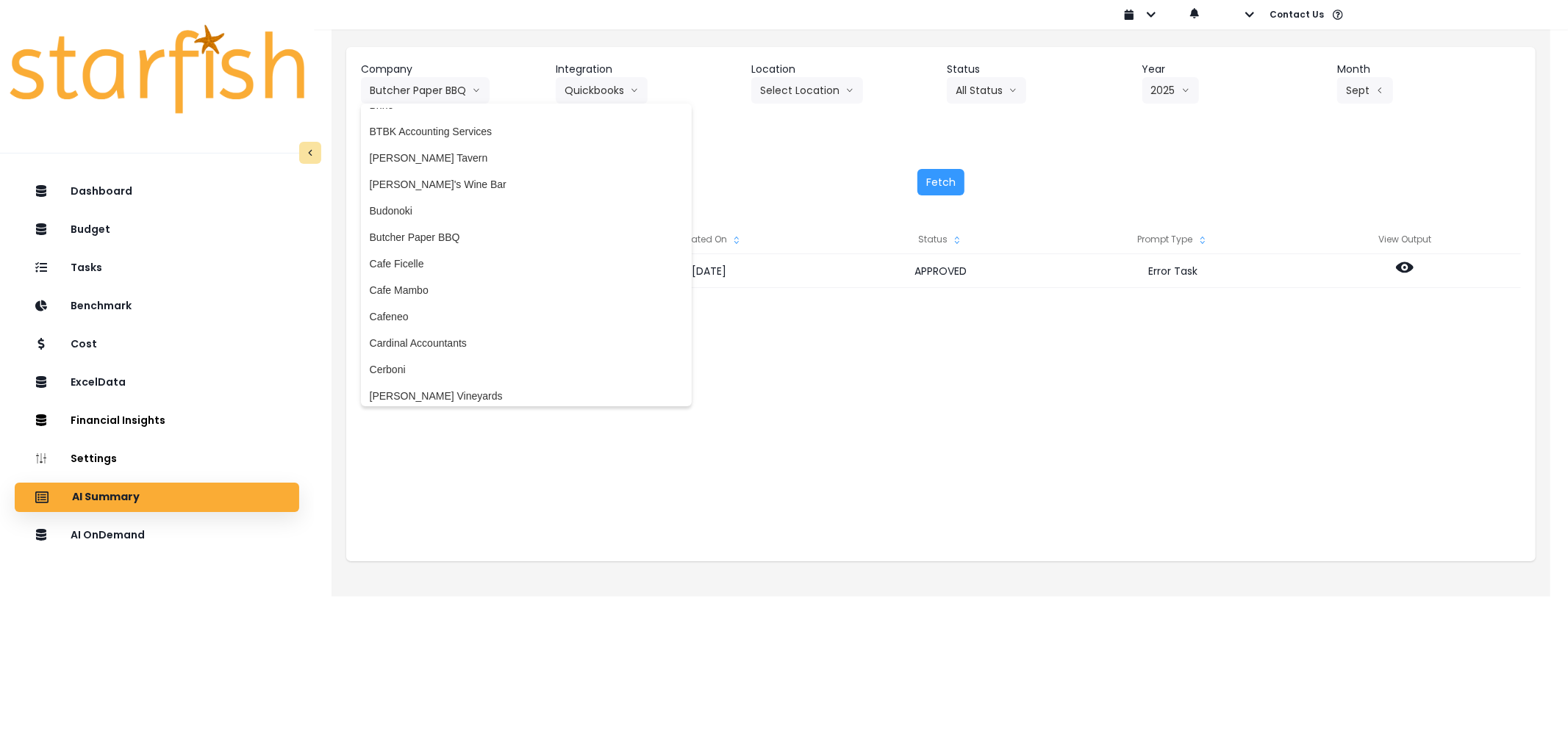
scroll to position [653, 0]
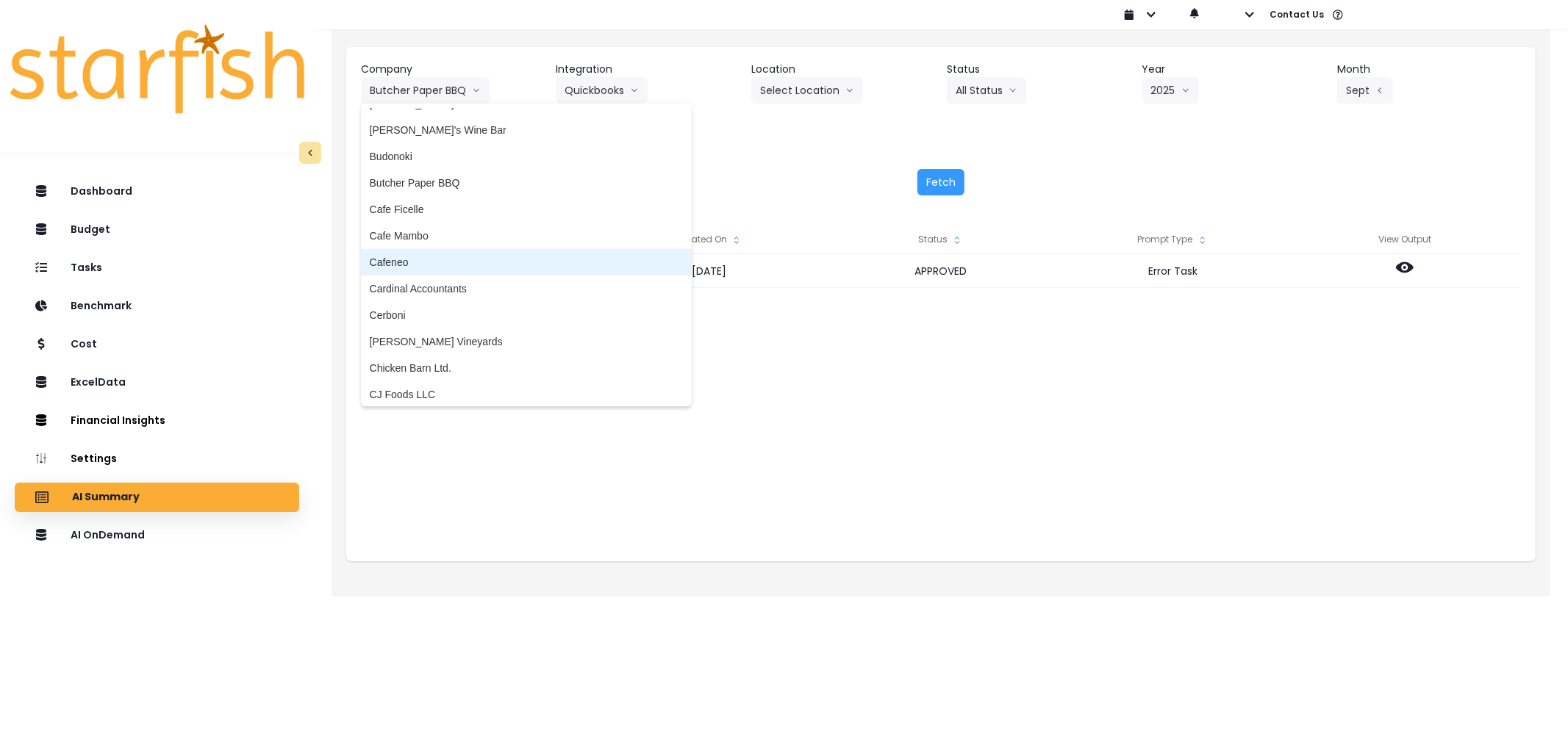
click at [466, 259] on span "Cafeneo" at bounding box center [526, 263] width 313 height 15
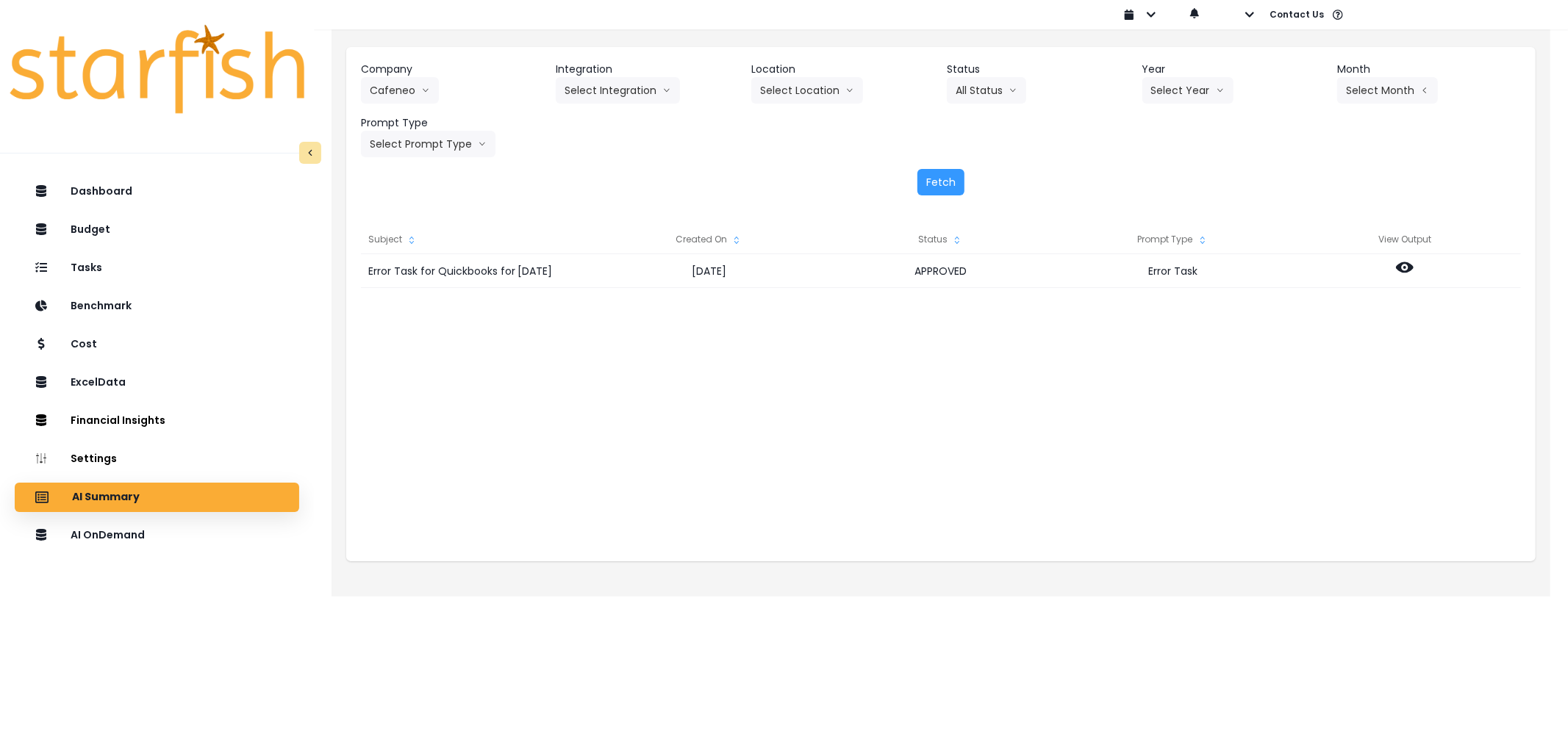
click at [604, 61] on div "Company Cafeneo 86 Costs Asti Bagel Cafe Balance Grille Bald Ginger Bar Busines…" at bounding box center [940, 129] width 1189 height 163
click at [607, 89] on button "Select Integration" at bounding box center [617, 90] width 124 height 27
click at [606, 122] on span "Quickbooks" at bounding box center [591, 121] width 53 height 15
click at [1177, 90] on button "Select Year" at bounding box center [1187, 90] width 91 height 27
click at [1174, 174] on li "2025" at bounding box center [1162, 174] width 40 height 27
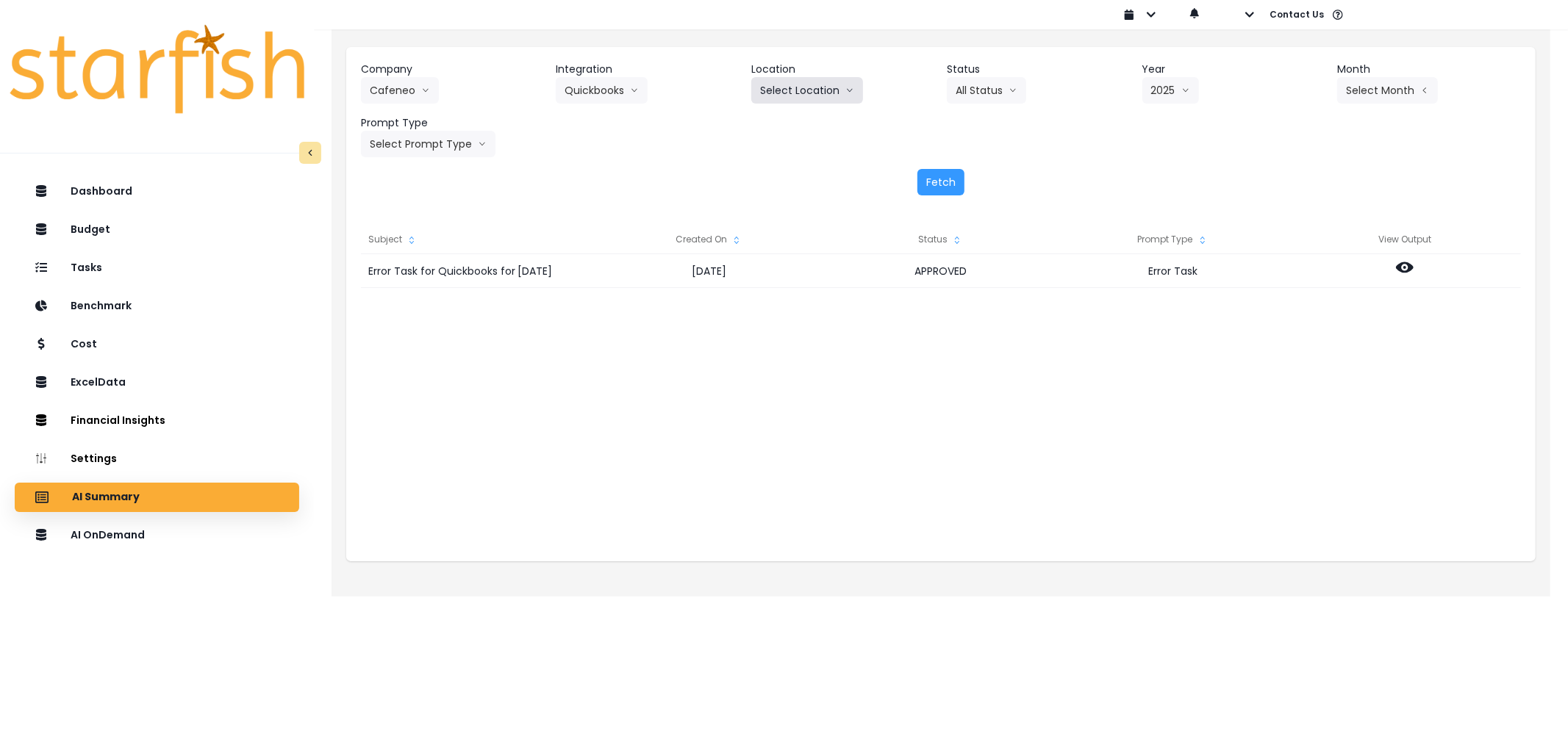
click at [849, 89] on icon "arrow down line" at bounding box center [850, 90] width 9 height 15
click at [1365, 89] on button "Select Month" at bounding box center [1387, 90] width 101 height 27
click at [1300, 308] on span "Sept" at bounding box center [1314, 307] width 28 height 15
click at [465, 146] on button "Select Prompt Type" at bounding box center [428, 144] width 135 height 27
click at [409, 252] on span "Error Task" at bounding box center [411, 254] width 83 height 15
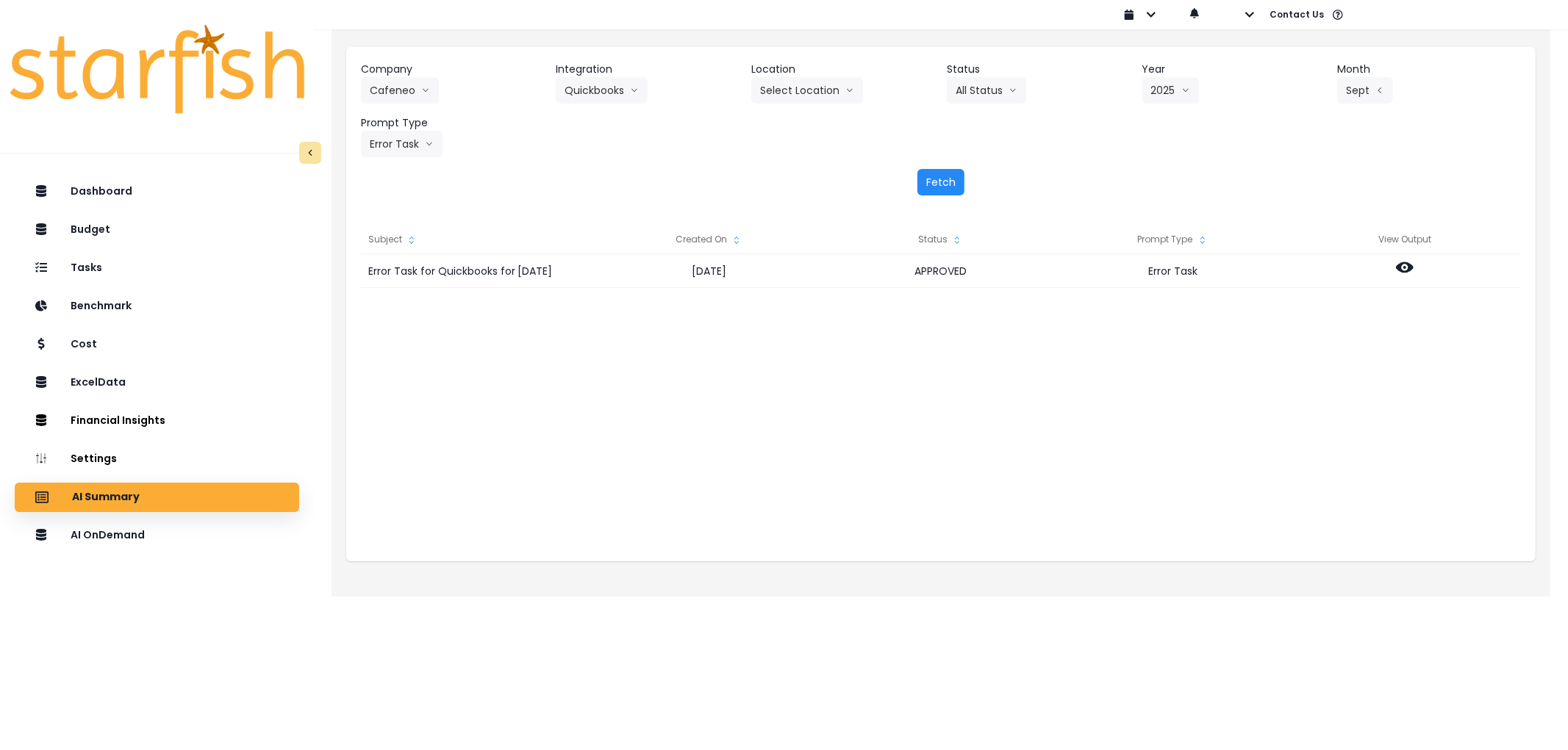
click at [929, 174] on button "Fetch" at bounding box center [940, 182] width 47 height 27
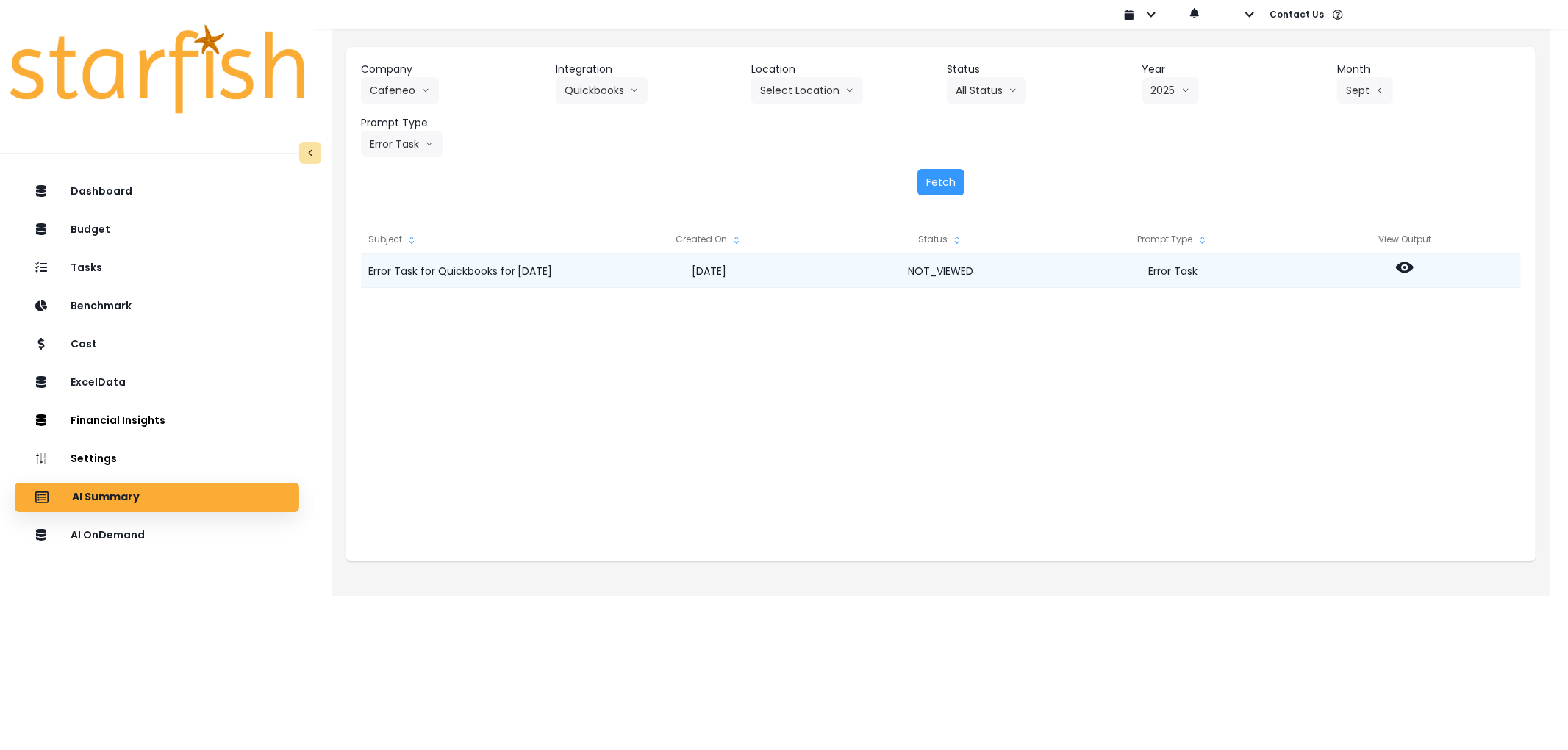
click at [1406, 269] on icon at bounding box center [1404, 267] width 17 height 17
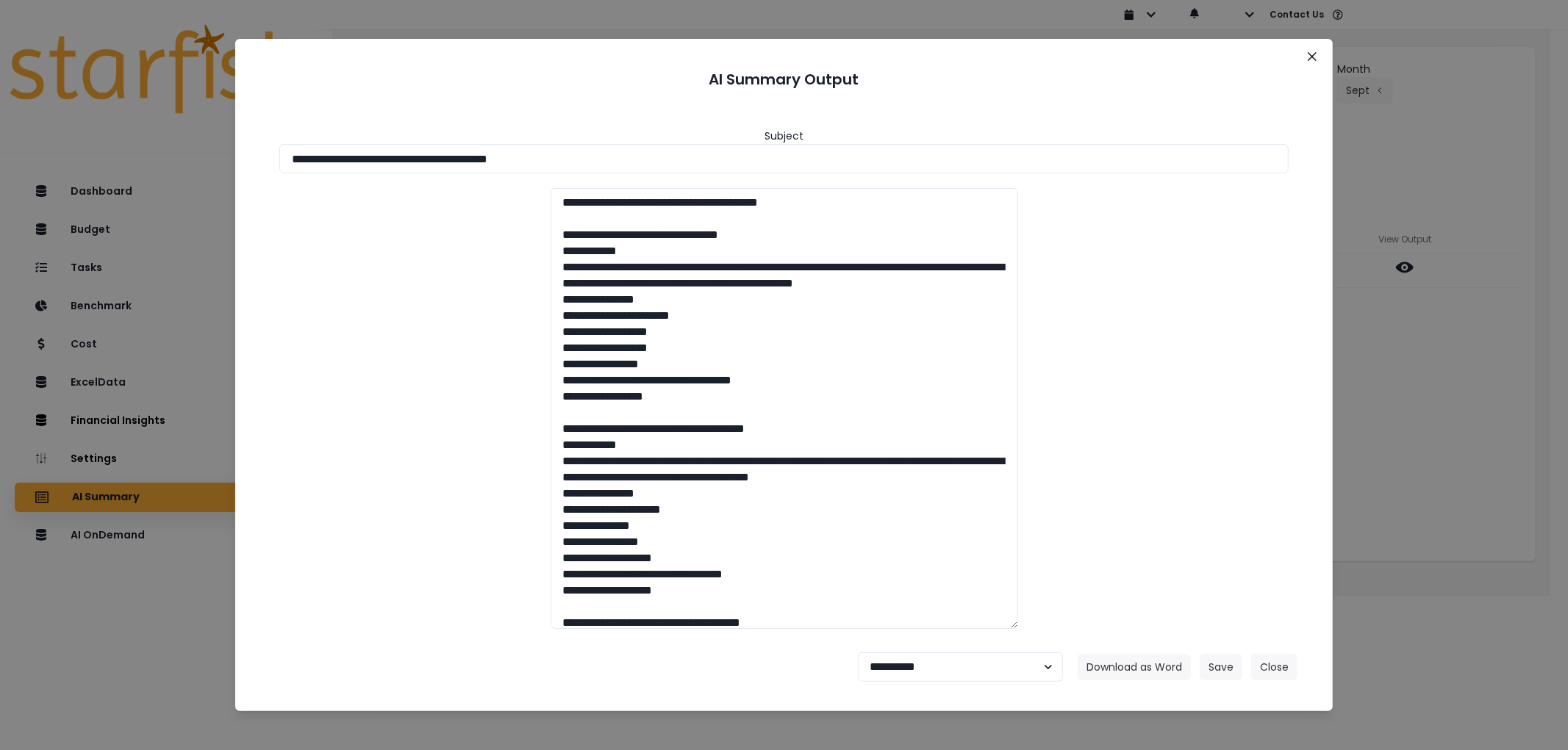
drag, startPoint x: 740, startPoint y: 158, endPoint x: 340, endPoint y: 198, distance: 402.0
click at [228, 150] on div "**********" at bounding box center [784, 375] width 1568 height 750
click at [1152, 677] on button "Download as Word" at bounding box center [1134, 667] width 113 height 27
drag, startPoint x: 924, startPoint y: 677, endPoint x: 924, endPoint y: 666, distance: 11.0
click at [924, 677] on select "**********" at bounding box center [959, 667] width 205 height 29
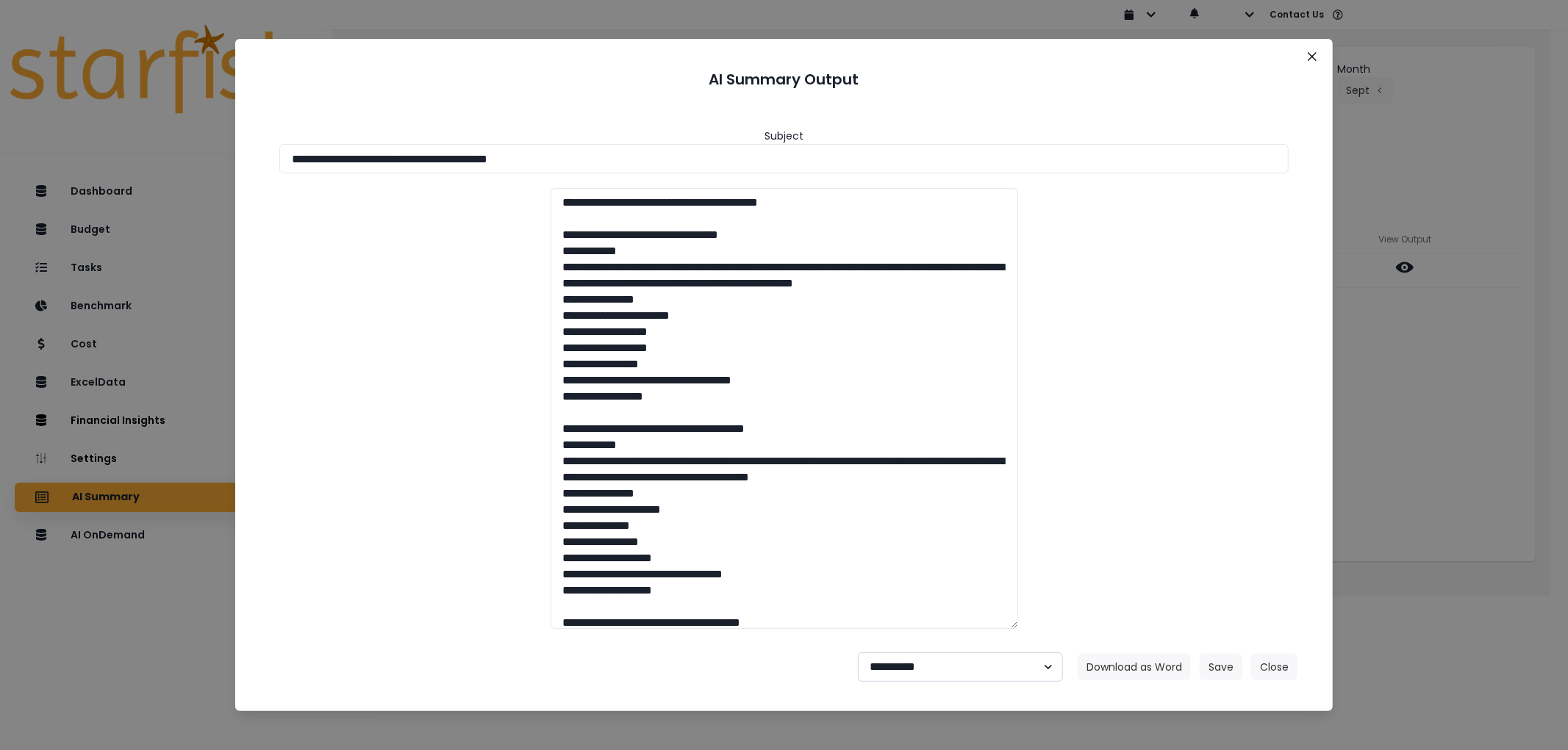
select select "********"
click at [857, 653] on select "**********" at bounding box center [959, 667] width 205 height 29
click at [1209, 666] on button "Save" at bounding box center [1221, 667] width 42 height 27
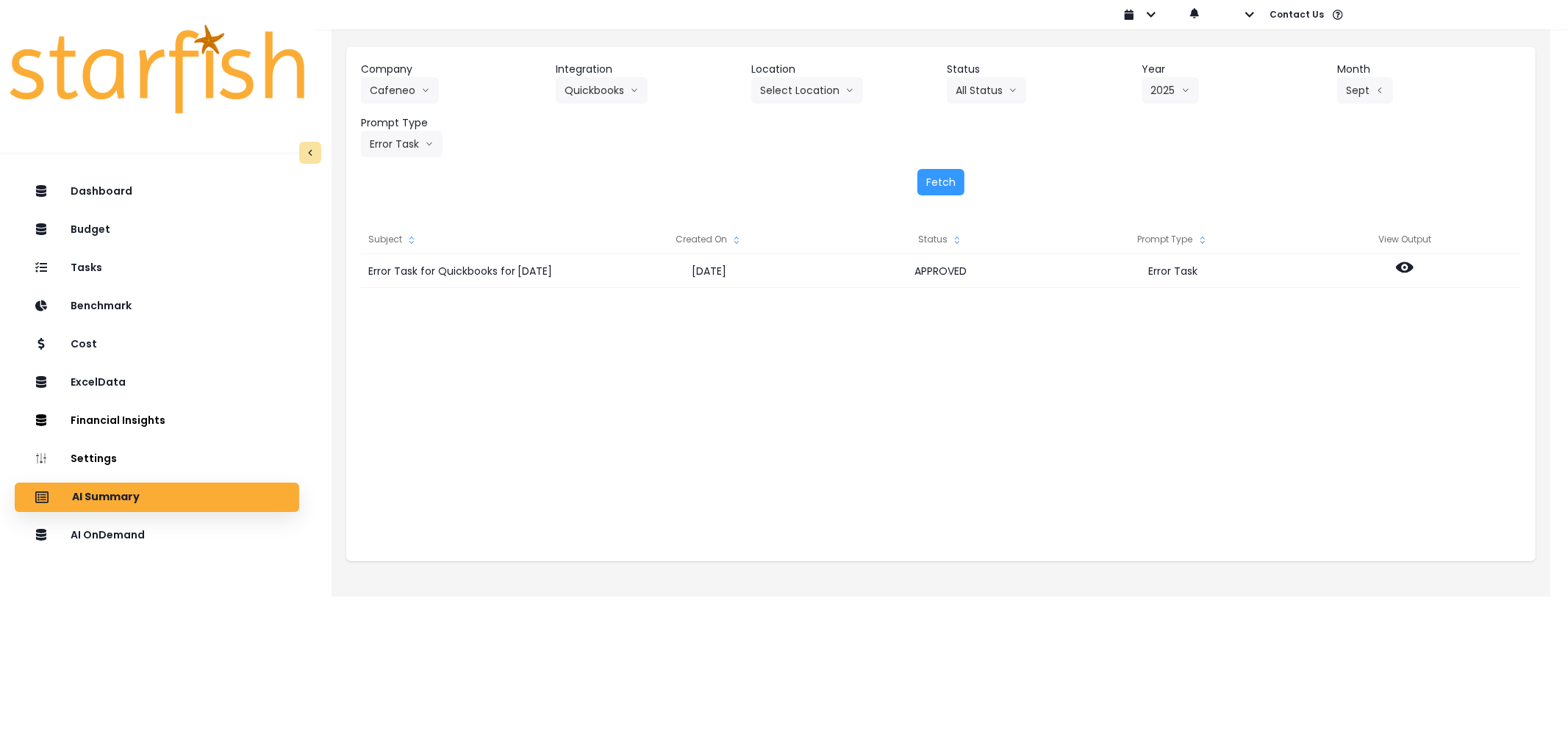
click at [397, 73] on header "Company" at bounding box center [453, 69] width 184 height 16
click at [397, 86] on button "Cafeneo" at bounding box center [399, 90] width 78 height 27
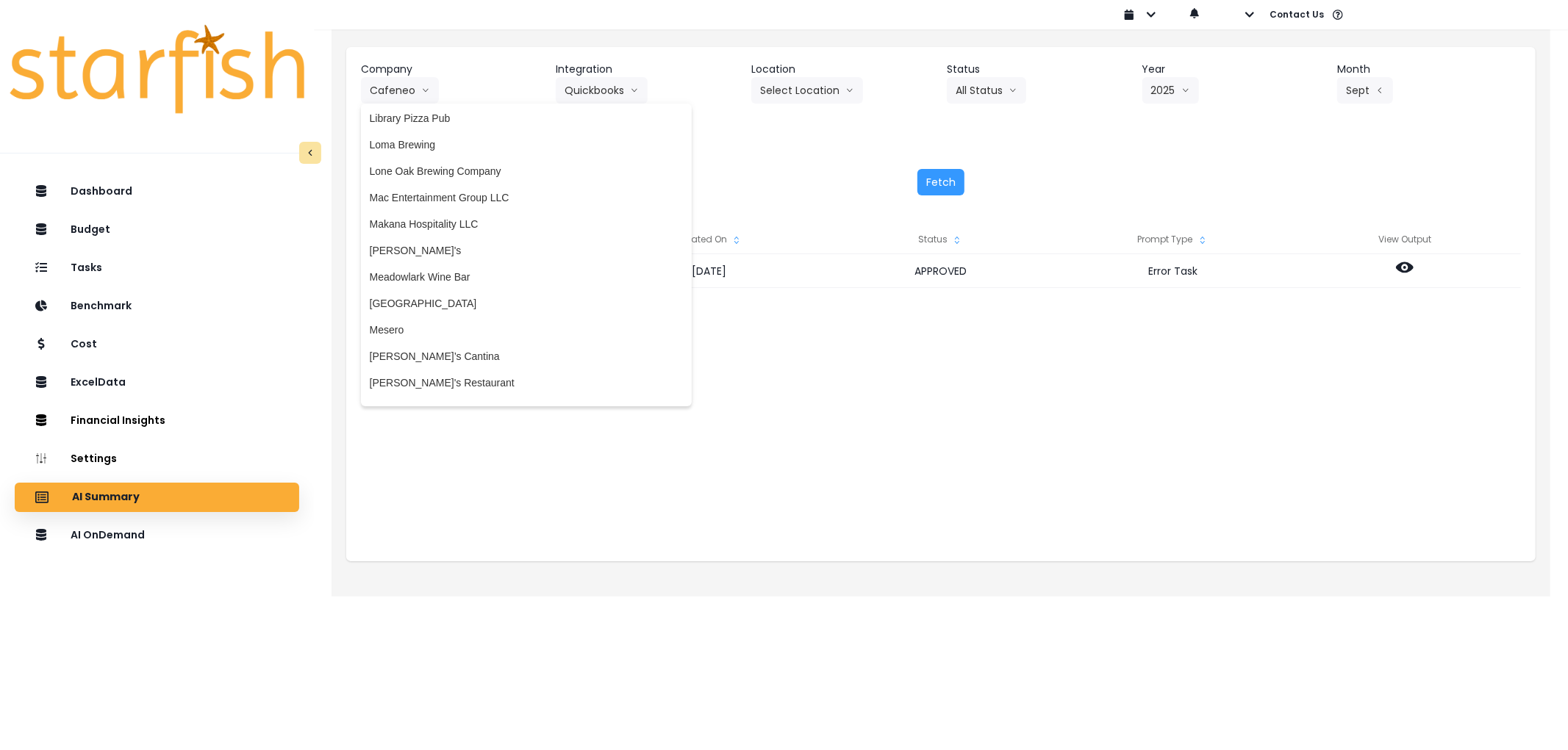
scroll to position [2205, 0]
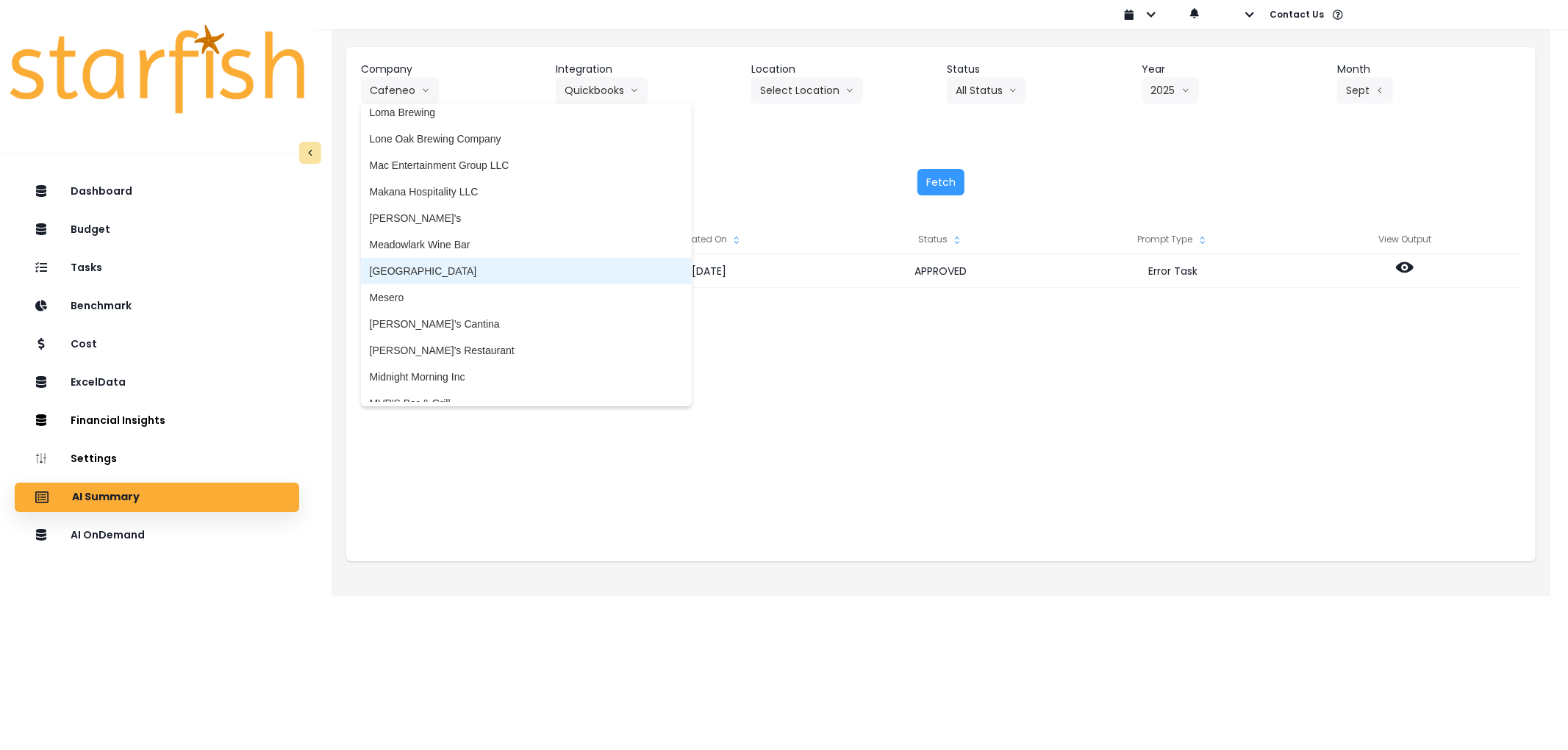
click at [407, 263] on span "[GEOGRAPHIC_DATA]" at bounding box center [526, 271] width 313 height 15
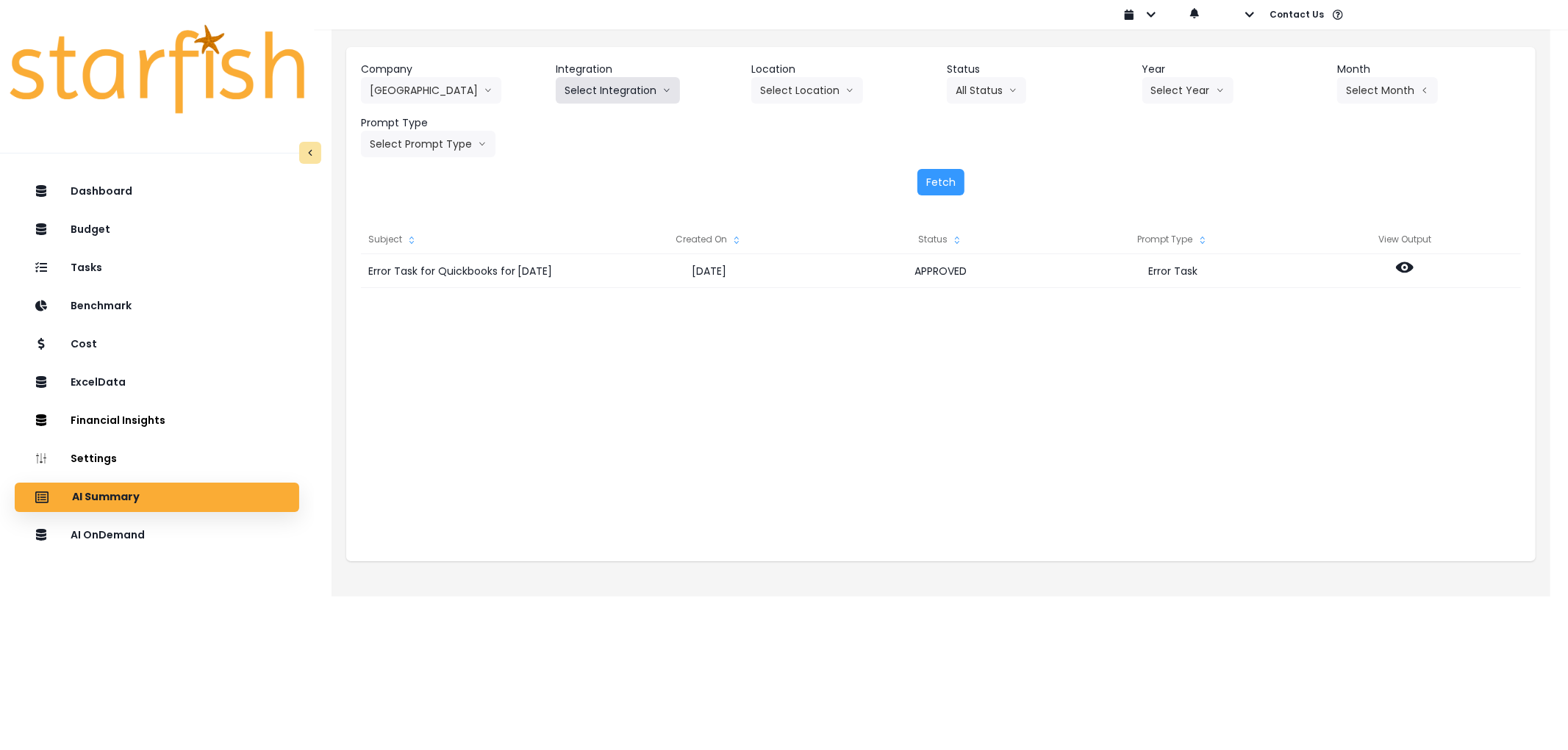
click at [618, 91] on button "Select Integration" at bounding box center [617, 90] width 124 height 27
click at [577, 122] on span "R365" at bounding box center [577, 121] width 24 height 15
click at [1204, 86] on button "Select Year" at bounding box center [1187, 90] width 91 height 27
click at [1178, 174] on li "2025" at bounding box center [1162, 174] width 40 height 27
click at [1387, 94] on button "Select Month" at bounding box center [1387, 90] width 101 height 27
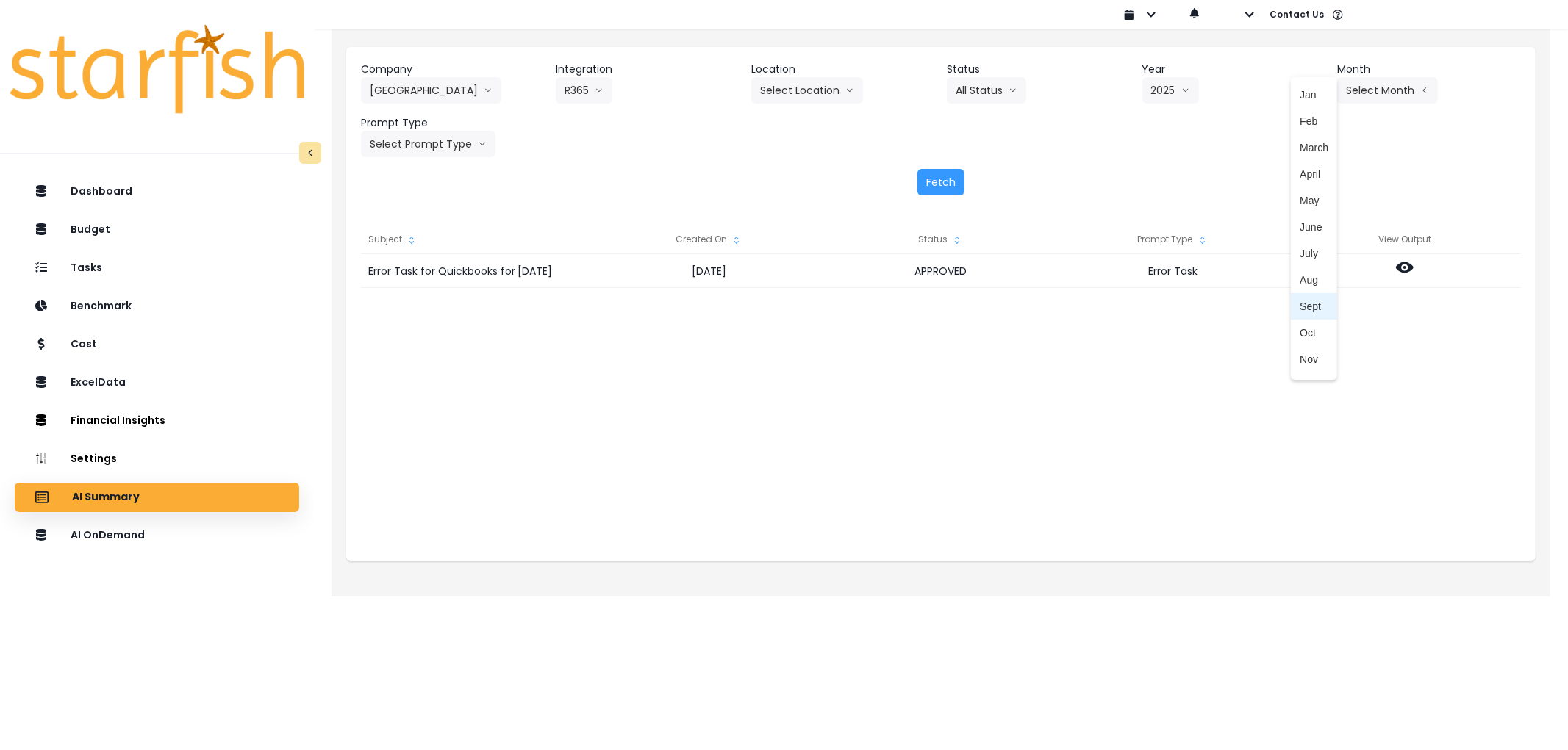
click at [1309, 303] on span "Sept" at bounding box center [1314, 307] width 28 height 15
click at [457, 135] on div "Prompt Type Select Prompt Type All Types Weekly Task Weekly Summary Error Task …" at bounding box center [453, 137] width 184 height 42
click at [455, 139] on button "Select Prompt Type" at bounding box center [428, 144] width 135 height 27
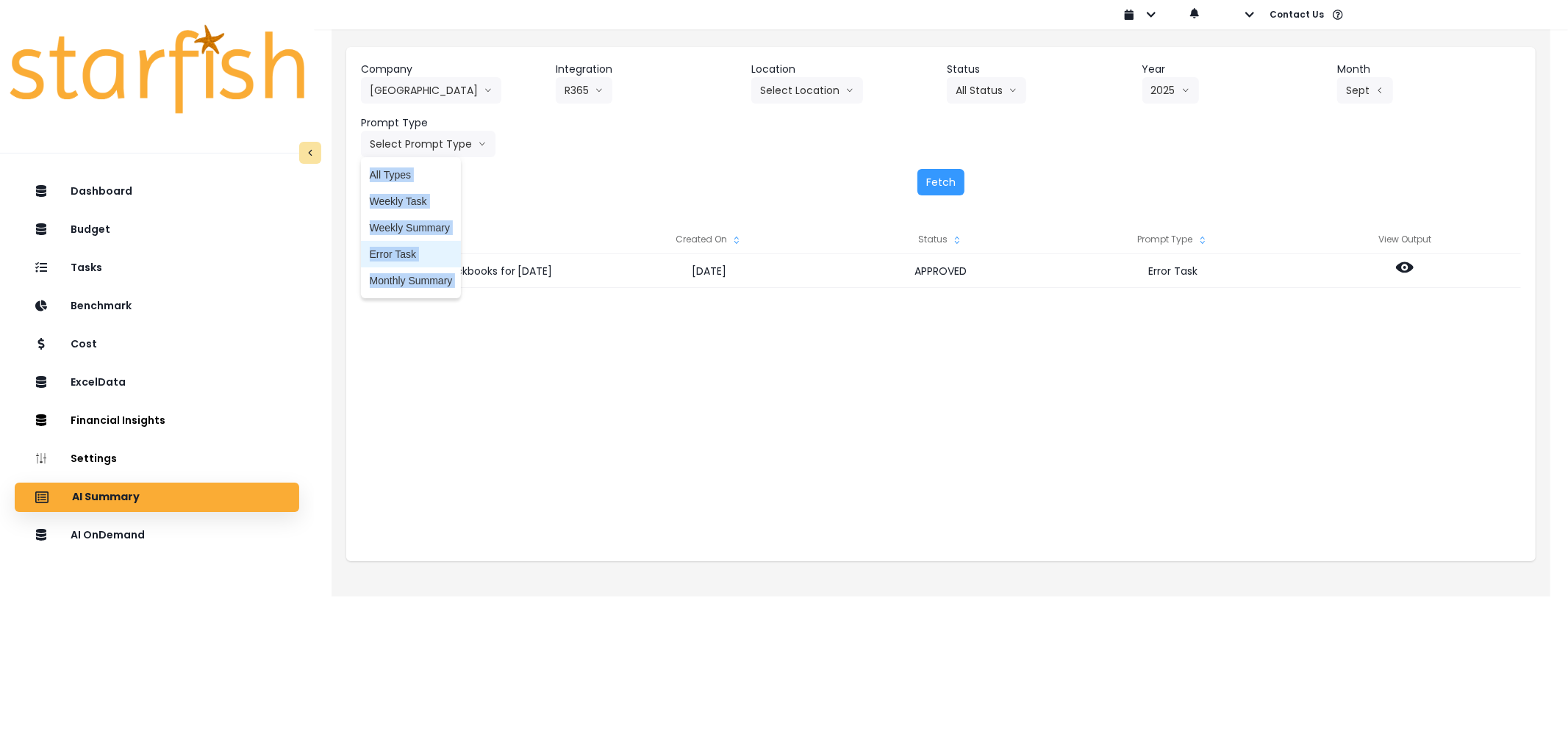
click at [423, 261] on span "Error Task" at bounding box center [411, 254] width 83 height 15
click at [971, 179] on div "Fetch" at bounding box center [940, 182] width 1159 height 27
click at [958, 192] on button "Fetch" at bounding box center [940, 182] width 47 height 27
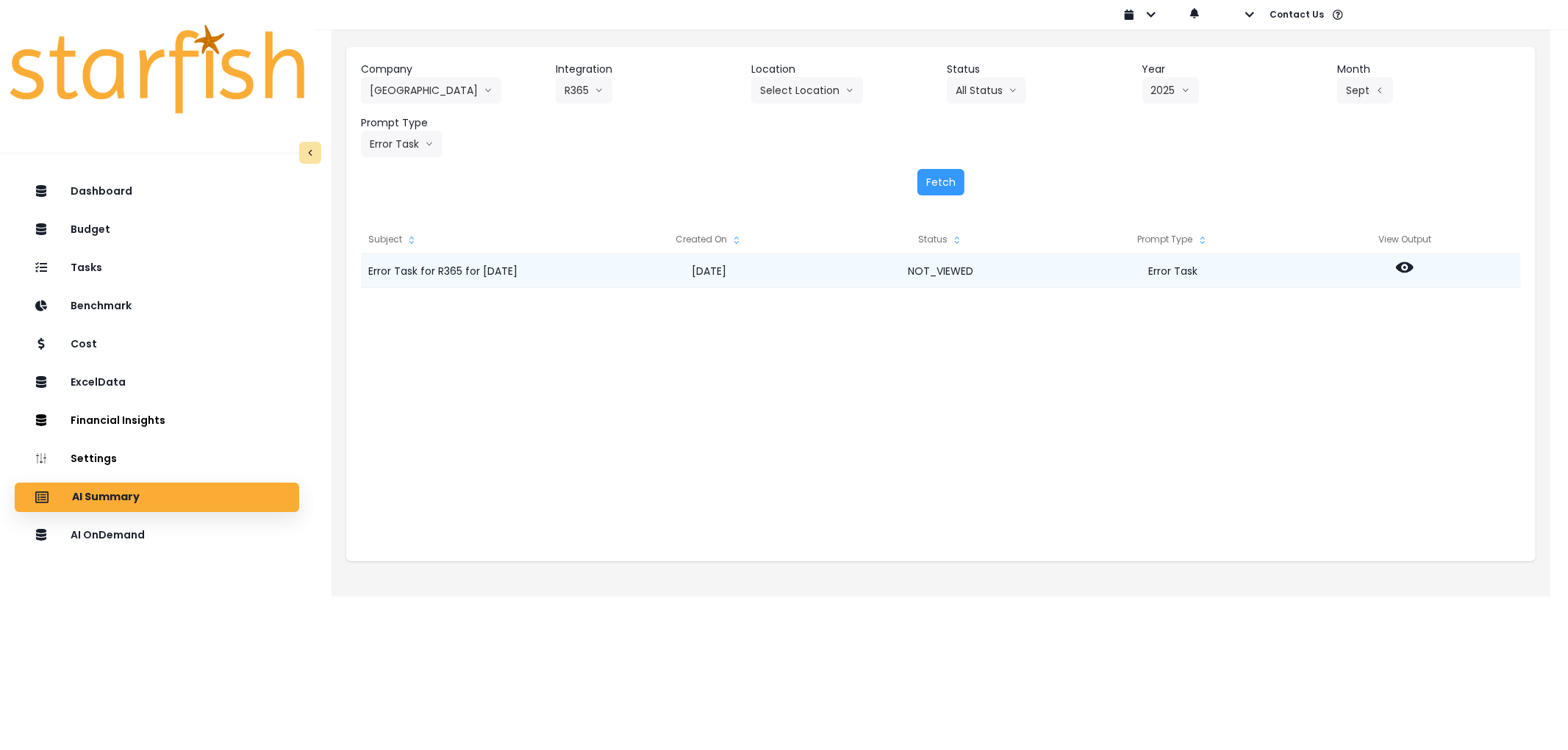
click at [1395, 273] on icon at bounding box center [1404, 267] width 17 height 17
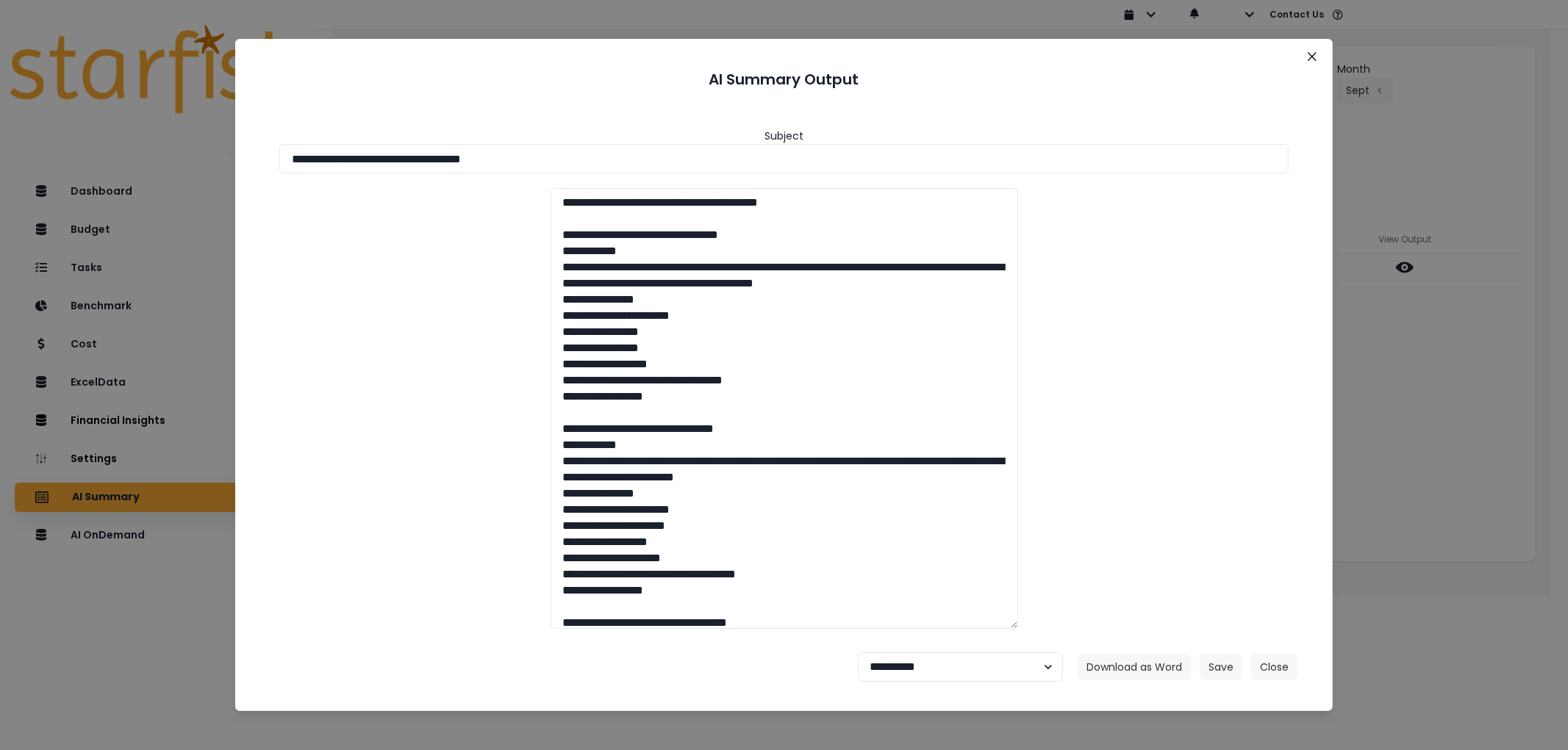
drag, startPoint x: 677, startPoint y: 150, endPoint x: 324, endPoint y: 229, distance: 361.7
click at [60, 131] on div "**********" at bounding box center [784, 375] width 1568 height 750
click at [1128, 656] on button "Download as Word" at bounding box center [1134, 667] width 113 height 27
click at [927, 670] on select "**********" at bounding box center [959, 667] width 205 height 29
click at [857, 653] on select "**********" at bounding box center [959, 667] width 205 height 29
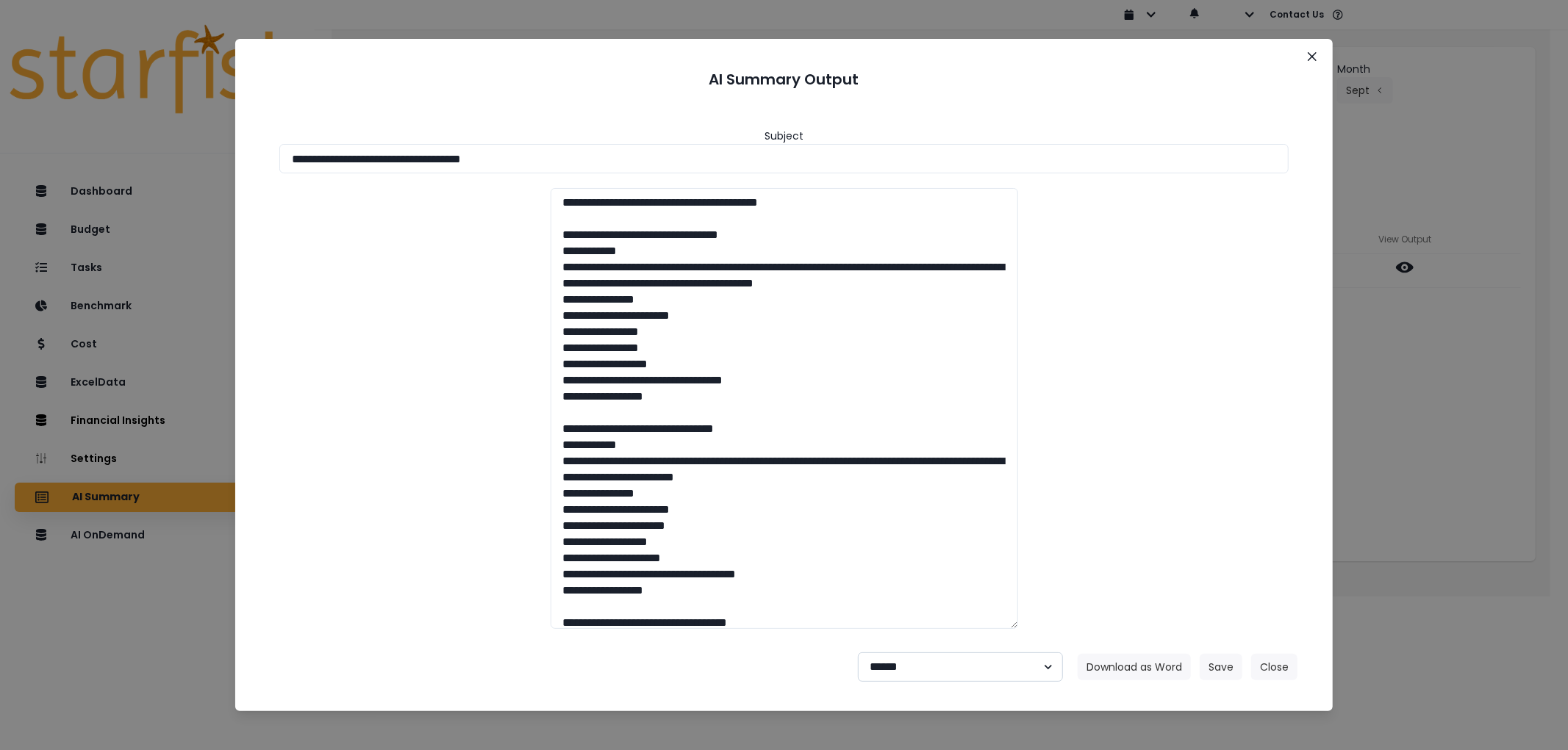
click at [916, 655] on select "**********" at bounding box center [959, 667] width 205 height 29
select select "********"
click at [857, 653] on select "**********" at bounding box center [959, 667] width 205 height 29
drag, startPoint x: 1219, startPoint y: 669, endPoint x: 7, endPoint y: 570, distance: 1216.0
click at [1206, 669] on button "Save" at bounding box center [1221, 667] width 42 height 27
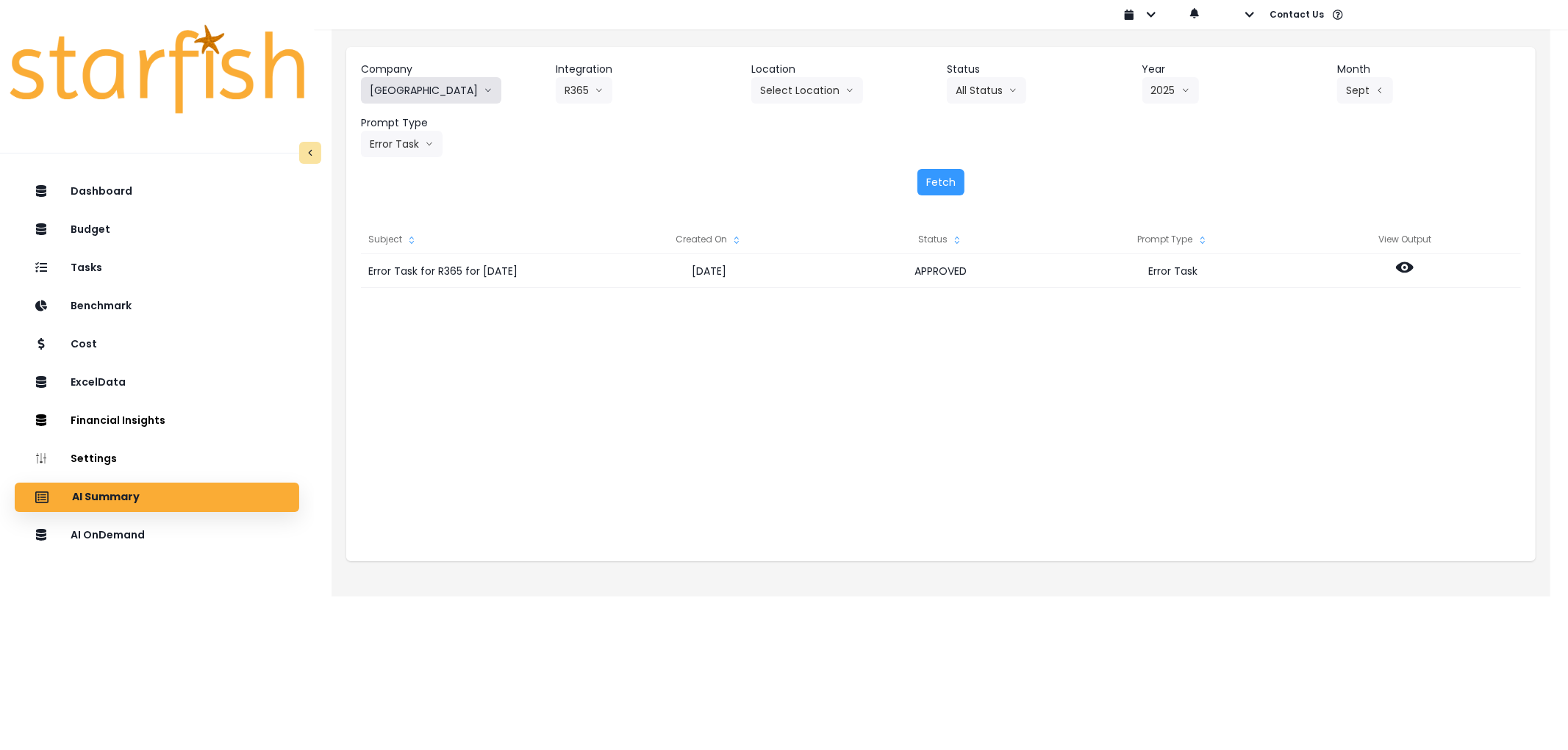
click at [484, 90] on icon "arrow down line" at bounding box center [488, 90] width 9 height 15
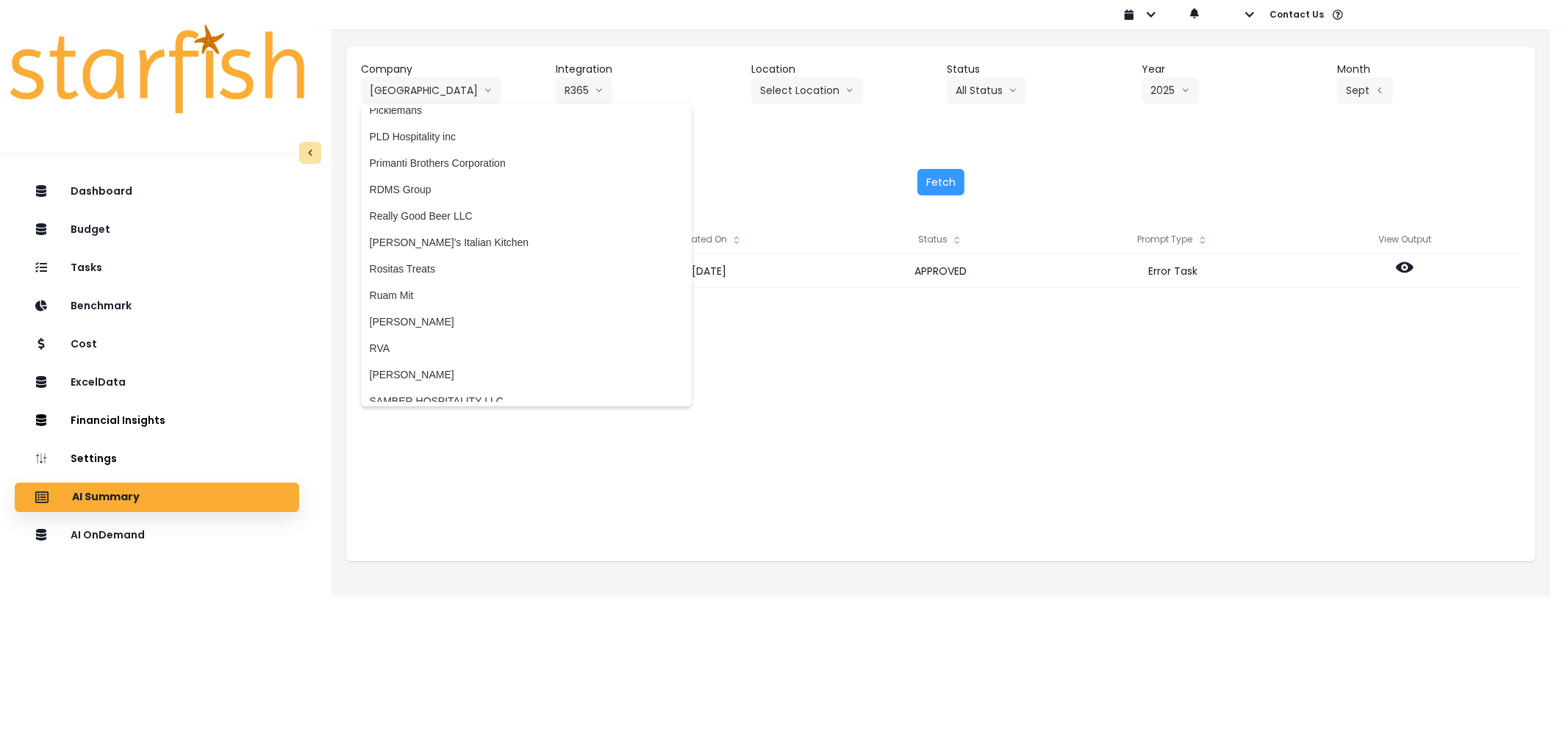
scroll to position [2839, 0]
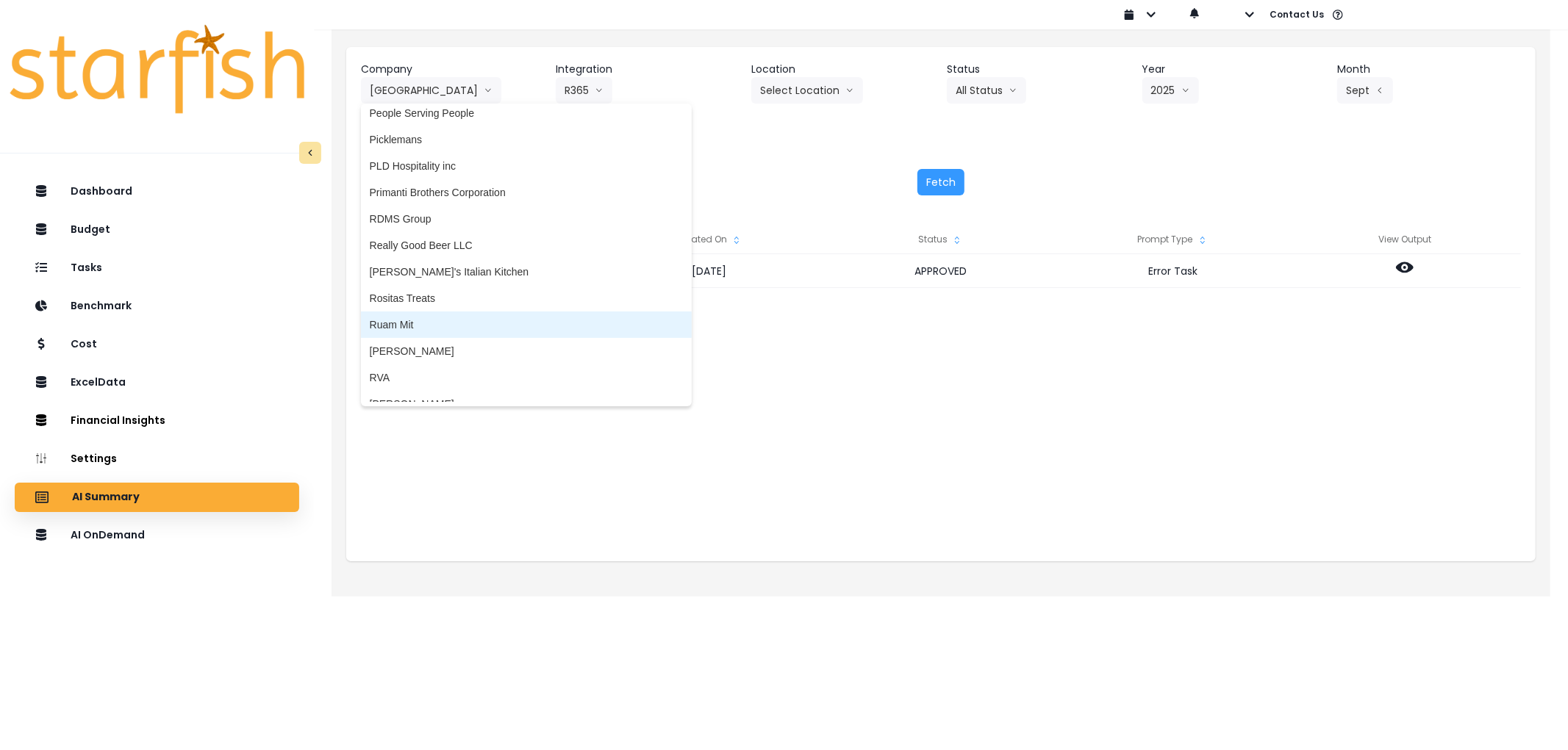
click at [428, 318] on span "Ruam Mit" at bounding box center [526, 325] width 313 height 15
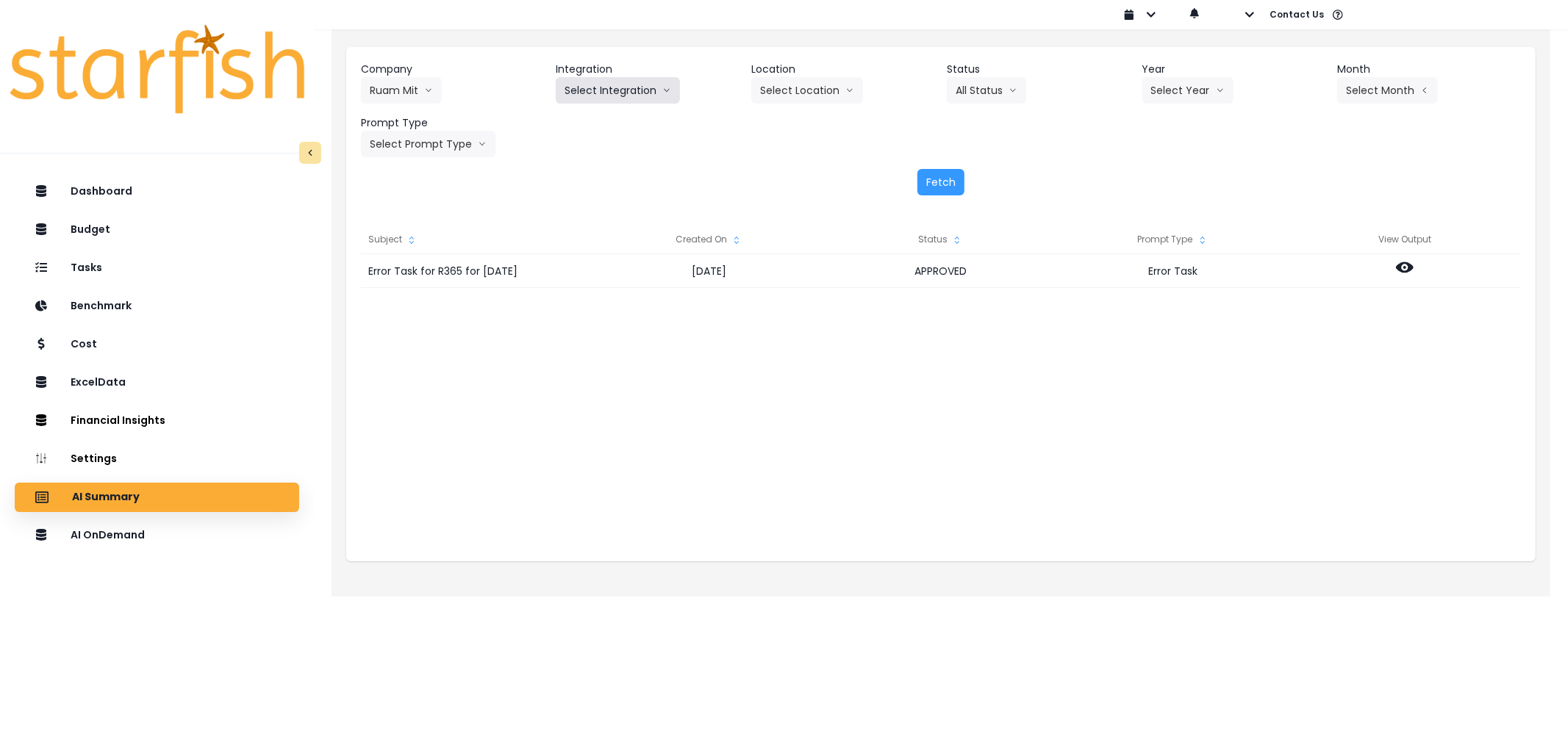
click at [614, 83] on button "Select Integration" at bounding box center [617, 90] width 124 height 27
click at [613, 115] on span "Quickbooks Online" at bounding box center [608, 121] width 86 height 15
click at [1210, 93] on button "Select Year" at bounding box center [1187, 90] width 91 height 27
drag, startPoint x: 1166, startPoint y: 178, endPoint x: 1304, endPoint y: 109, distance: 154.3
click at [1167, 178] on span "2025" at bounding box center [1162, 174] width 23 height 15
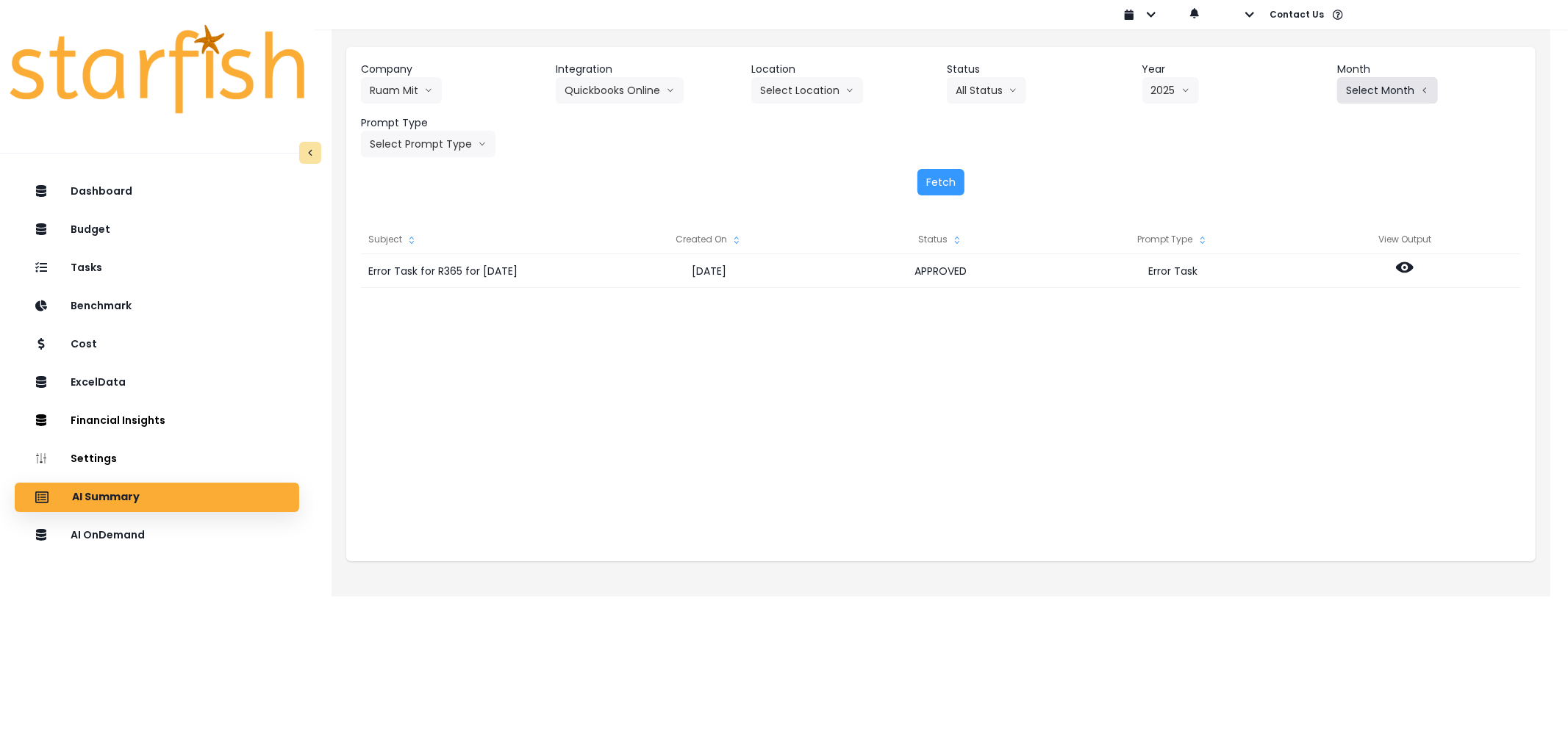
click at [1377, 89] on button "Select Month" at bounding box center [1387, 90] width 101 height 27
click at [1306, 302] on span "Sept" at bounding box center [1314, 307] width 28 height 15
click at [473, 151] on button "Select Prompt Type" at bounding box center [428, 144] width 135 height 27
click at [441, 243] on li "Error Task" at bounding box center [411, 254] width 101 height 27
click at [957, 164] on div "Company Ruam Mit 86 Costs Asti Bagel Cafe Balance Grille Bald Ginger Bar Busine…" at bounding box center [940, 129] width 1189 height 163
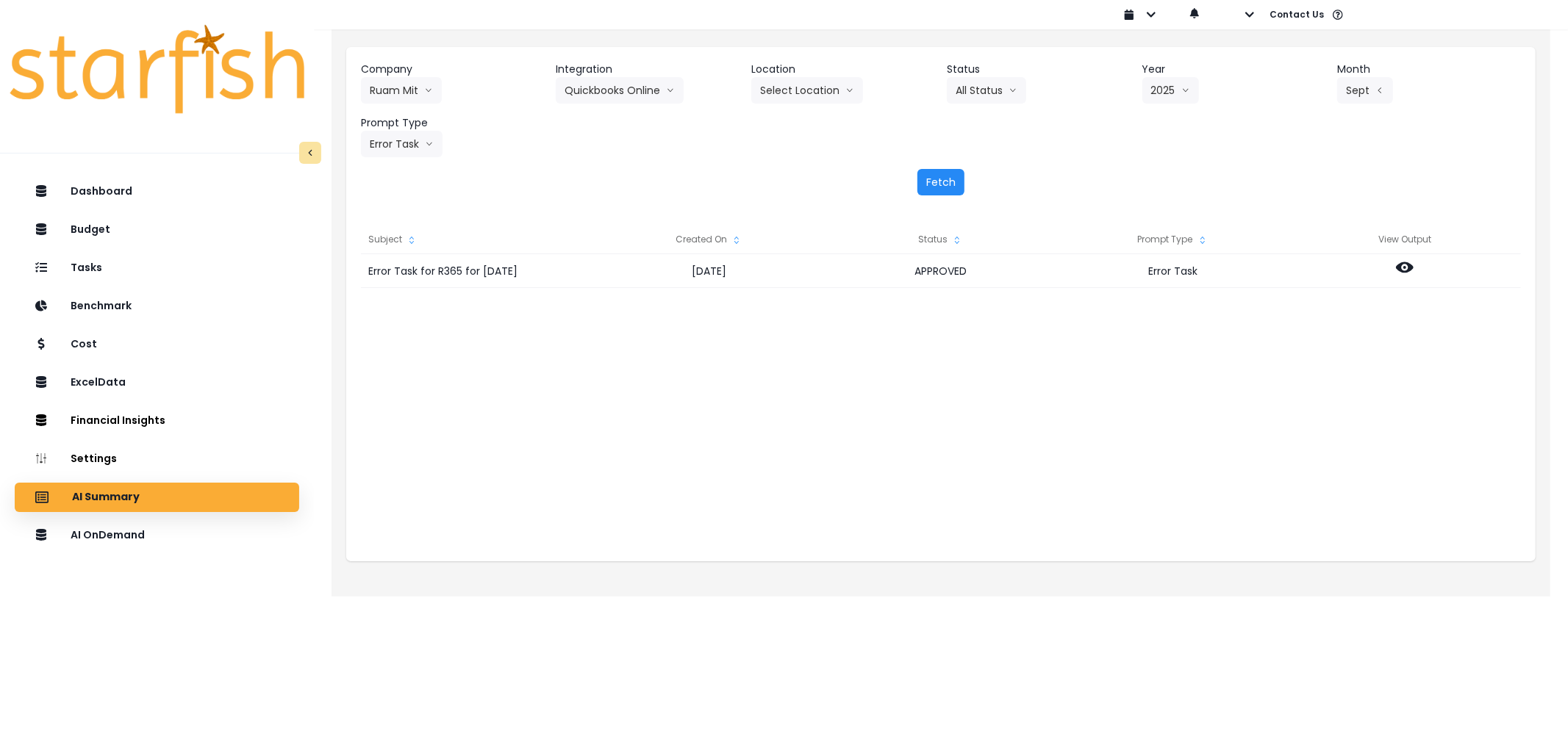
click at [951, 194] on button "Fetch" at bounding box center [940, 182] width 47 height 27
click at [1405, 275] on icon at bounding box center [1404, 267] width 17 height 17
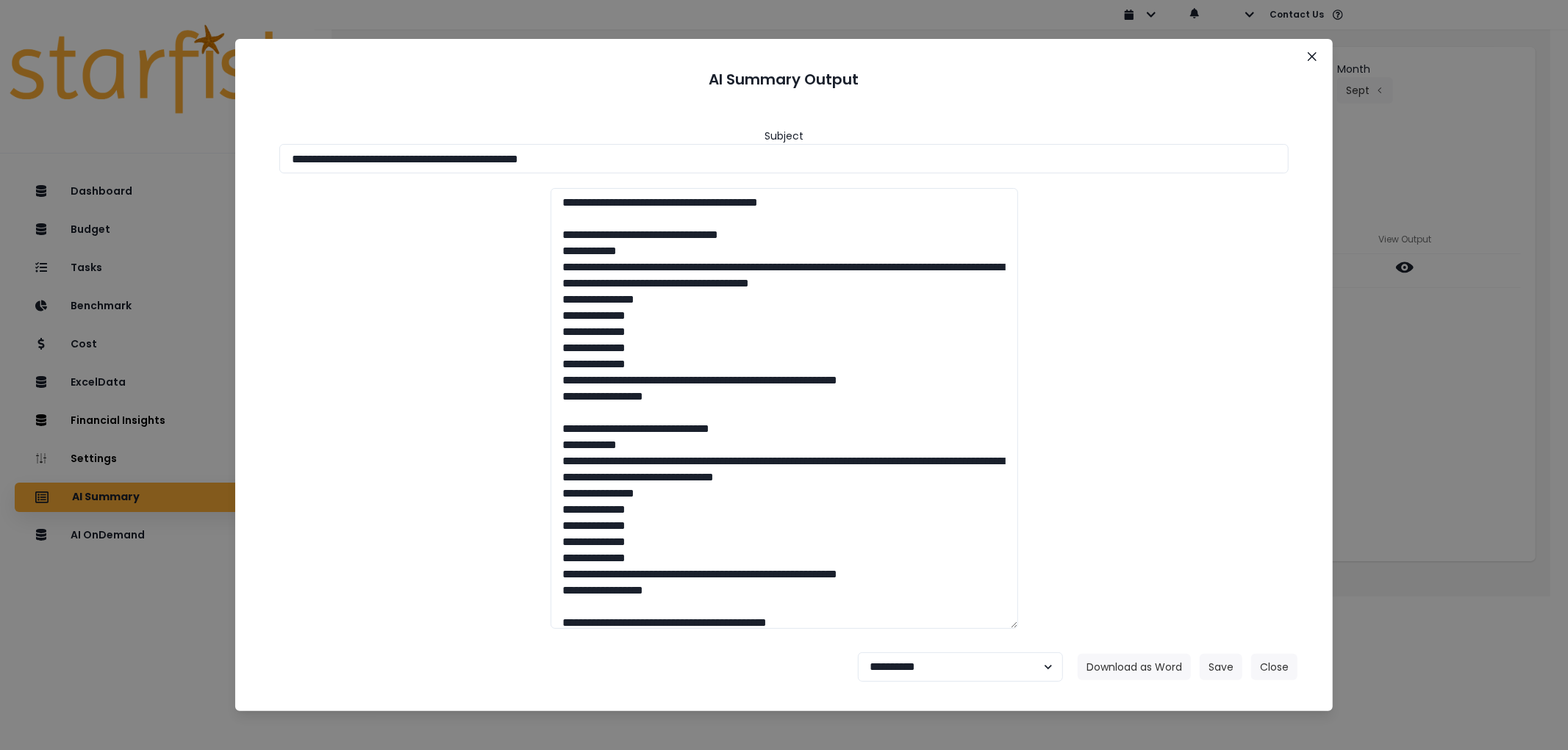
drag, startPoint x: 695, startPoint y: 162, endPoint x: 311, endPoint y: 249, distance: 393.7
click at [167, 167] on div "**********" at bounding box center [784, 375] width 1568 height 750
drag, startPoint x: 1114, startPoint y: 658, endPoint x: 1096, endPoint y: 649, distance: 20.1
click at [1112, 658] on button "Download as Word" at bounding box center [1134, 667] width 113 height 27
click at [913, 666] on select "**********" at bounding box center [959, 667] width 205 height 29
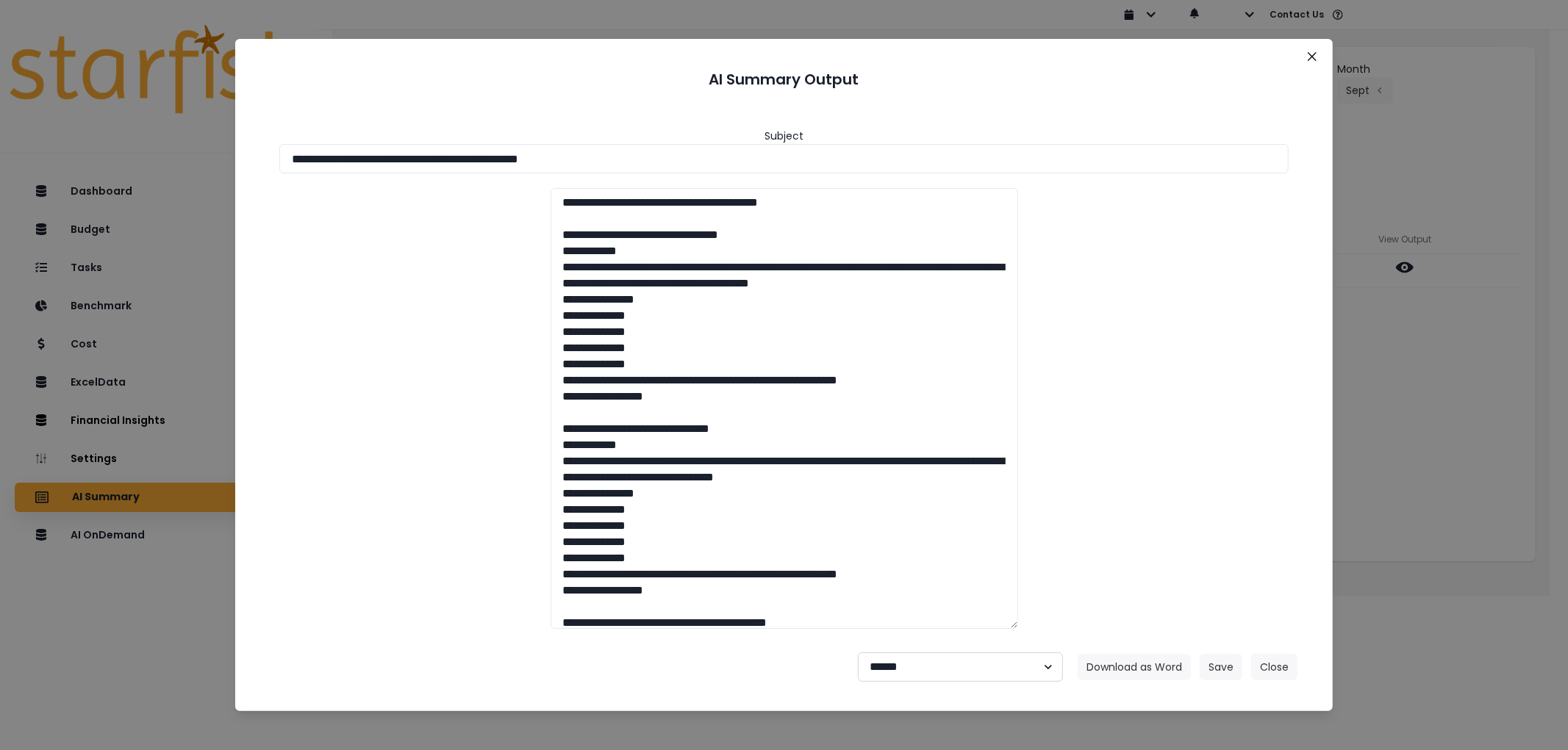
click at [857, 653] on select "**********" at bounding box center [959, 667] width 205 height 29
click at [965, 687] on footer "**********" at bounding box center [783, 667] width 1062 height 53
click at [956, 655] on select "**********" at bounding box center [959, 667] width 205 height 29
select select "********"
click at [857, 653] on select "**********" at bounding box center [959, 667] width 205 height 29
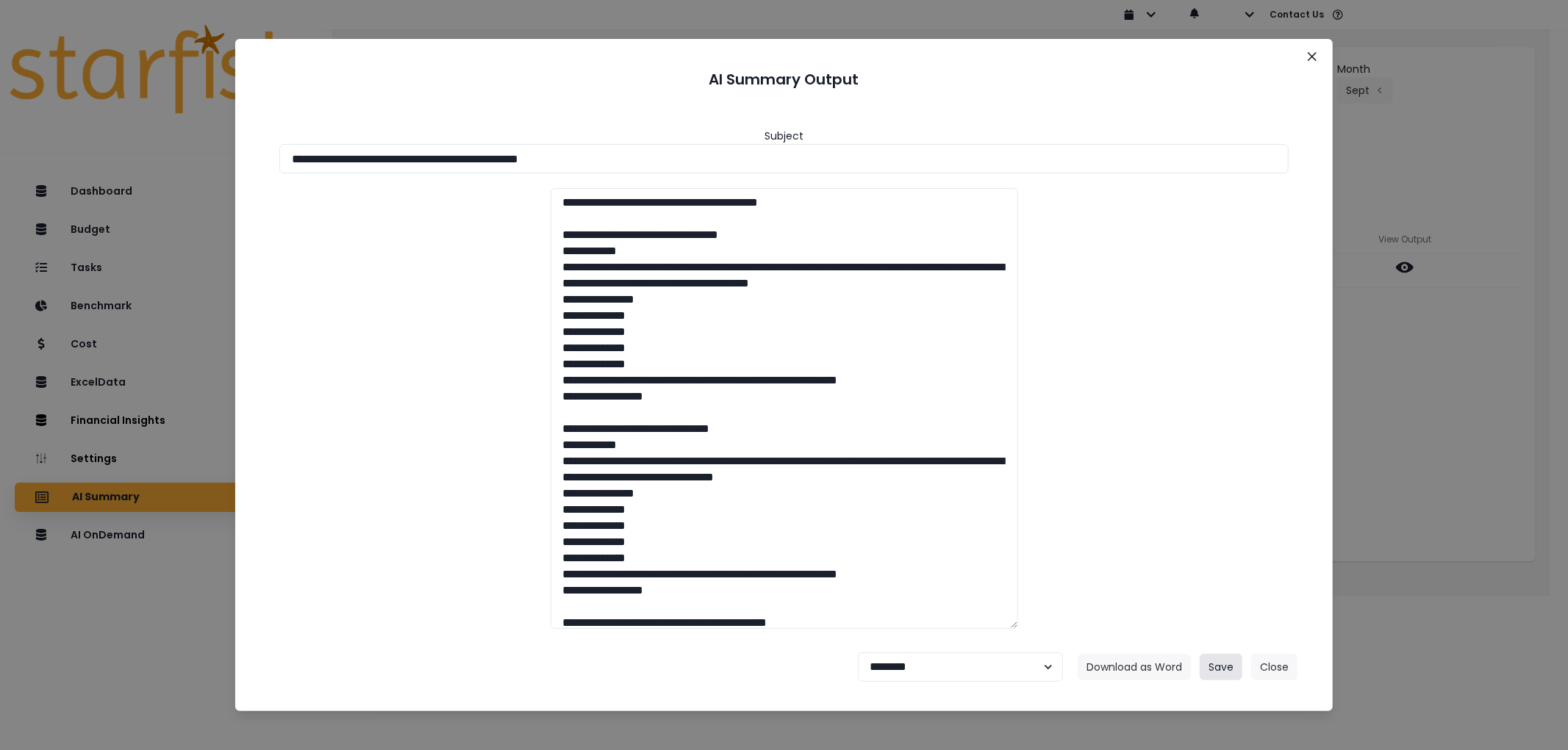
click at [1216, 655] on button "Save" at bounding box center [1221, 667] width 42 height 27
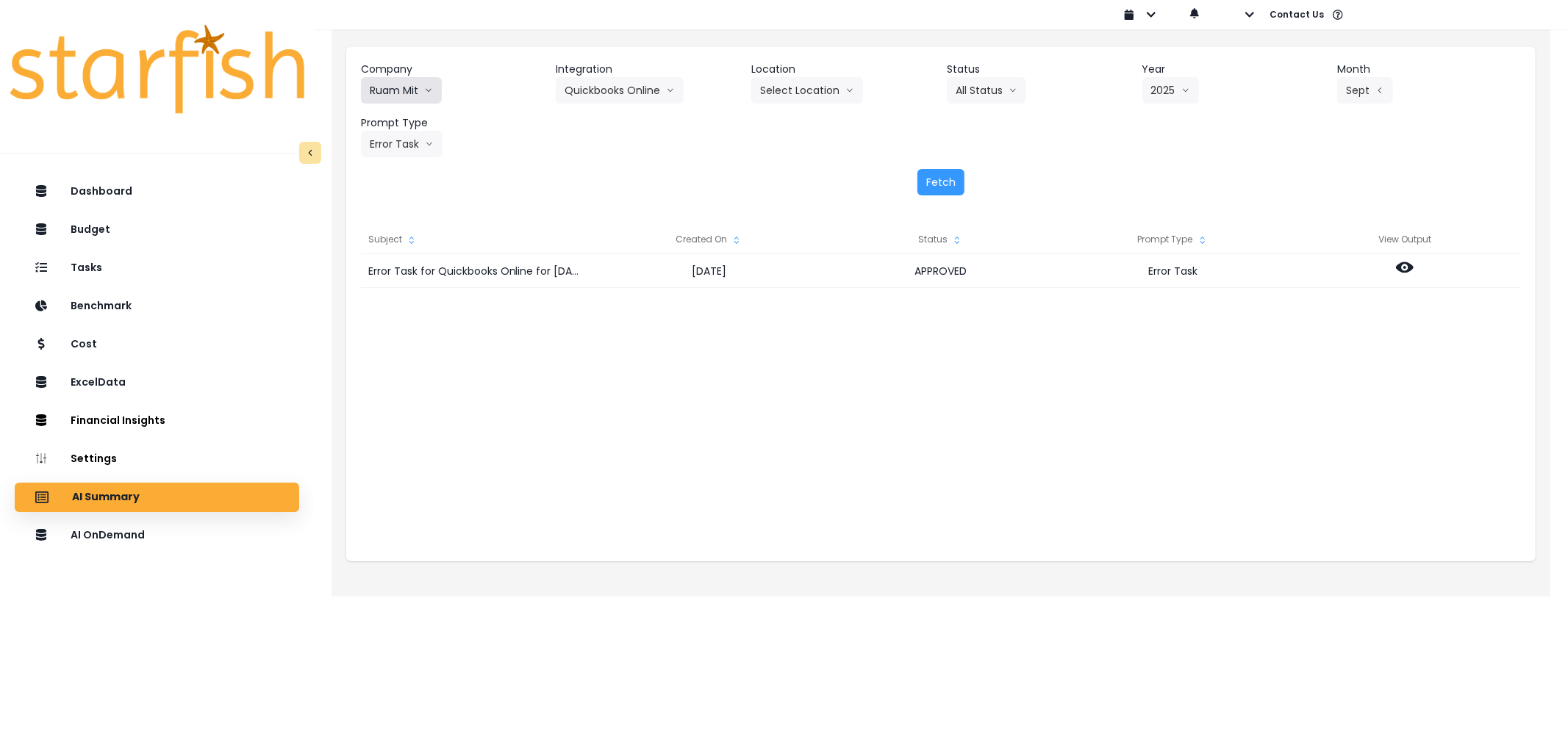
click at [415, 82] on button "Ruam Mit" at bounding box center [401, 90] width 81 height 27
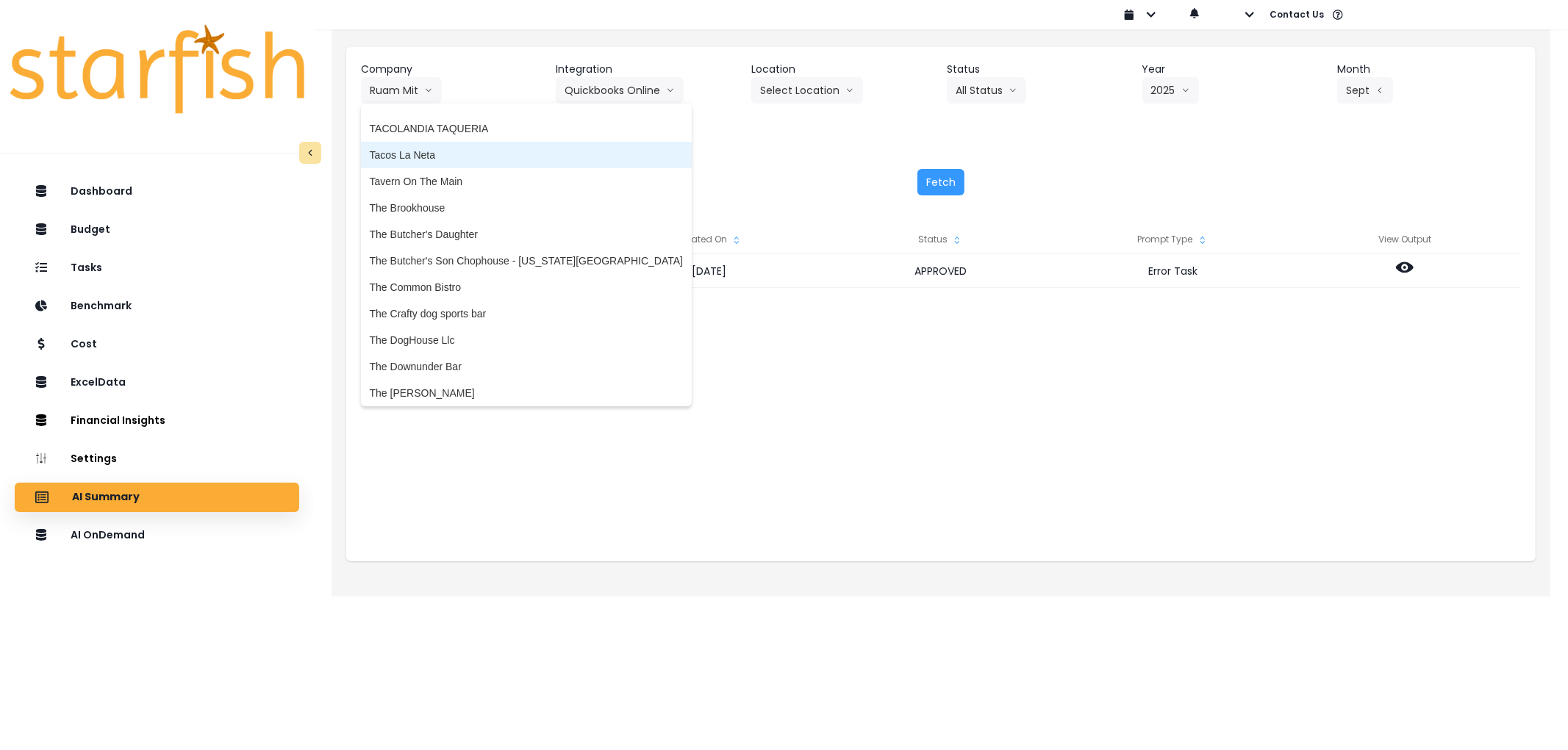
scroll to position [3493, 0]
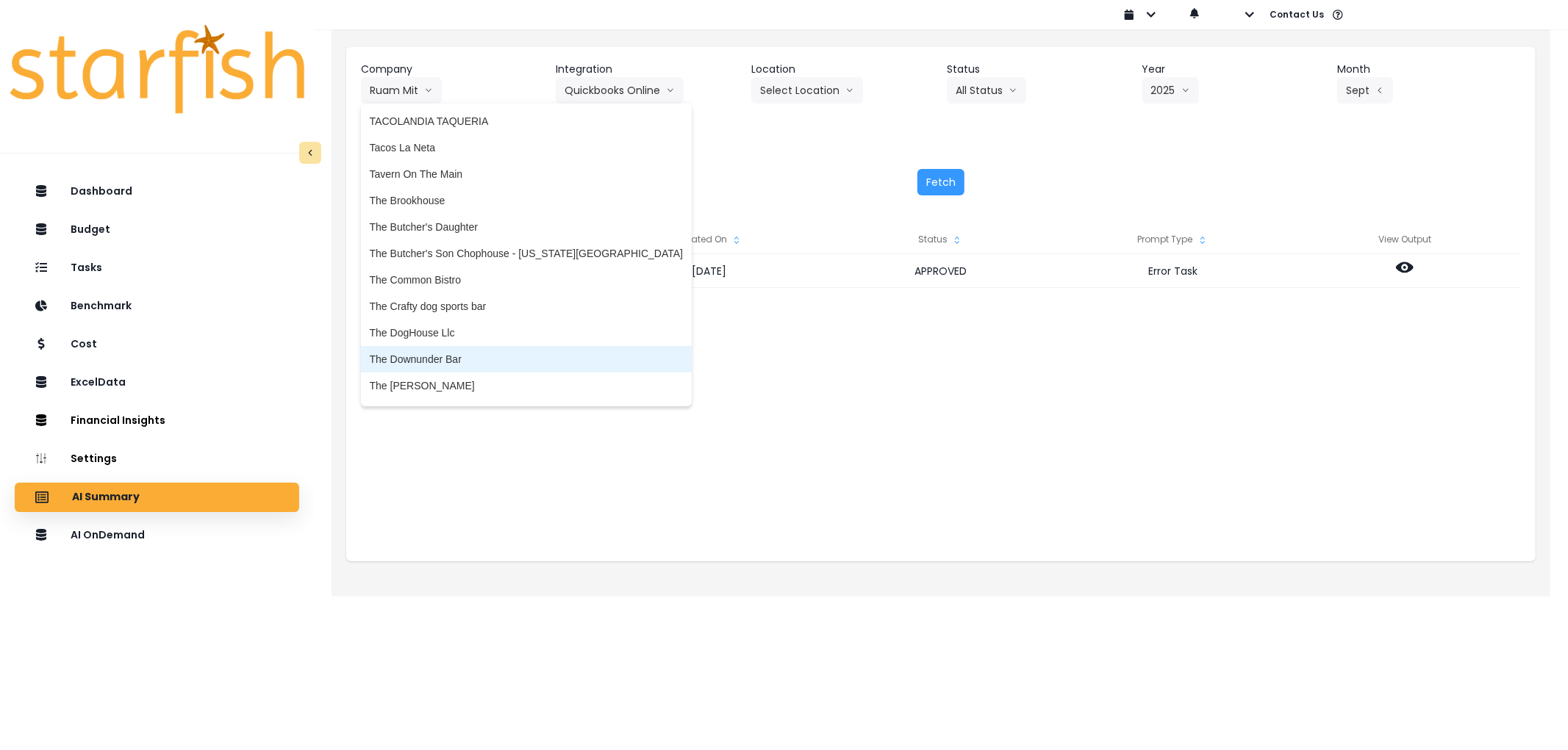
click at [445, 353] on span "The Downunder Bar" at bounding box center [526, 360] width 313 height 15
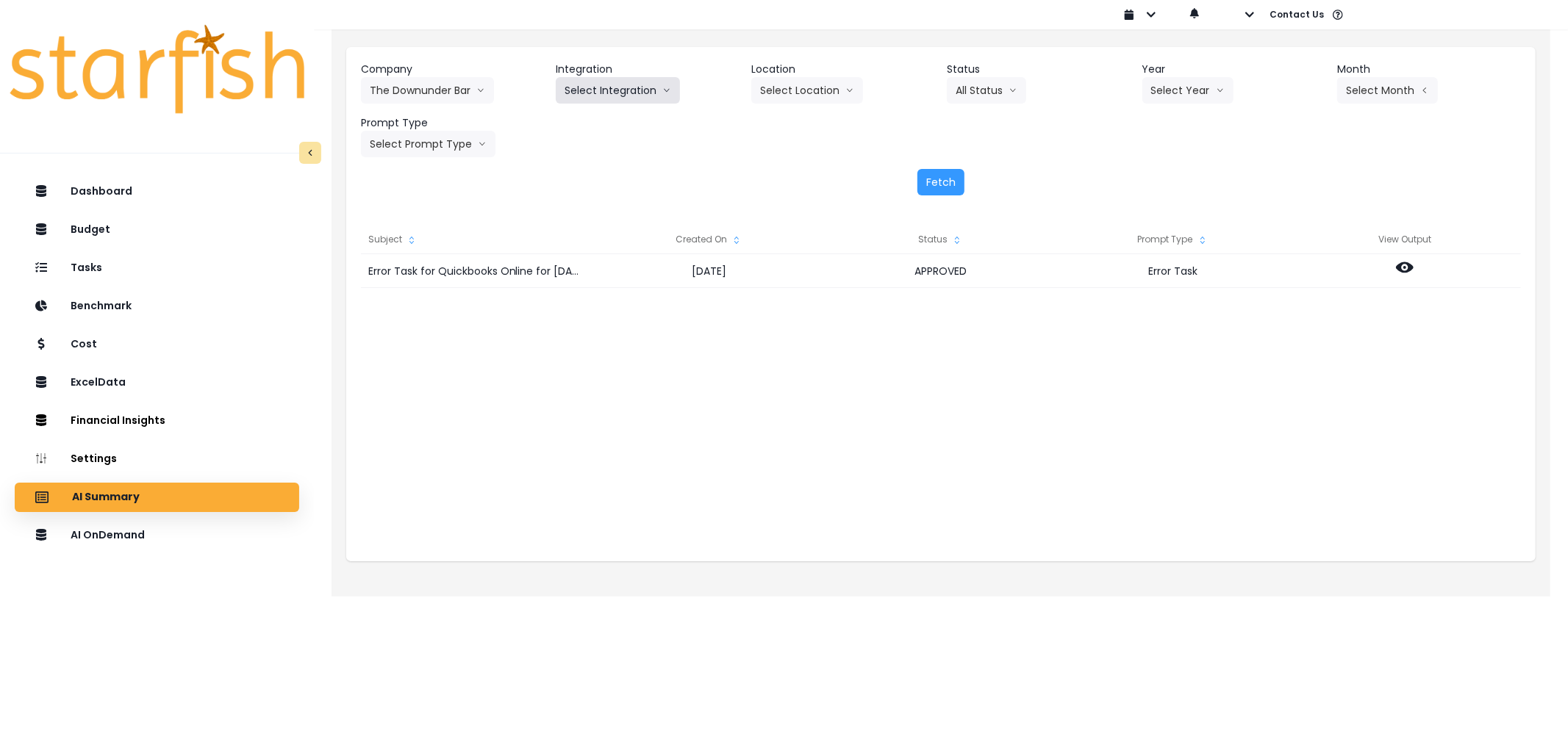
click at [608, 94] on button "Select Integration" at bounding box center [617, 90] width 124 height 27
click at [601, 126] on span "The Downunder Bar" at bounding box center [610, 121] width 92 height 15
click at [1176, 92] on button "Select Year" at bounding box center [1187, 90] width 91 height 27
click at [1170, 174] on span "2025" at bounding box center [1162, 174] width 23 height 15
click at [1370, 99] on button "Select Month" at bounding box center [1387, 90] width 101 height 27
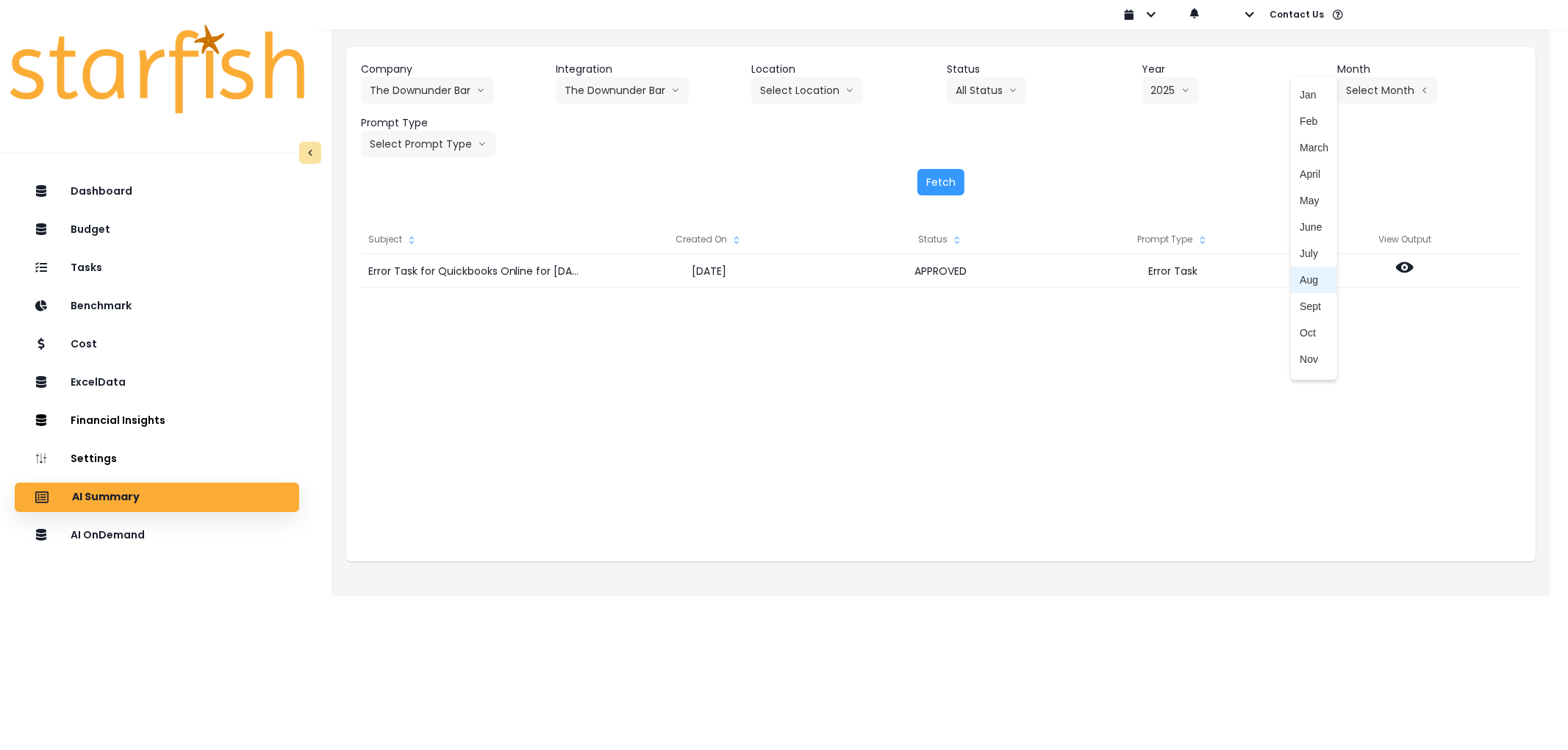
click at [1306, 300] on span "Sept" at bounding box center [1314, 307] width 28 height 15
click at [419, 148] on button "Select Prompt Type" at bounding box center [428, 144] width 135 height 27
click at [416, 247] on span "Error Task" at bounding box center [411, 254] width 83 height 15
click at [945, 192] on button "Fetch" at bounding box center [940, 182] width 47 height 27
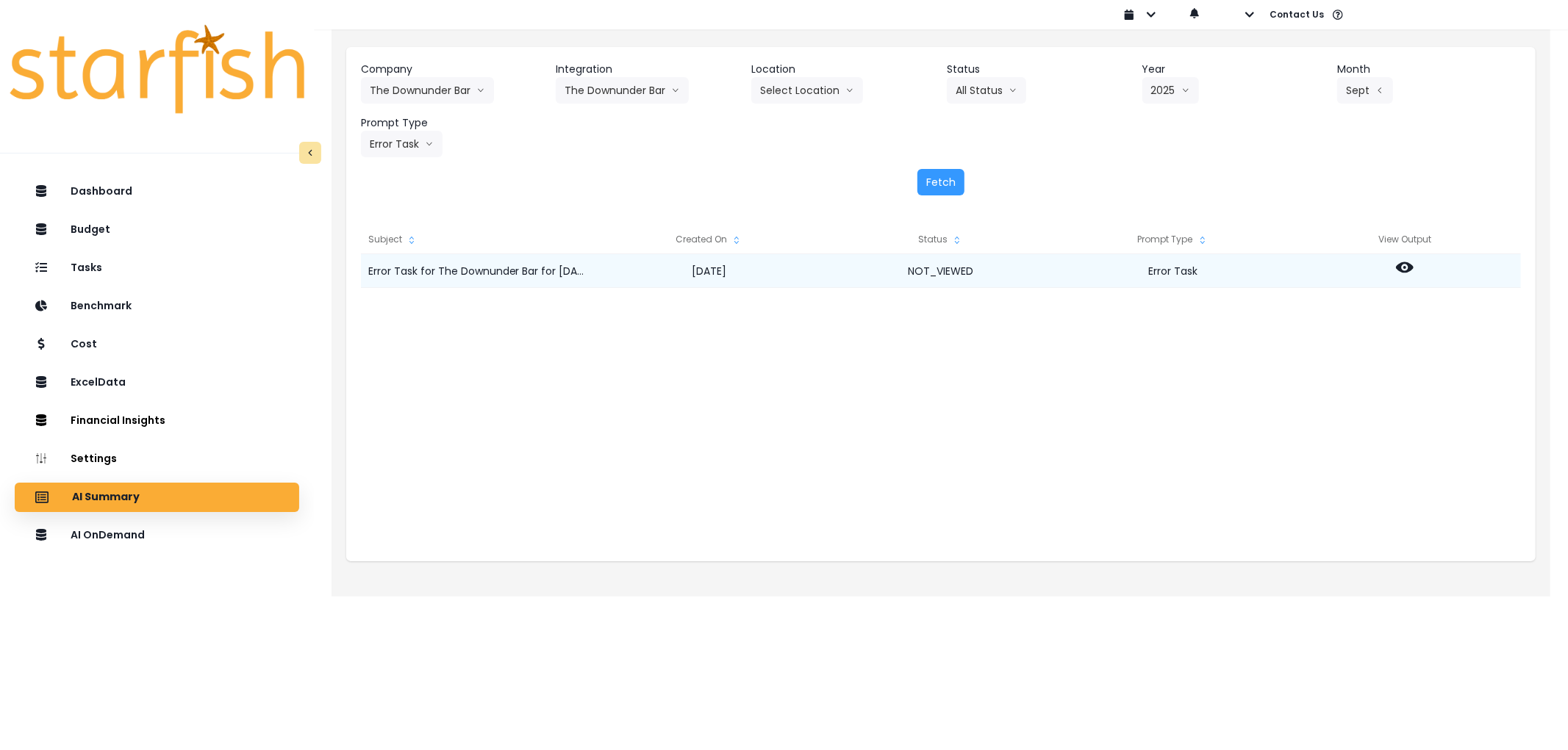
click at [1410, 267] on icon at bounding box center [1404, 268] width 17 height 11
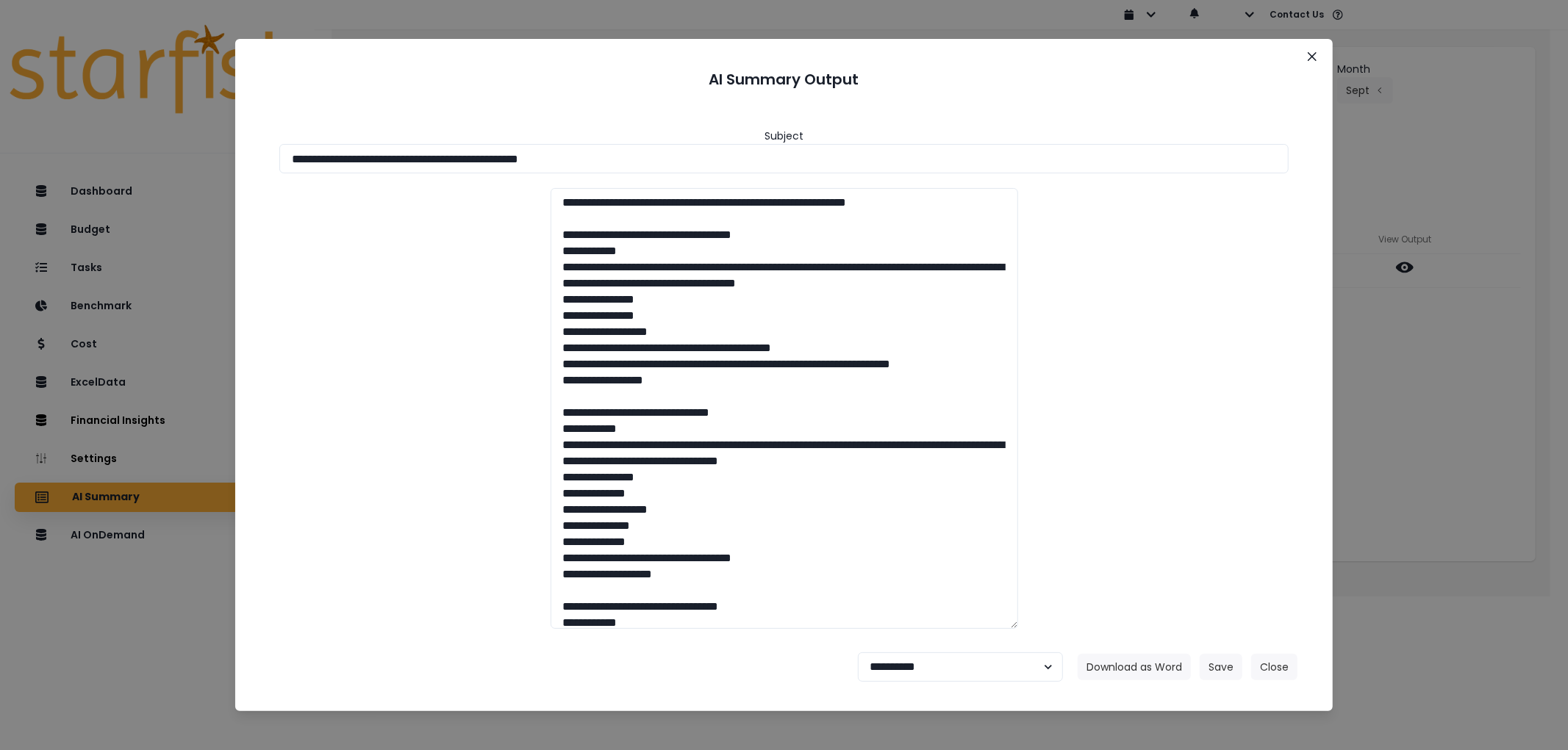
drag, startPoint x: 817, startPoint y: 157, endPoint x: 203, endPoint y: 151, distance: 614.0
click at [203, 151] on div "**********" at bounding box center [784, 375] width 1568 height 750
click at [1148, 673] on button "Download as Word" at bounding box center [1134, 667] width 113 height 27
click at [922, 666] on select "**********" at bounding box center [959, 667] width 205 height 29
select select "********"
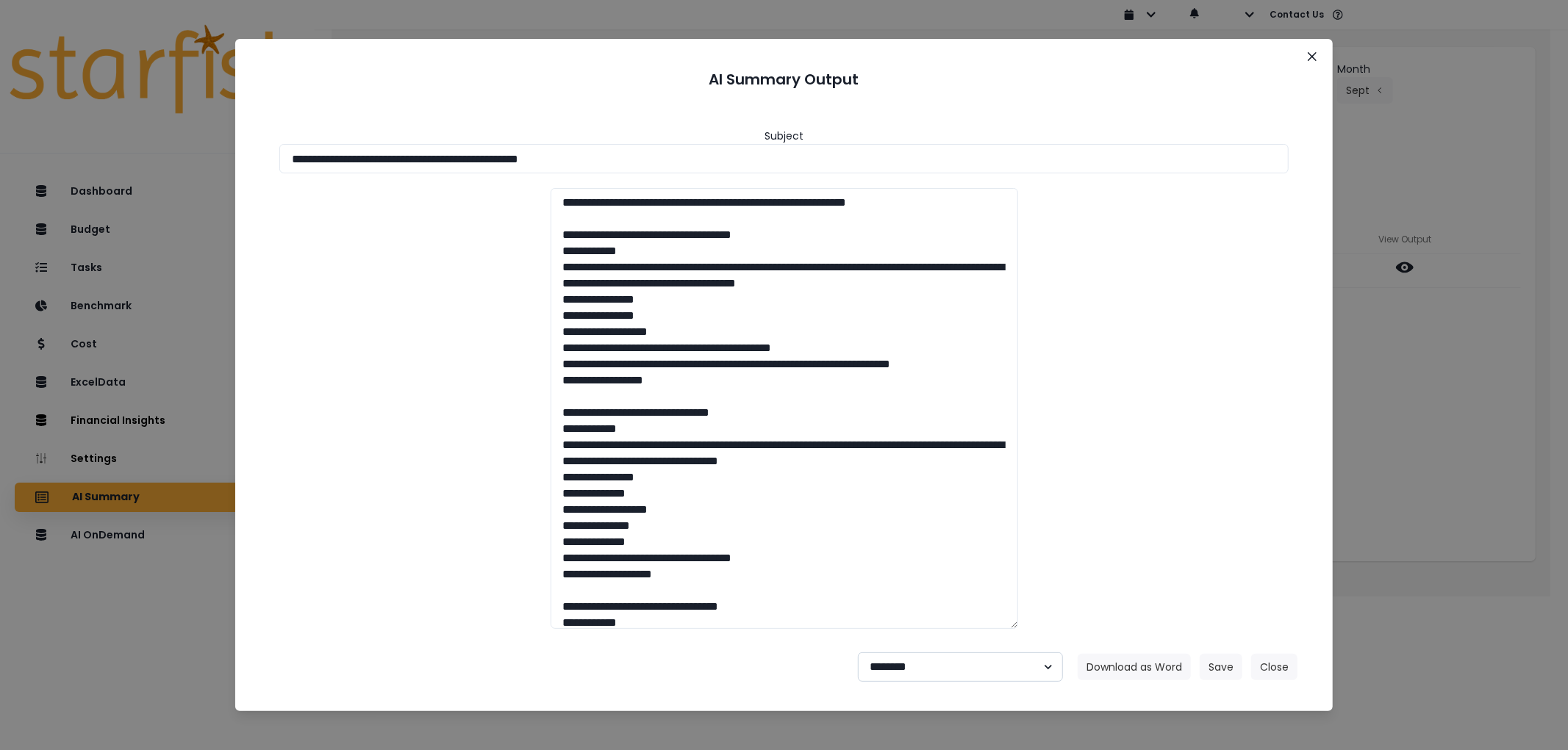
click at [857, 653] on select "**********" at bounding box center [959, 667] width 205 height 29
click at [1223, 677] on button "Save" at bounding box center [1221, 667] width 42 height 27
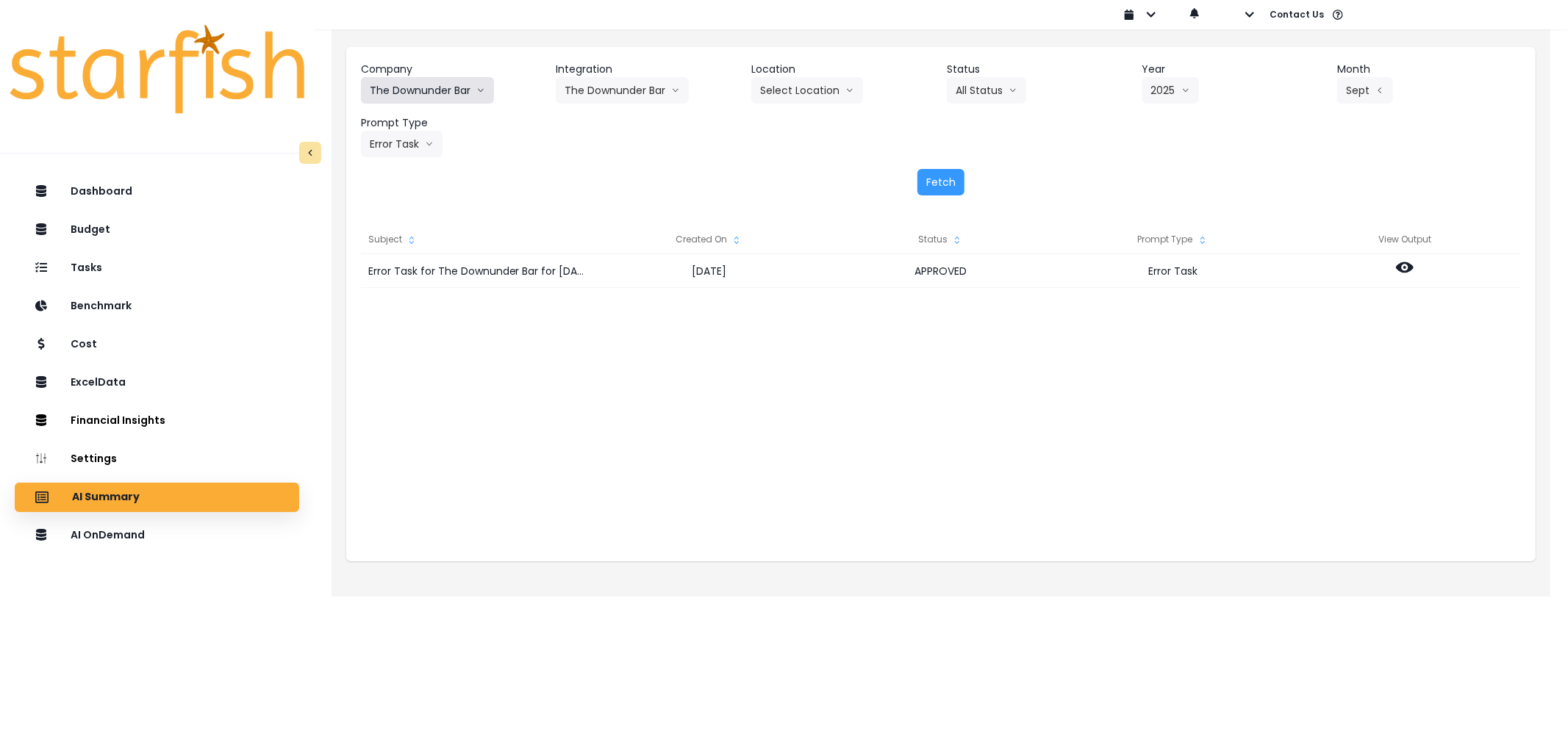
click at [452, 92] on button "The Downunder Bar" at bounding box center [427, 90] width 133 height 27
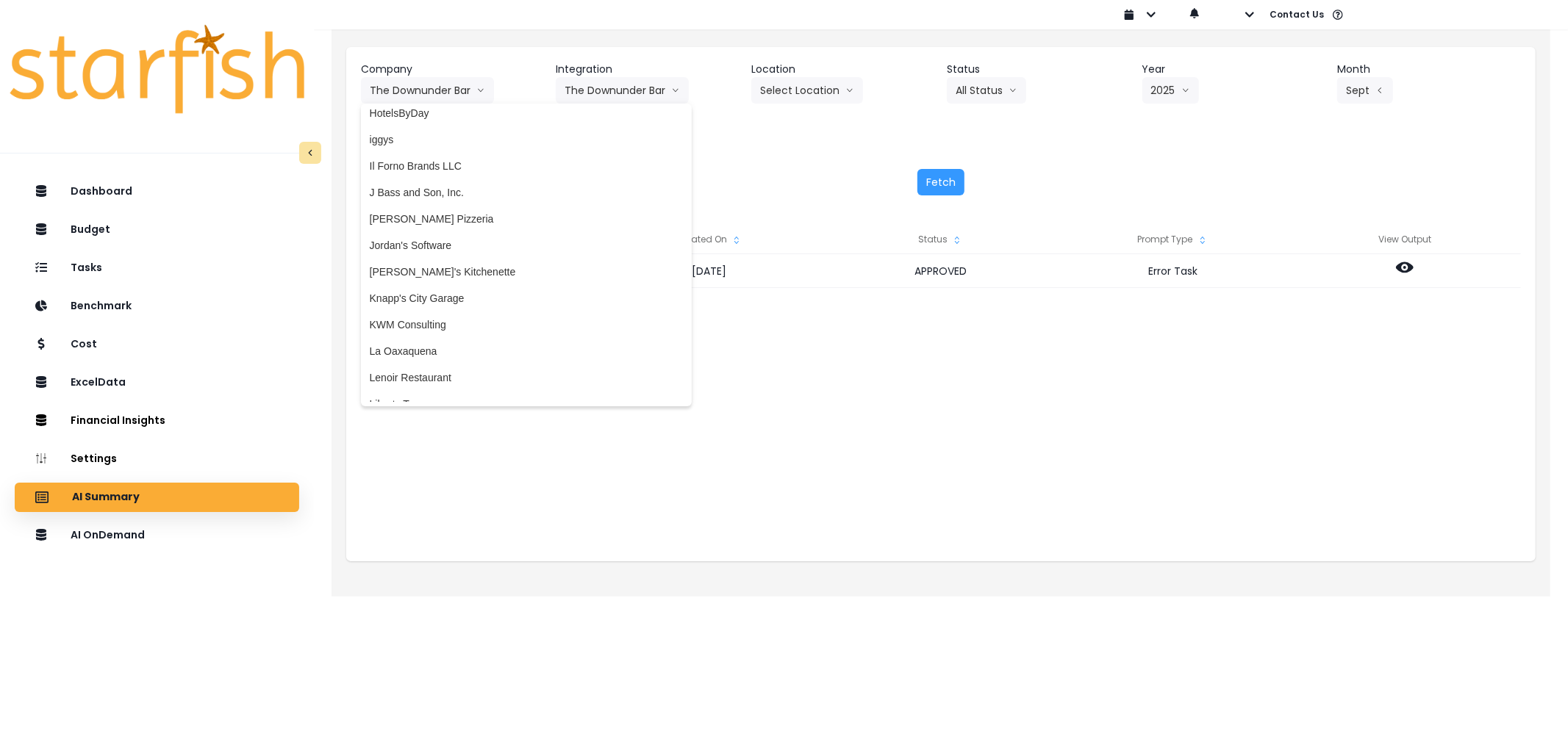
scroll to position [1860, 0]
click at [432, 260] on li "[PERSON_NAME]'s Kitchenette" at bounding box center [526, 273] width 330 height 27
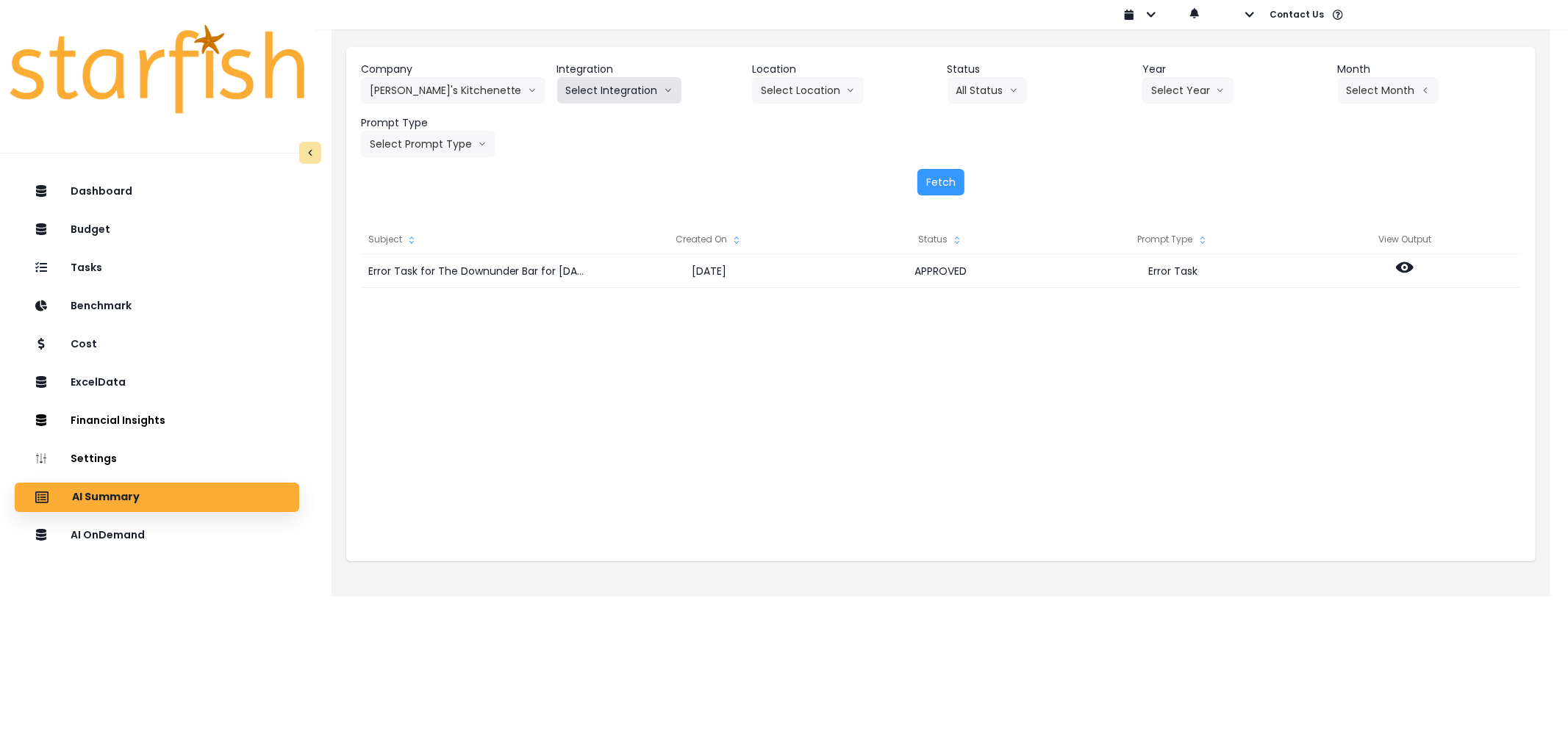
click at [581, 98] on button "Select Integration" at bounding box center [619, 90] width 124 height 27
click at [587, 112] on li "[PERSON_NAME]'s Kitchenette QBO" at bounding box center [652, 121] width 190 height 27
click at [1156, 72] on header "Year" at bounding box center [1244, 69] width 176 height 16
click at [1185, 88] on button "Select Year" at bounding box center [1201, 90] width 91 height 27
drag, startPoint x: 1173, startPoint y: 171, endPoint x: 1269, endPoint y: 140, distance: 100.9
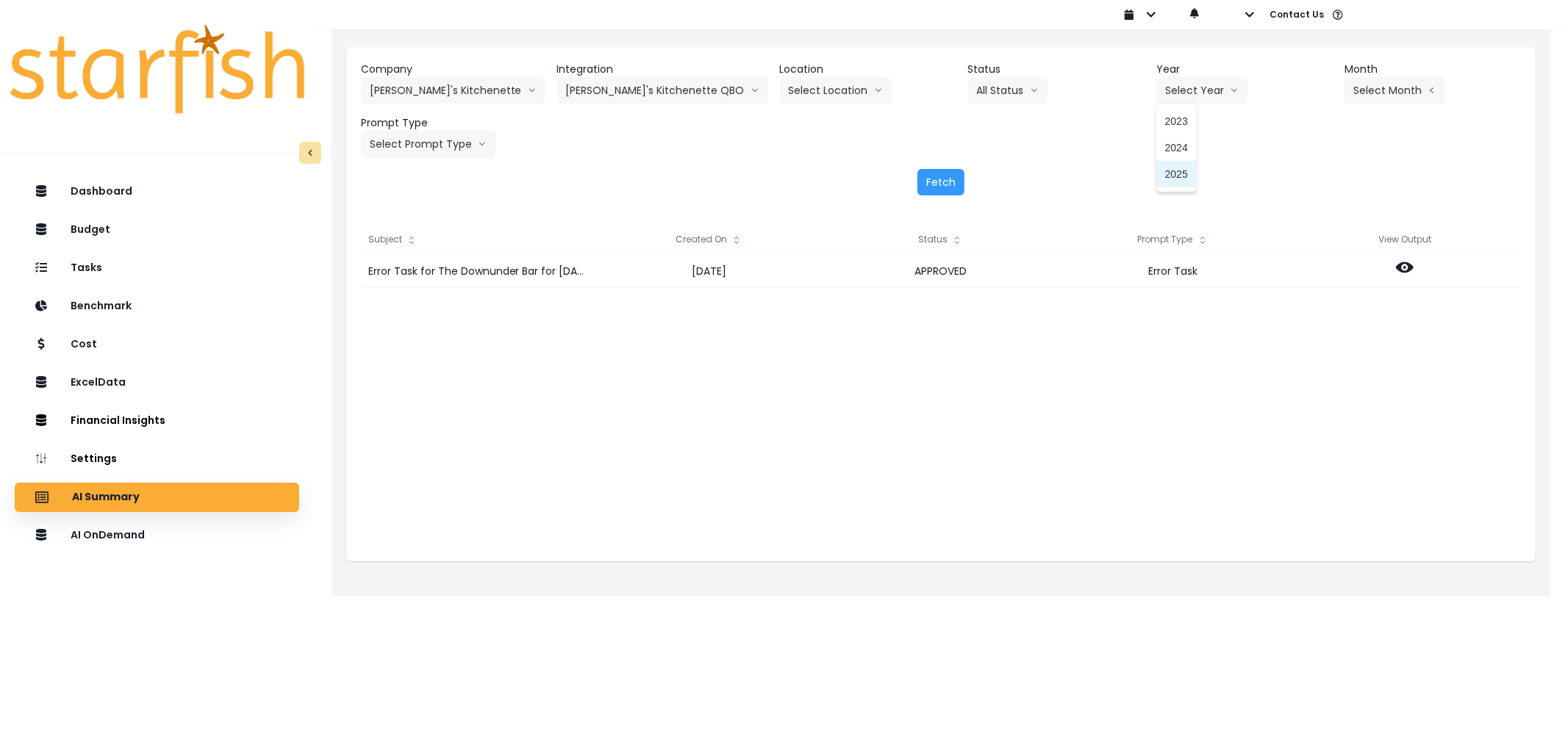
click at [1180, 171] on li "2025" at bounding box center [1176, 174] width 40 height 27
click at [1387, 86] on button "Select Month" at bounding box center [1394, 90] width 101 height 27
click at [1298, 293] on li "Sept" at bounding box center [1321, 306] width 46 height 27
click at [442, 146] on button "Select Prompt Type" at bounding box center [428, 144] width 135 height 27
drag, startPoint x: 409, startPoint y: 249, endPoint x: 420, endPoint y: 246, distance: 11.4
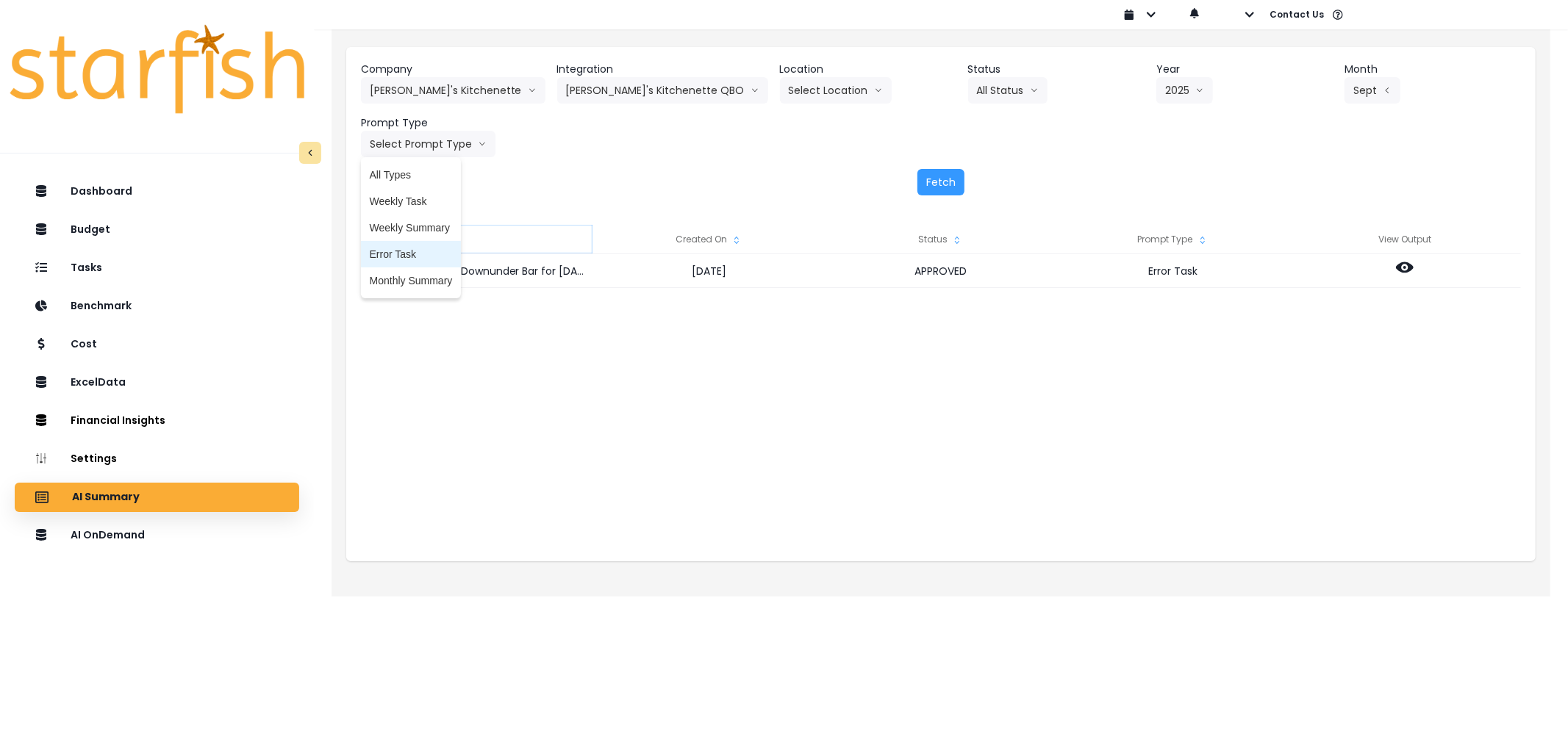
click at [411, 249] on span "Error Task" at bounding box center [411, 254] width 83 height 15
click at [946, 174] on button "Fetch" at bounding box center [940, 182] width 47 height 27
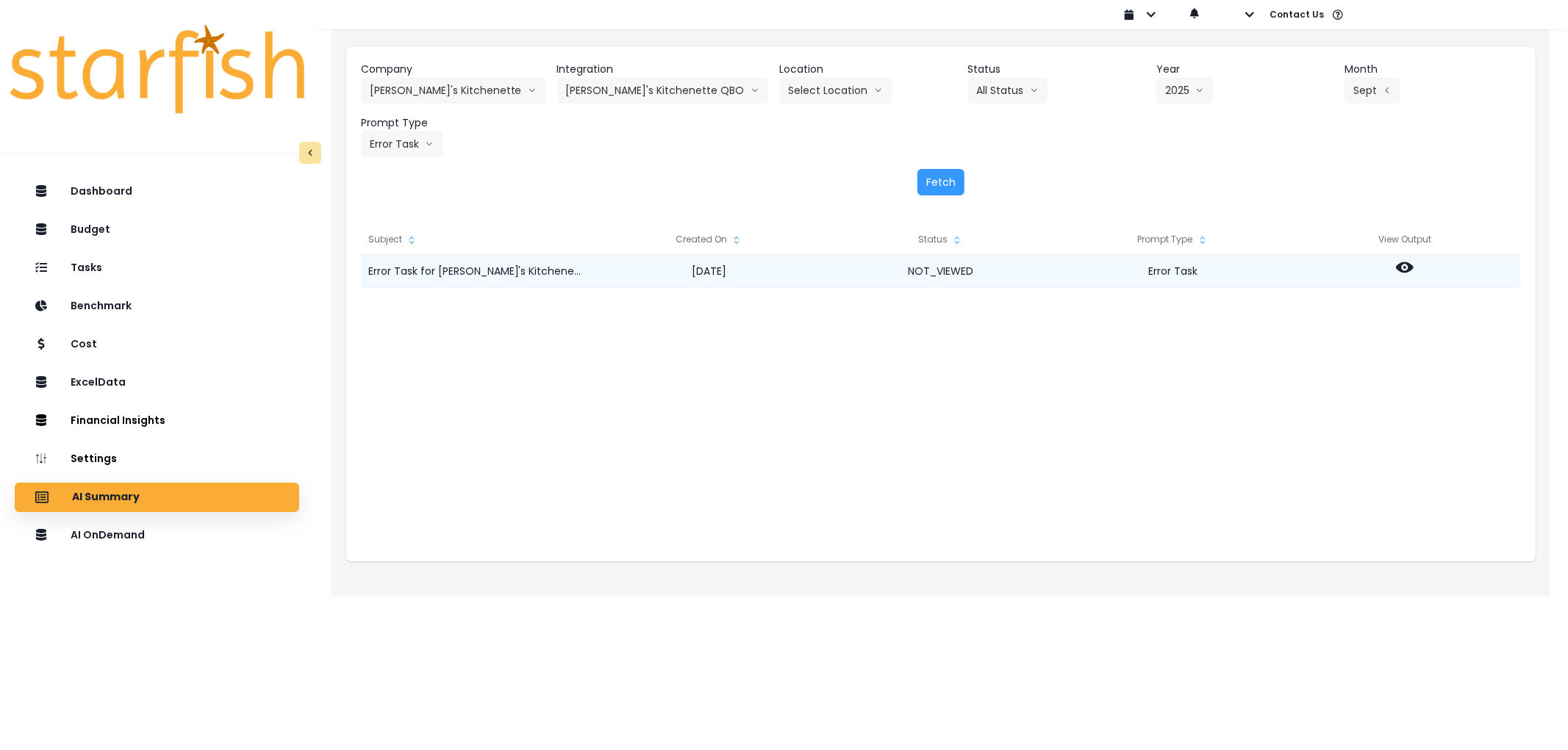
click at [1401, 269] on icon at bounding box center [1404, 268] width 17 height 11
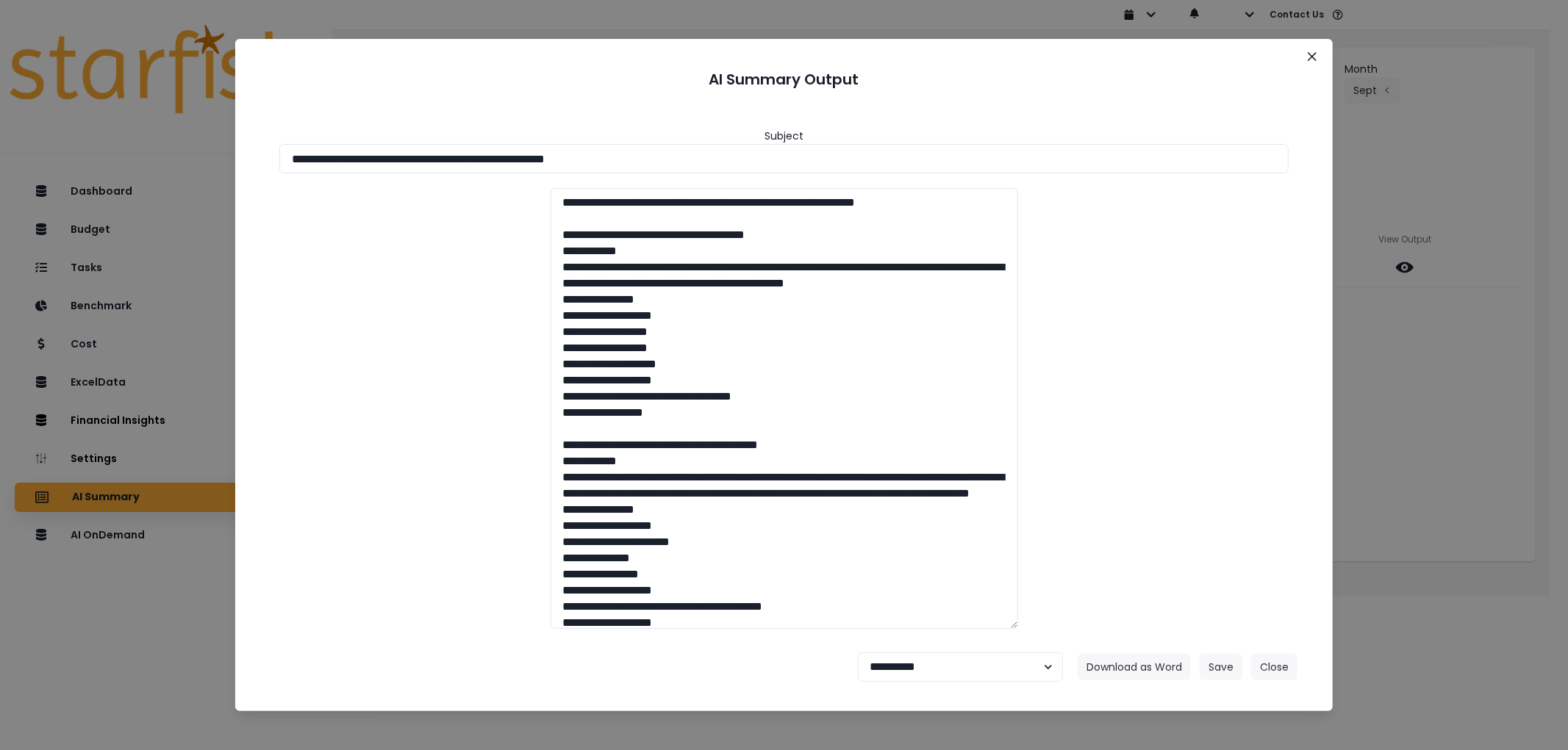
drag, startPoint x: 684, startPoint y: 146, endPoint x: 162, endPoint y: 153, distance: 522.0
click at [121, 136] on div "**********" at bounding box center [784, 375] width 1568 height 750
click at [1136, 665] on button "Download as Word" at bounding box center [1134, 667] width 113 height 27
drag, startPoint x: 938, startPoint y: 675, endPoint x: 931, endPoint y: 659, distance: 17.5
click at [935, 673] on select "**********" at bounding box center [959, 667] width 205 height 29
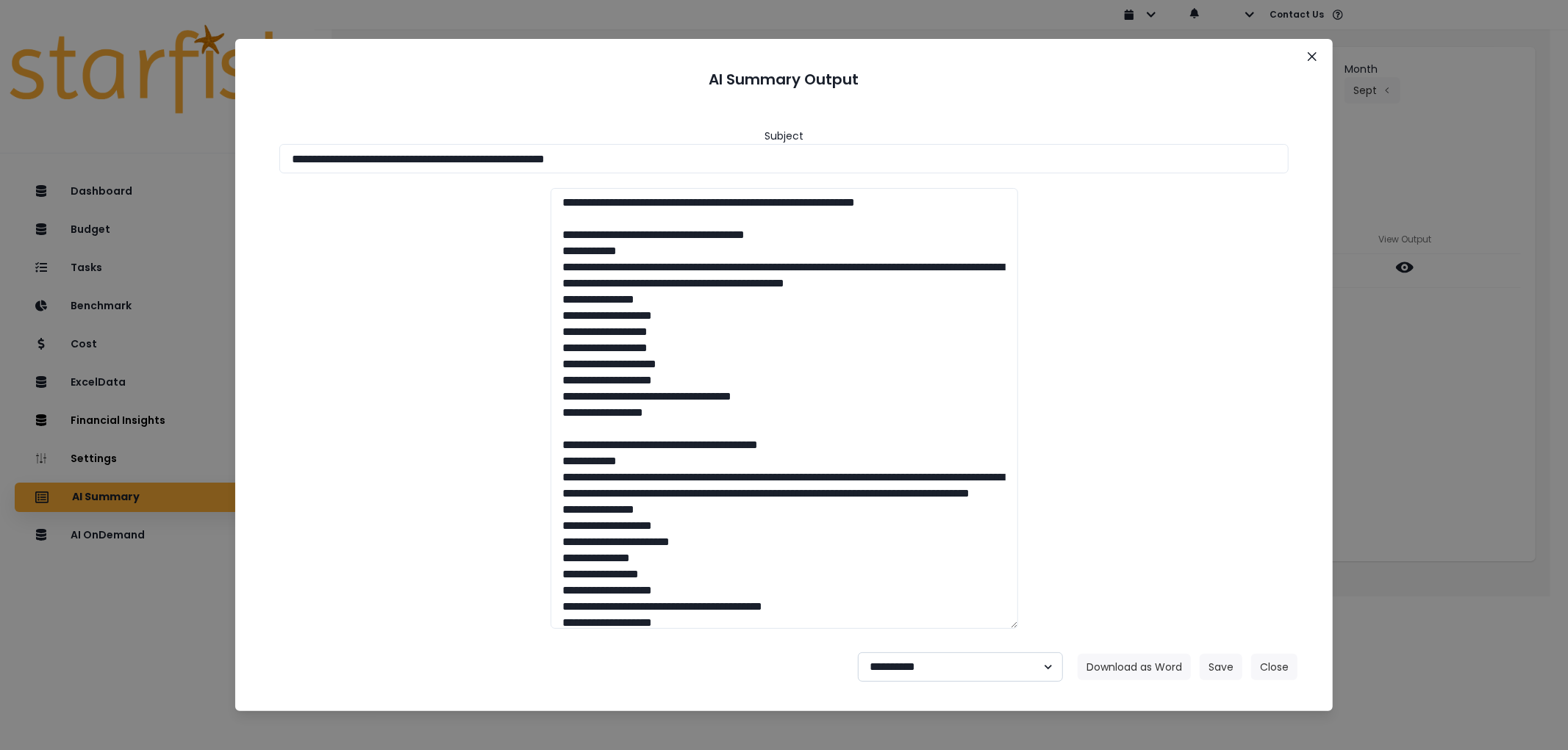
select select "********"
click at [857, 653] on select "**********" at bounding box center [959, 667] width 205 height 29
drag, startPoint x: 1208, startPoint y: 670, endPoint x: 5, endPoint y: 539, distance: 1210.1
click at [1208, 670] on button "Save" at bounding box center [1221, 667] width 42 height 27
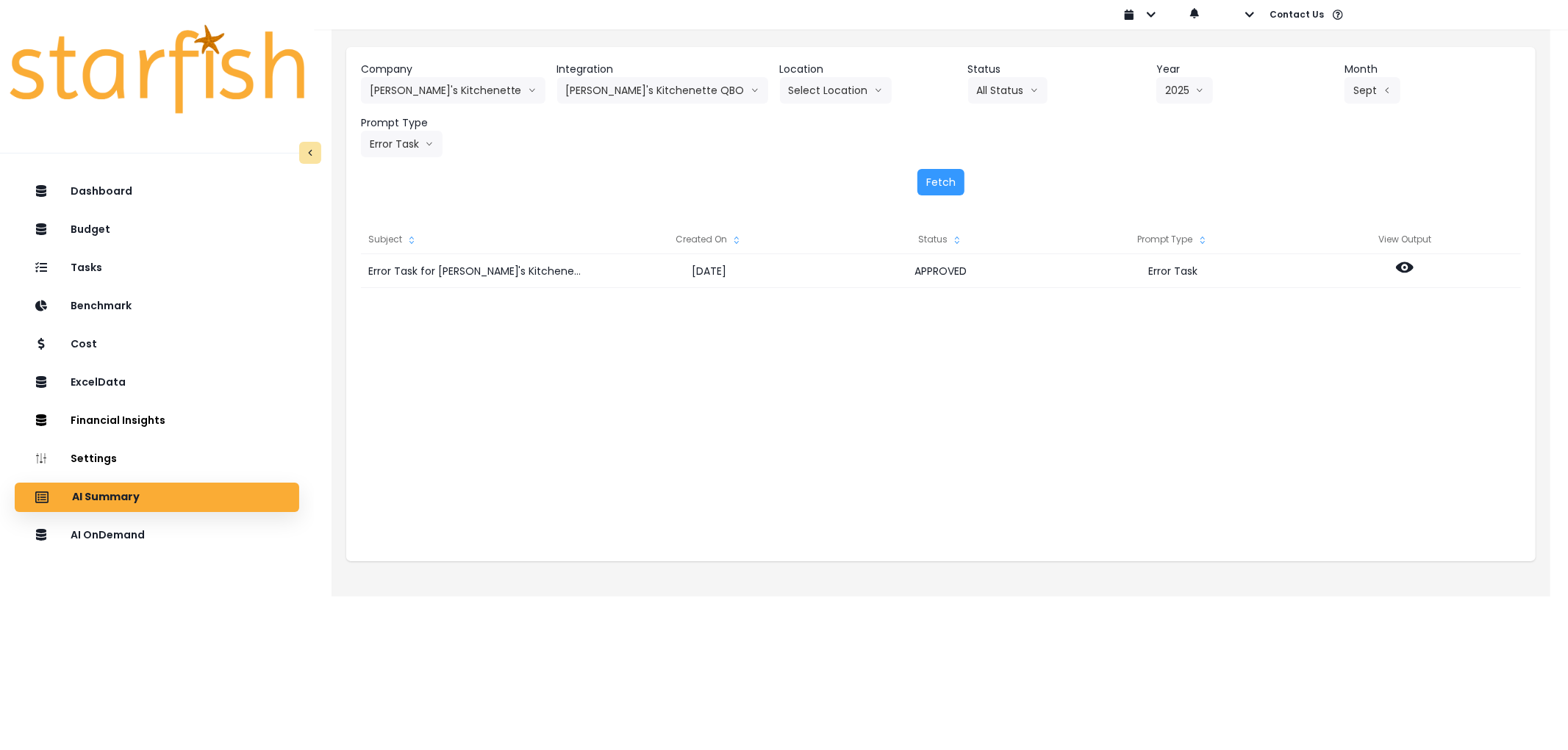
click at [423, 106] on div "Company [PERSON_NAME]'s Kitchenette 86 Costs Asti Bagel Cafe Balance Grille Bal…" at bounding box center [940, 109] width 1159 height 95
click at [427, 100] on button "[PERSON_NAME]'s Kitchenette" at bounding box center [453, 90] width 185 height 27
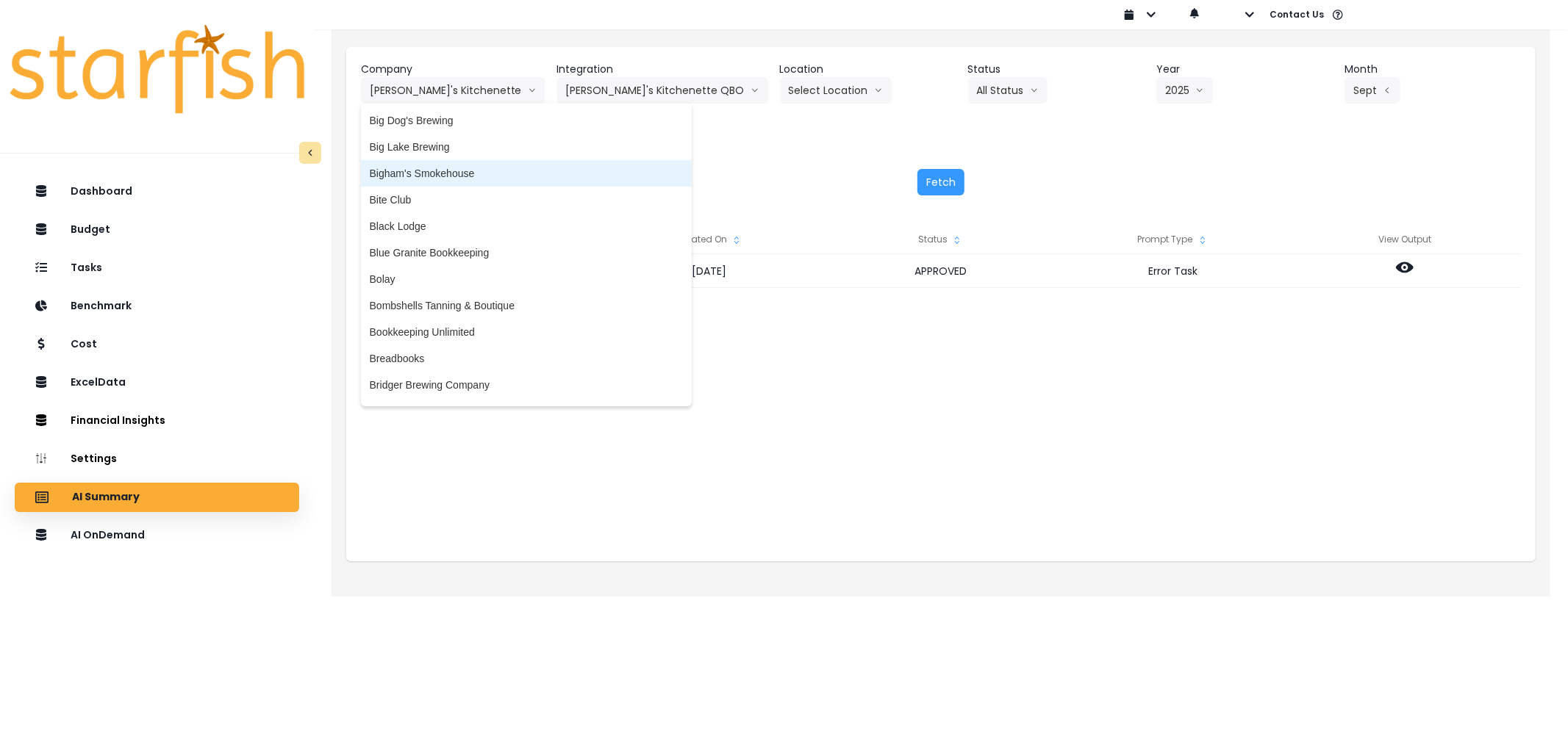
scroll to position [327, 0]
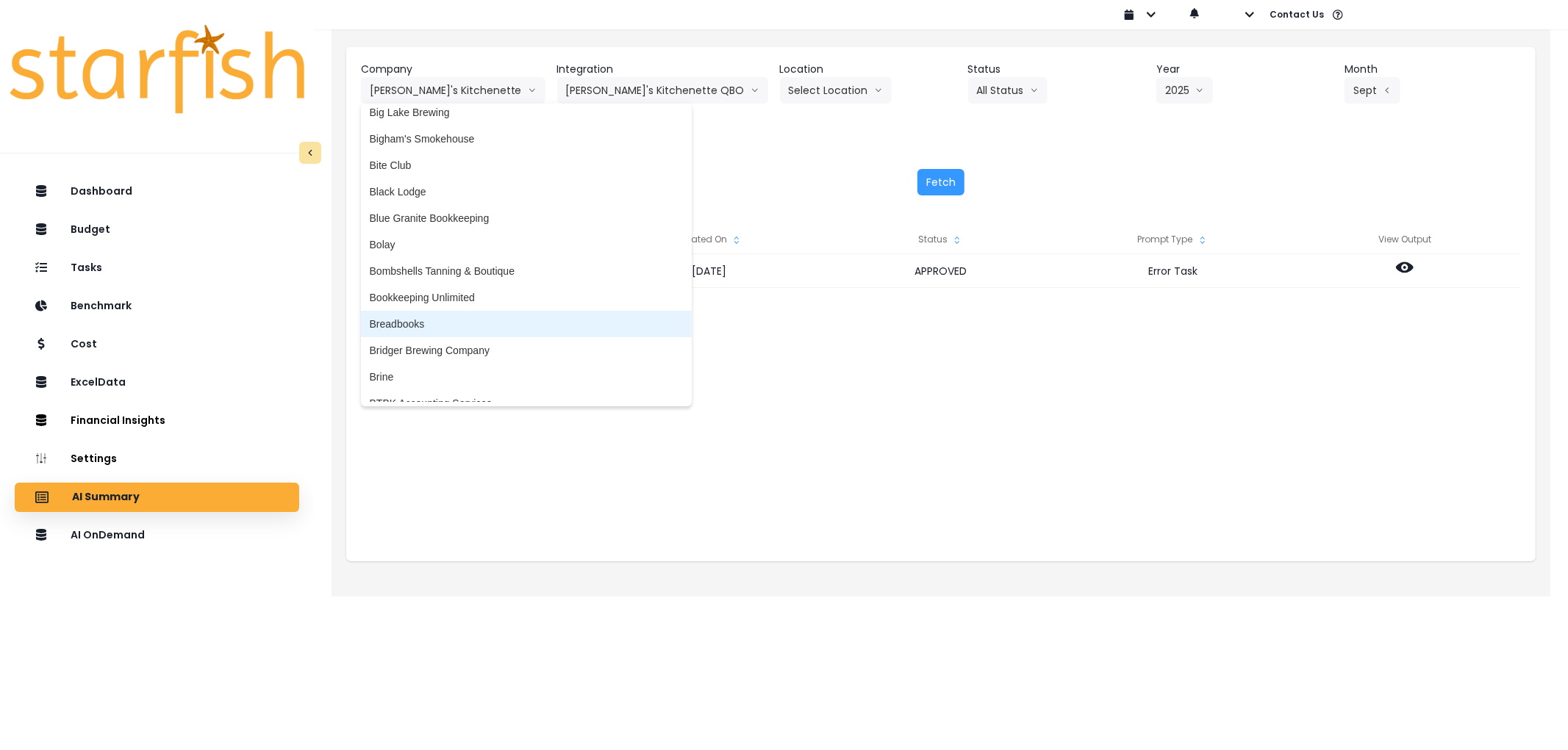
click at [429, 321] on span "Breadbooks" at bounding box center [526, 324] width 313 height 15
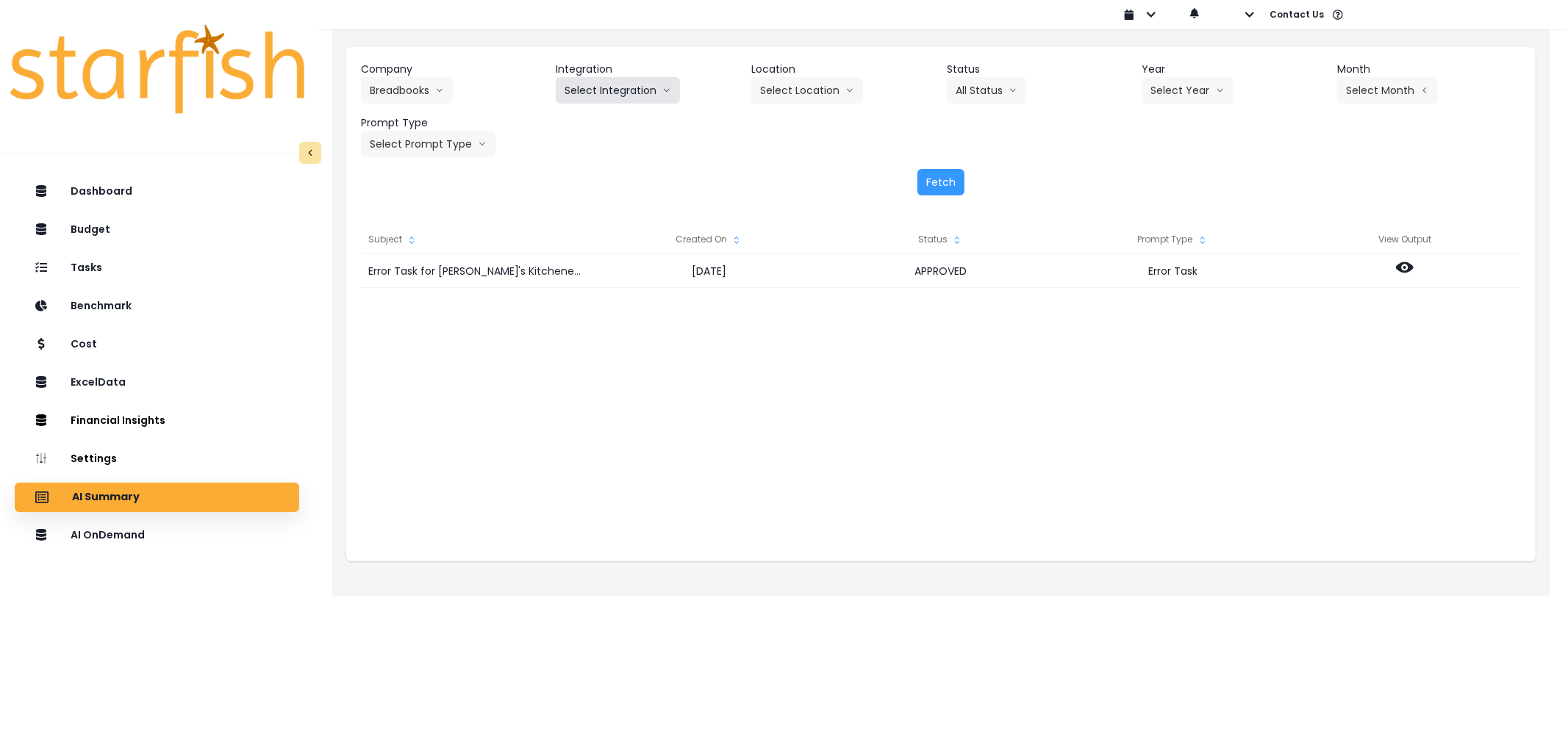
click at [609, 83] on button "Select Integration" at bounding box center [617, 90] width 124 height 27
click at [596, 117] on span "Pie Girl" at bounding box center [581, 121] width 34 height 15
click at [1196, 83] on button "Select Year" at bounding box center [1187, 90] width 91 height 27
click at [1167, 167] on span "2025" at bounding box center [1162, 174] width 23 height 15
click at [1367, 85] on button "Select Month" at bounding box center [1387, 90] width 101 height 27
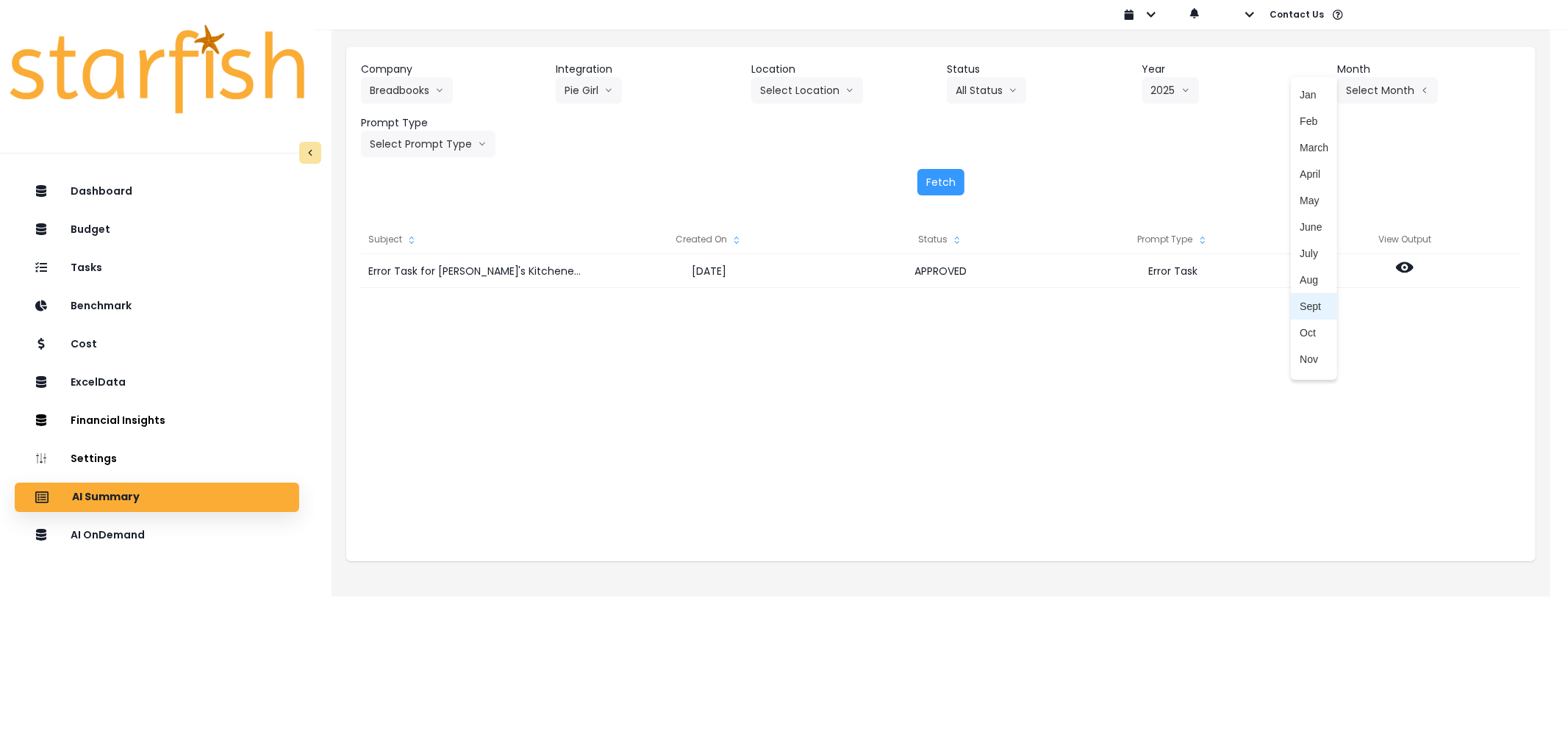
click at [1303, 303] on span "Sept" at bounding box center [1314, 307] width 28 height 15
click at [463, 132] on button "Select Prompt Type" at bounding box center [428, 144] width 135 height 27
click at [409, 260] on span "Error Task" at bounding box center [411, 254] width 83 height 15
click at [949, 182] on button "Fetch" at bounding box center [940, 182] width 47 height 27
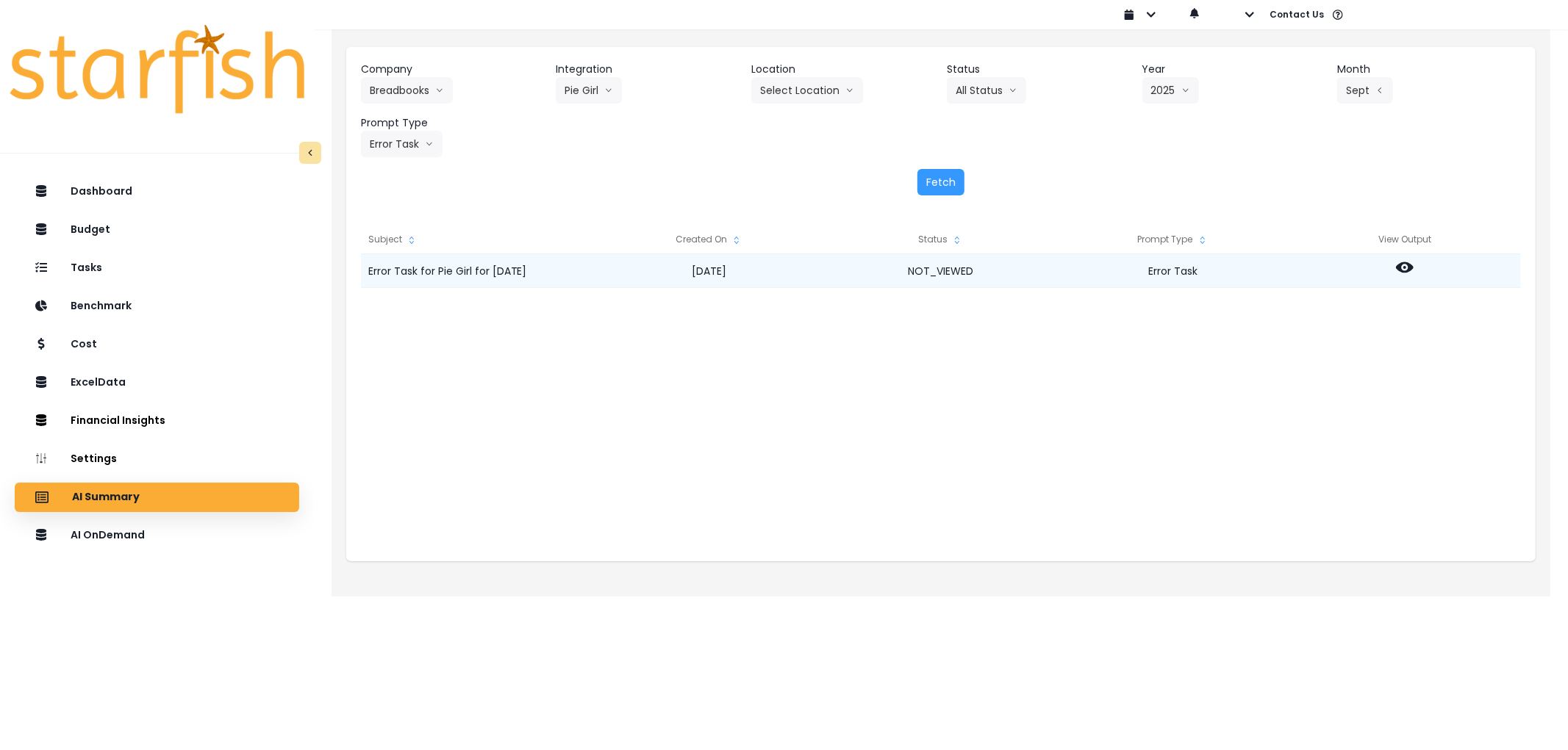
click at [1406, 271] on icon at bounding box center [1404, 268] width 17 height 11
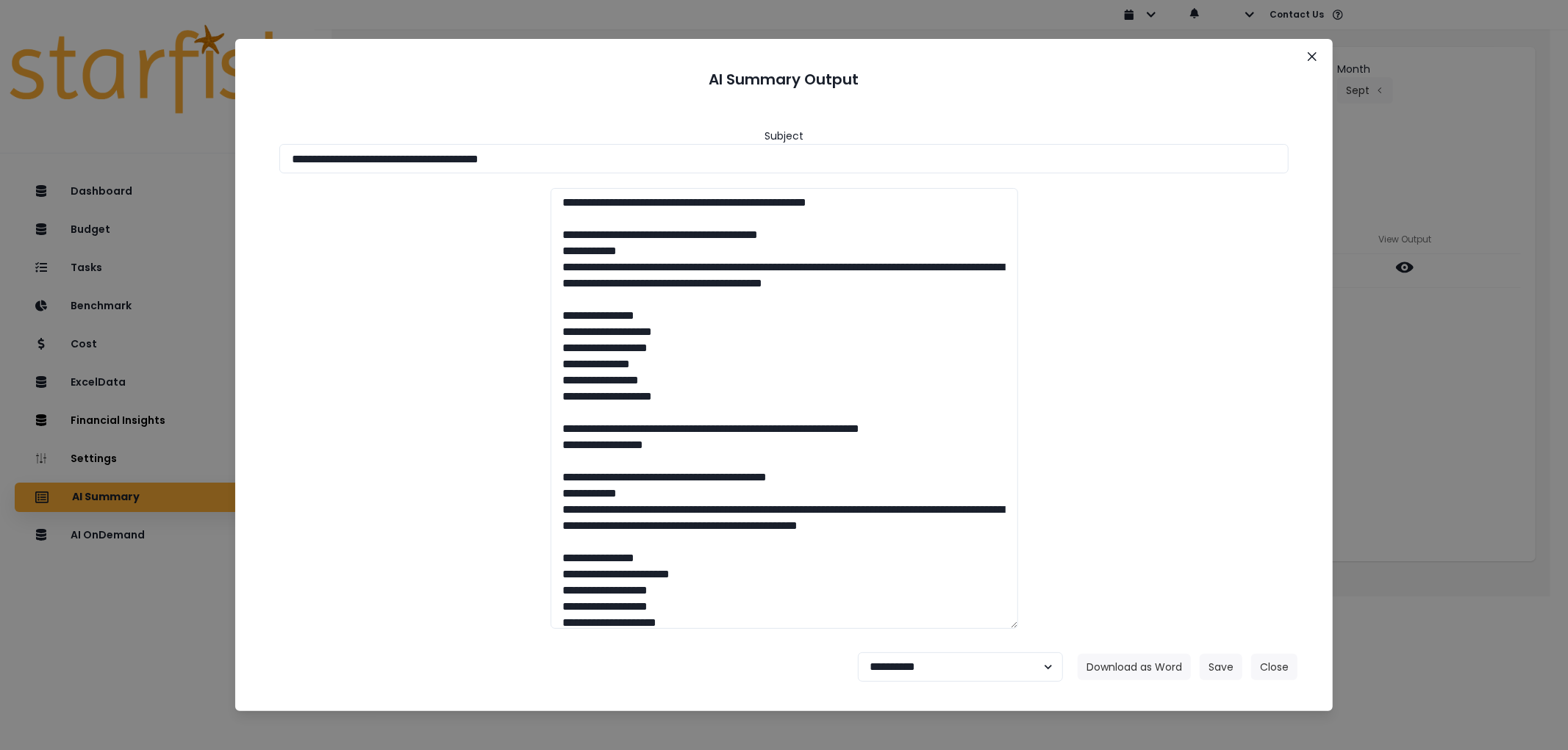
drag, startPoint x: 610, startPoint y: 154, endPoint x: 382, endPoint y: 276, distance: 258.6
click at [168, 157] on div "**********" at bounding box center [784, 375] width 1568 height 750
click at [1115, 665] on button "Download as Word" at bounding box center [1134, 667] width 113 height 27
click at [900, 667] on select "**********" at bounding box center [959, 667] width 205 height 29
select select "********"
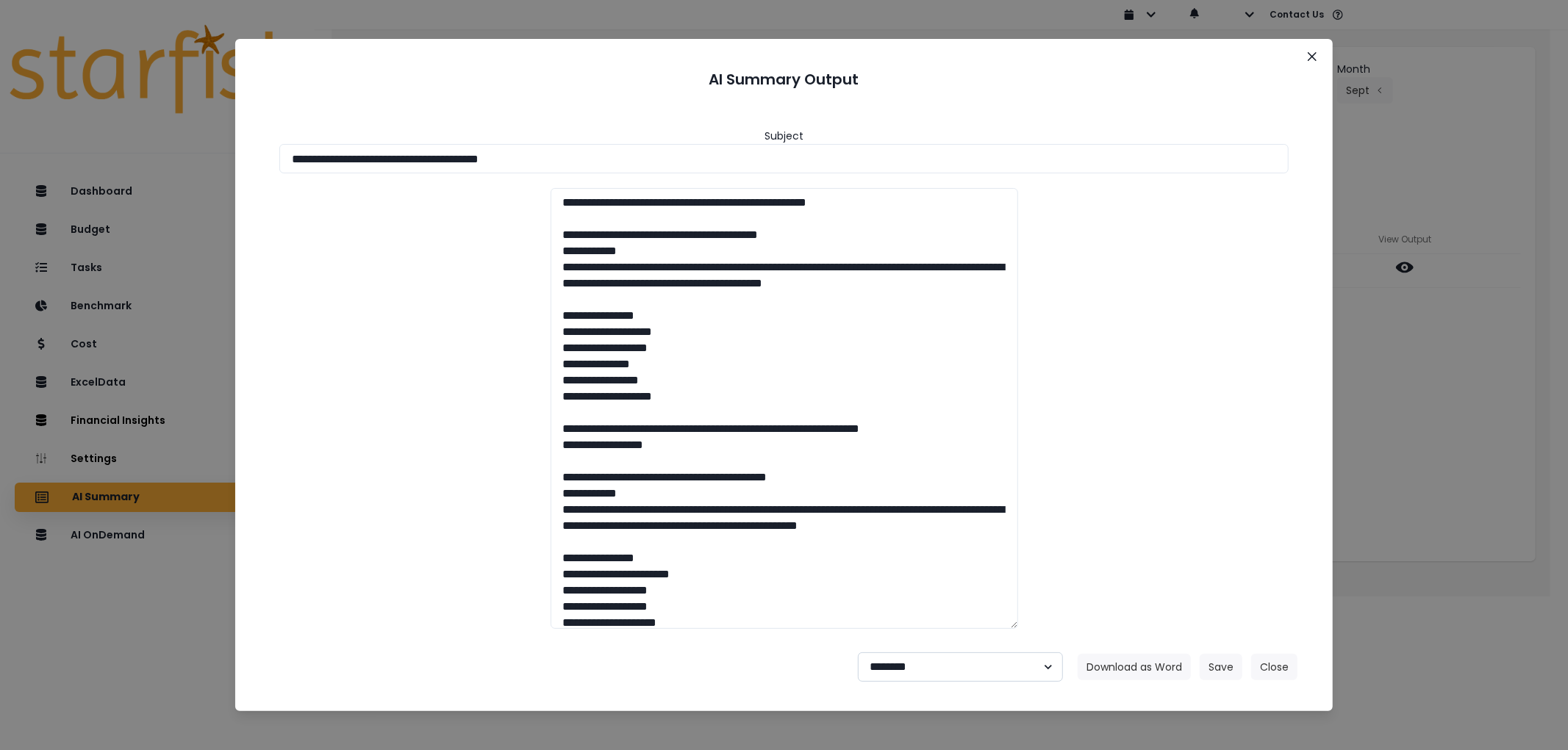
click at [857, 653] on select "**********" at bounding box center [959, 667] width 205 height 29
click at [1212, 662] on button "Save" at bounding box center [1221, 667] width 42 height 27
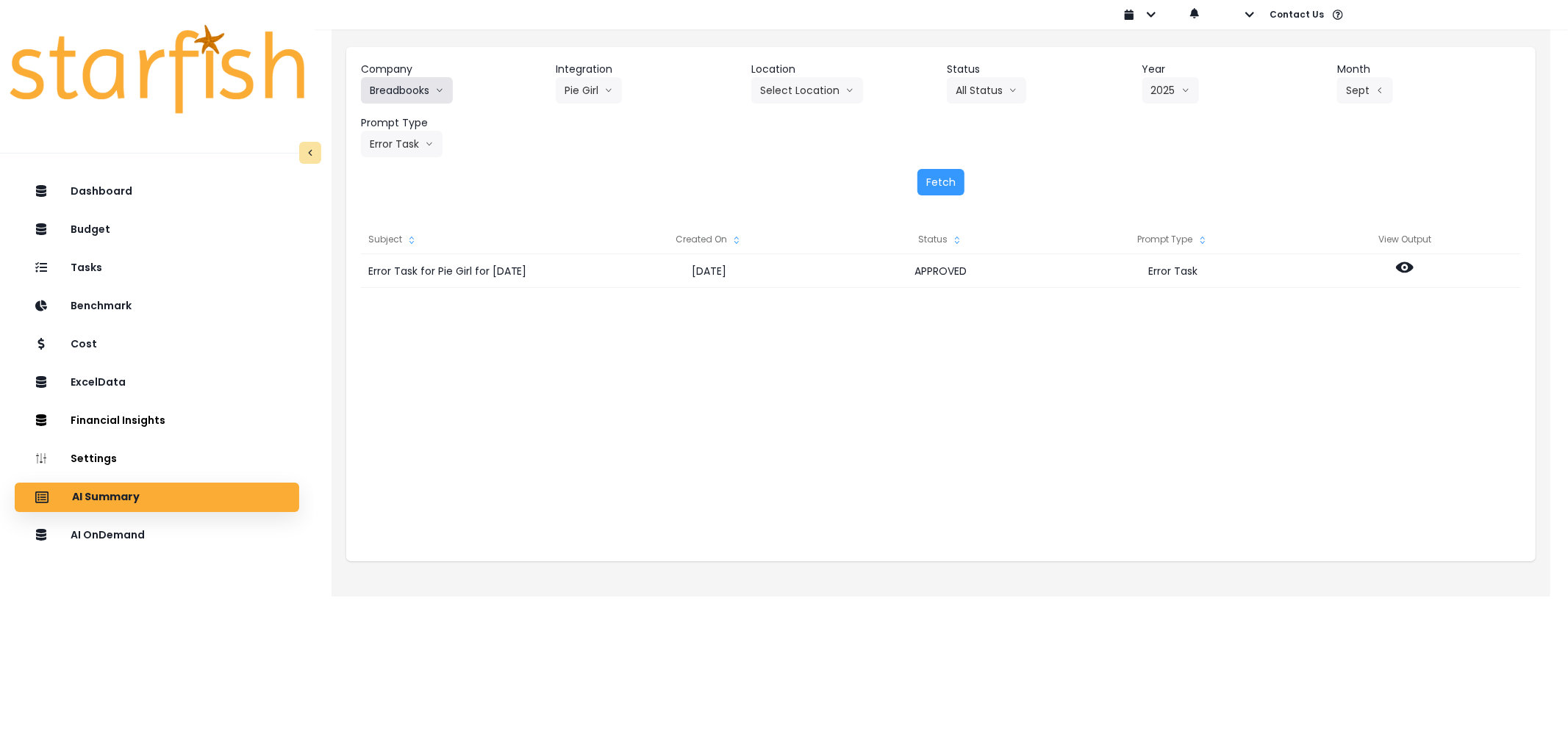
click at [424, 99] on button "Breadbooks" at bounding box center [407, 90] width 92 height 27
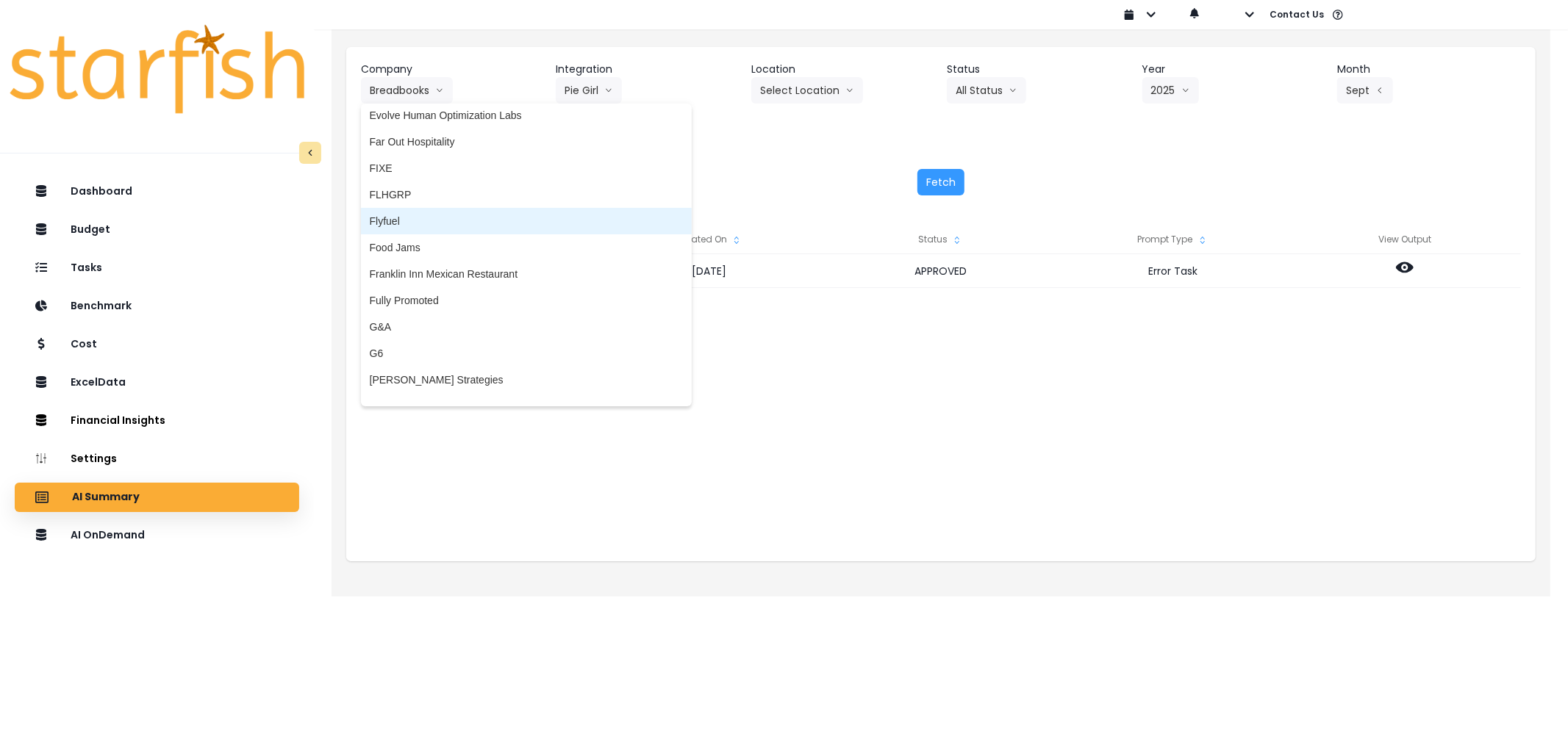
scroll to position [1470, 0]
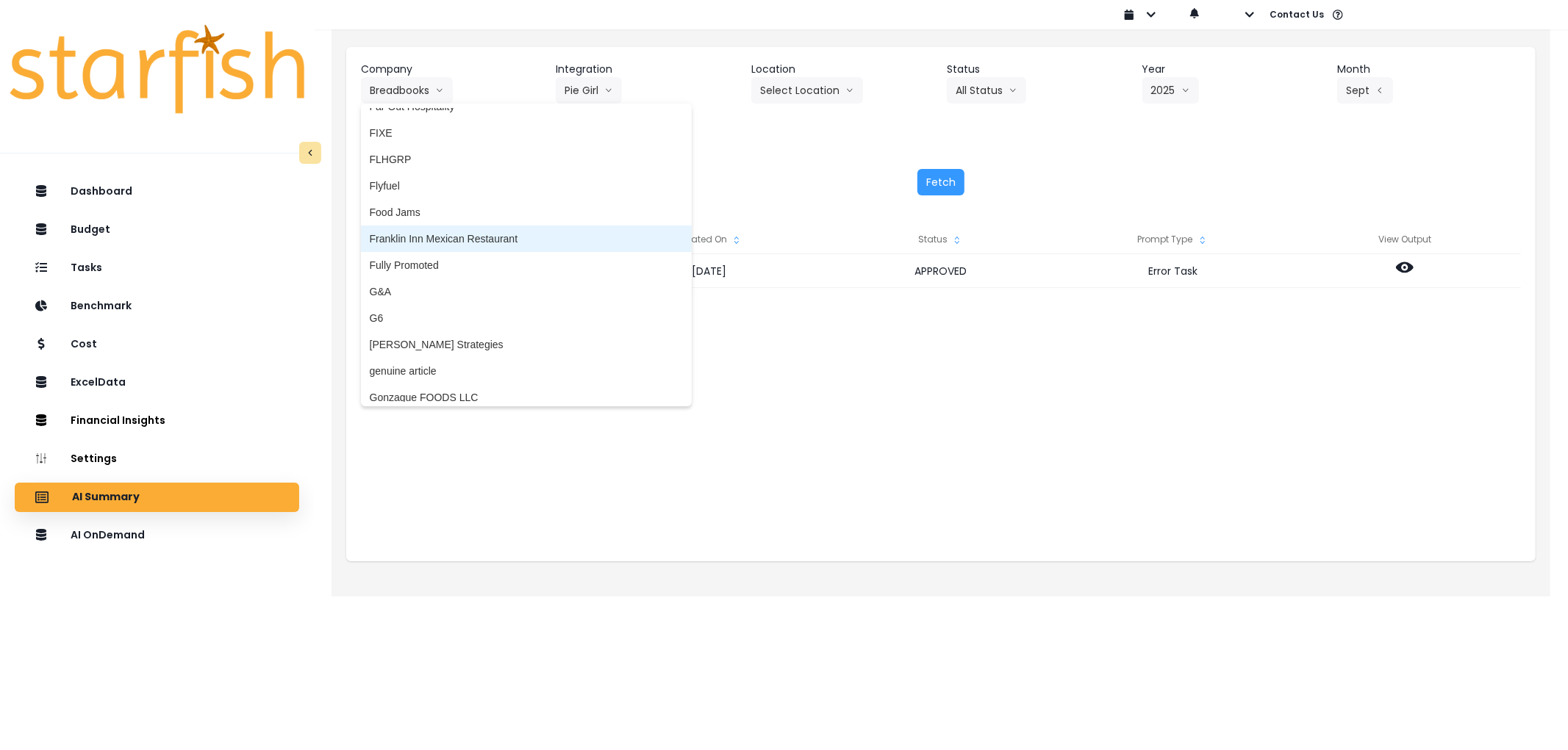
click at [433, 242] on span "Franklin Inn Mexican Restaurant" at bounding box center [526, 239] width 313 height 15
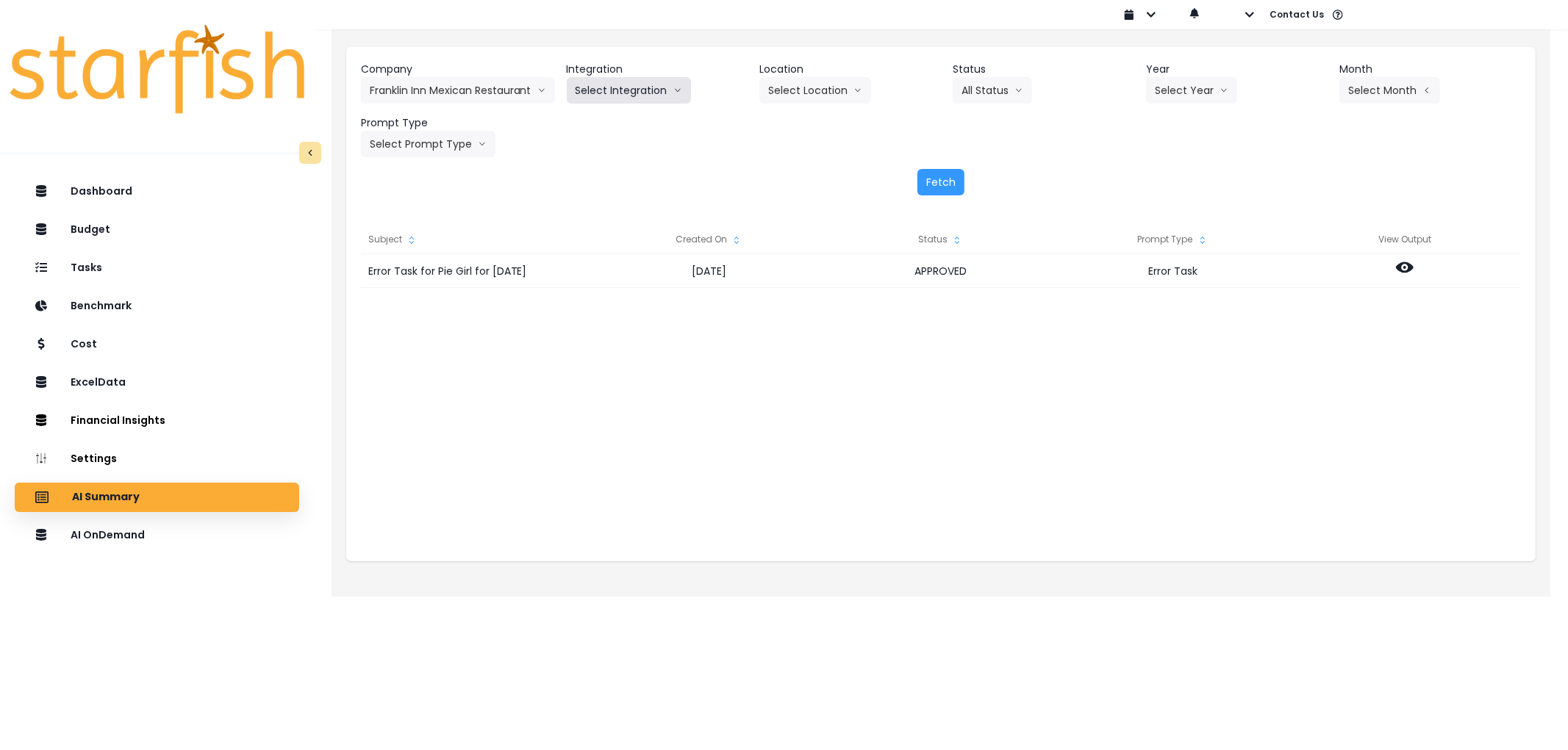
click at [618, 94] on button "Select Integration" at bounding box center [628, 90] width 124 height 27
click at [607, 114] on span "Quickbooks Online" at bounding box center [619, 121] width 86 height 15
click at [1208, 83] on button "Select Year" at bounding box center [1191, 90] width 91 height 27
drag, startPoint x: 1174, startPoint y: 173, endPoint x: 1386, endPoint y: 105, distance: 222.6
click at [1178, 173] on span "2025" at bounding box center [1166, 174] width 23 height 15
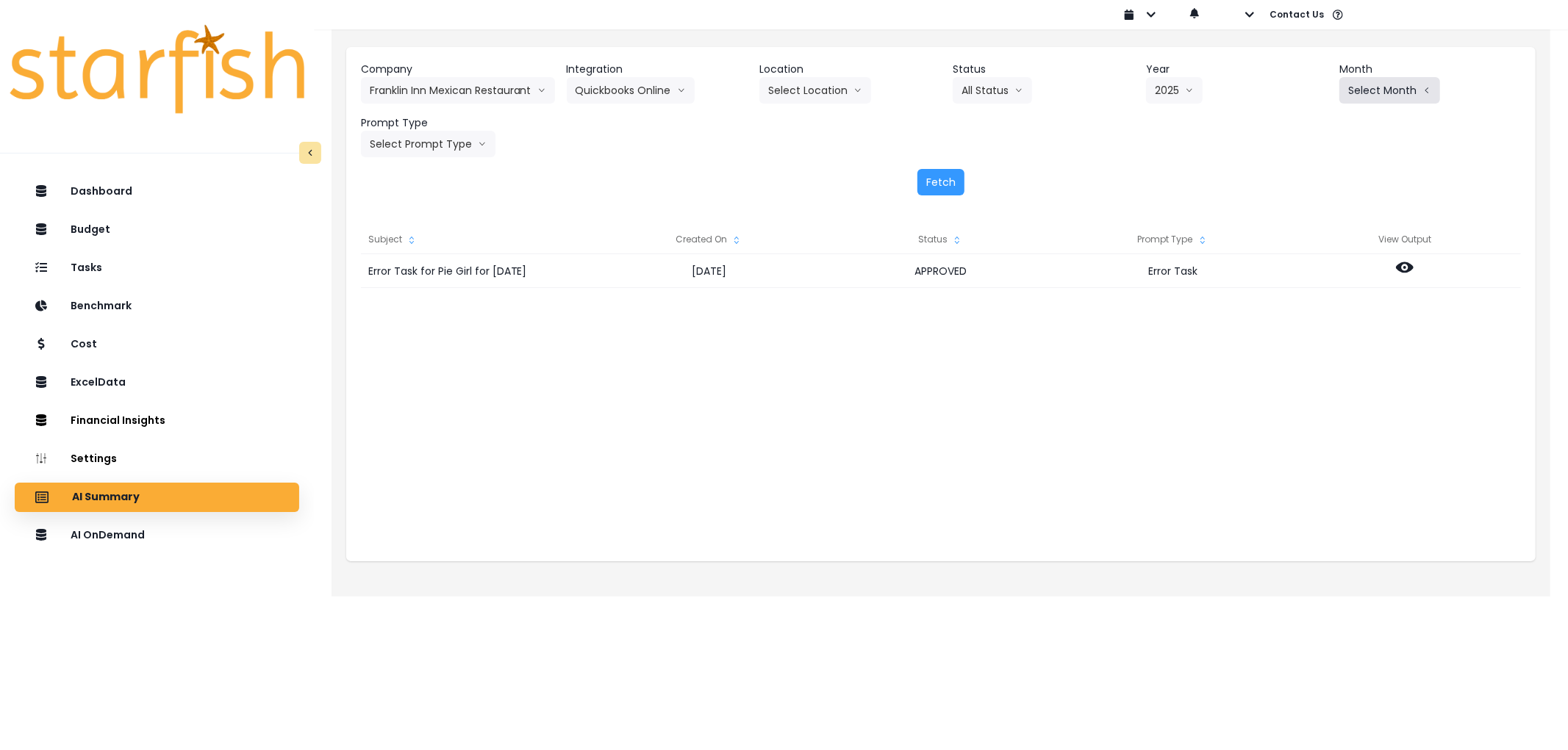
click at [1388, 99] on button "Select Month" at bounding box center [1390, 90] width 101 height 27
click at [1311, 308] on span "Sept" at bounding box center [1316, 307] width 28 height 15
click at [454, 145] on button "Select Prompt Type" at bounding box center [428, 144] width 135 height 27
drag, startPoint x: 398, startPoint y: 256, endPoint x: 485, endPoint y: 237, distance: 89.1
click at [400, 255] on span "Error Task" at bounding box center [411, 254] width 83 height 15
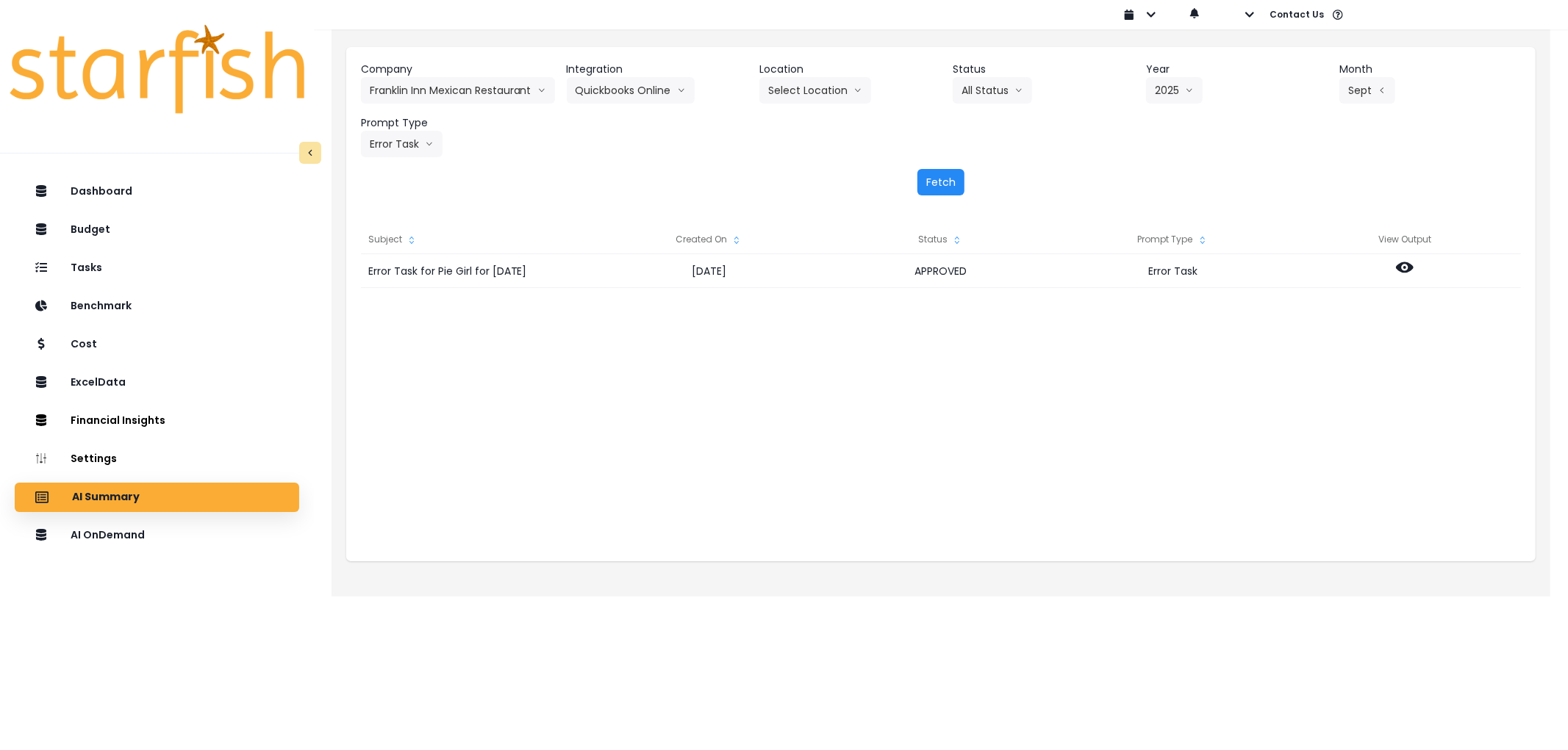
click at [934, 184] on button "Fetch" at bounding box center [940, 182] width 47 height 27
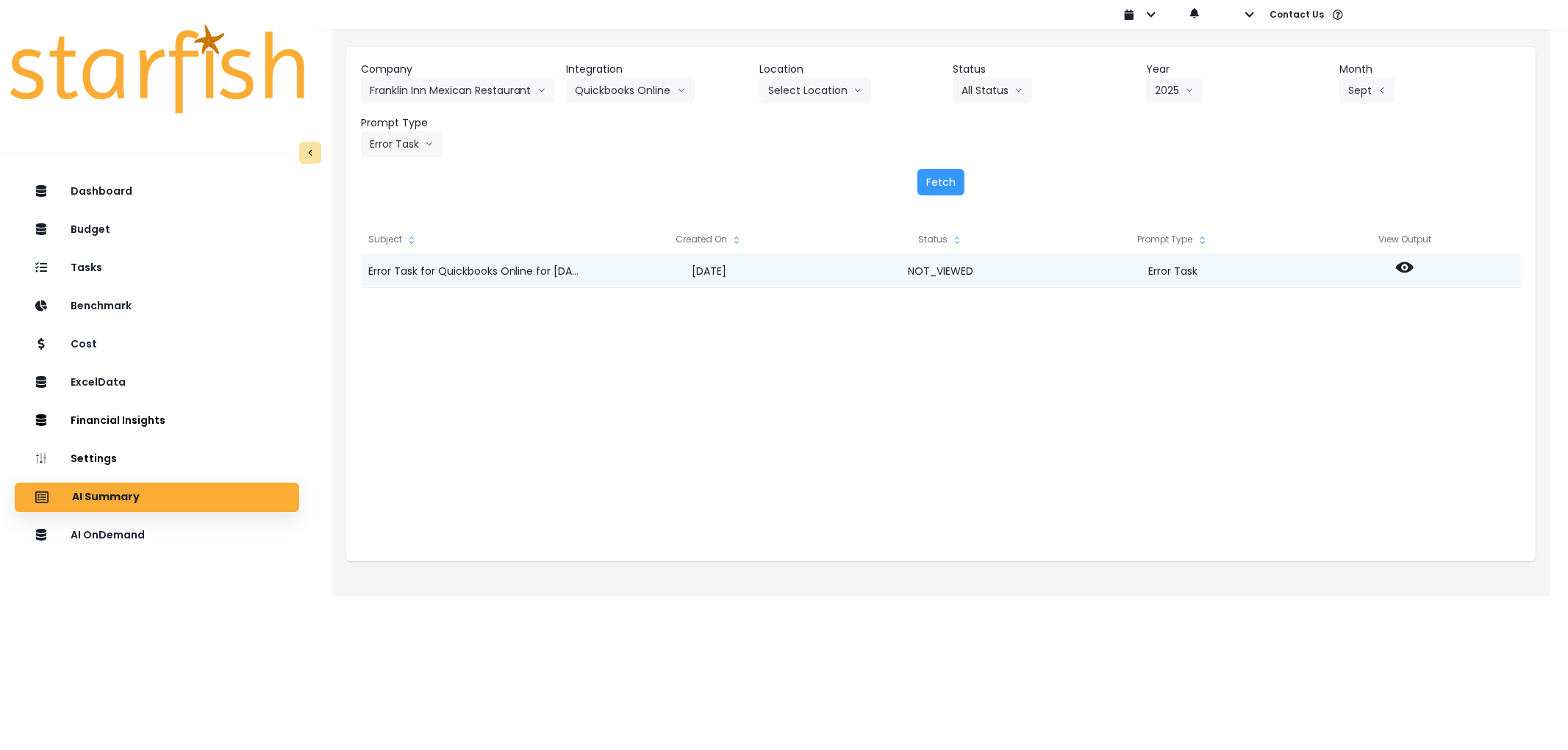
click at [1403, 269] on icon at bounding box center [1404, 267] width 17 height 17
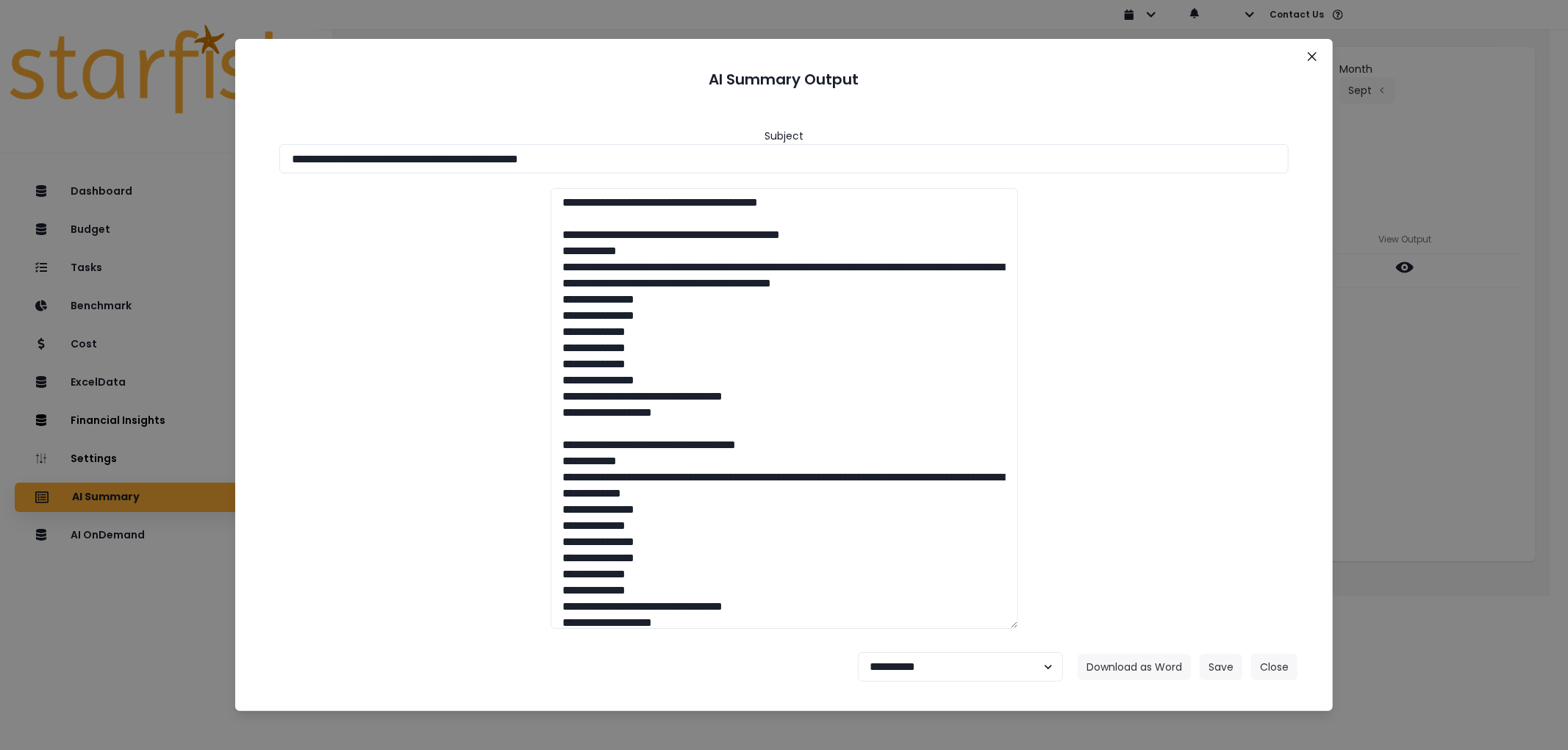
drag, startPoint x: 828, startPoint y: 179, endPoint x: 239, endPoint y: 179, distance: 589.0
click at [239, 179] on section "**********" at bounding box center [783, 375] width 1097 height 673
drag, startPoint x: 689, startPoint y: 156, endPoint x: 192, endPoint y: 155, distance: 497.0
click at [192, 155] on div "**********" at bounding box center [784, 375] width 1568 height 750
click at [1105, 666] on button "Download as Word" at bounding box center [1134, 667] width 113 height 27
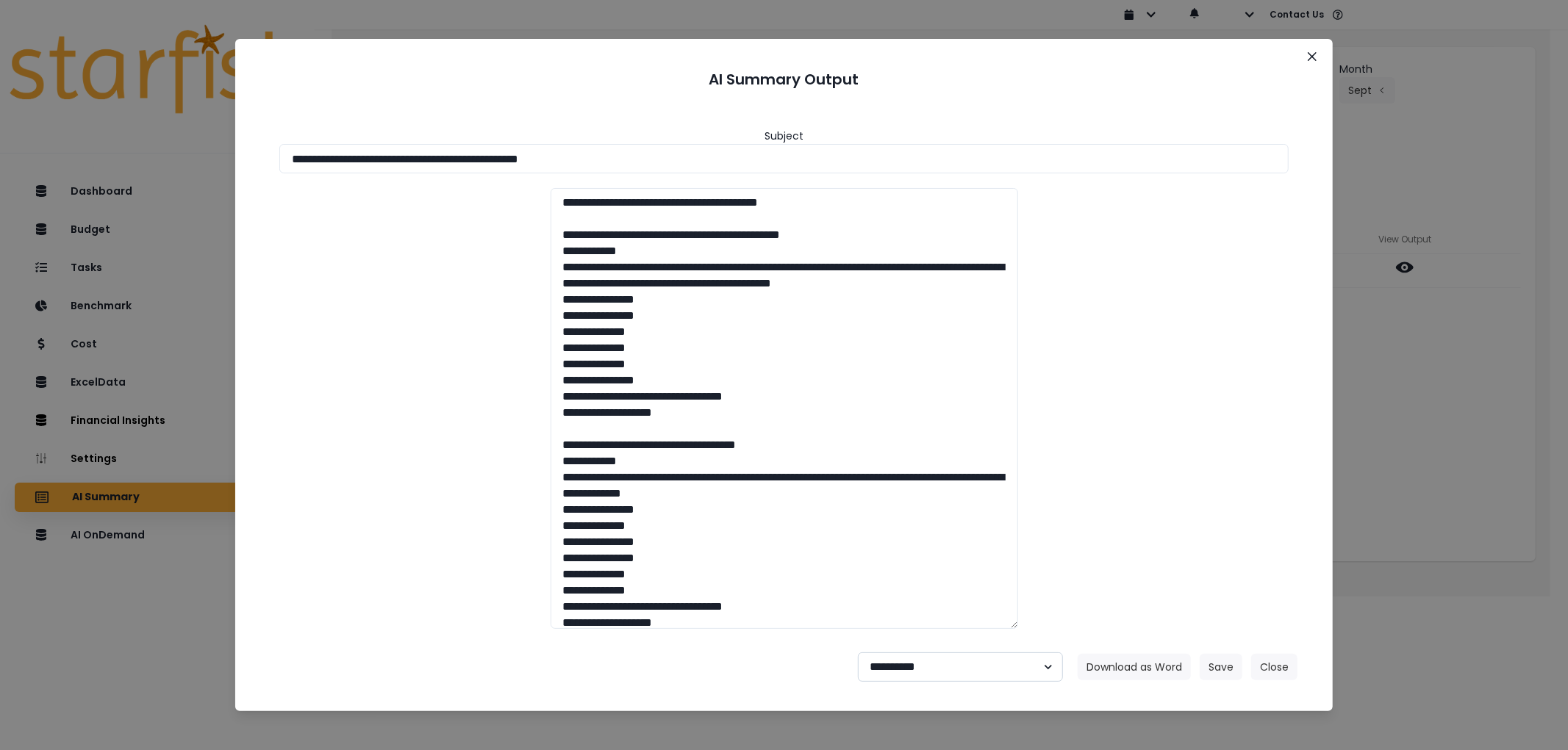
drag, startPoint x: 920, startPoint y: 669, endPoint x: 923, endPoint y: 652, distance: 17.3
click at [920, 669] on select "**********" at bounding box center [959, 667] width 205 height 29
select select "********"
click at [857, 653] on select "**********" at bounding box center [959, 667] width 205 height 29
click at [1214, 670] on button "Save" at bounding box center [1221, 667] width 42 height 27
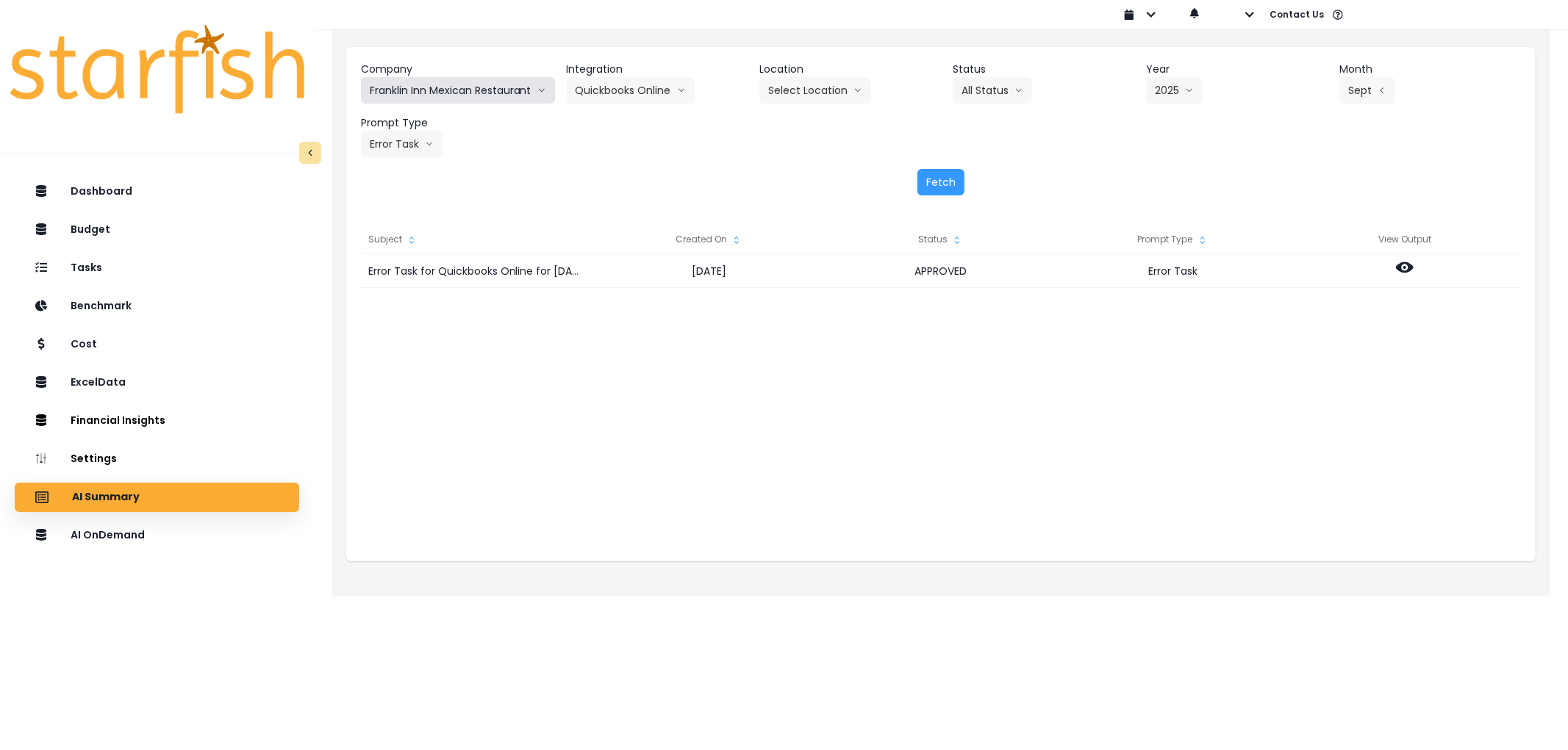
click at [439, 91] on button "Franklin Inn Mexican Restaurant" at bounding box center [457, 90] width 194 height 27
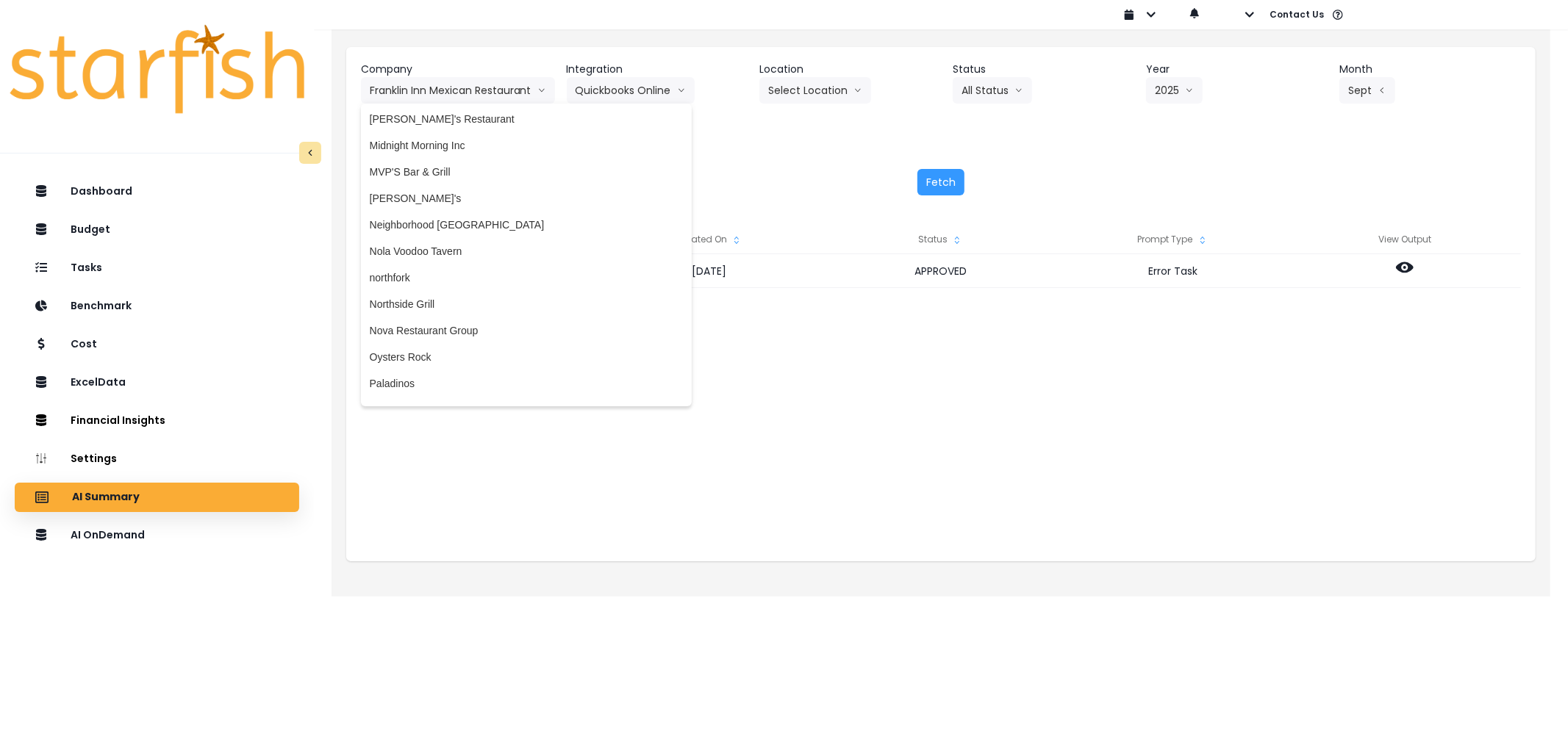
scroll to position [2214, 0]
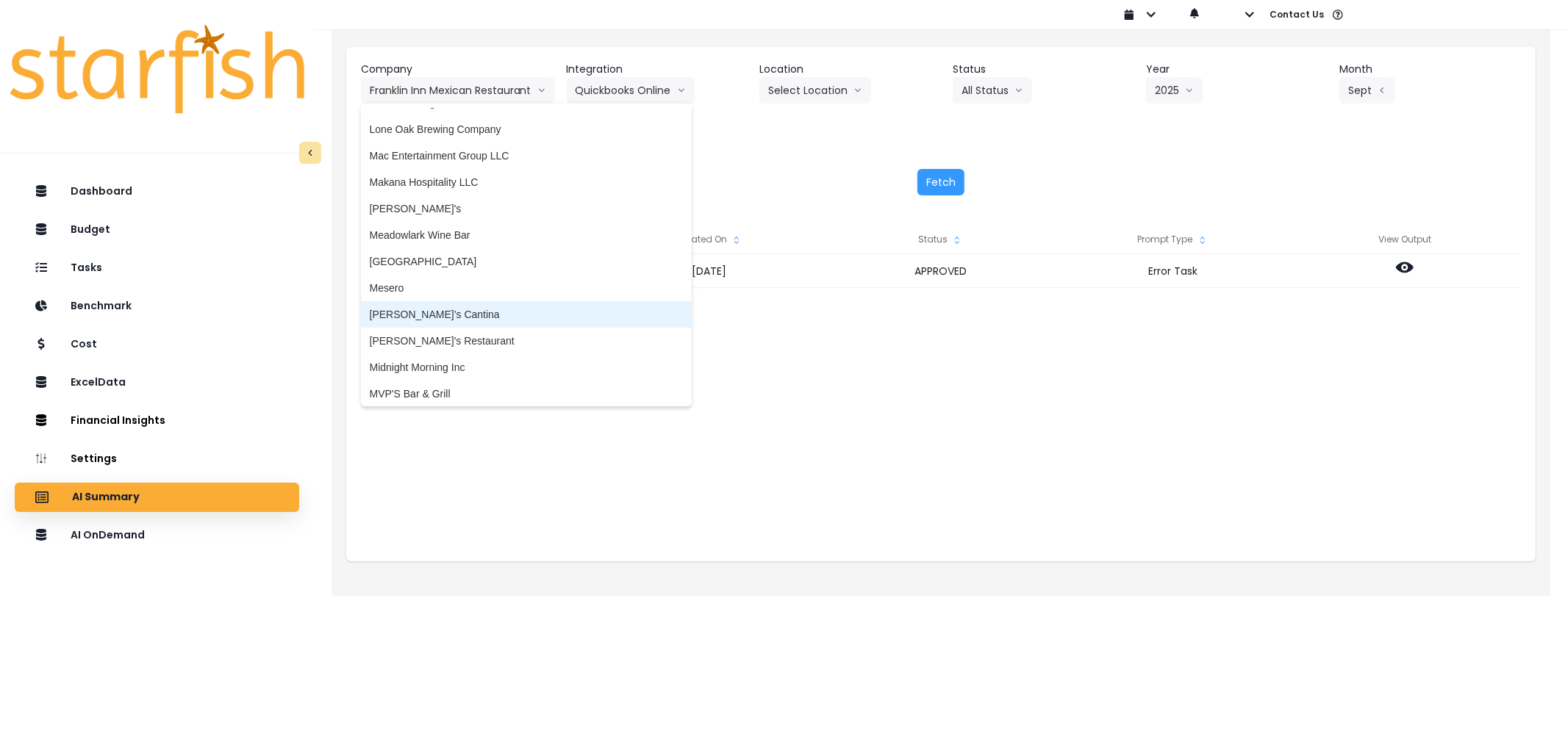
click at [435, 309] on span "[PERSON_NAME]’s Cantina" at bounding box center [526, 315] width 313 height 15
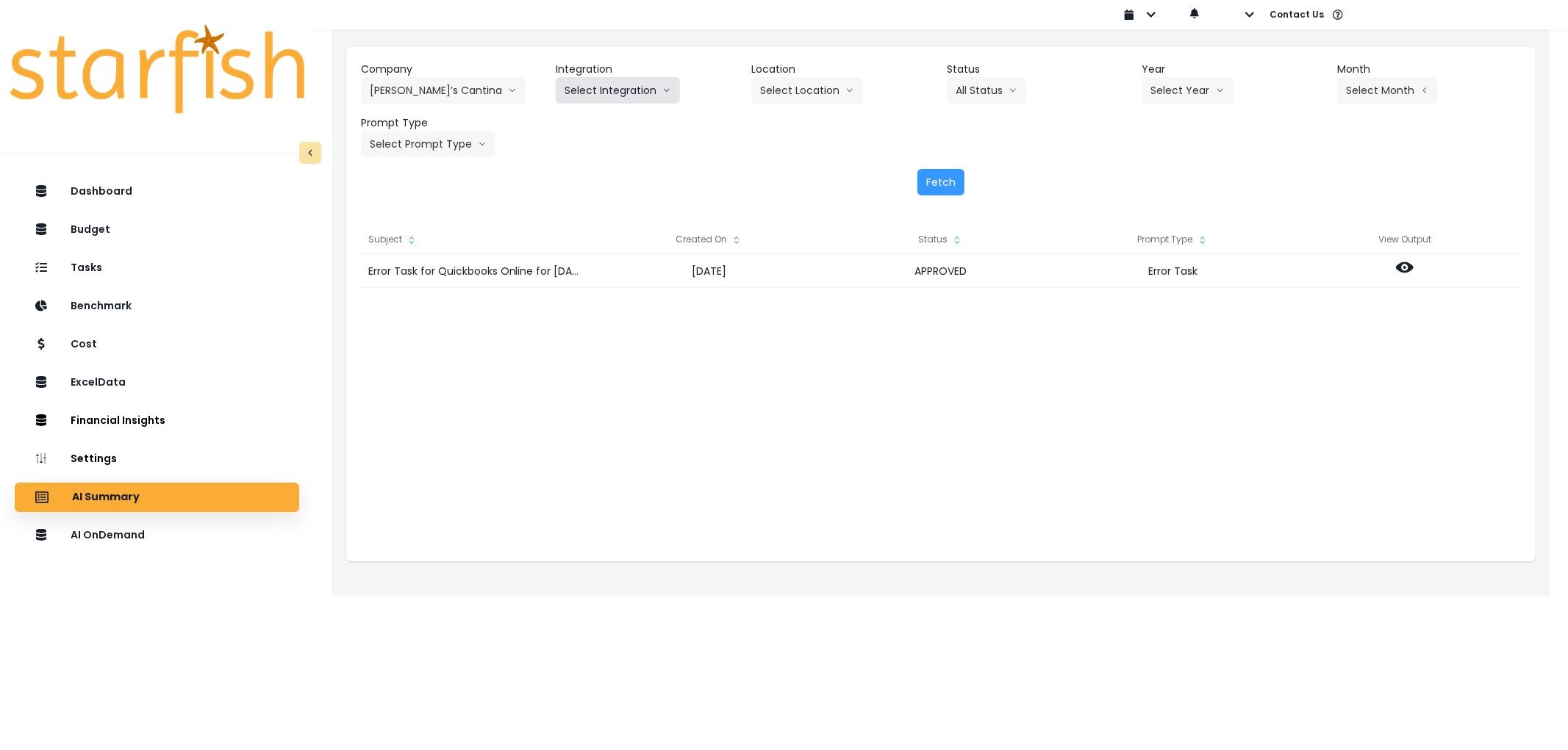
click at [633, 94] on button "Select Integration" at bounding box center [617, 90] width 124 height 27
click at [596, 123] on span "Quickbooks Online" at bounding box center [608, 121] width 86 height 15
click at [1144, 93] on button "Select Year" at bounding box center [1187, 90] width 91 height 27
click at [1159, 172] on span "2025" at bounding box center [1162, 174] width 23 height 15
click at [1388, 88] on button "Select Month" at bounding box center [1387, 90] width 101 height 27
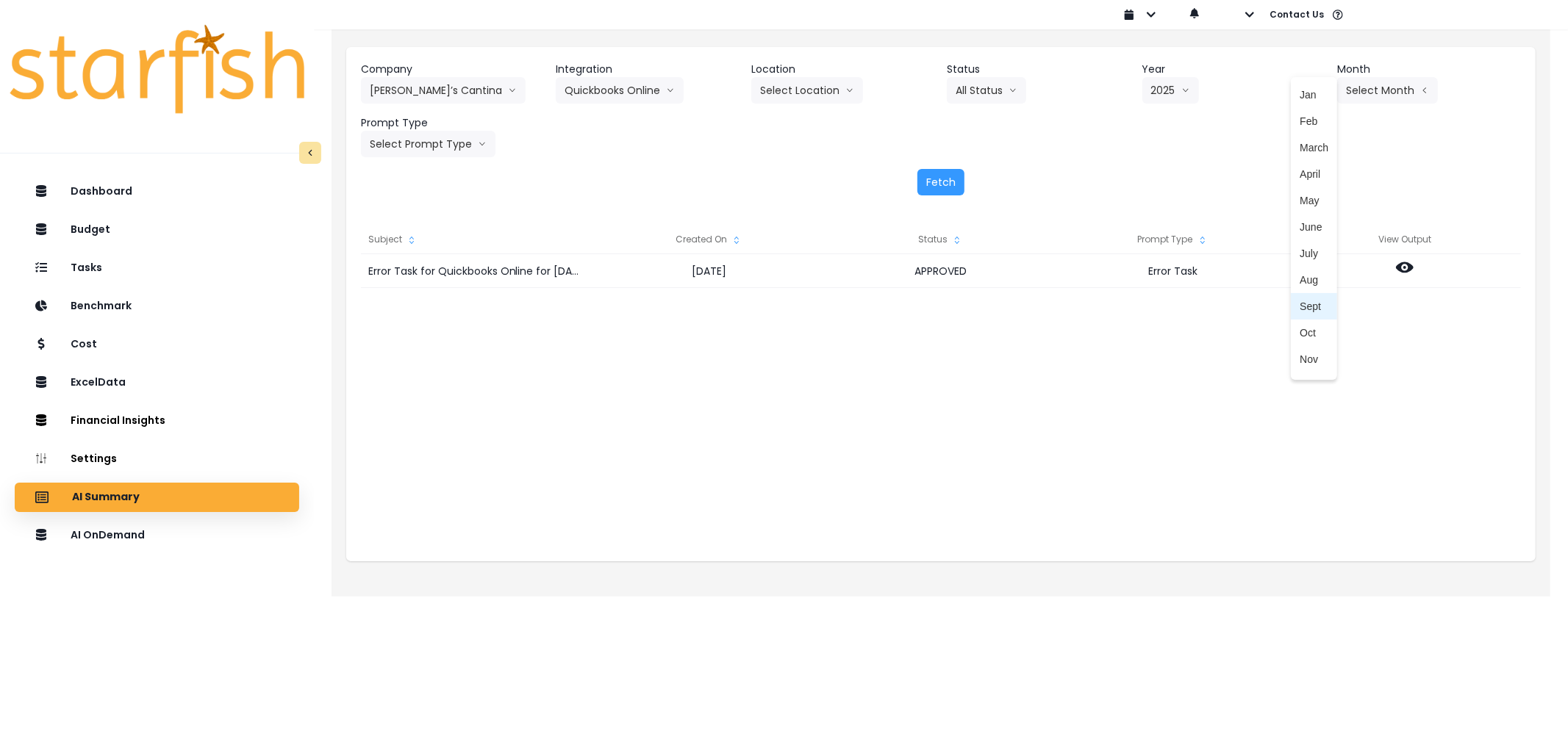
click at [1311, 299] on span "Sept" at bounding box center [1314, 307] width 28 height 15
click at [438, 150] on button "Select Prompt Type" at bounding box center [428, 144] width 135 height 27
drag, startPoint x: 412, startPoint y: 252, endPoint x: 776, endPoint y: 213, distance: 366.1
click at [431, 252] on span "Error Task" at bounding box center [411, 254] width 83 height 15
click at [946, 186] on button "Fetch" at bounding box center [940, 182] width 47 height 27
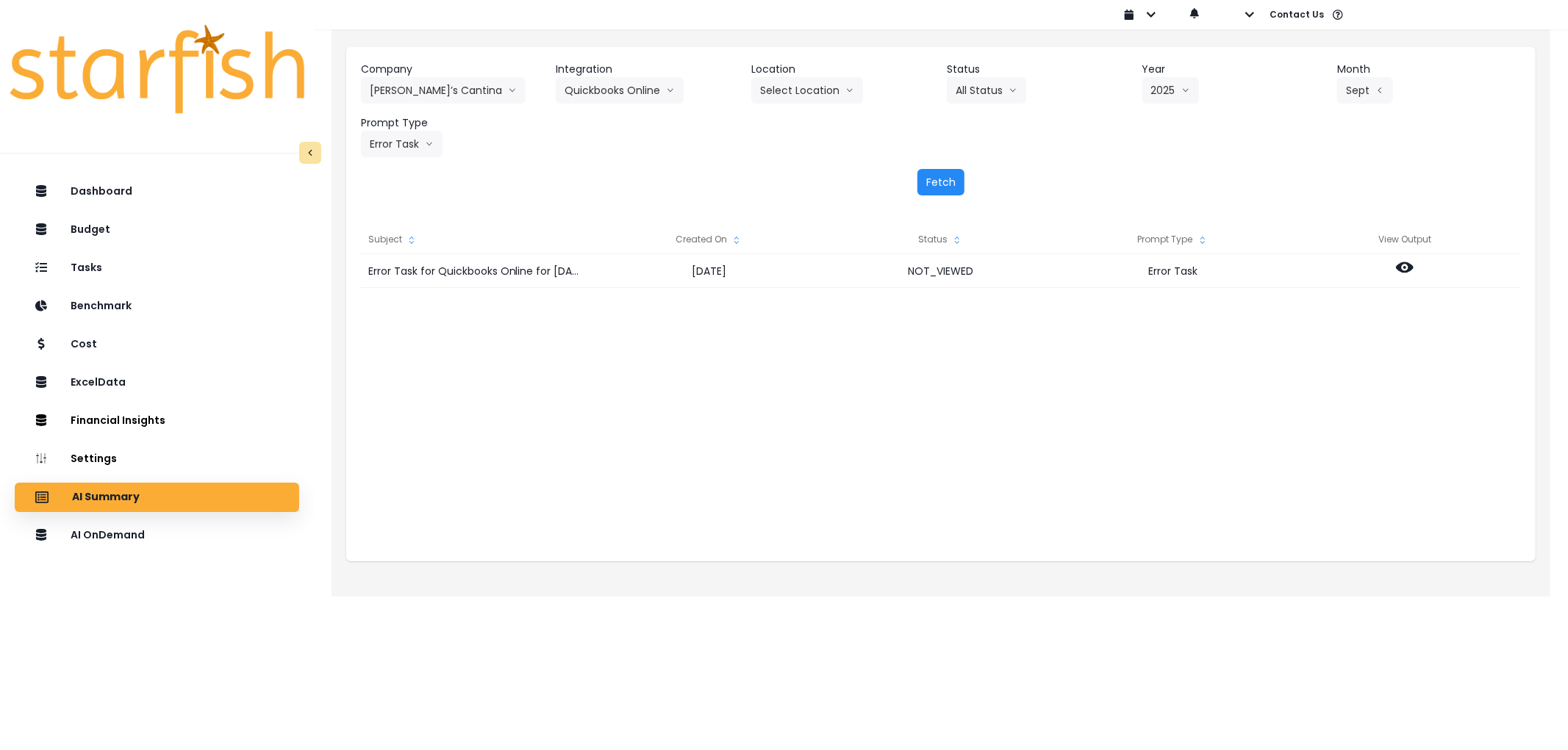
click at [937, 186] on button "Fetch" at bounding box center [940, 182] width 47 height 27
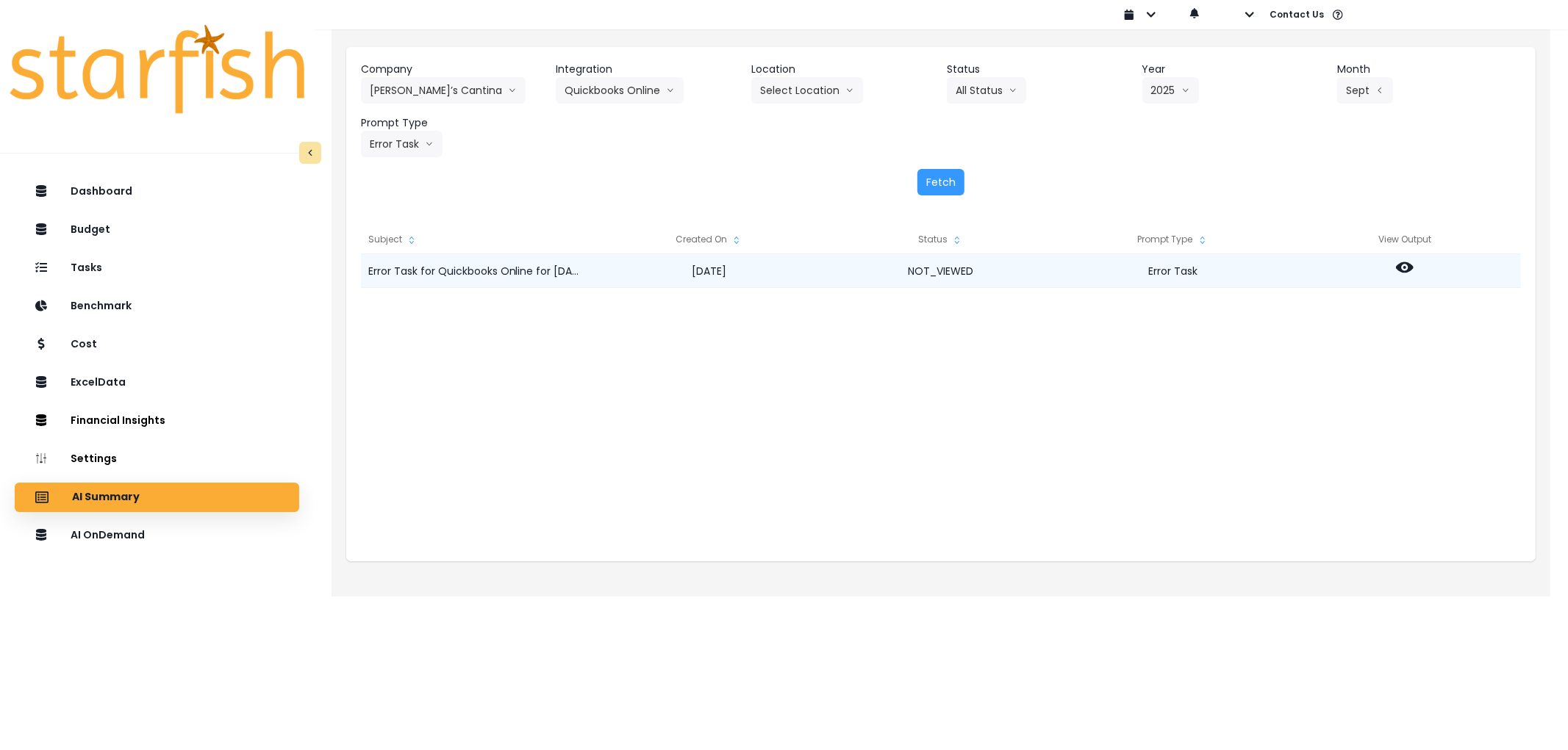
click at [1403, 264] on icon at bounding box center [1404, 268] width 17 height 11
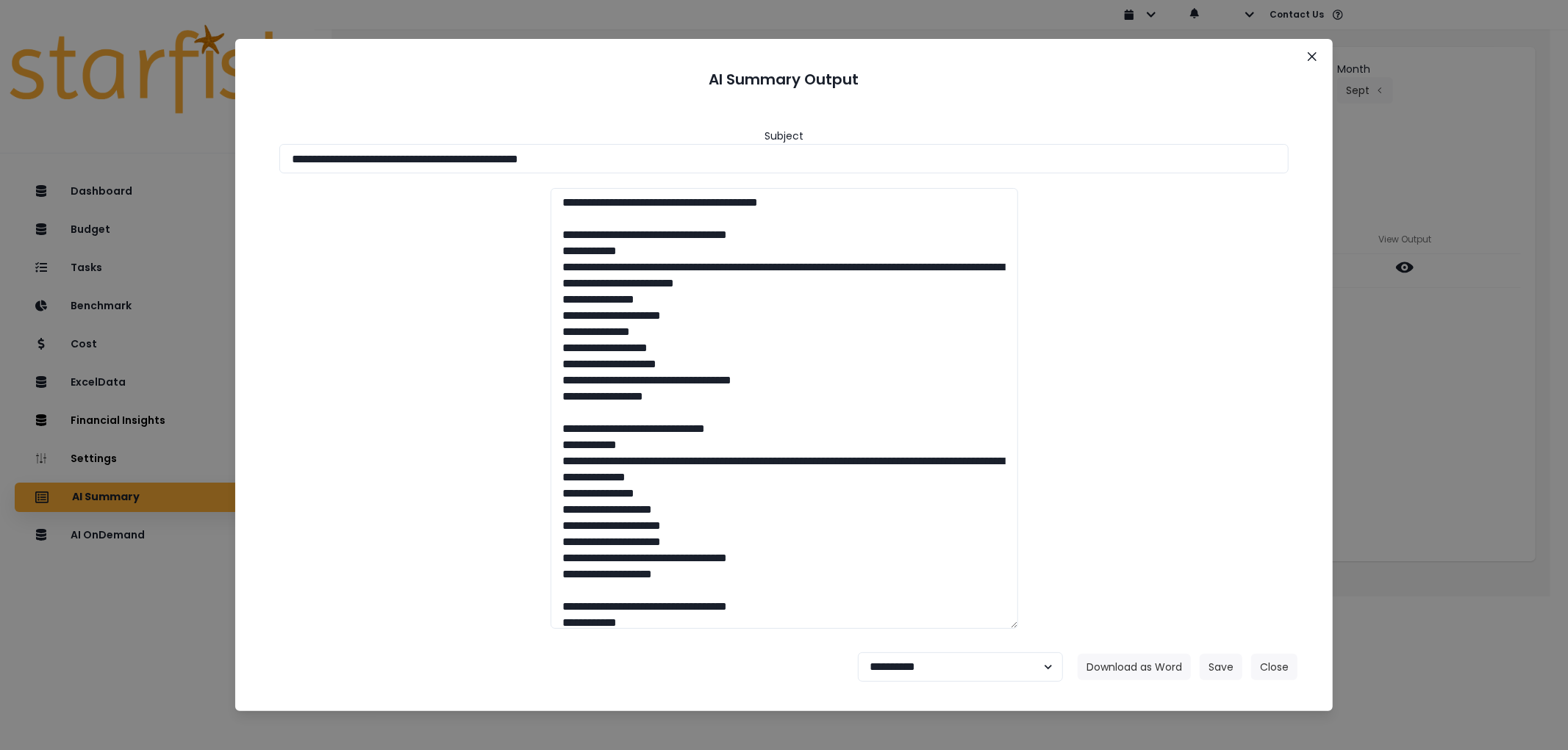
drag, startPoint x: 274, startPoint y: 135, endPoint x: 184, endPoint y: 158, distance: 92.9
click at [135, 135] on div "**********" at bounding box center [784, 375] width 1568 height 750
click at [1158, 670] on button "Download as Word" at bounding box center [1134, 667] width 113 height 27
click at [916, 667] on select "**********" at bounding box center [959, 667] width 205 height 29
select select "********"
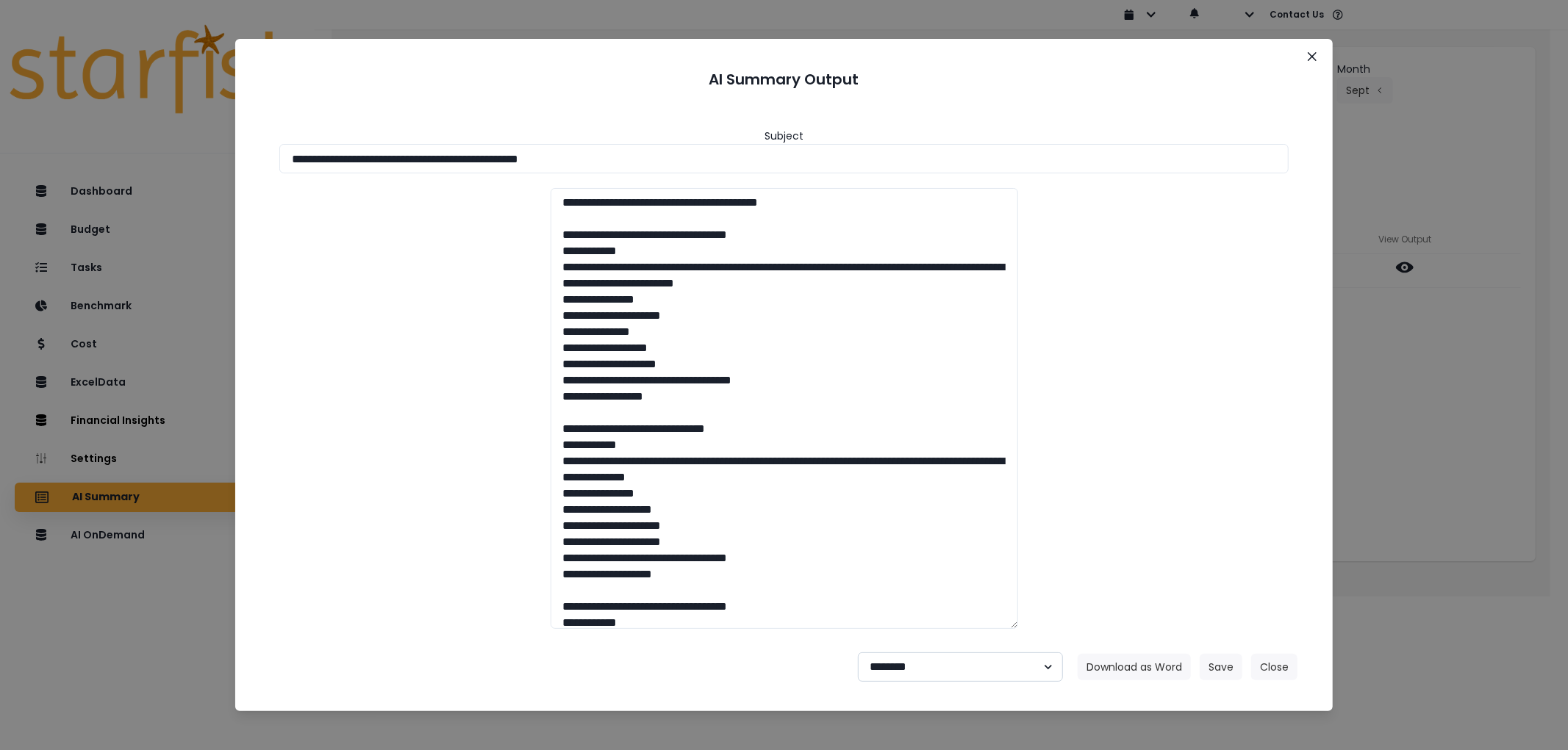
click at [857, 653] on select "**********" at bounding box center [959, 667] width 205 height 29
drag, startPoint x: 1236, startPoint y: 662, endPoint x: 10, endPoint y: 564, distance: 1229.9
click at [1222, 662] on button "Save" at bounding box center [1221, 667] width 42 height 27
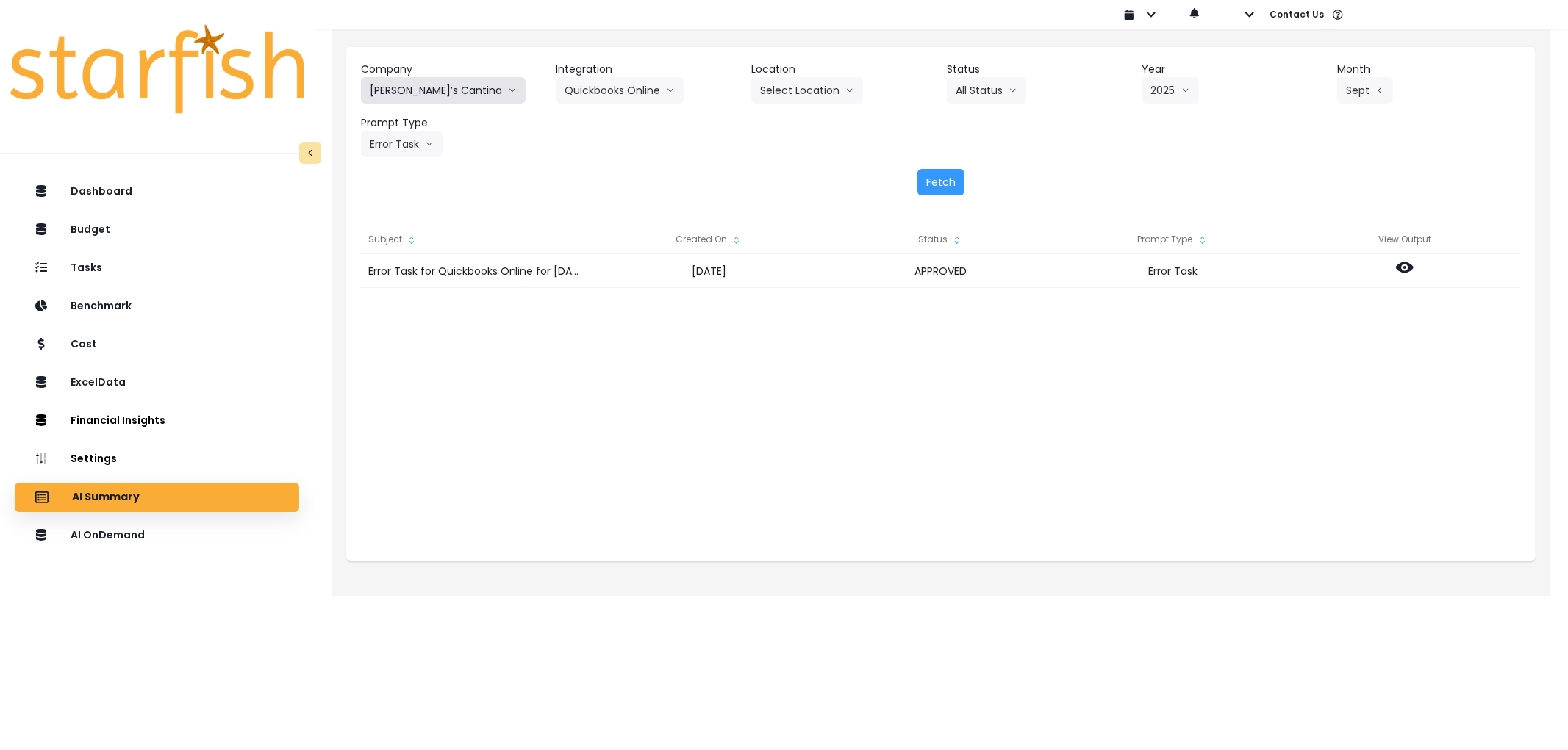
drag, startPoint x: 410, startPoint y: 82, endPoint x: 512, endPoint y: 108, distance: 105.3
click at [414, 83] on button "[PERSON_NAME]’s Cantina" at bounding box center [442, 90] width 164 height 27
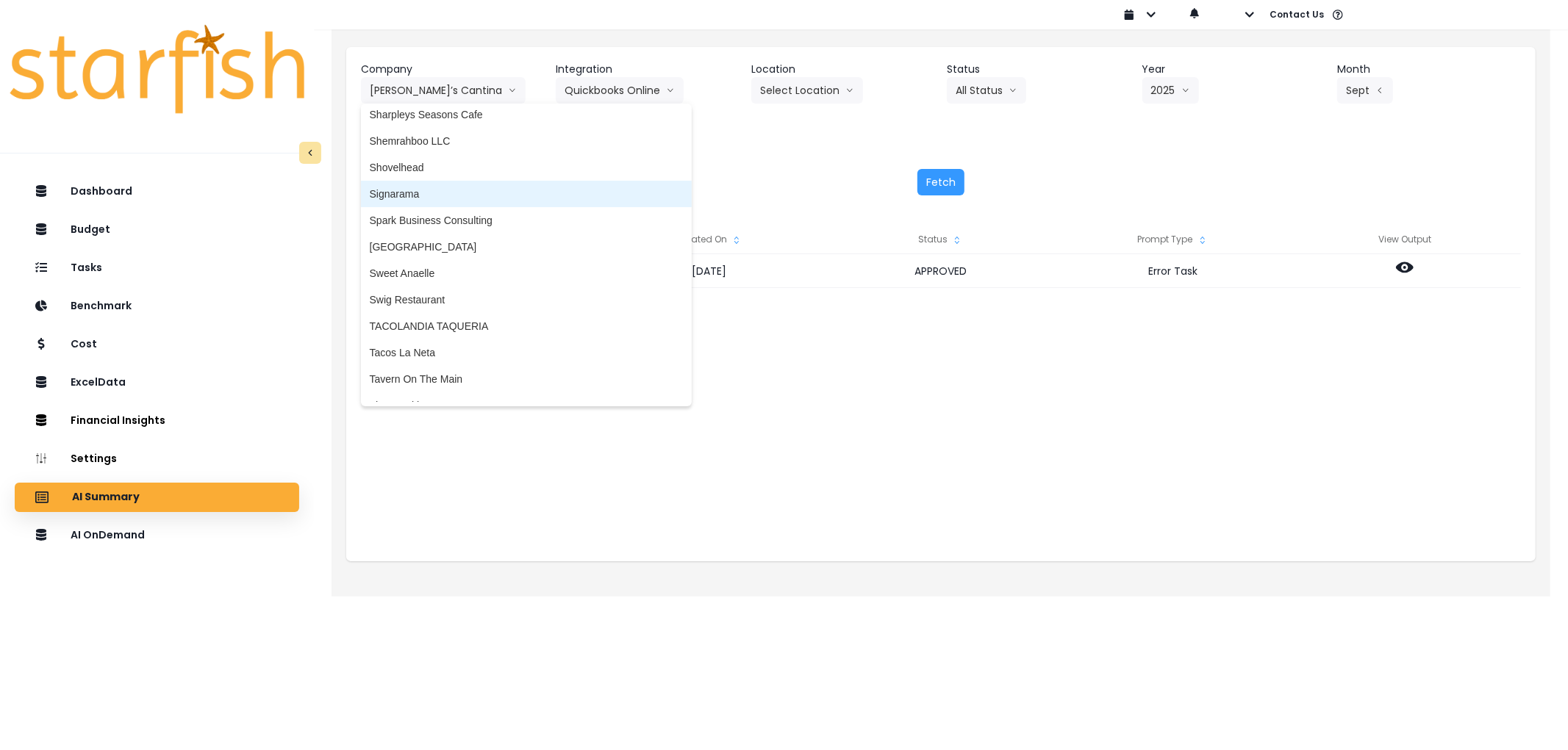
scroll to position [3348, 0]
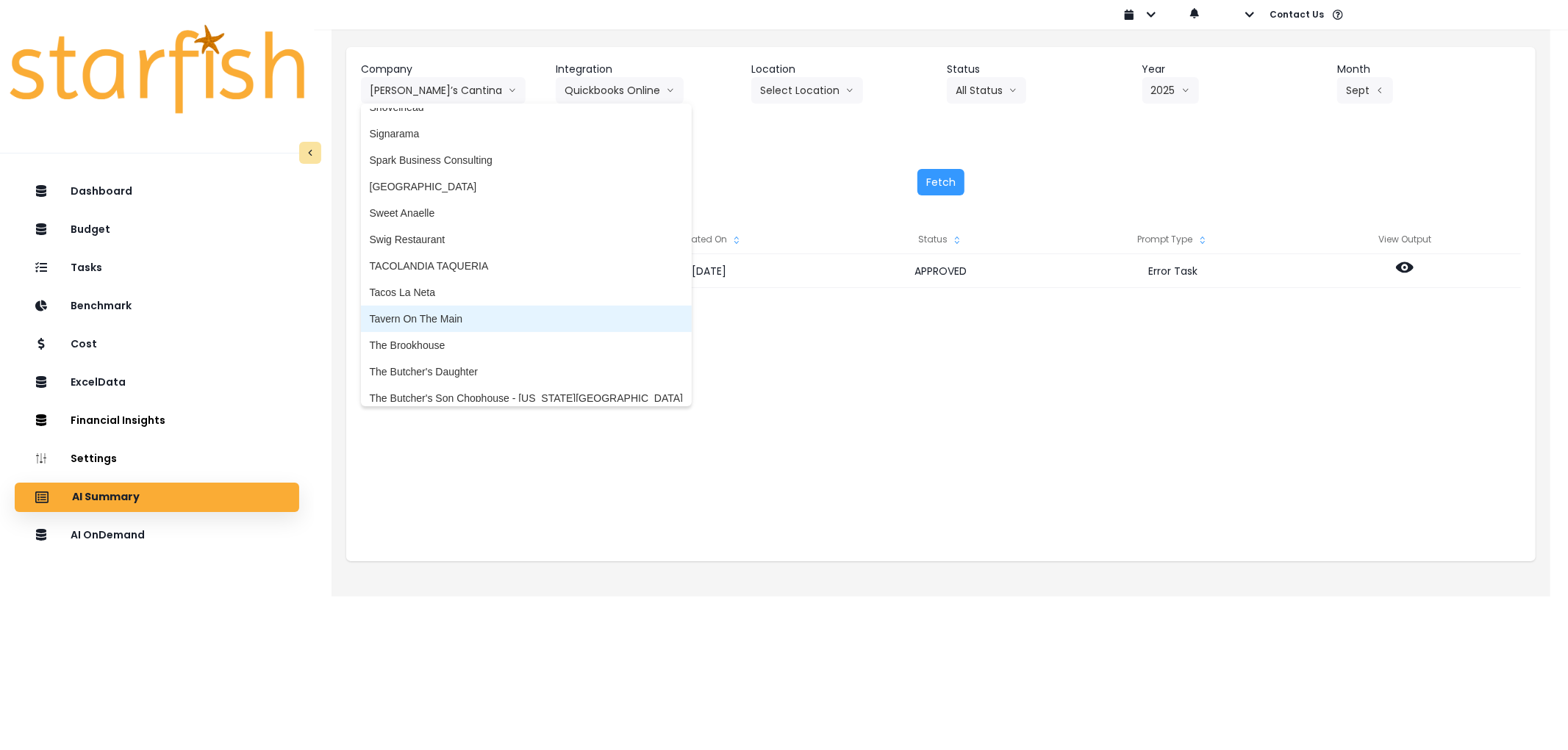
click at [481, 332] on li "The Brookhouse" at bounding box center [526, 345] width 330 height 27
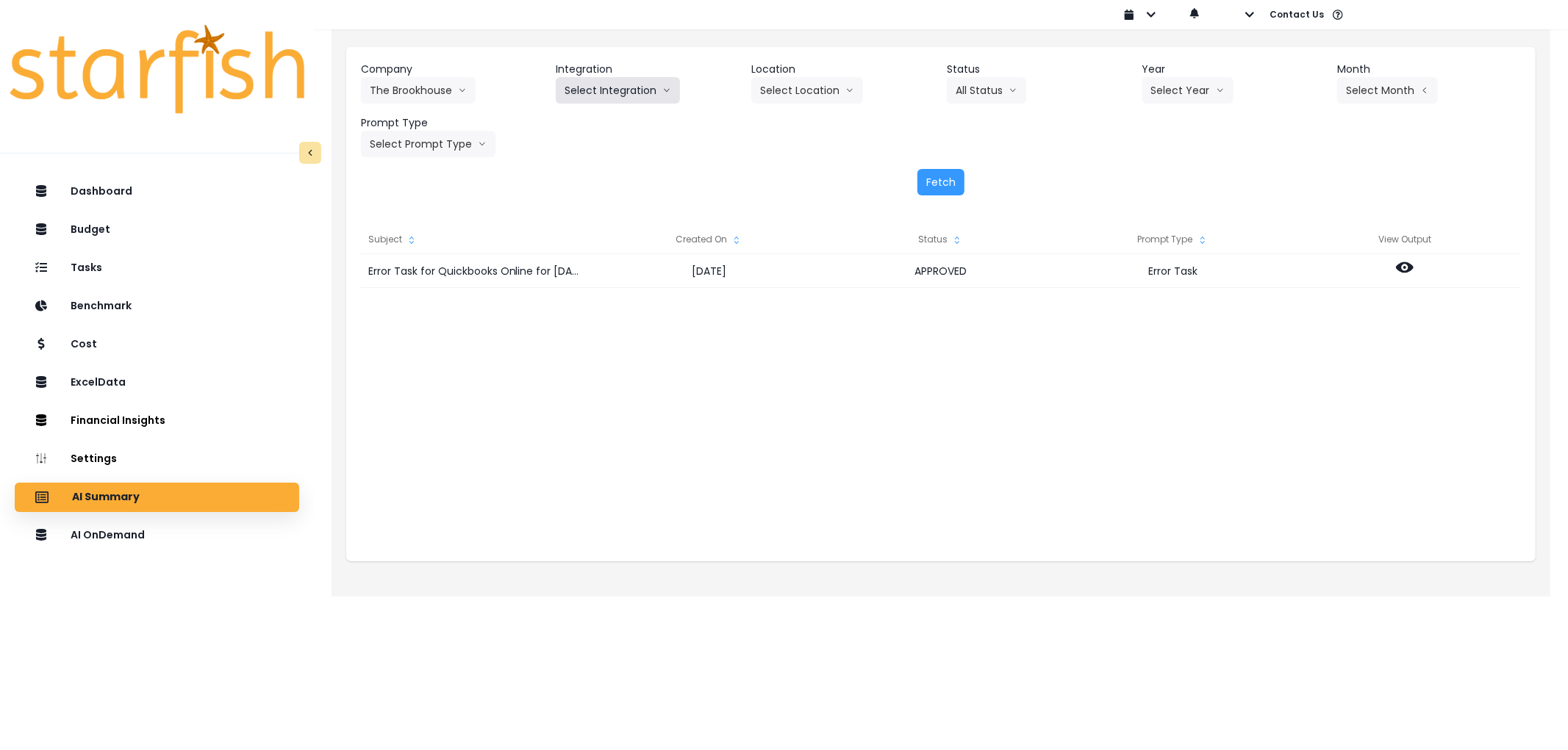
click at [622, 89] on button "Select Integration" at bounding box center [617, 90] width 124 height 27
click at [625, 114] on span "The Brookhouse" at bounding box center [602, 121] width 75 height 15
click at [1005, 79] on button "All Status" at bounding box center [986, 90] width 79 height 27
click at [1215, 86] on icon "arrow down line" at bounding box center [1220, 90] width 9 height 15
click at [1157, 172] on span "2025" at bounding box center [1162, 174] width 23 height 15
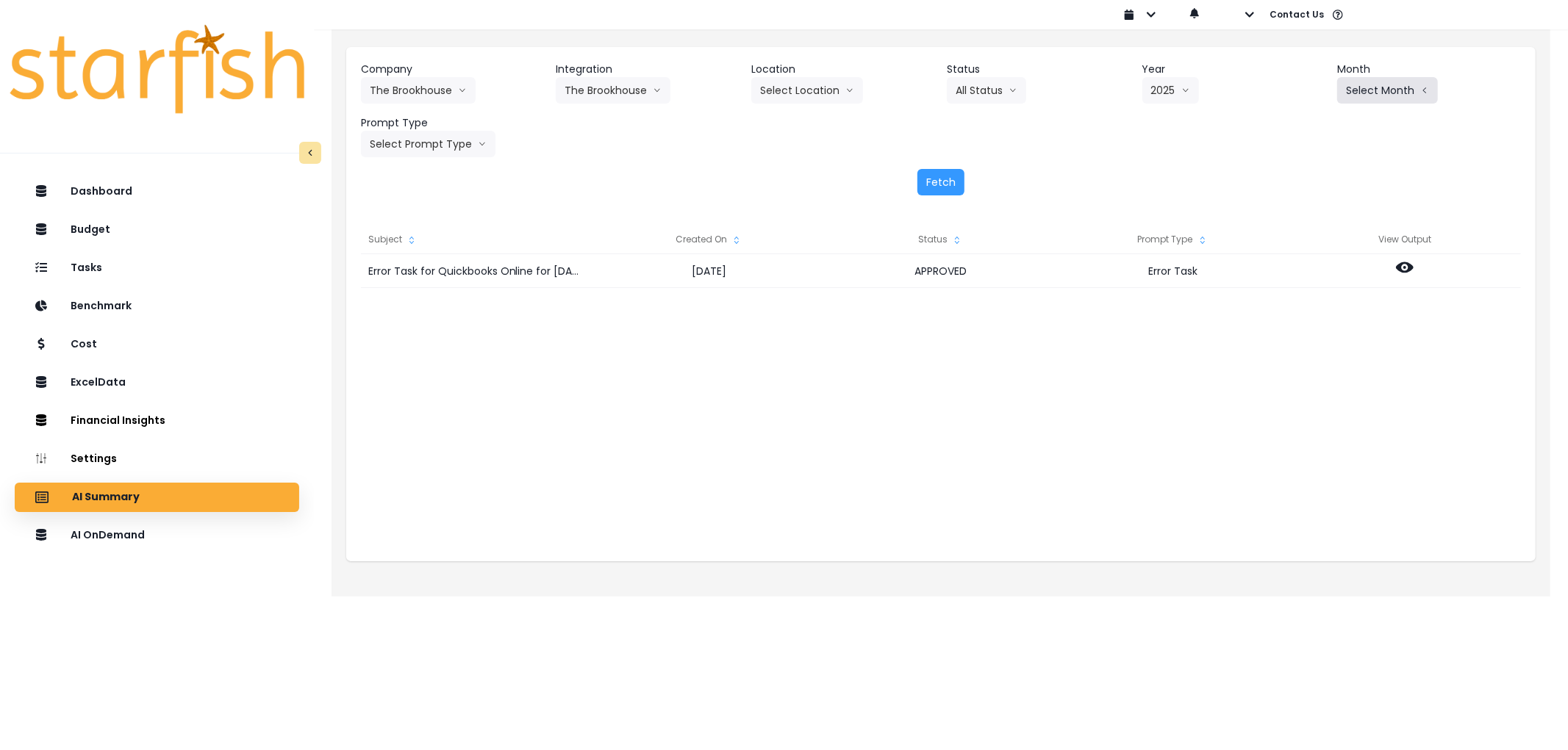
click at [1362, 94] on button "Select Month" at bounding box center [1387, 90] width 101 height 27
click at [1304, 282] on span "Aug" at bounding box center [1314, 280] width 28 height 15
click at [420, 141] on button "Select Prompt Type" at bounding box center [428, 144] width 135 height 27
click at [1342, 86] on button "Aug" at bounding box center [1362, 90] width 52 height 27
click at [1306, 304] on span "Sept" at bounding box center [1314, 307] width 28 height 15
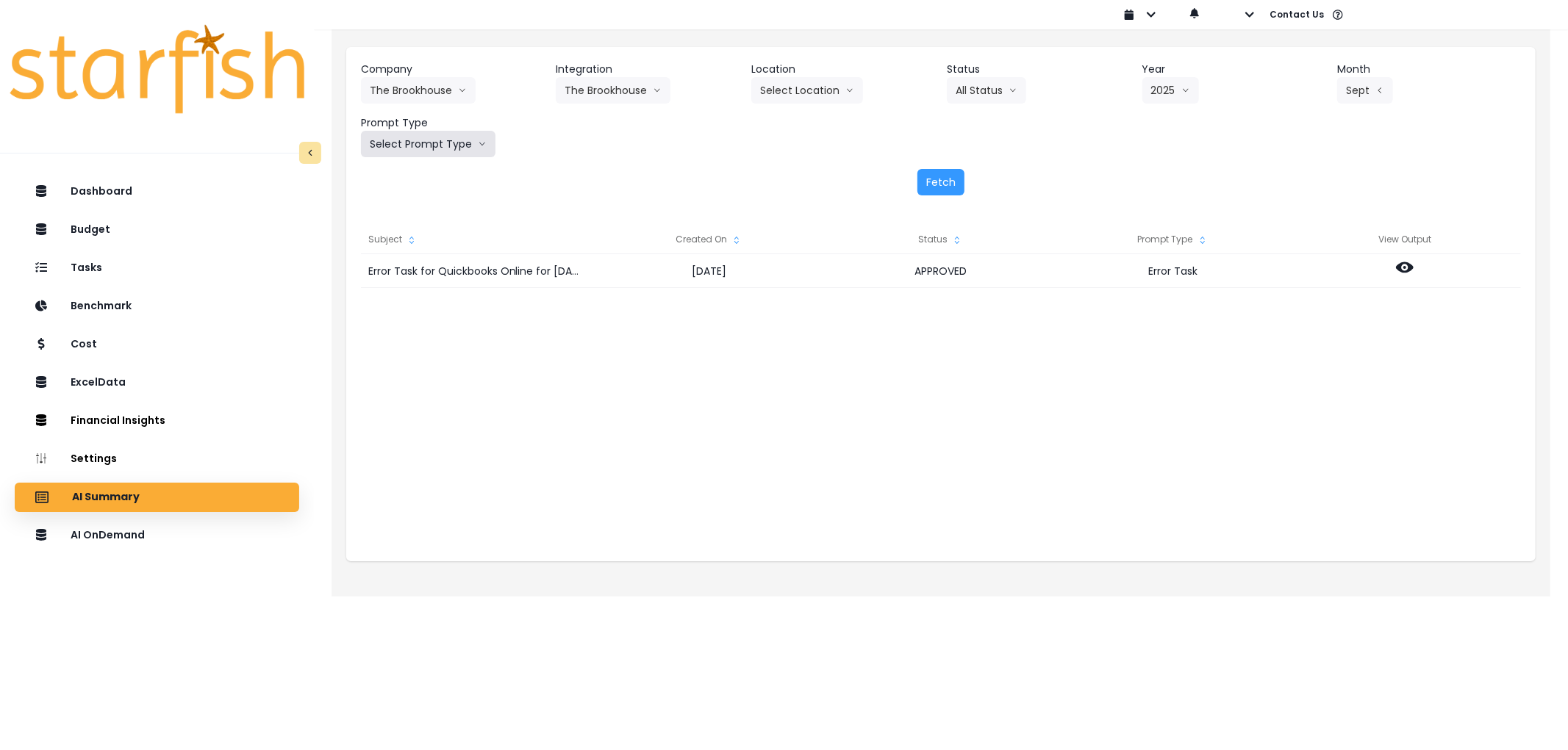
drag, startPoint x: 415, startPoint y: 152, endPoint x: 434, endPoint y: 212, distance: 62.9
click at [416, 153] on button "Select Prompt Type" at bounding box center [428, 144] width 135 height 27
drag, startPoint x: 438, startPoint y: 252, endPoint x: 484, endPoint y: 246, distance: 46.4
click at [454, 252] on li "Error Task" at bounding box center [411, 254] width 101 height 27
click at [910, 181] on div "Fetch" at bounding box center [940, 182] width 1159 height 27
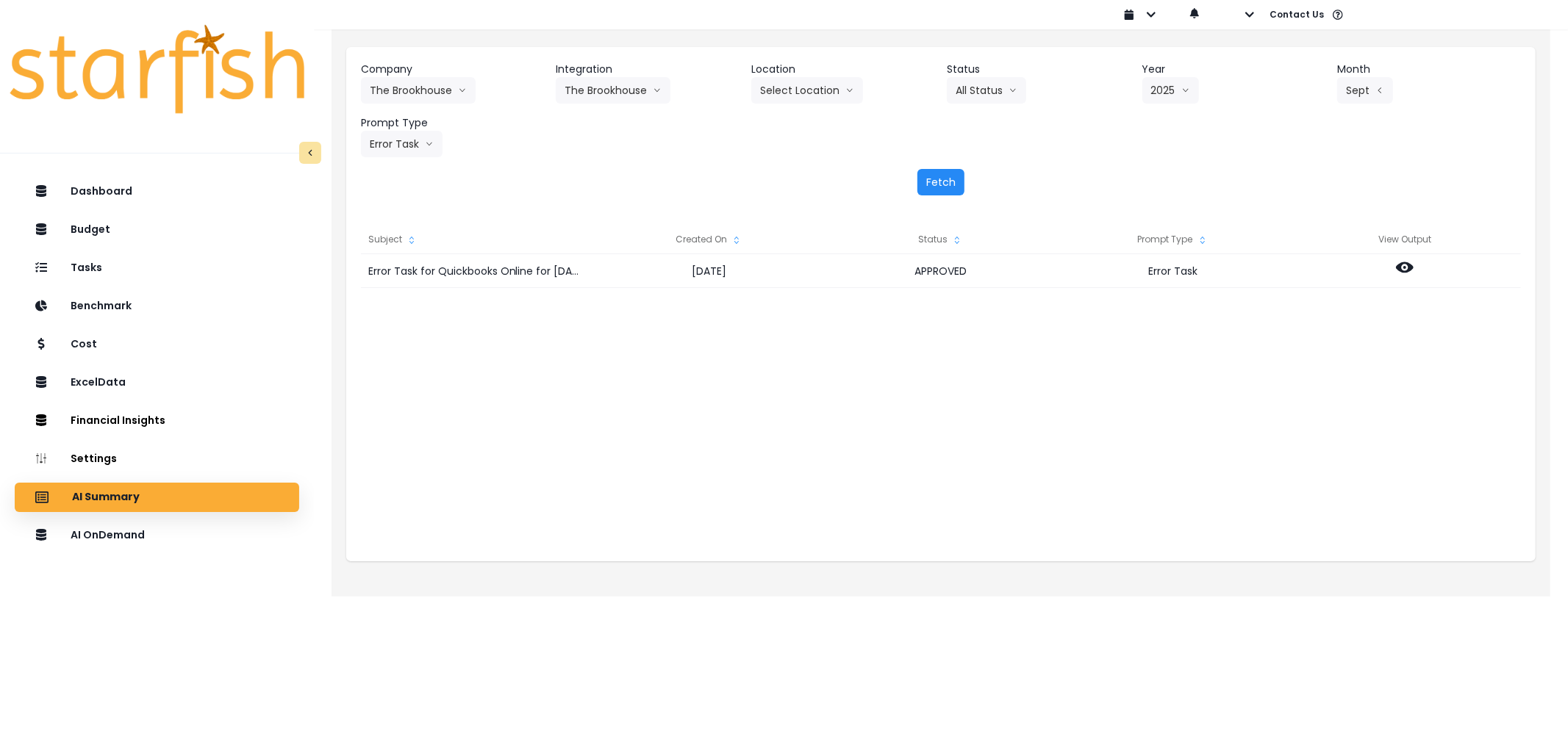
click at [931, 181] on button "Fetch" at bounding box center [940, 182] width 47 height 27
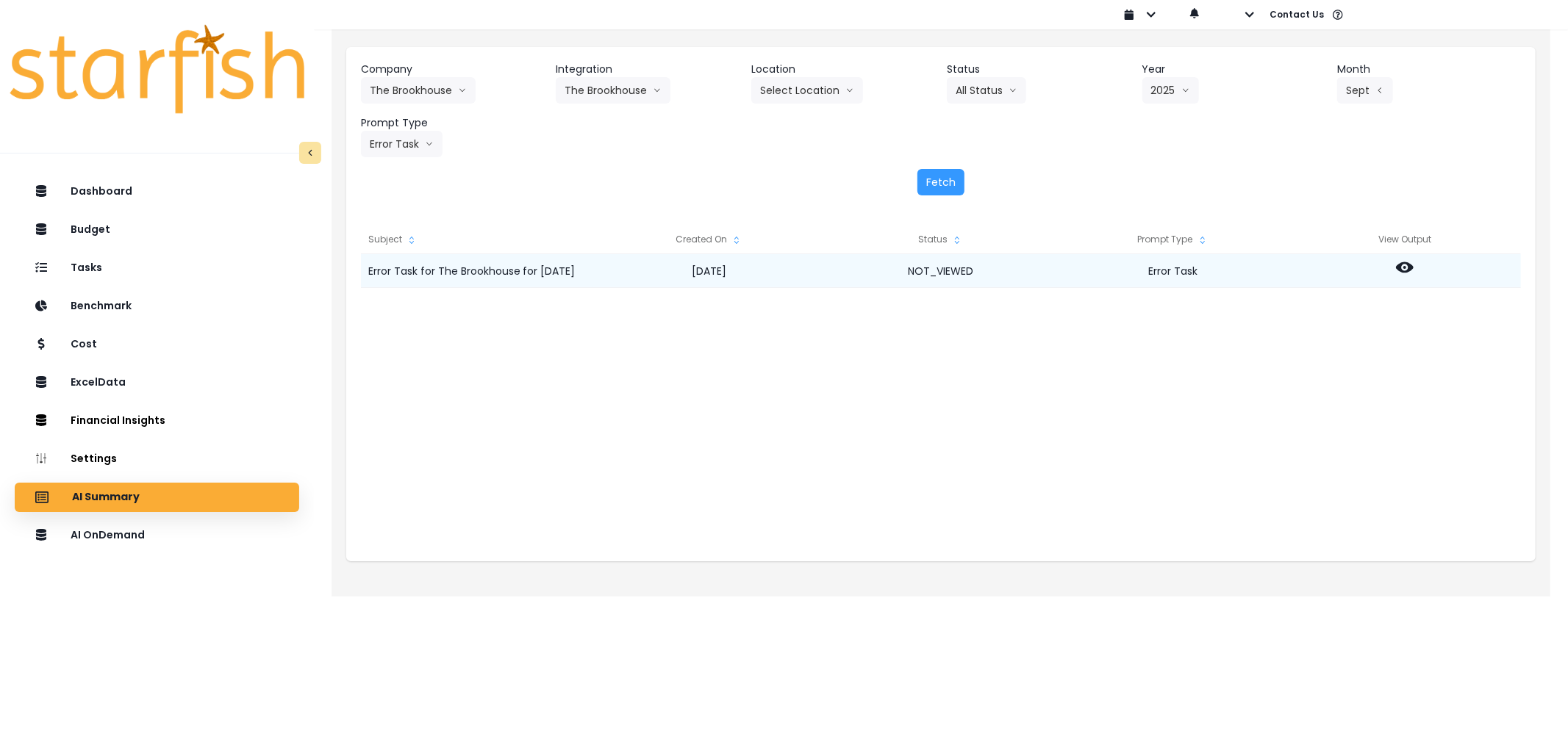
click at [1405, 267] on circle at bounding box center [1404, 267] width 3 height 3
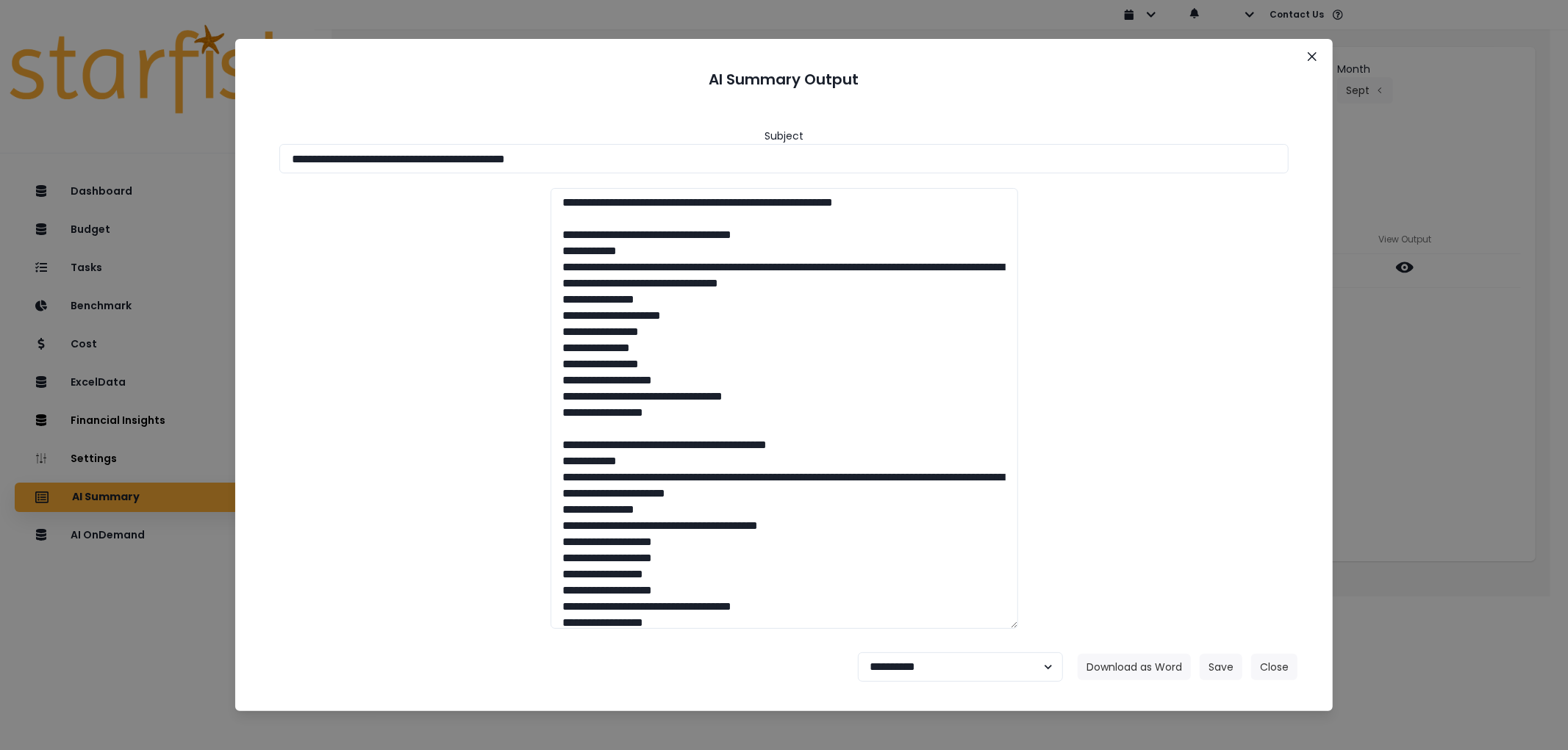
drag, startPoint x: 653, startPoint y: 150, endPoint x: 146, endPoint y: 146, distance: 507.0
click at [146, 146] on div "**********" at bounding box center [784, 375] width 1568 height 750
click at [1170, 675] on button "Download as Word" at bounding box center [1134, 667] width 113 height 27
click at [914, 677] on select "**********" at bounding box center [959, 667] width 205 height 29
select select "********"
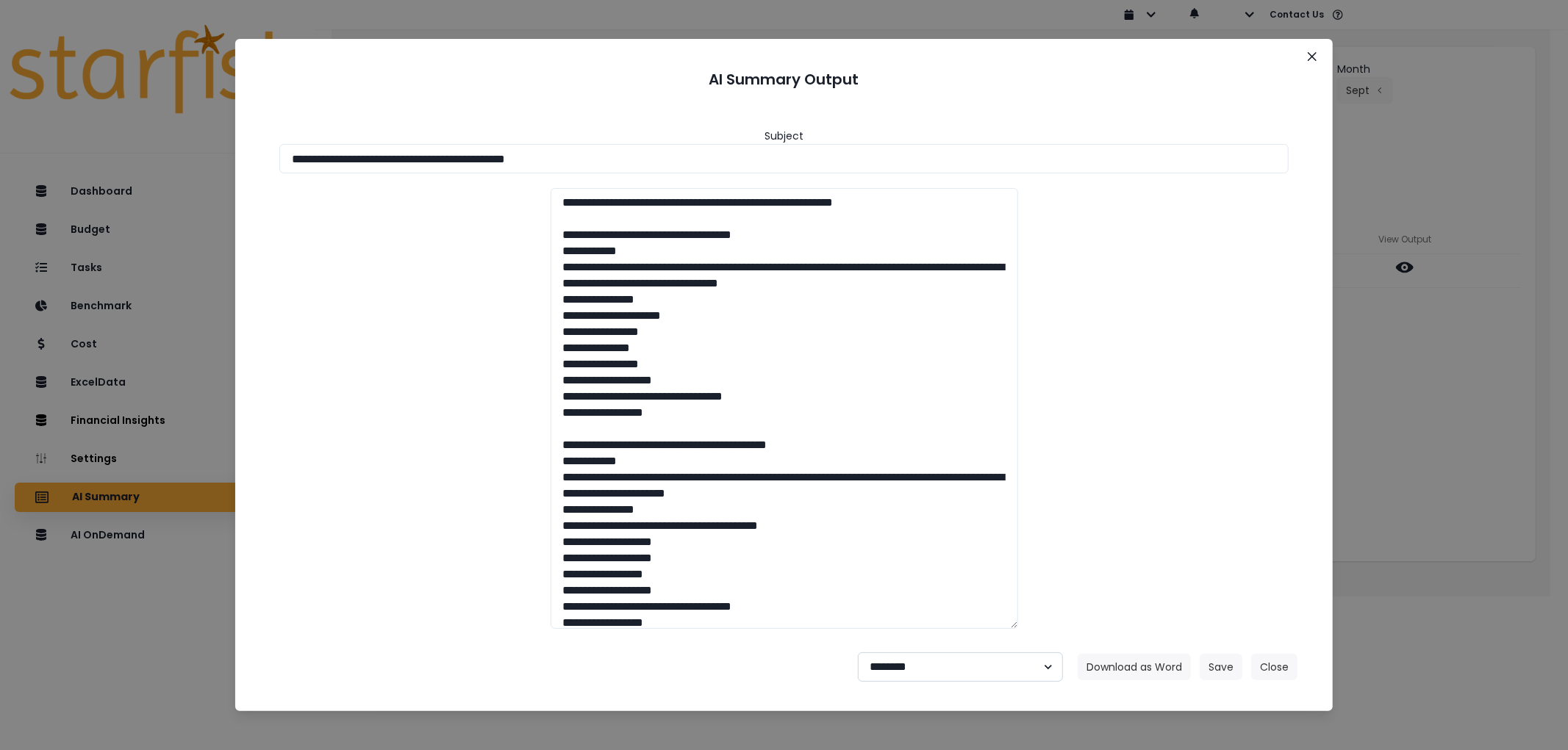
click at [857, 653] on select "**********" at bounding box center [959, 667] width 205 height 29
click at [1233, 680] on footer "**********" at bounding box center [783, 667] width 1062 height 53
click at [1219, 667] on button "Save" at bounding box center [1221, 667] width 42 height 27
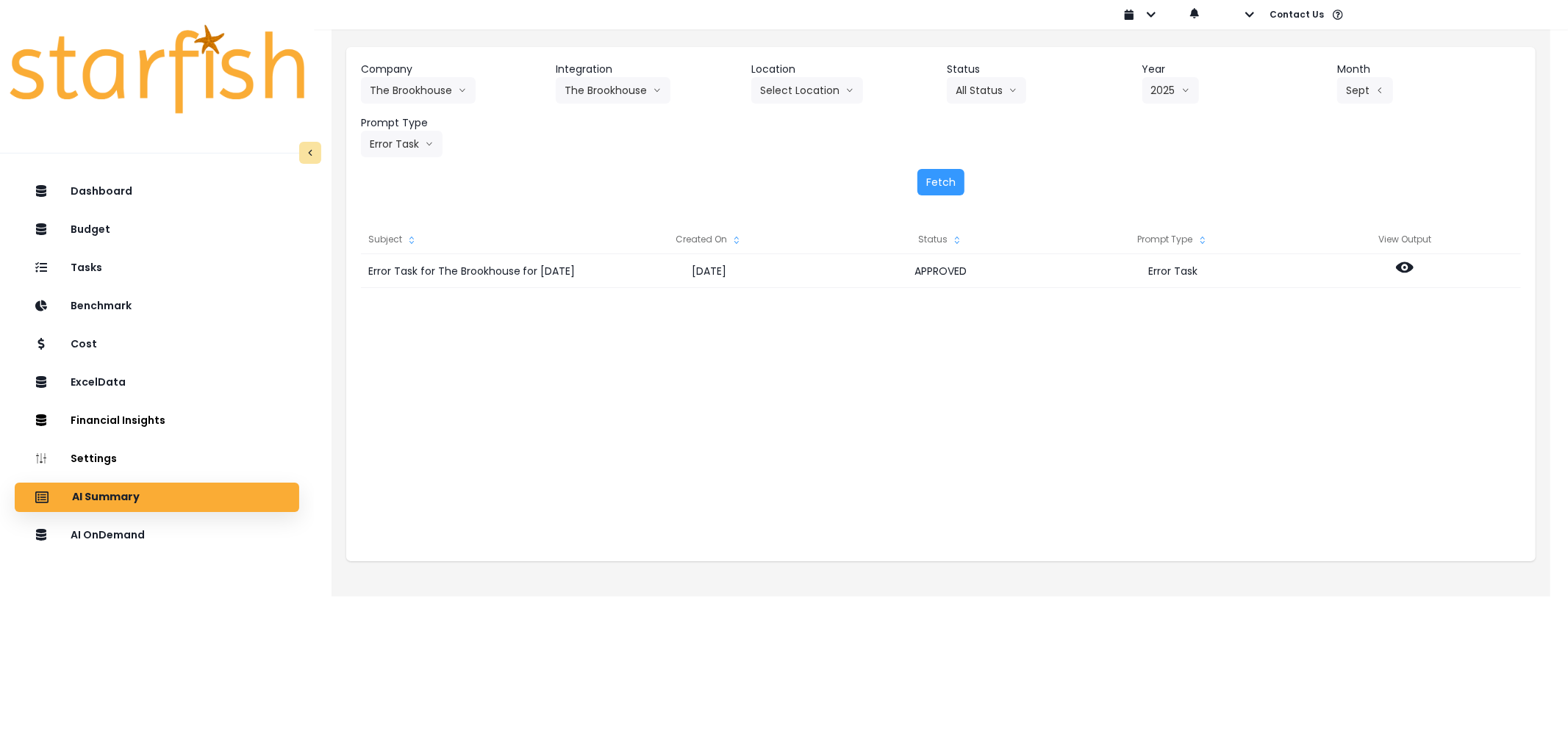
click at [408, 74] on header "Company" at bounding box center [453, 69] width 184 height 16
click at [444, 78] on button "The Brookhouse" at bounding box center [418, 90] width 115 height 27
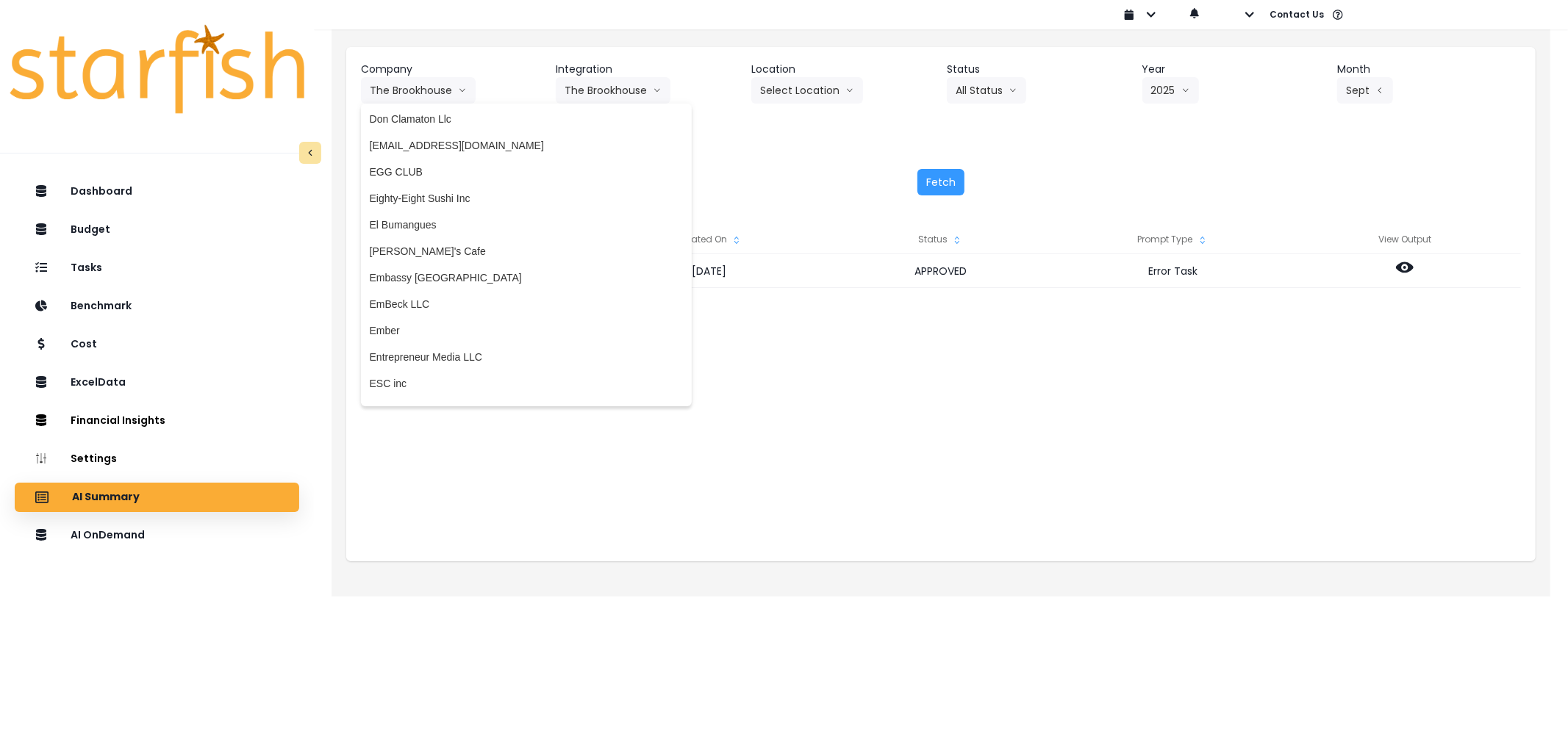
scroll to position [1145, 0]
click at [453, 252] on li "[PERSON_NAME]'s Cafe" at bounding box center [526, 246] width 330 height 27
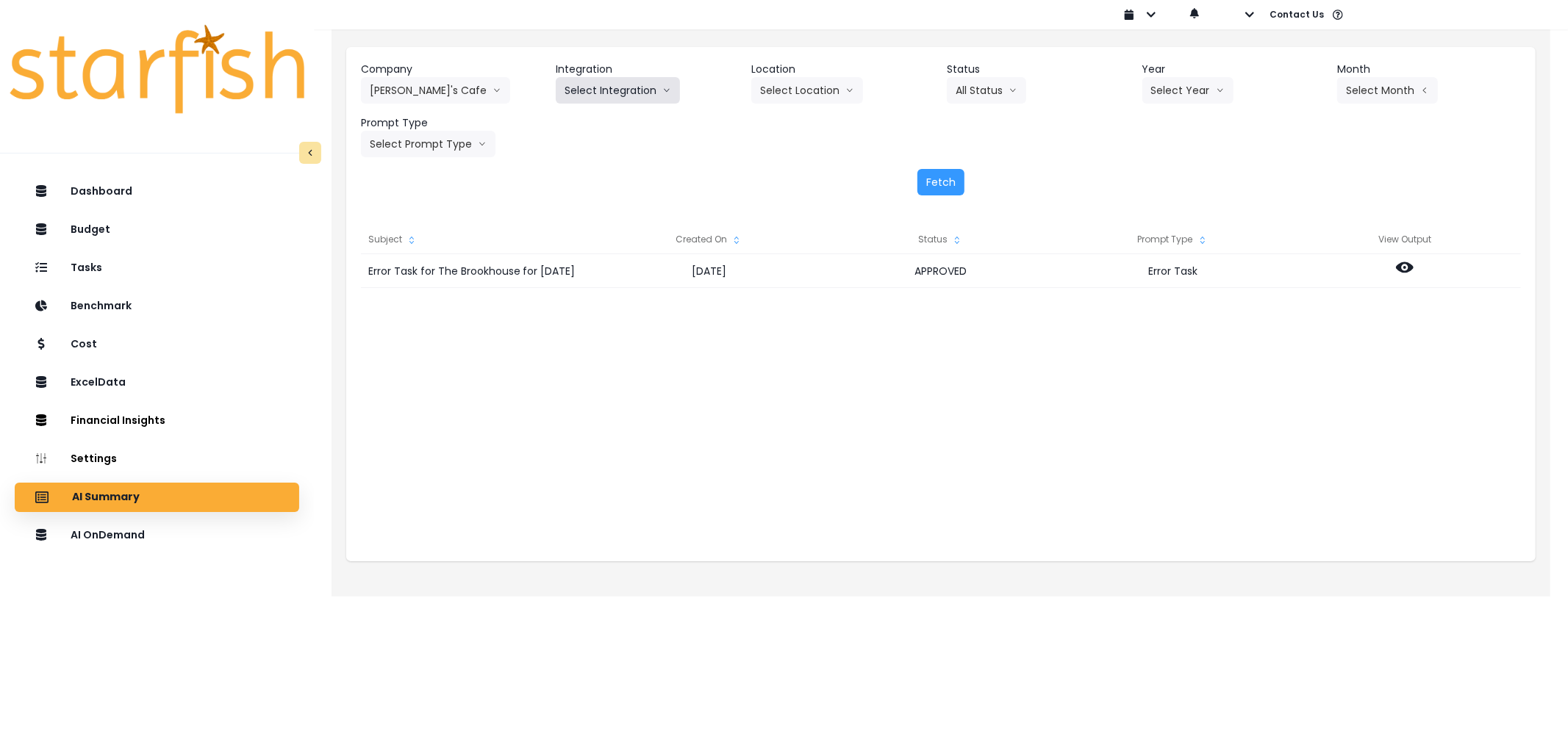
click at [627, 94] on button "Select Integration" at bounding box center [617, 90] width 124 height 27
click at [608, 122] on span "QuickBooks Online" at bounding box center [608, 121] width 87 height 15
click at [1152, 91] on button "Select Year" at bounding box center [1187, 90] width 91 height 27
drag, startPoint x: 1154, startPoint y: 184, endPoint x: 1215, endPoint y: 174, distance: 61.8
click at [1170, 184] on li "2025" at bounding box center [1162, 174] width 40 height 27
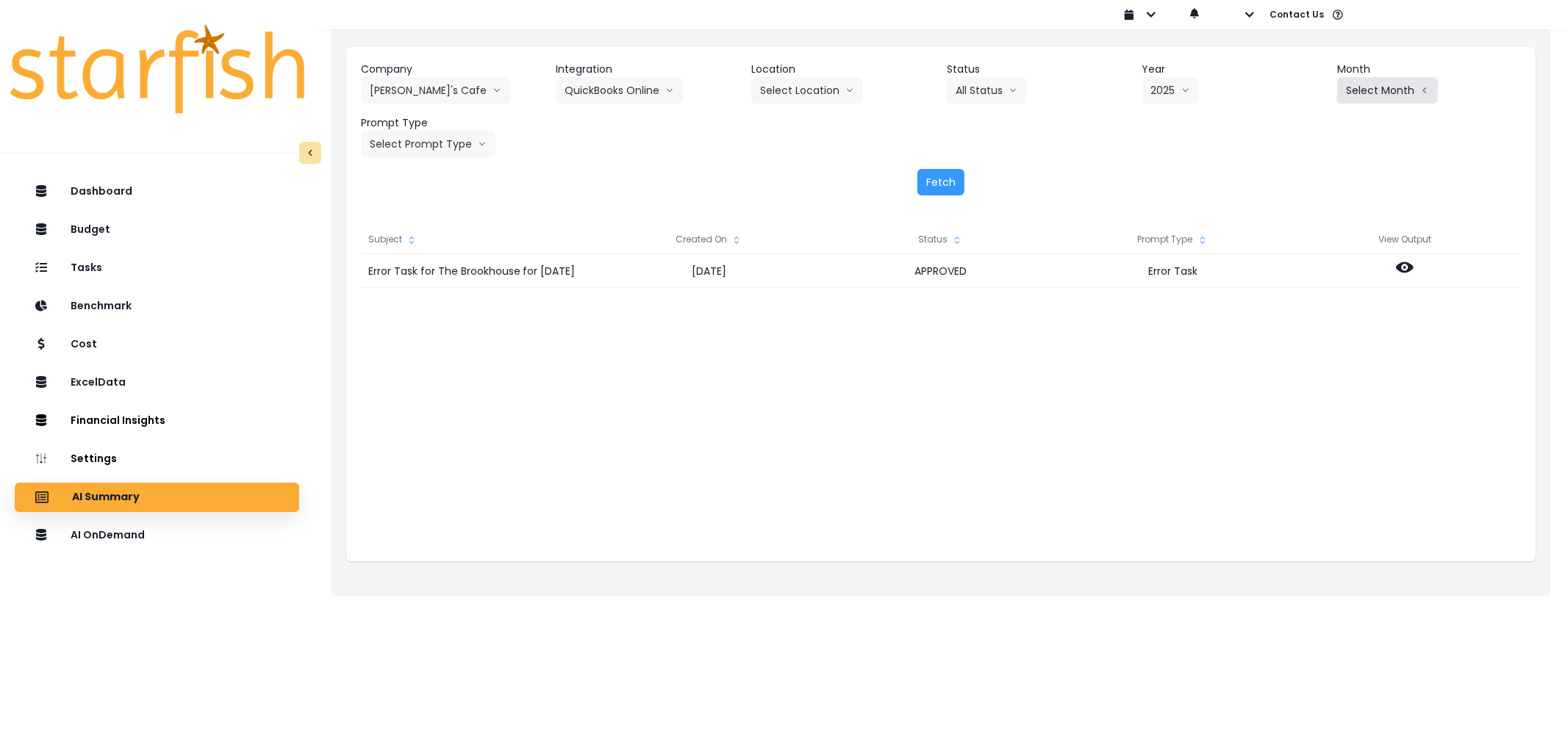
click at [1382, 97] on button "Select Month" at bounding box center [1387, 90] width 101 height 27
drag, startPoint x: 1296, startPoint y: 305, endPoint x: 1263, endPoint y: 303, distance: 33.1
click at [1300, 305] on span "Sept" at bounding box center [1314, 307] width 28 height 15
click at [442, 139] on button "Select Prompt Type" at bounding box center [428, 144] width 135 height 27
drag, startPoint x: 396, startPoint y: 249, endPoint x: 855, endPoint y: 198, distance: 461.8
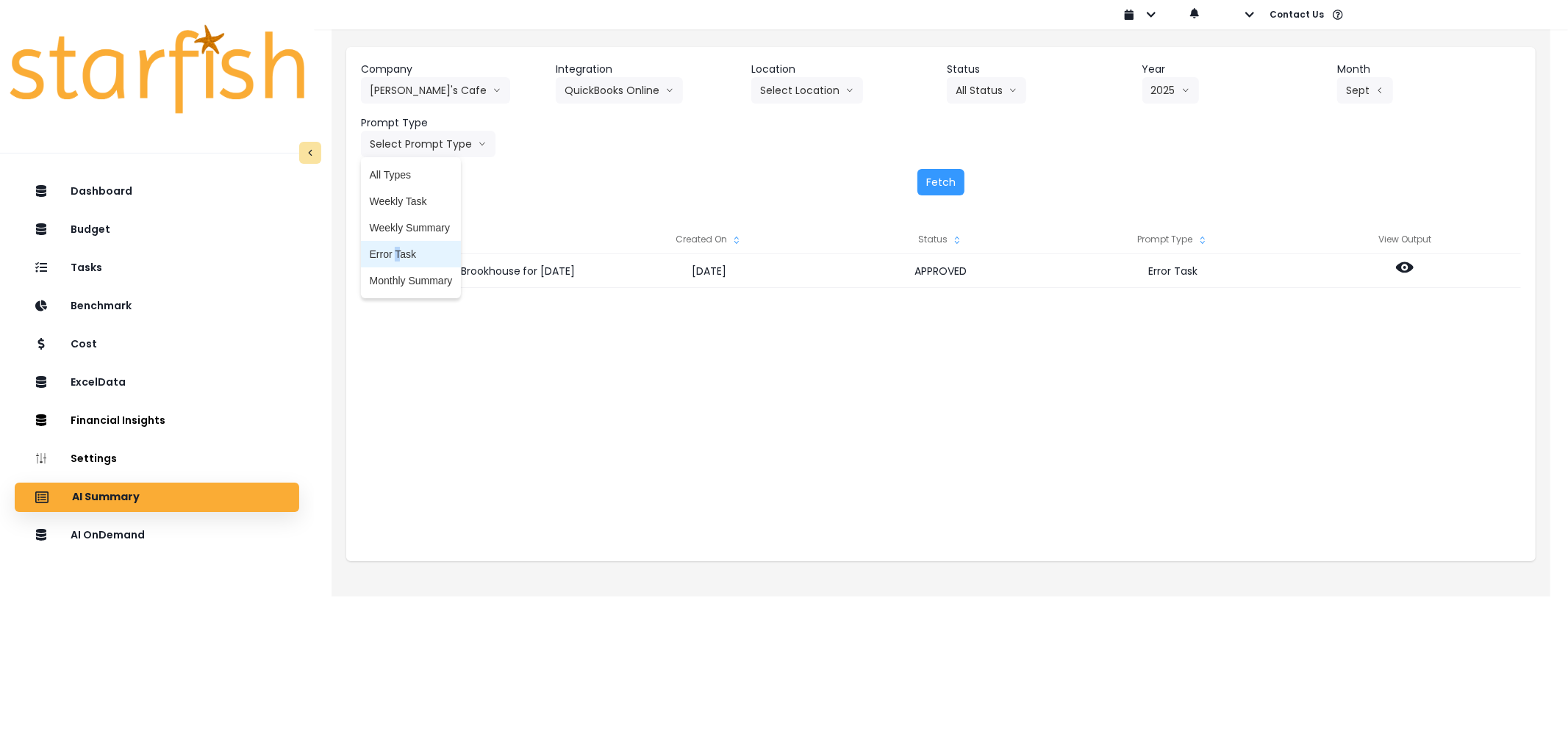
click at [405, 251] on span "Error Task" at bounding box center [411, 254] width 83 height 15
click at [965, 167] on div "Company [PERSON_NAME]'s Cafe 86 Costs Asti Bagel Cafe Balance Grille Bald Ginge…" at bounding box center [940, 129] width 1189 height 163
click at [946, 174] on button "Fetch" at bounding box center [940, 182] width 47 height 27
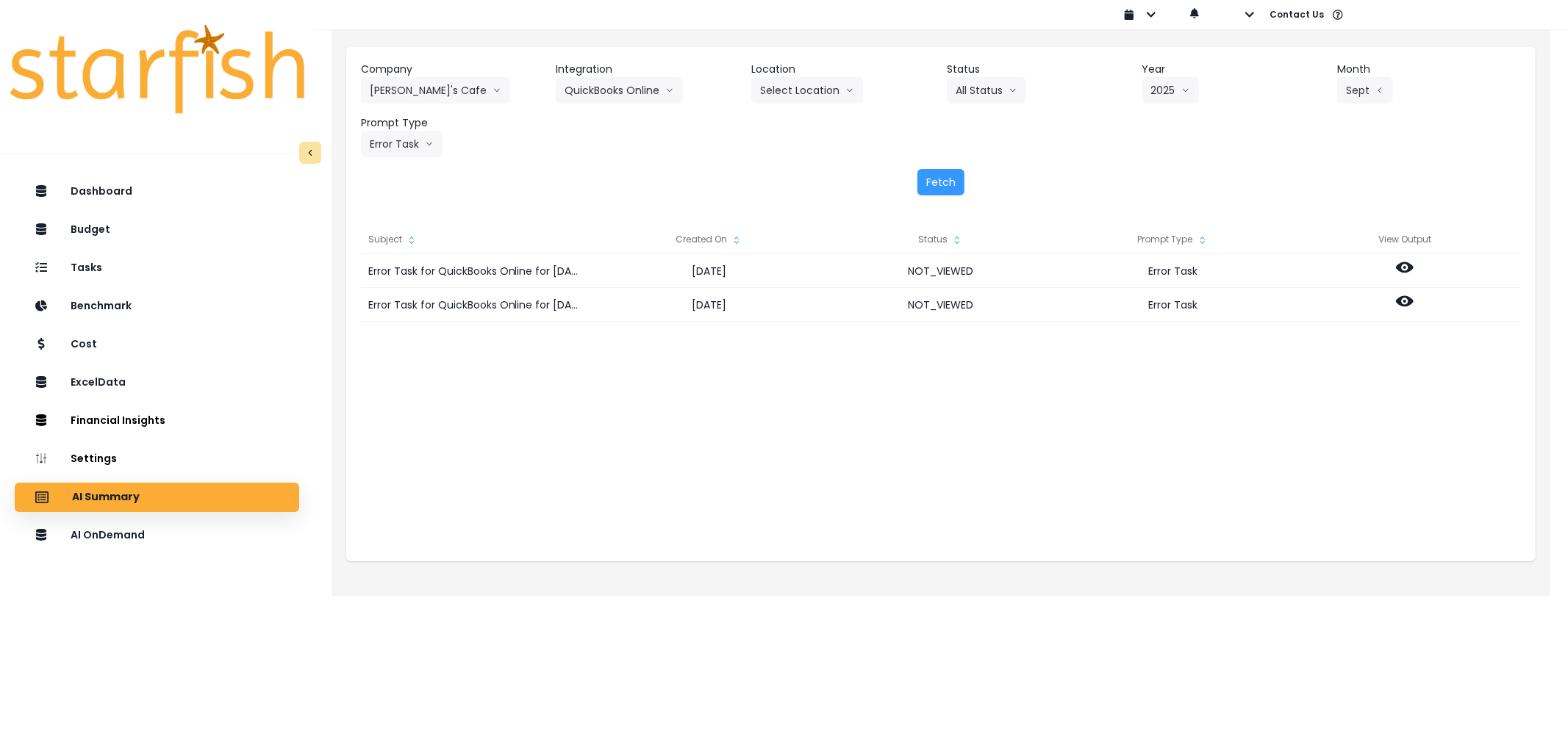
click at [735, 239] on icon "sort" at bounding box center [736, 240] width 12 height 12
click at [735, 239] on icon "sort up" at bounding box center [736, 240] width 12 height 12
click at [732, 239] on icon "sort down" at bounding box center [736, 240] width 12 height 12
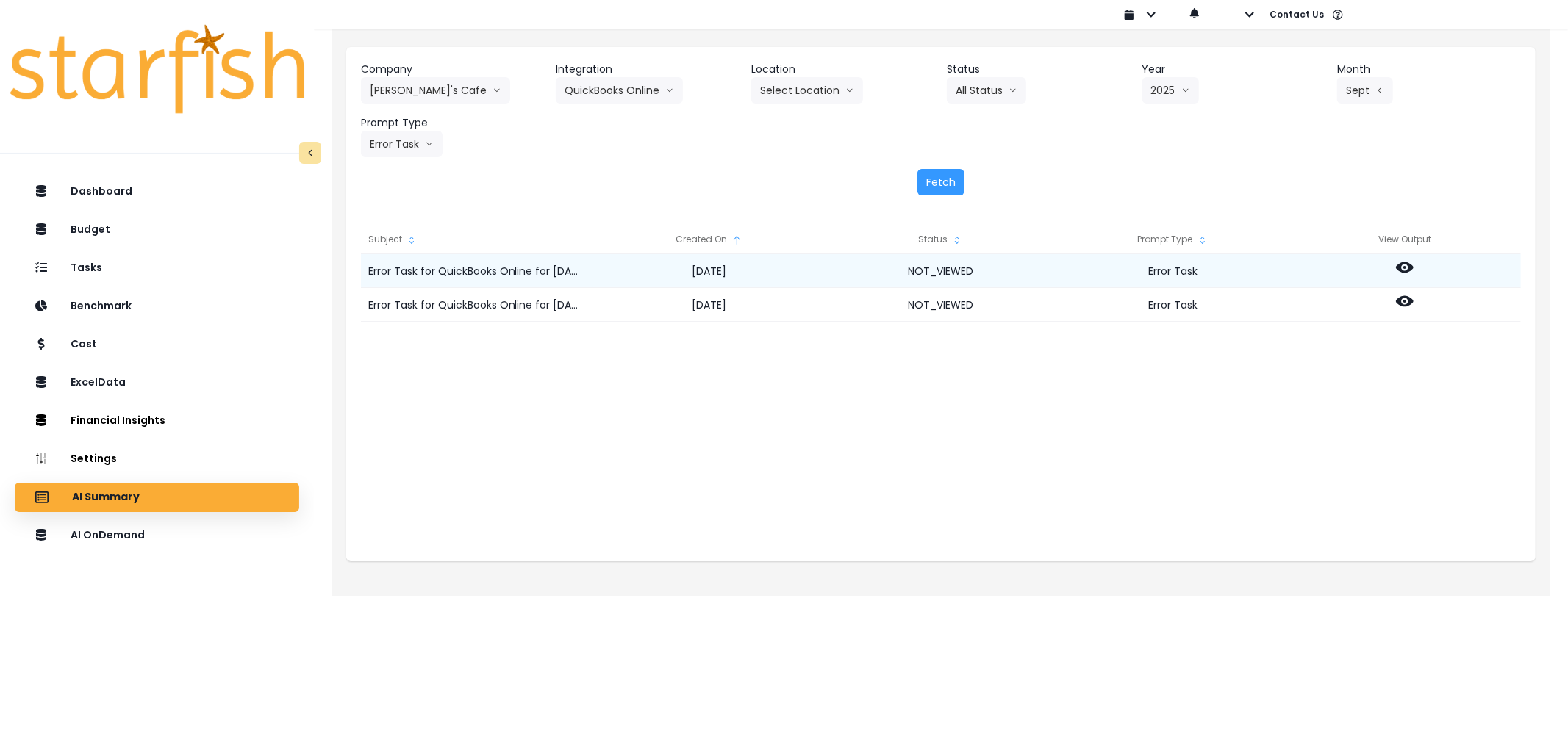
click at [1410, 264] on icon at bounding box center [1404, 268] width 17 height 11
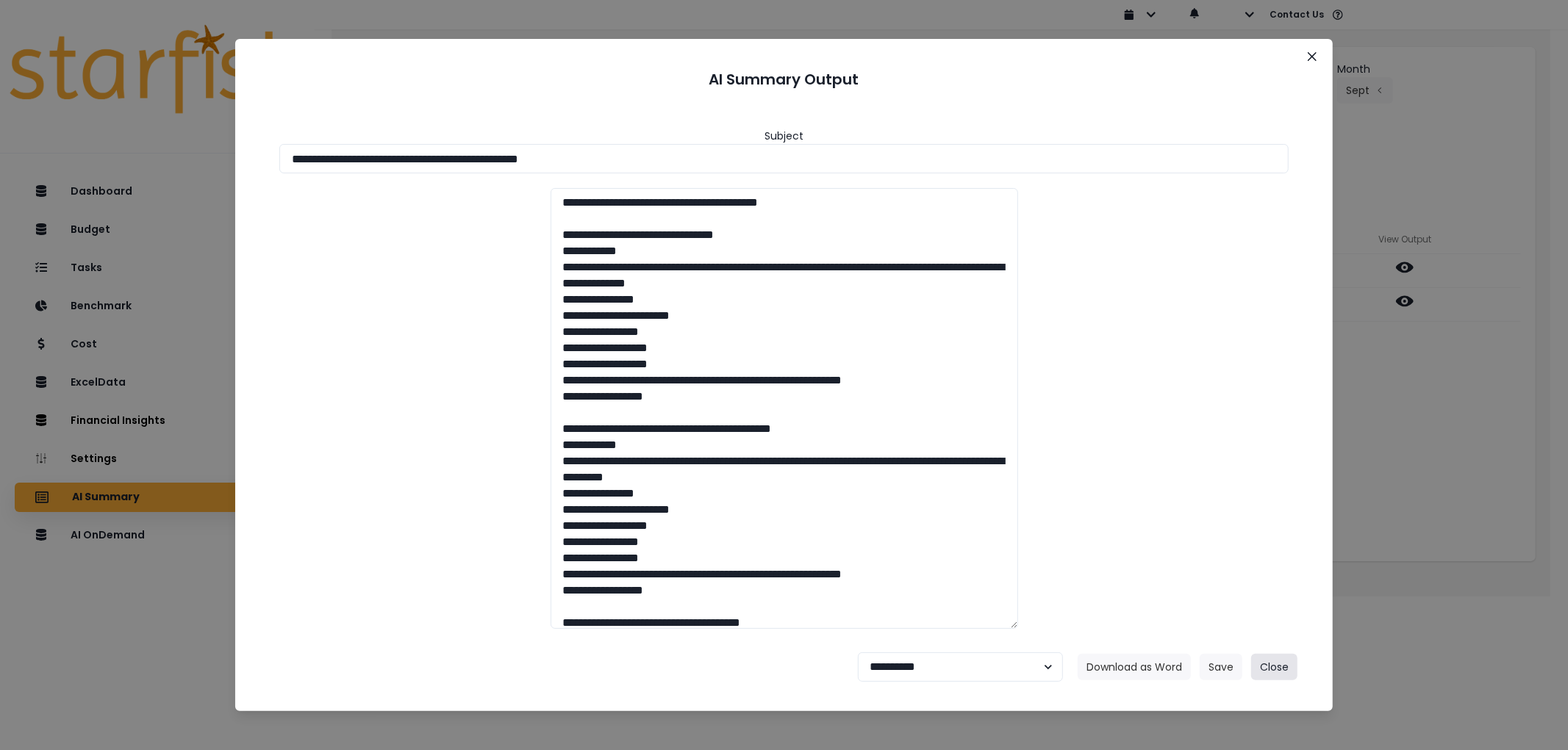
click at [1263, 666] on button "Close" at bounding box center [1274, 667] width 46 height 27
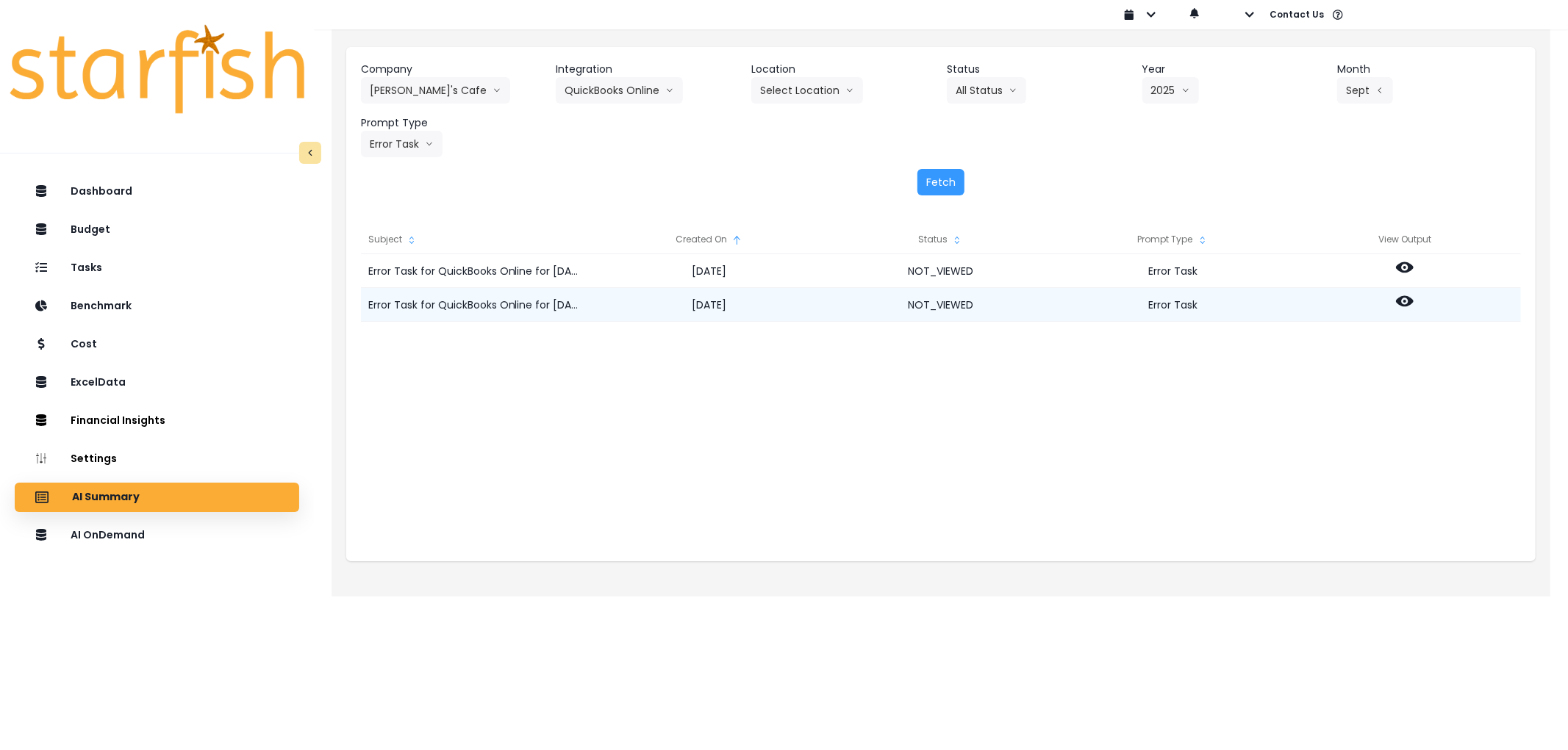
click at [1409, 300] on icon at bounding box center [1404, 302] width 17 height 11
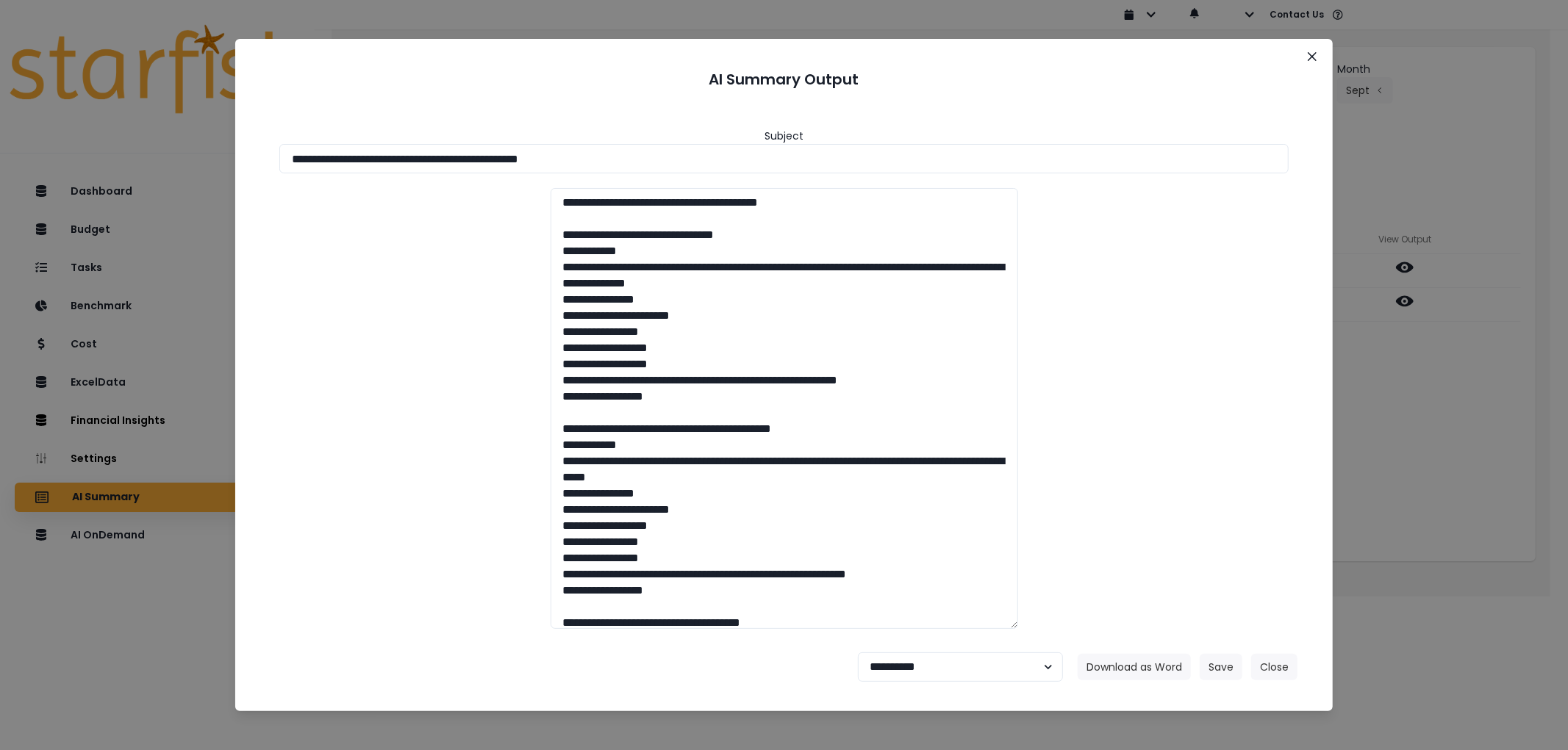
drag, startPoint x: 287, startPoint y: 154, endPoint x: 194, endPoint y: 152, distance: 93.0
click at [181, 147] on div "**********" at bounding box center [784, 375] width 1568 height 750
click at [1119, 673] on button "Download as Word" at bounding box center [1134, 667] width 113 height 27
drag, startPoint x: 915, startPoint y: 667, endPoint x: 909, endPoint y: 652, distance: 16.2
click at [915, 667] on select "**********" at bounding box center [959, 667] width 205 height 29
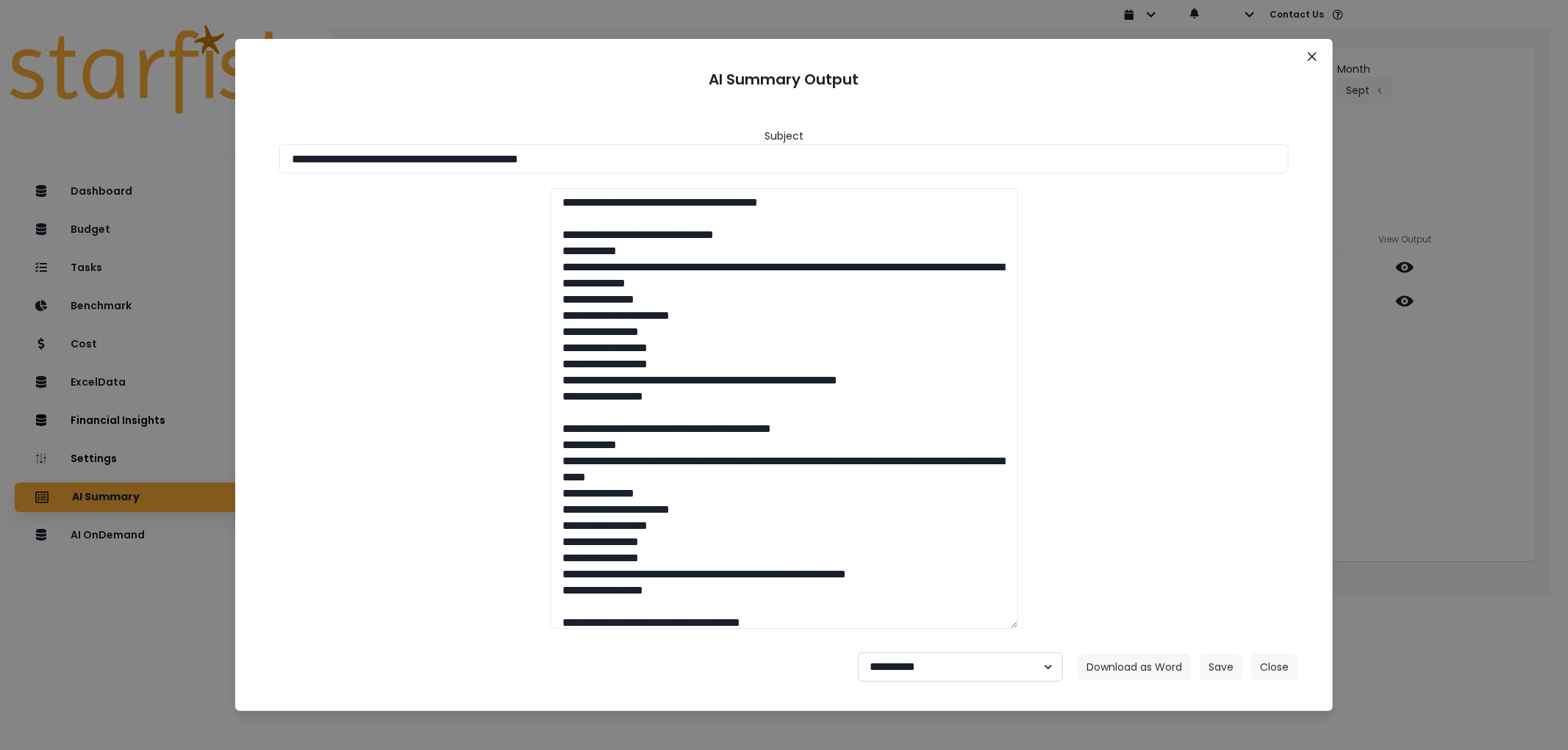
select select "********"
click at [857, 653] on select "**********" at bounding box center [959, 667] width 205 height 29
click at [1212, 666] on button "Save" at bounding box center [1221, 667] width 42 height 27
